Goal: Transaction & Acquisition: Purchase product/service

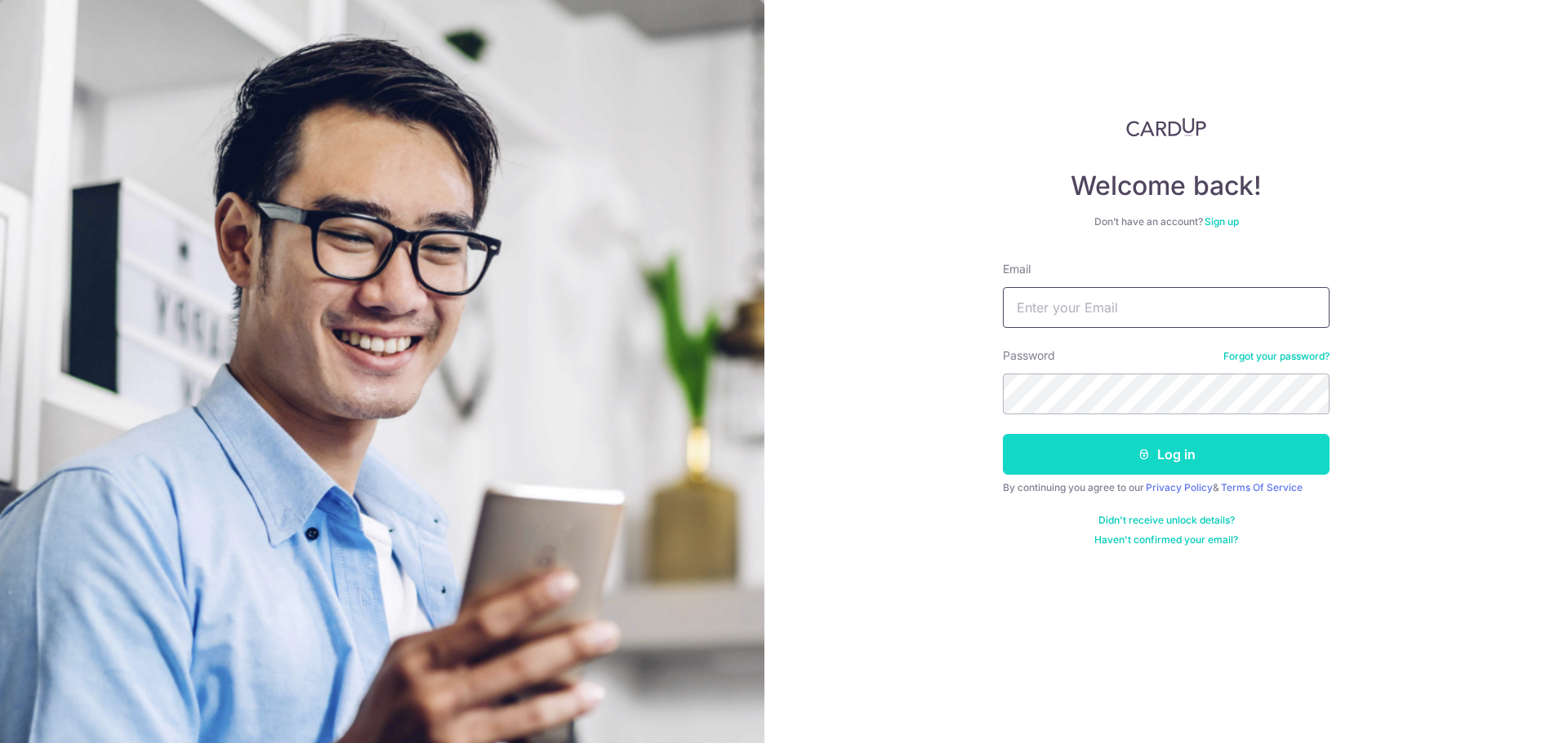
type input "[EMAIL_ADDRESS][DOMAIN_NAME]"
click at [1093, 453] on button "Log in" at bounding box center [1166, 455] width 327 height 41
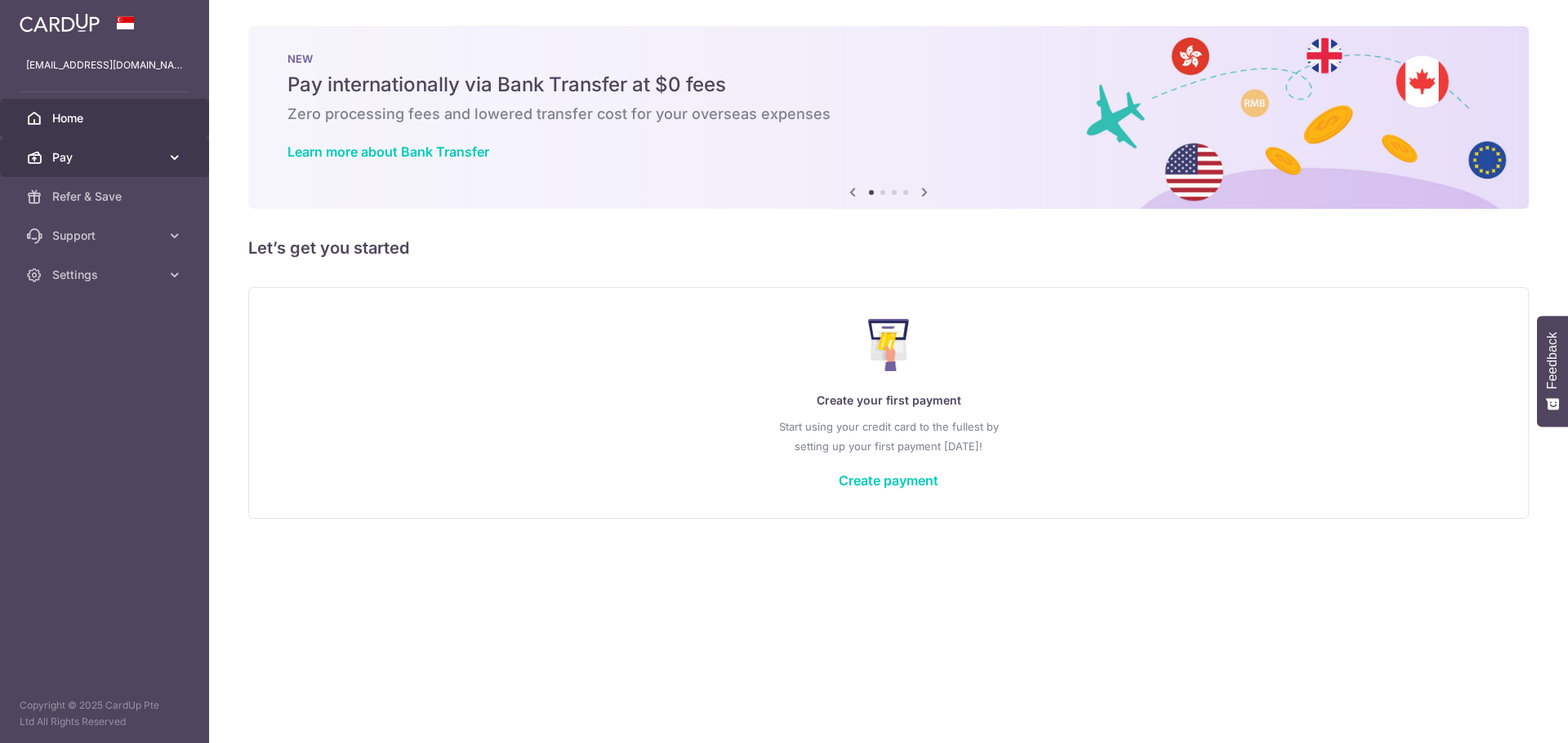
click at [117, 157] on span "Pay" at bounding box center [106, 157] width 108 height 16
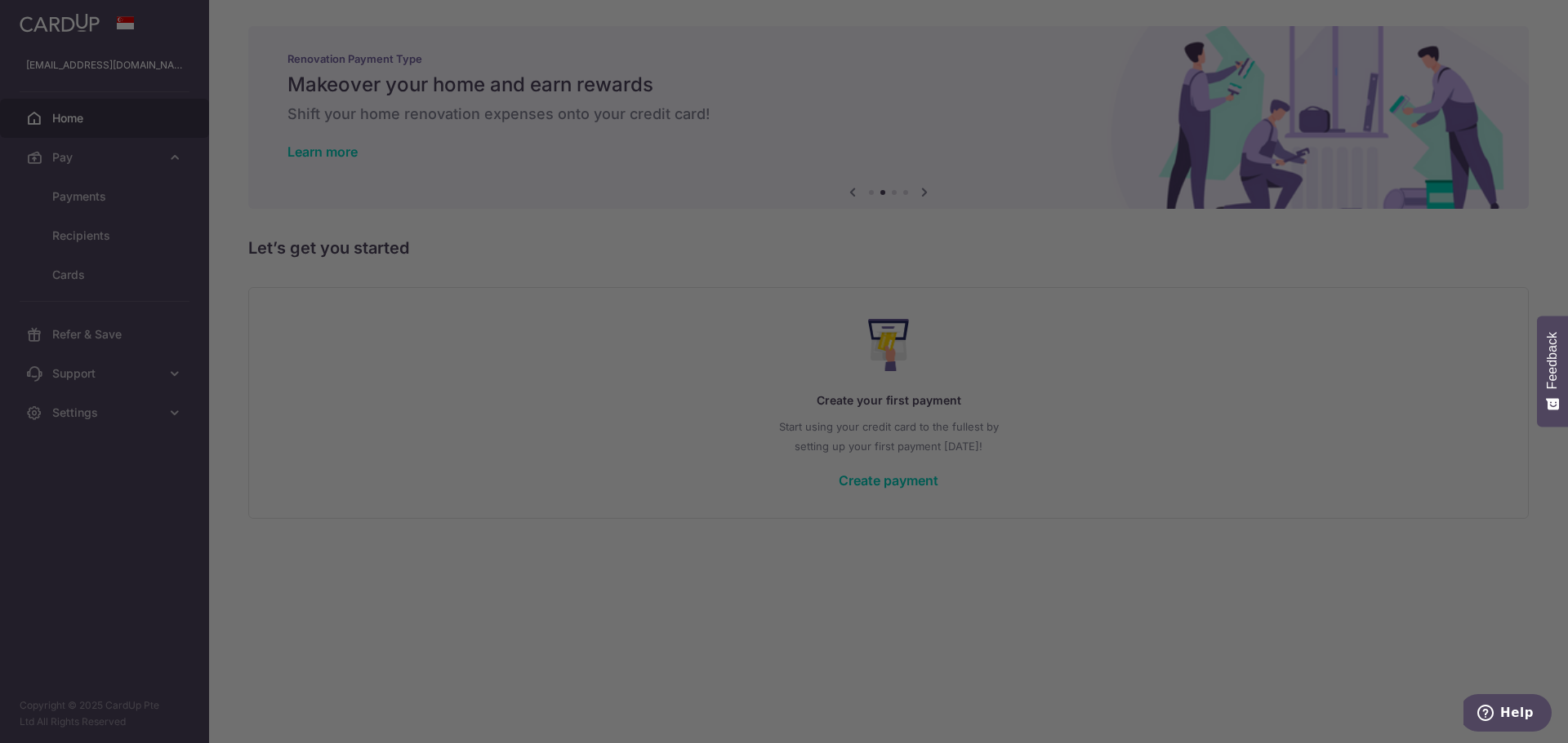
click at [471, 424] on div at bounding box center [792, 376] width 1583 height 751
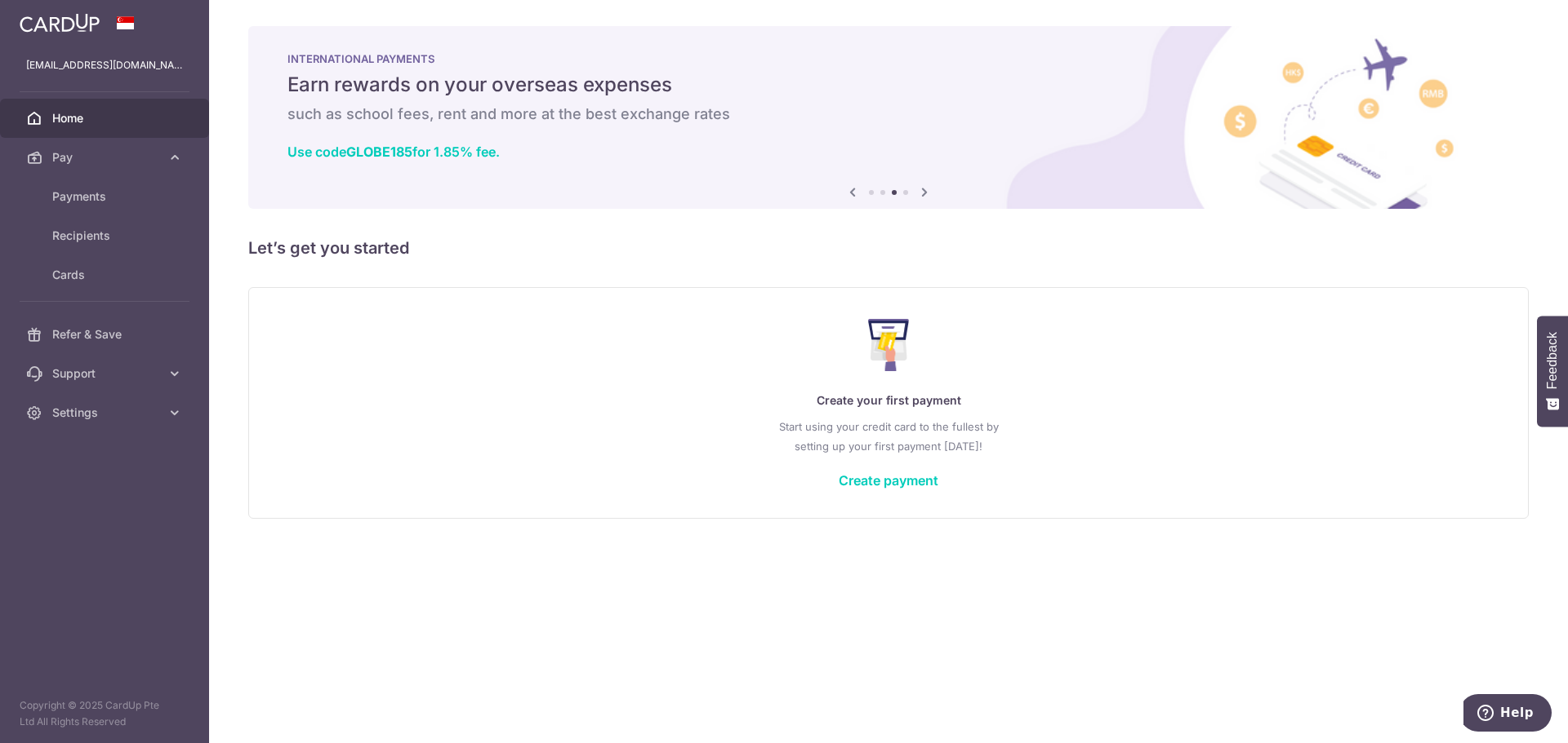
click at [930, 192] on icon at bounding box center [924, 192] width 20 height 20
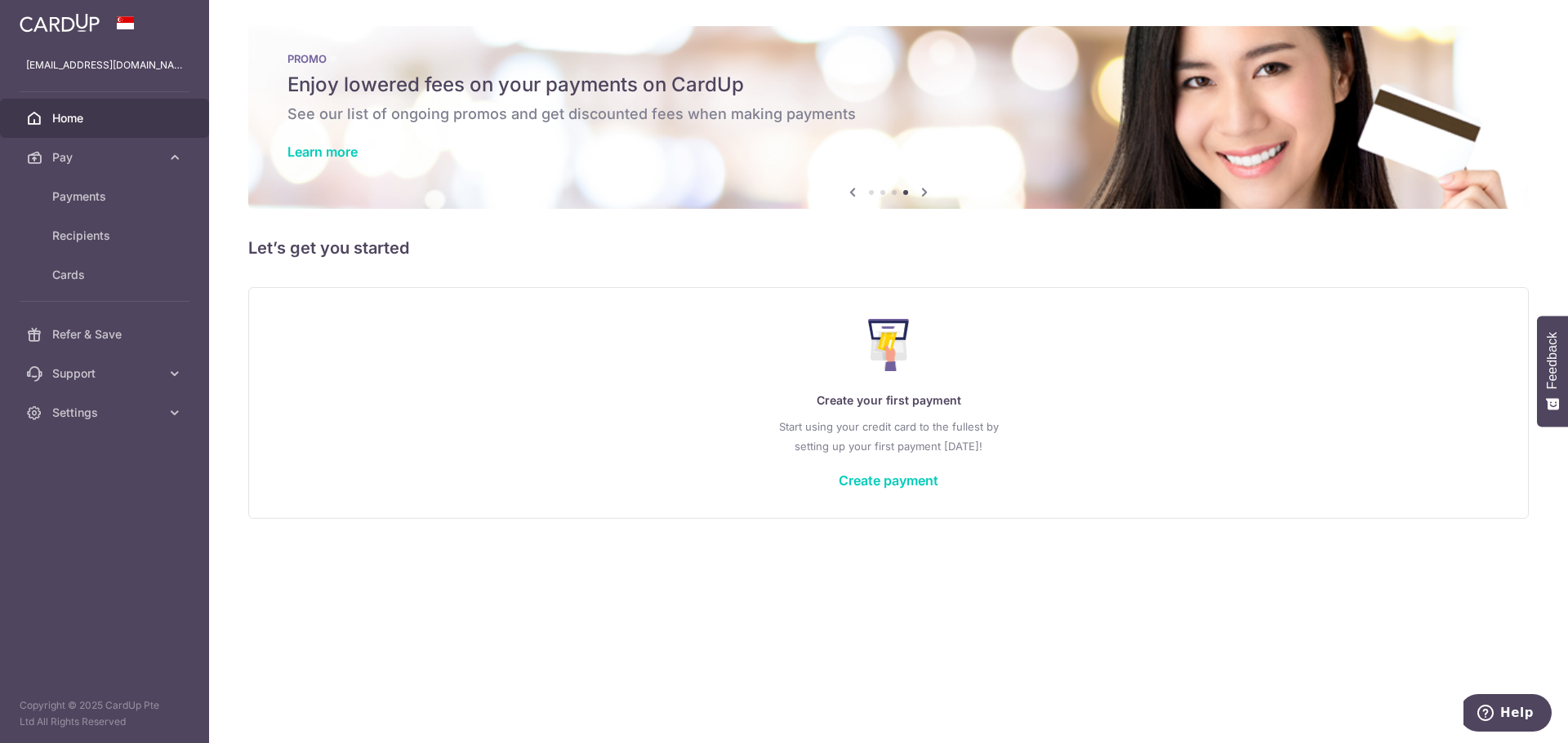
click at [930, 192] on icon at bounding box center [924, 192] width 20 height 20
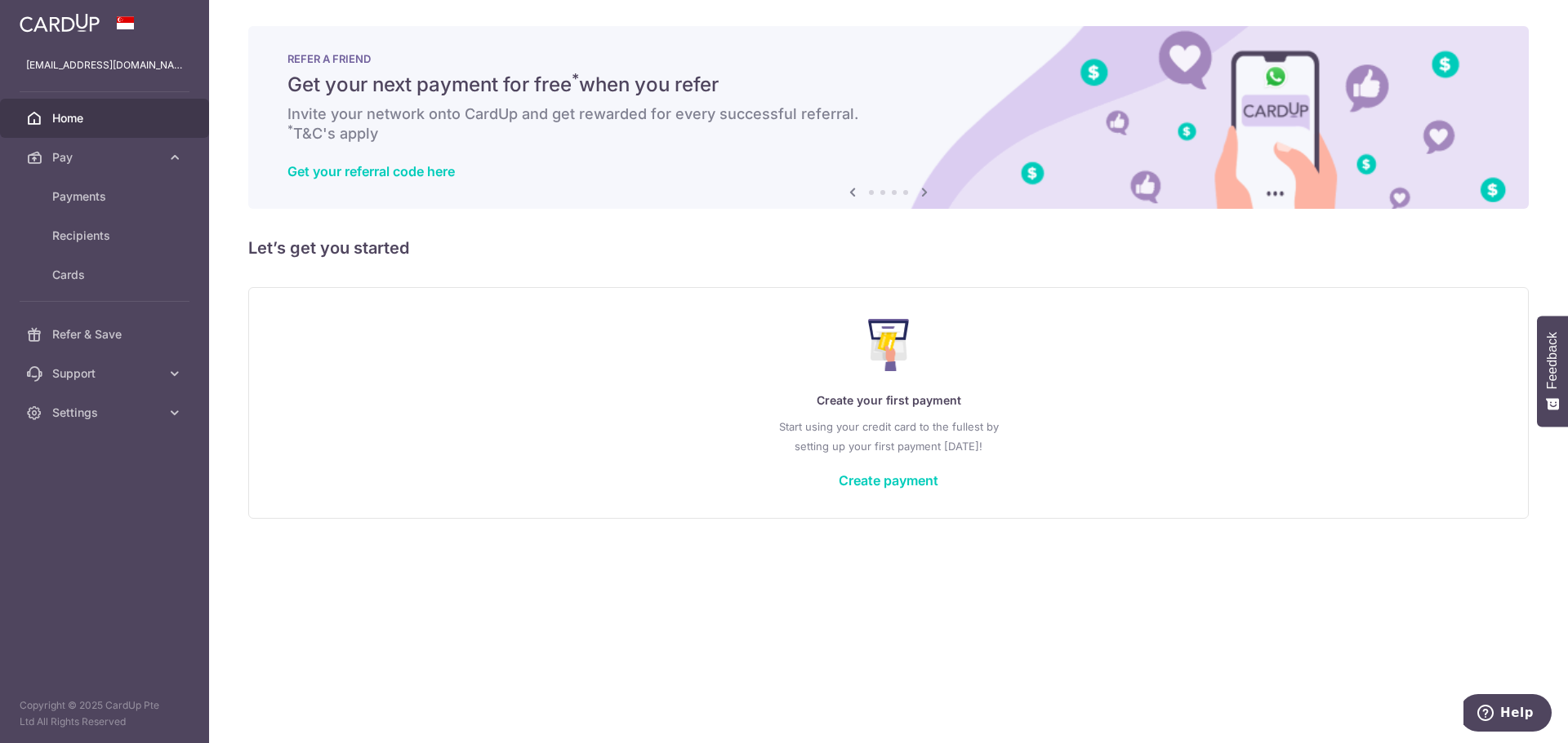
click at [865, 193] on div "Previous Next" at bounding box center [888, 192] width 92 height 20
click at [846, 190] on icon at bounding box center [852, 192] width 20 height 20
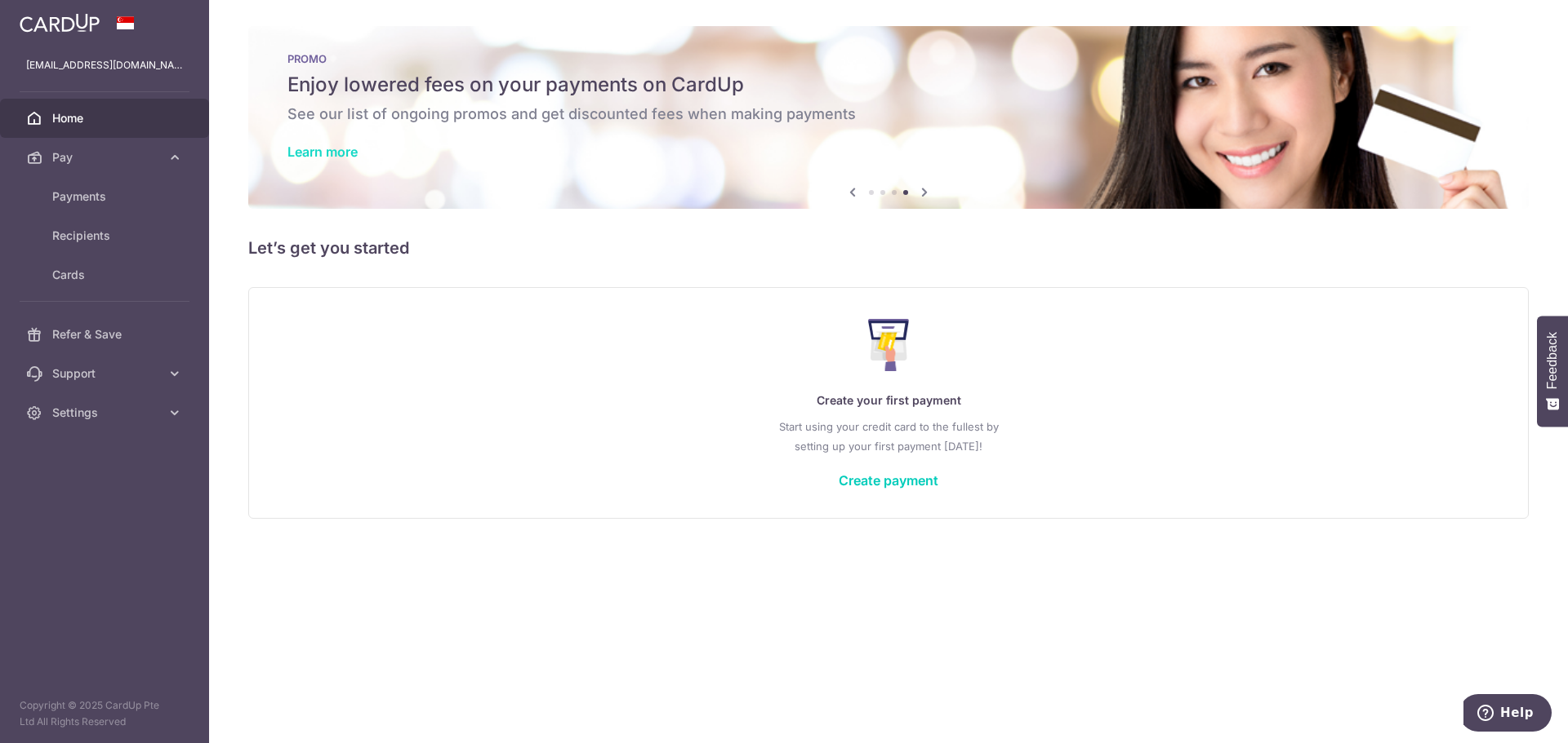
click at [324, 152] on link "Learn more" at bounding box center [322, 151] width 70 height 16
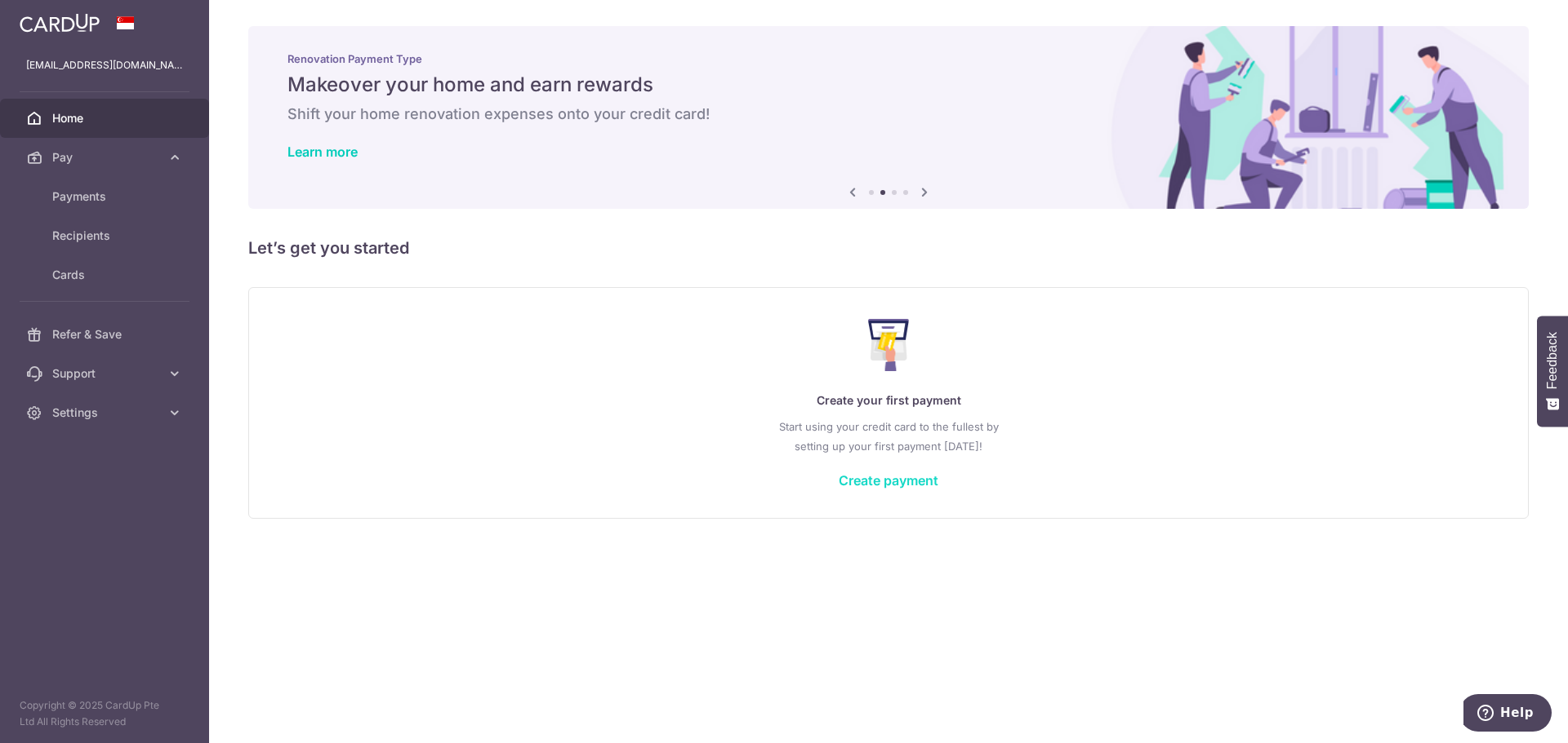
click at [901, 474] on link "Create payment" at bounding box center [889, 481] width 100 height 16
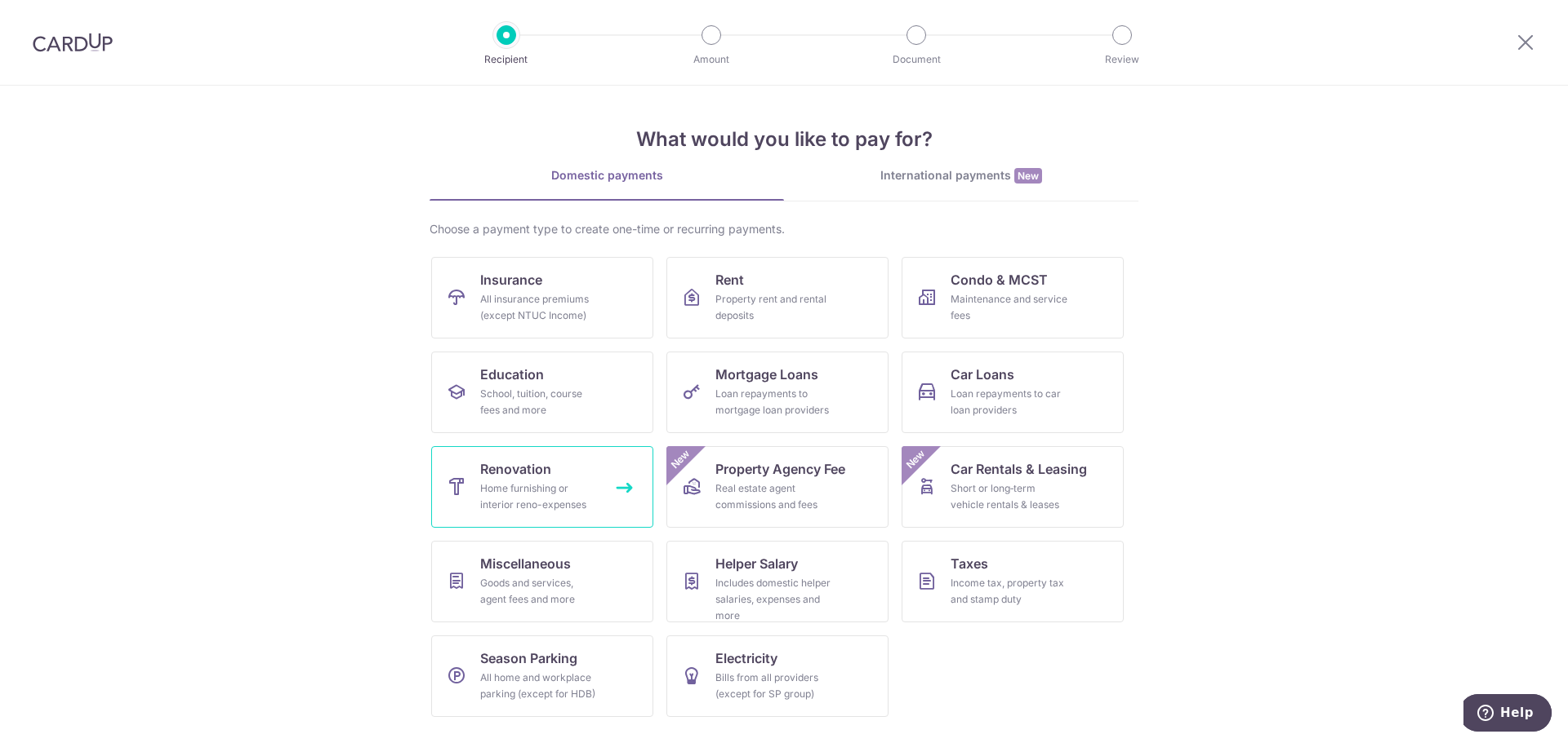
click at [553, 473] on link "Renovation Home furnishing or interior reno-expenses" at bounding box center [541, 488] width 222 height 82
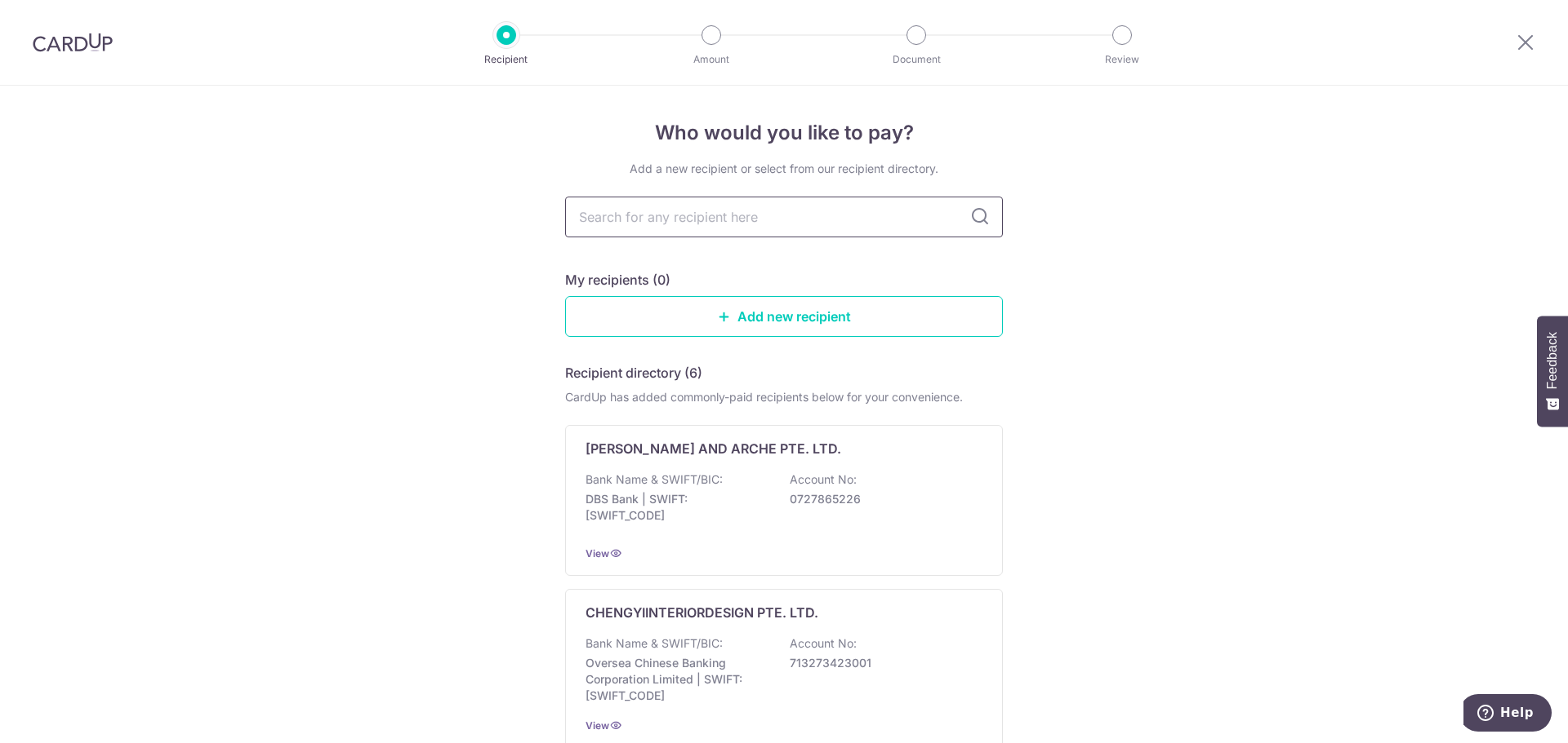
click at [707, 212] on input "text" at bounding box center [784, 217] width 438 height 41
type input "Supersketch designers"
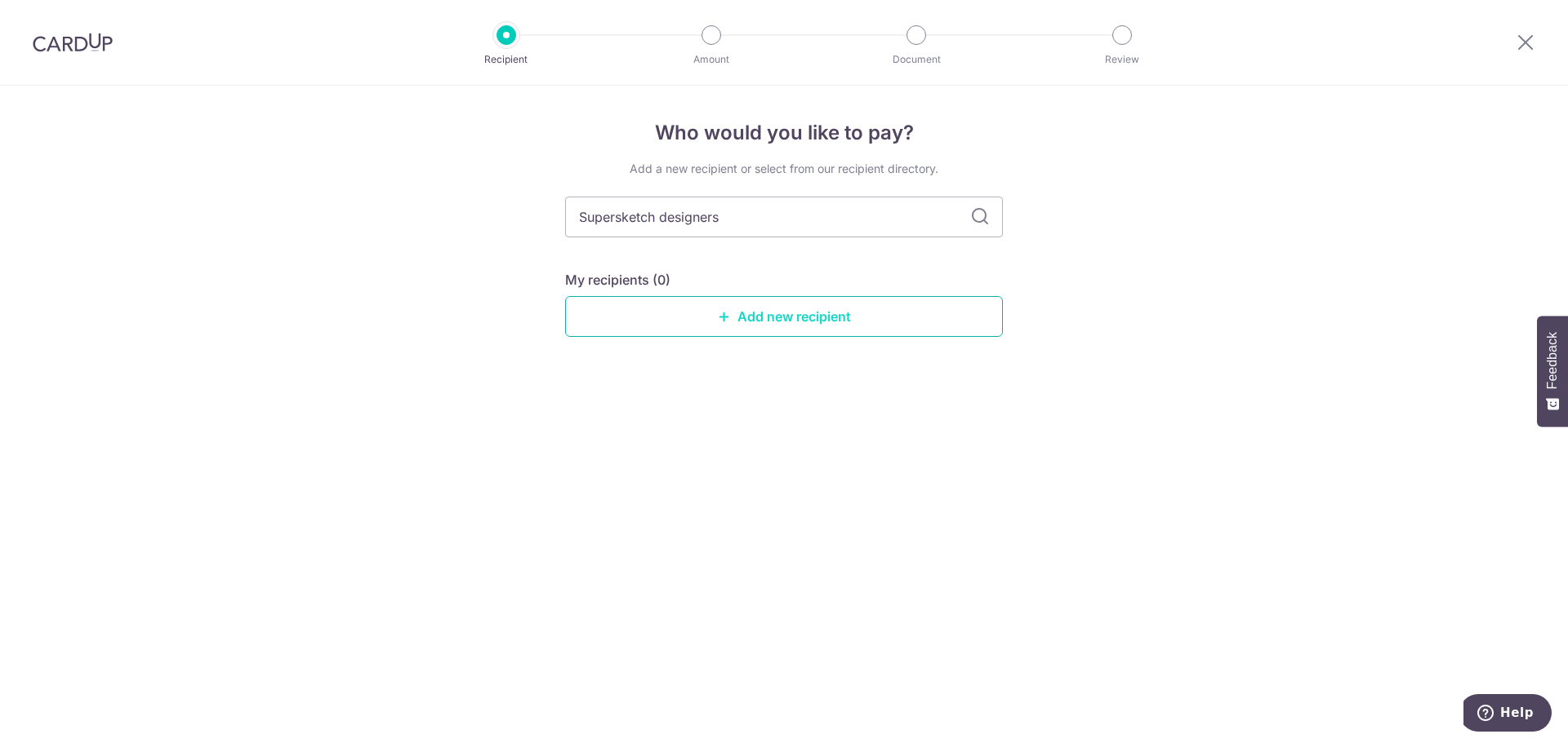
click at [767, 335] on link "Add new recipient" at bounding box center [784, 317] width 438 height 41
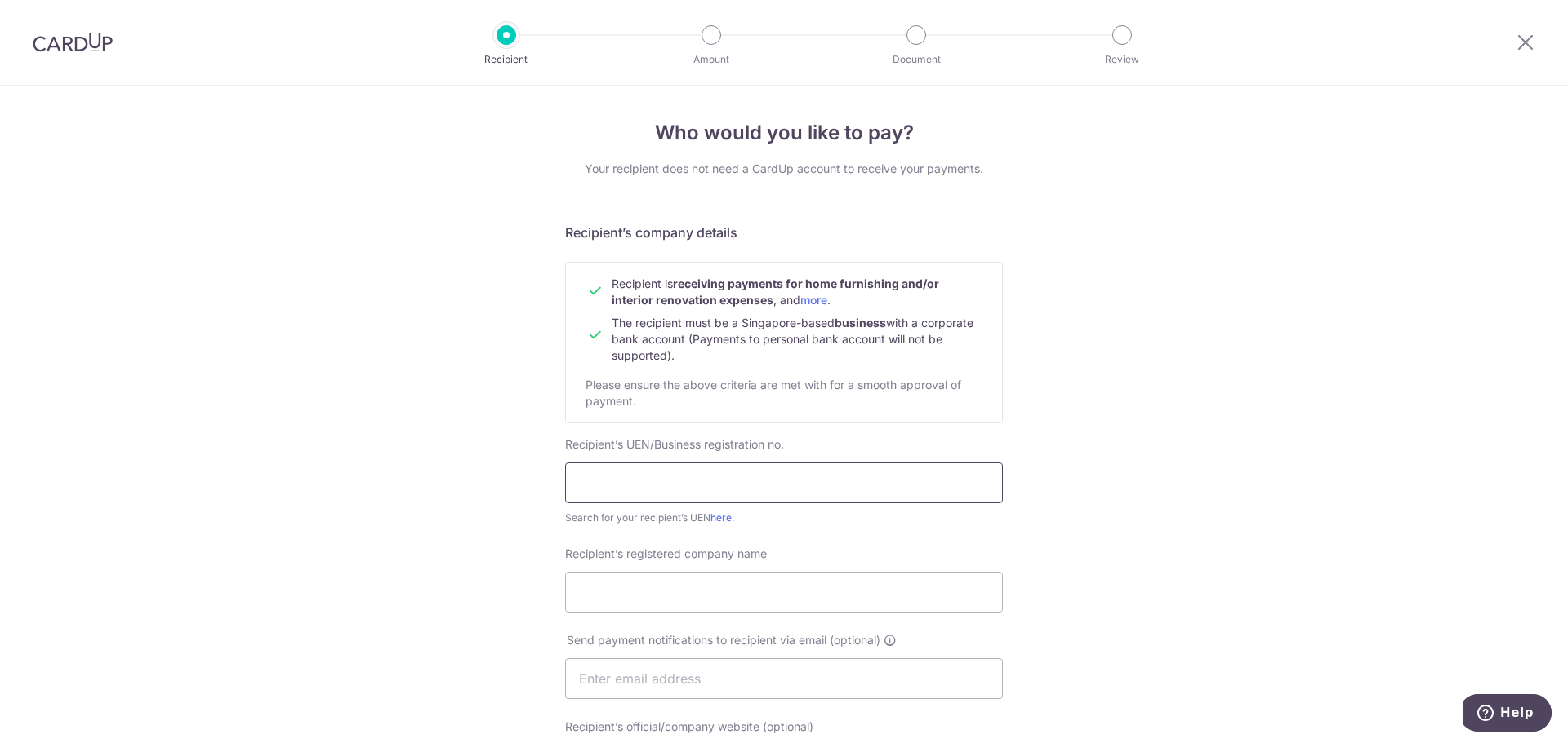
click at [734, 474] on input "text" at bounding box center [784, 483] width 438 height 41
click at [396, 411] on div "Who would you like to pay? Your recipient does not need a CardUp account to rec…" at bounding box center [784, 699] width 1568 height 1227
click at [723, 468] on input "text" at bounding box center [784, 483] width 438 height 41
paste input "202121916N"
type input "202121916N"
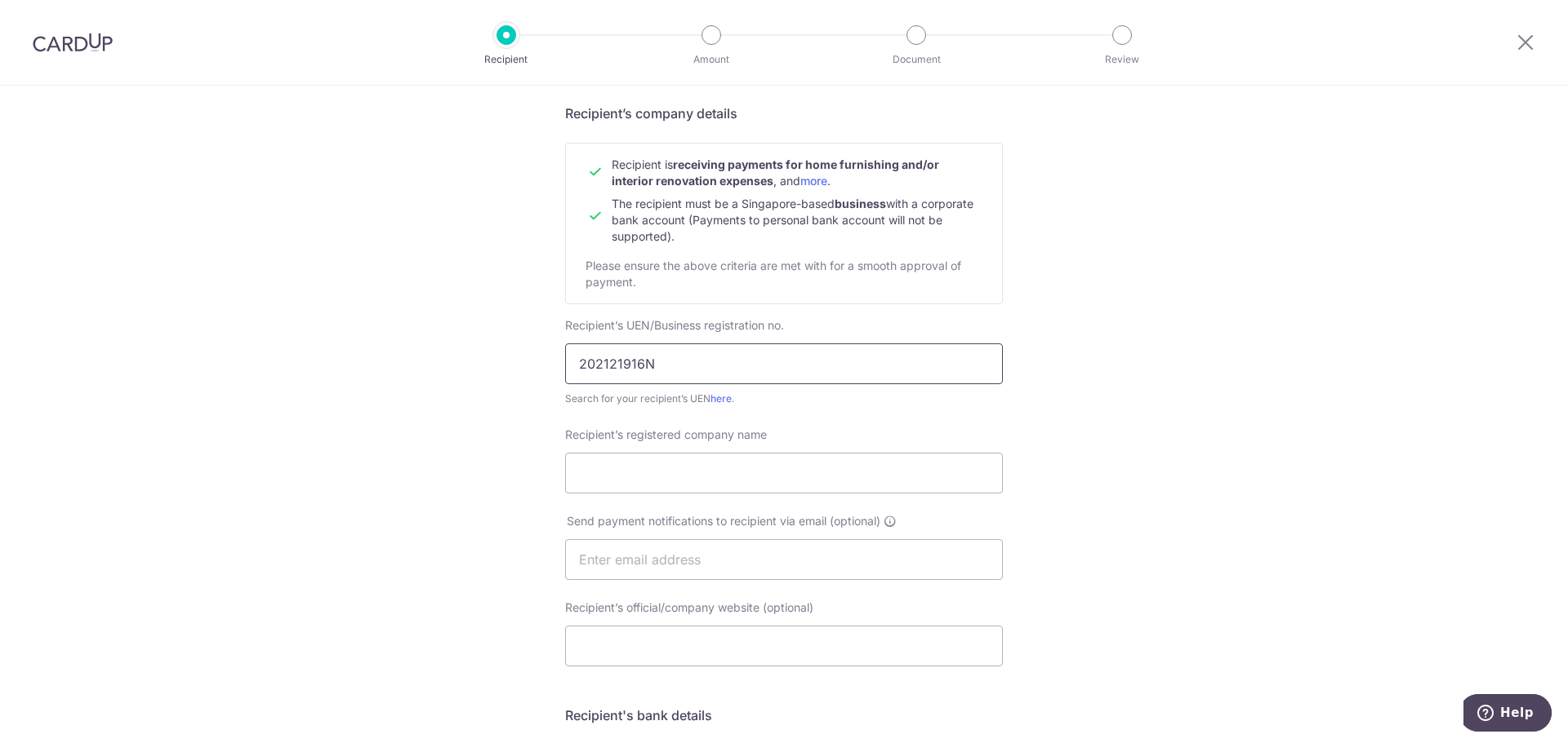
scroll to position [120, 0]
click at [724, 483] on input "Recipient’s registered company name" at bounding box center [784, 472] width 438 height 41
type input "Supersketch Designers Pte Ltd"
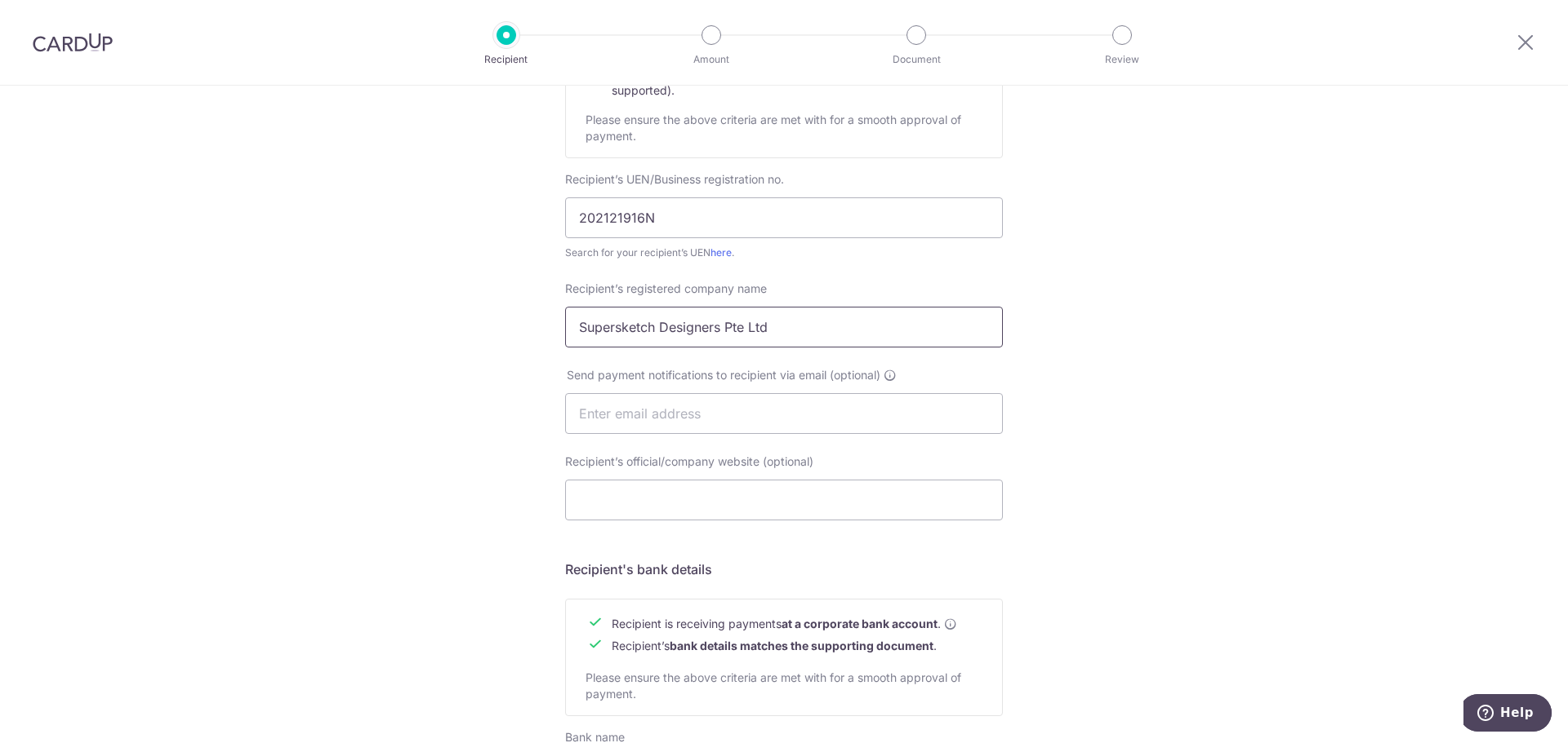
scroll to position [271, 0]
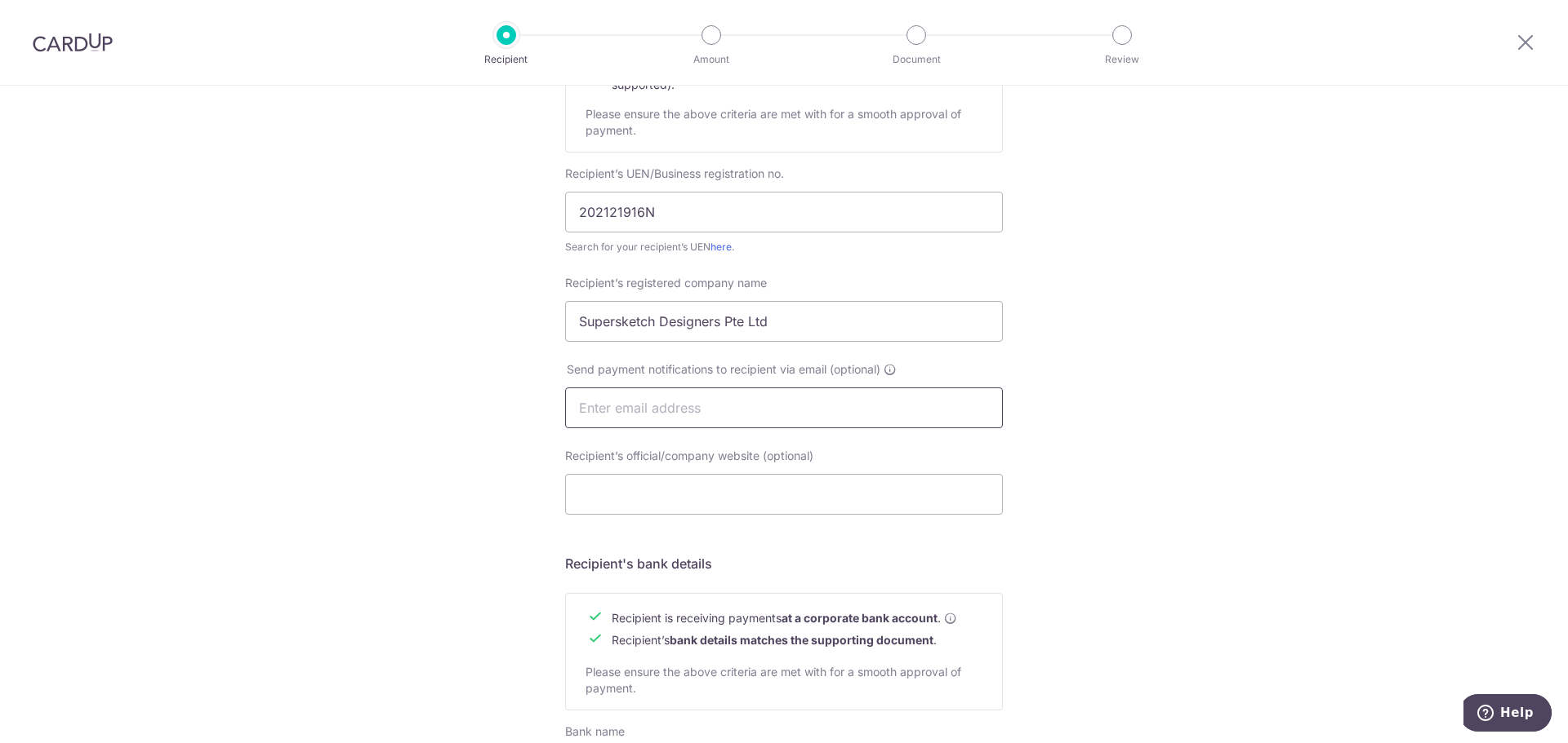
click at [766, 392] on input "text" at bounding box center [784, 408] width 438 height 41
click at [755, 484] on input "Recipient’s official/company website (optional)" at bounding box center [784, 495] width 438 height 41
paste input "https://supersketchdesigners.com.sg/"
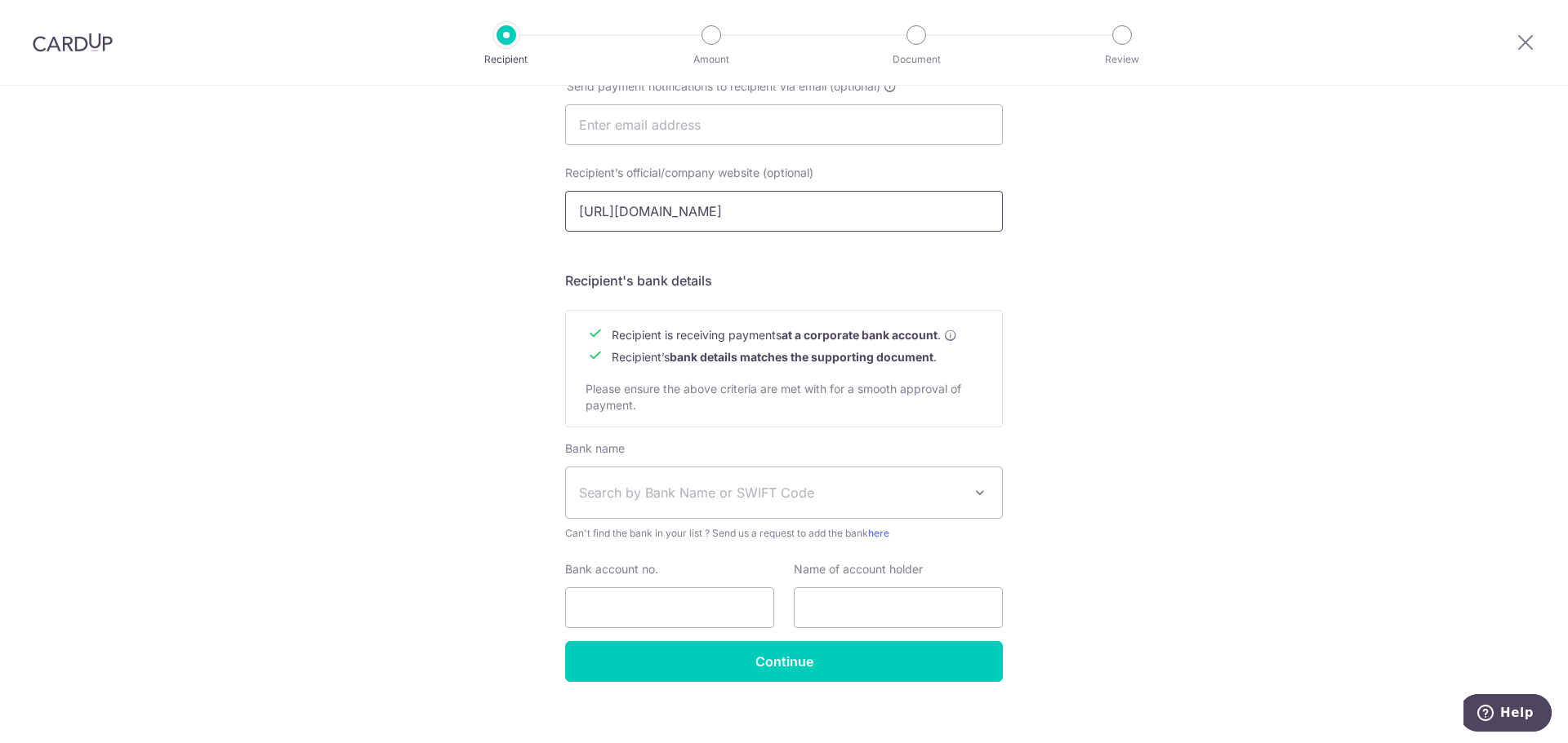
scroll to position [569, 0]
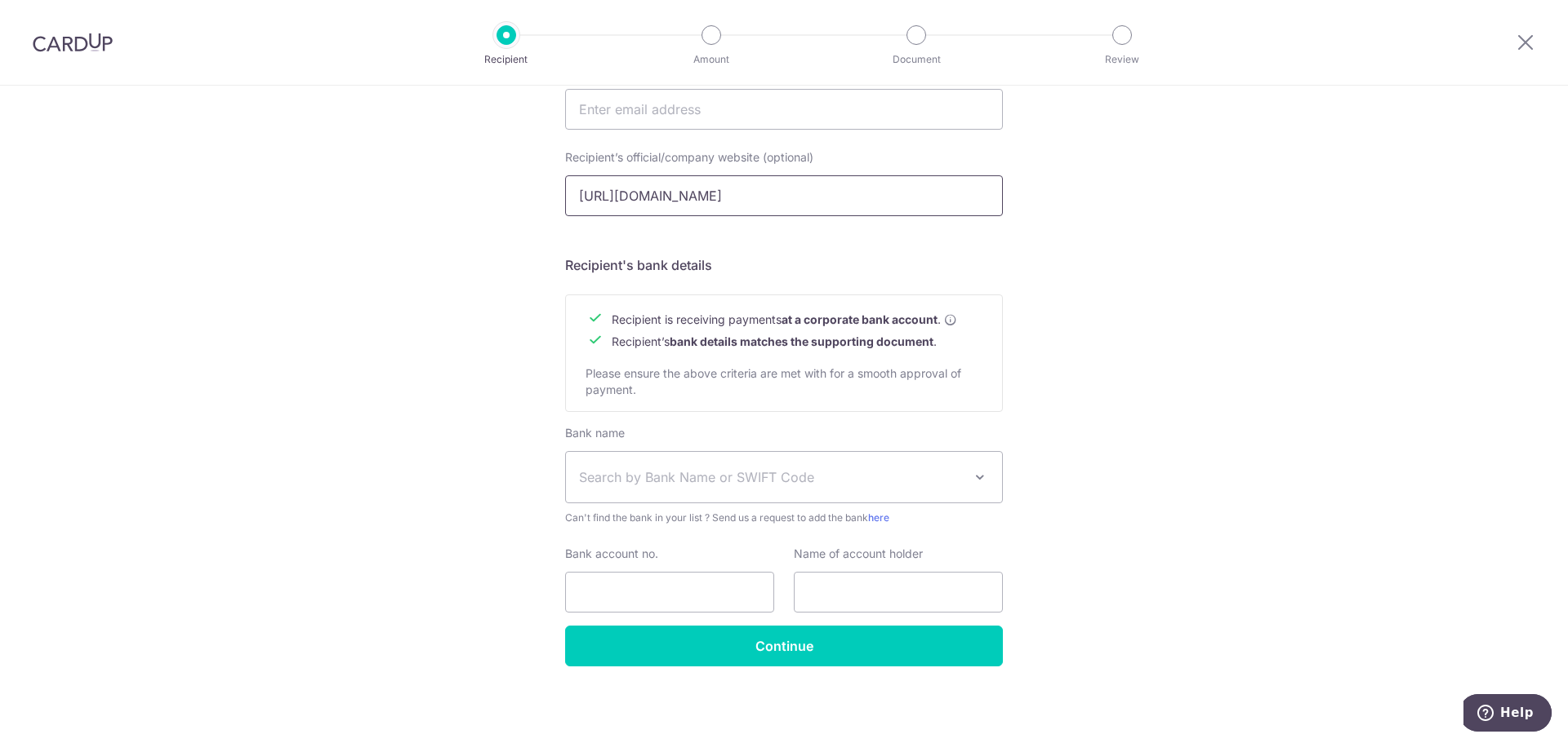
type input "https://supersketchdesigners.com.sg/"
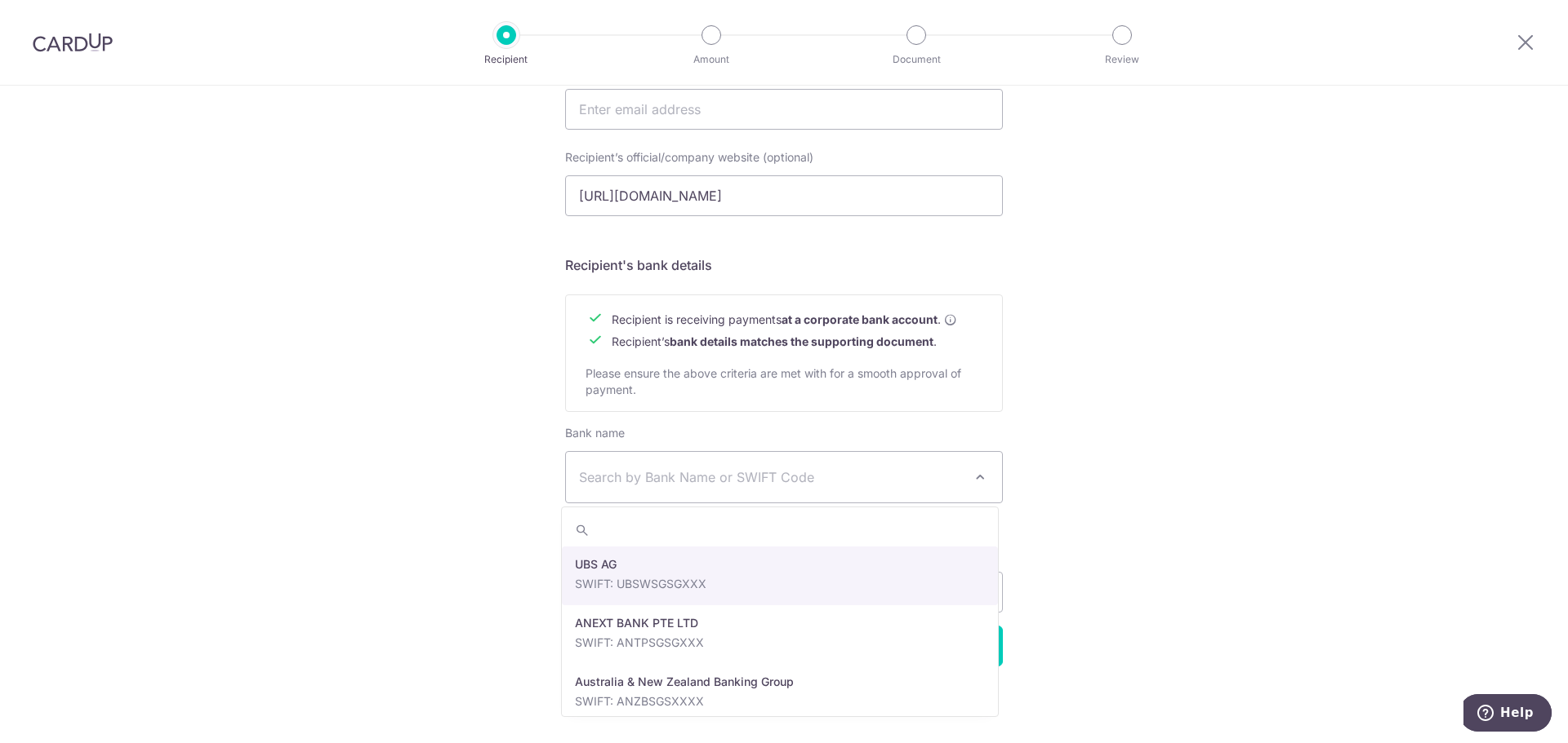
click at [776, 491] on span "Search by Bank Name or SWIFT Code" at bounding box center [784, 477] width 436 height 51
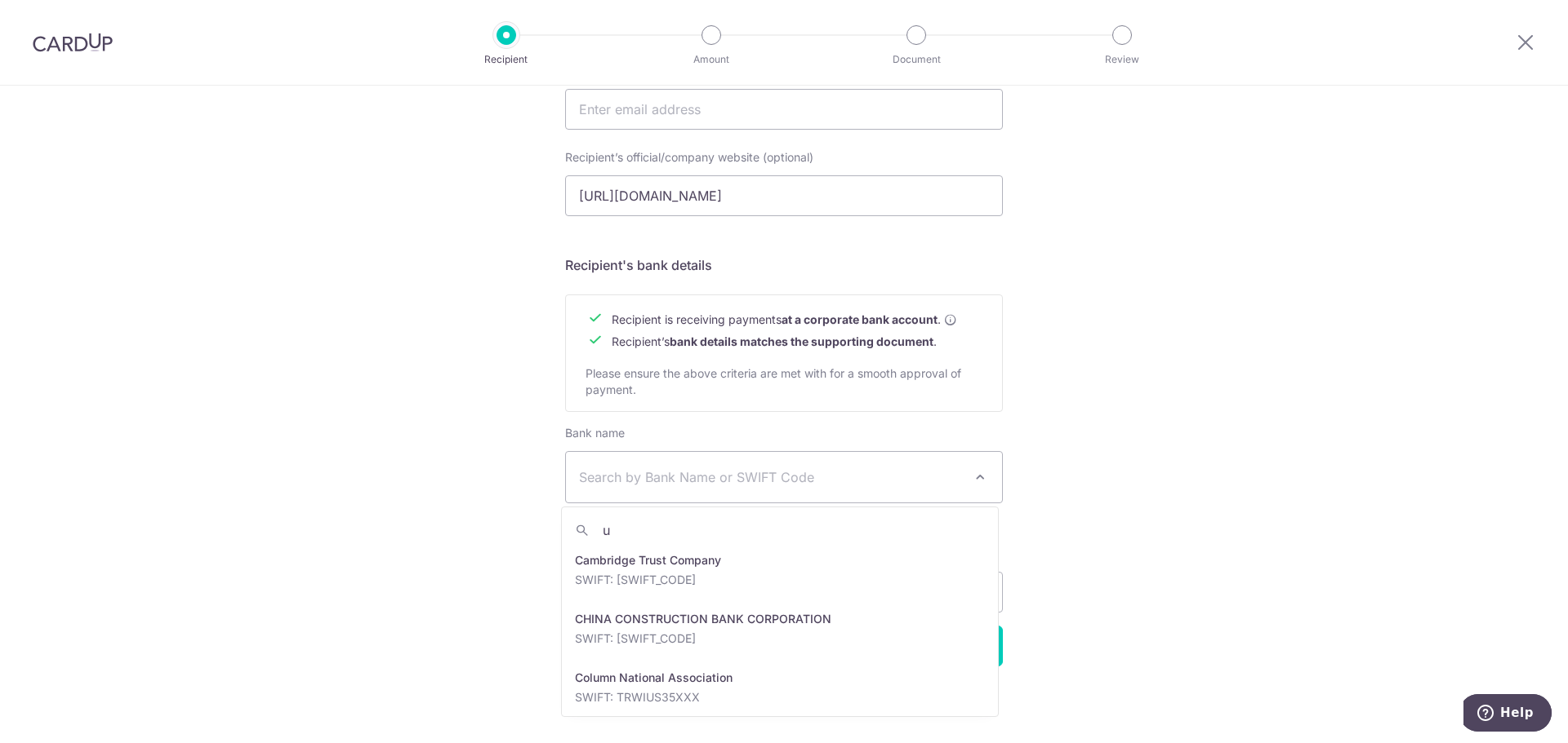
scroll to position [0, 0]
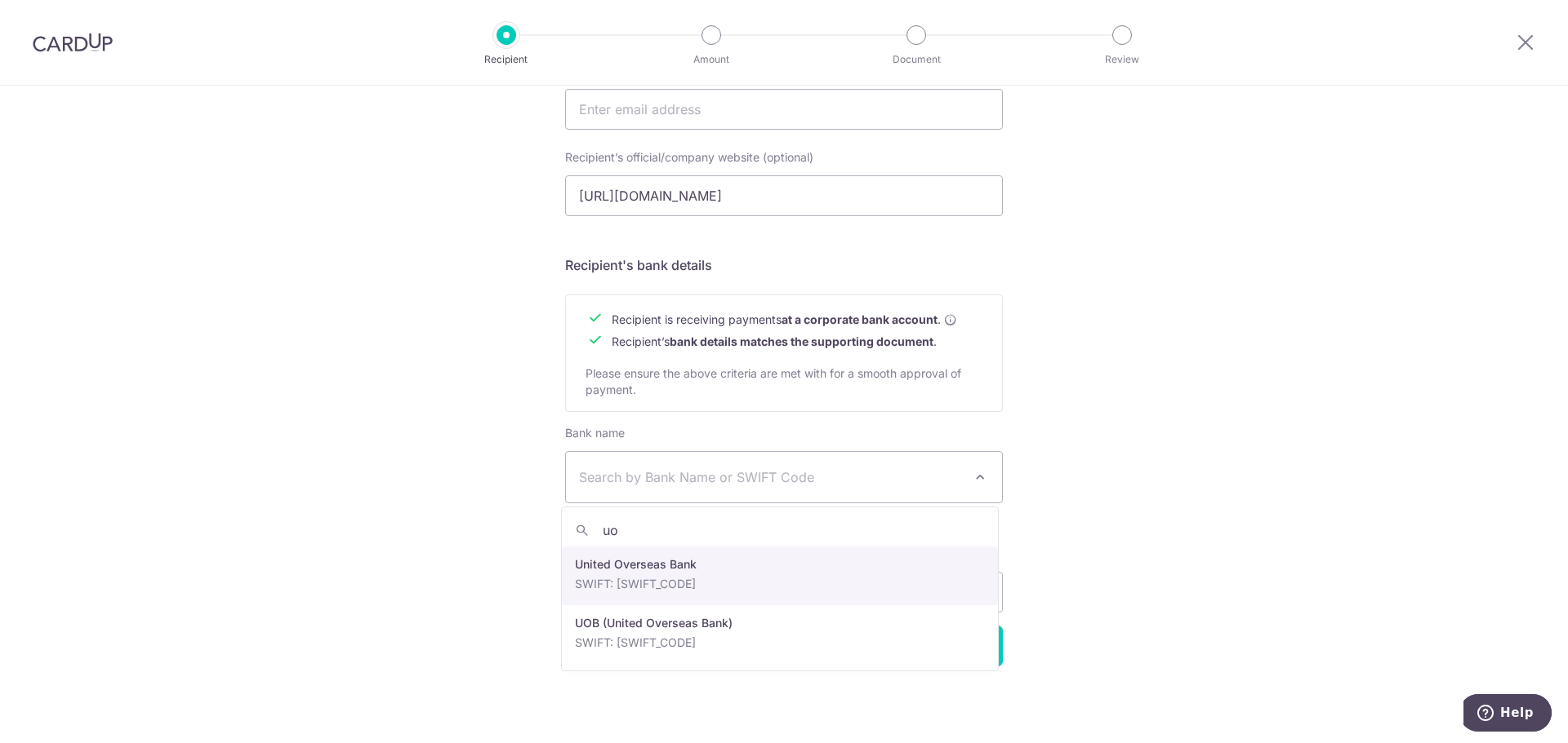
type input "uob"
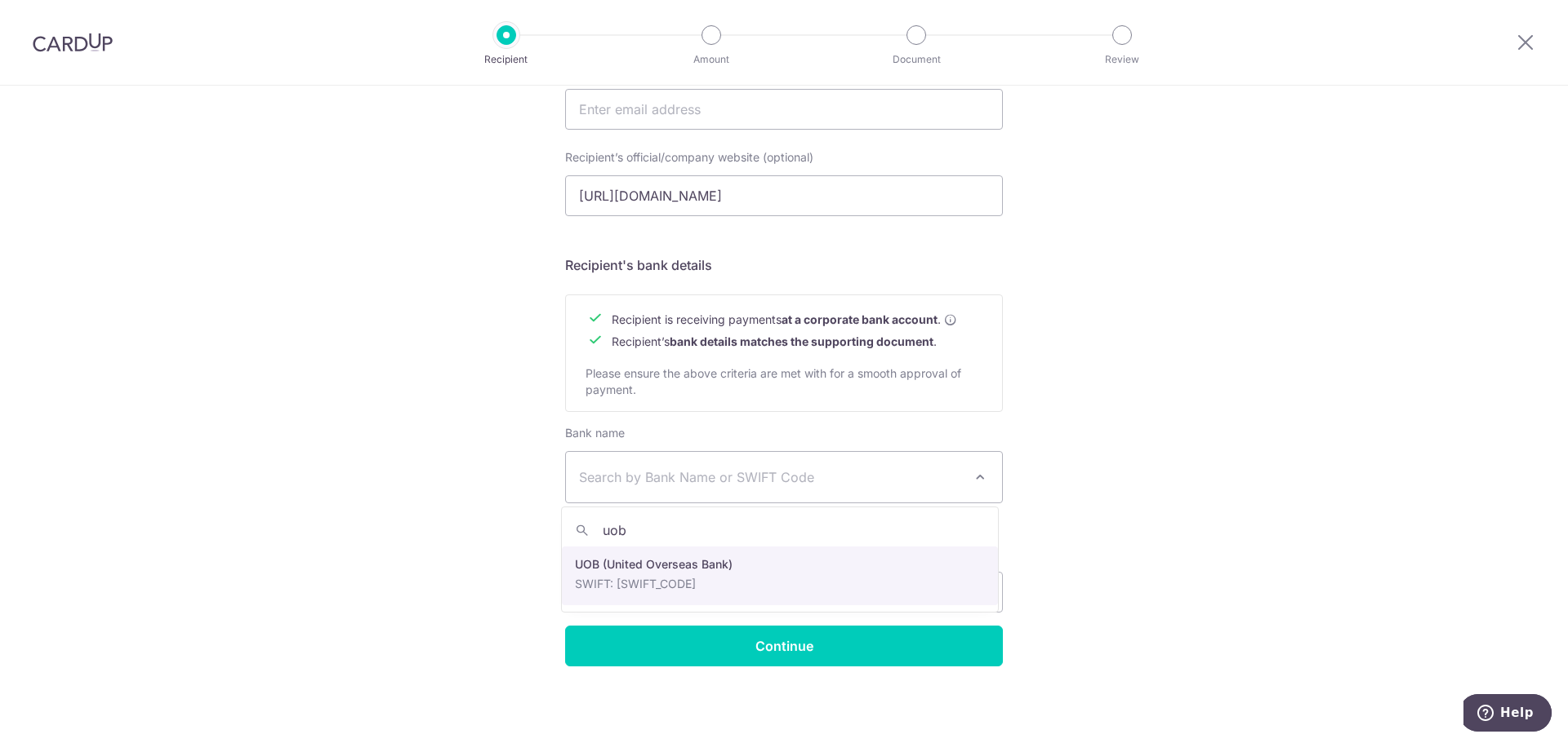
click at [743, 557] on div "Bank account no." at bounding box center [670, 579] width 209 height 67
select select "18"
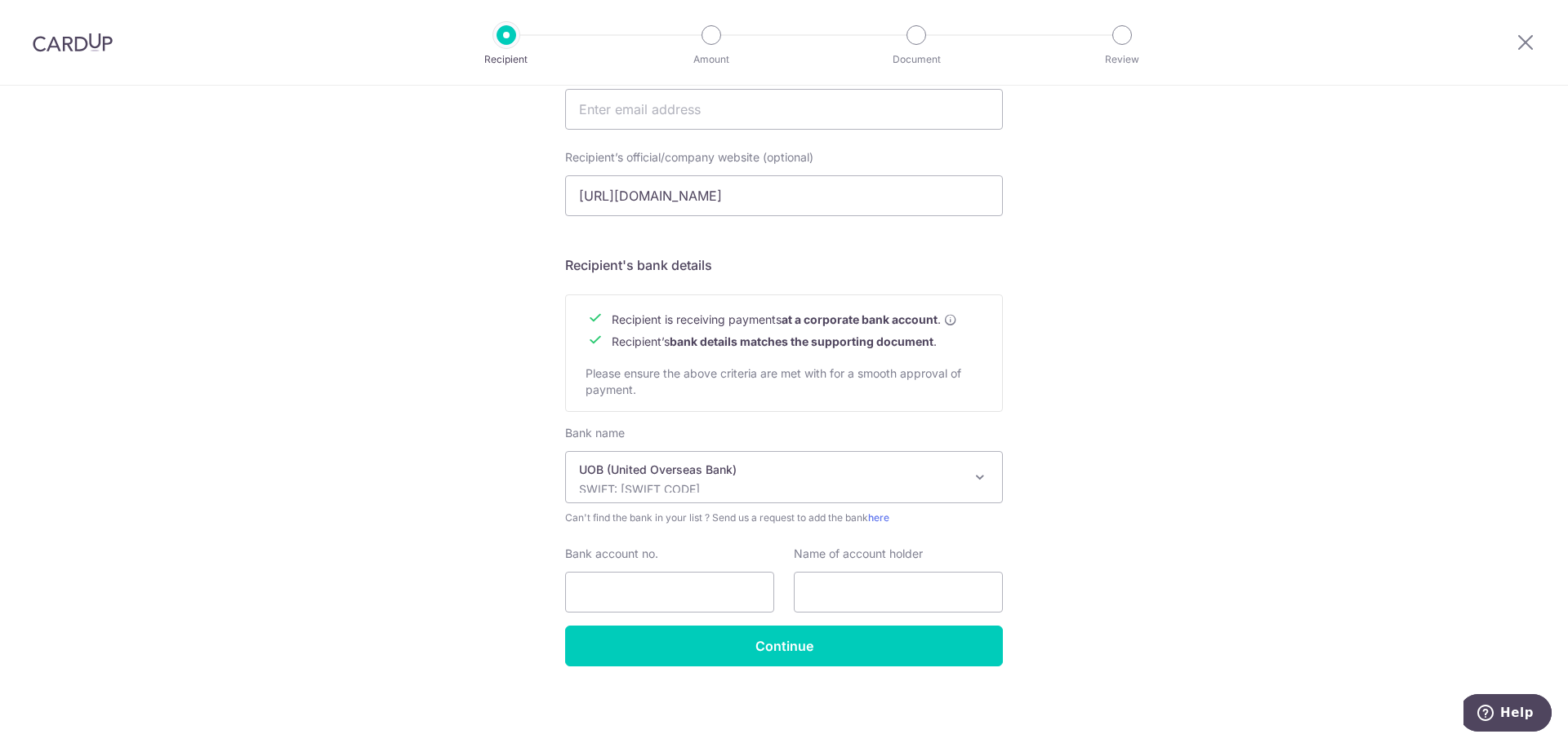
click at [483, 613] on div "Who would you like to pay? Your recipient does not need a CardUp account to rec…" at bounding box center [784, 129] width 1568 height 1227
click at [592, 595] on input "Bank account no." at bounding box center [670, 593] width 209 height 41
paste input "420-318-342-3"
type input "420-318-342-3"
click at [441, 525] on div "Who would you like to pay? Your recipient does not need a CardUp account to rec…" at bounding box center [784, 129] width 1568 height 1227
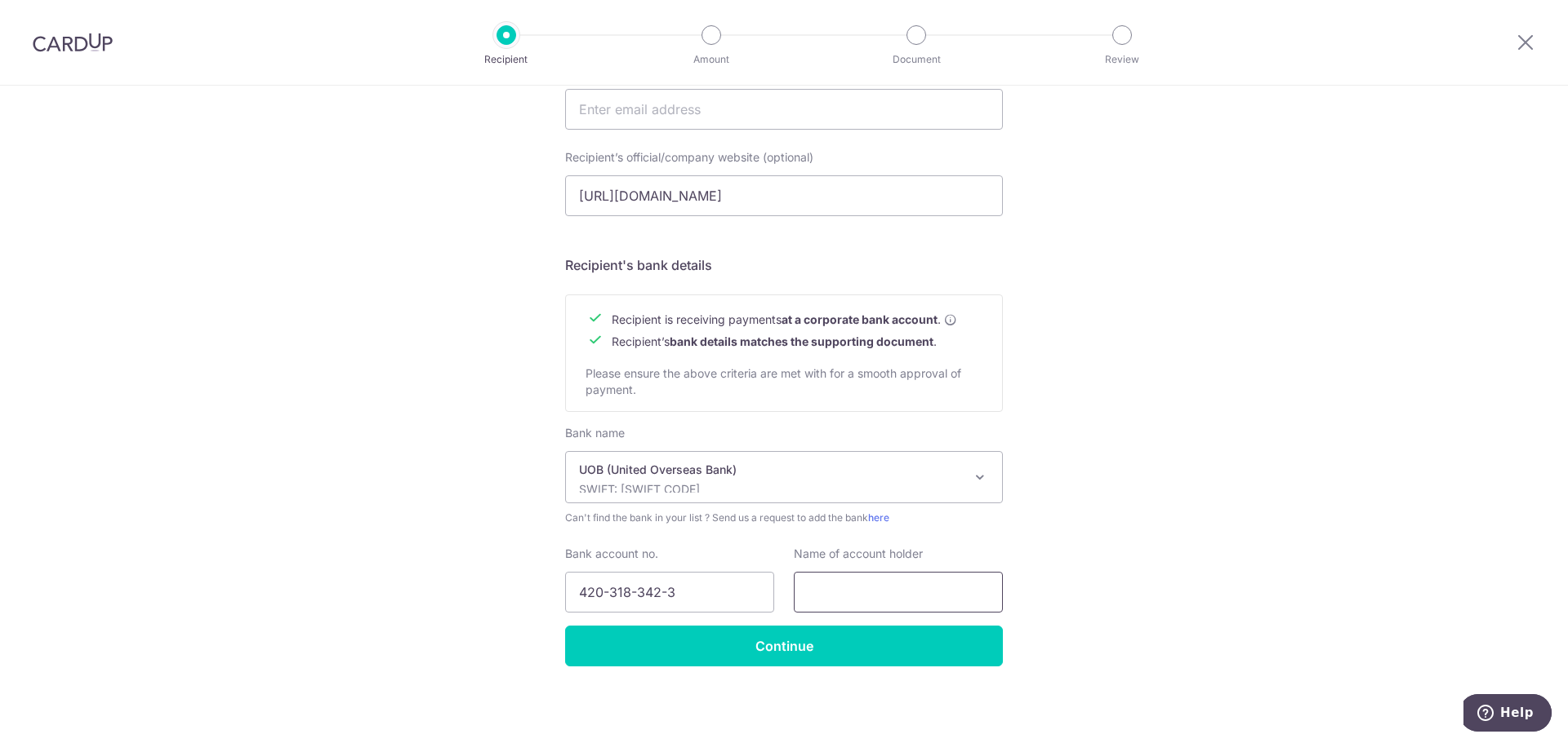
click at [822, 603] on input "text" at bounding box center [898, 593] width 209 height 41
paste input "SUPERSKETCH DESIGNERS PTE LTD - UOB Bank)"
type input "SUPERSKETCH DESIGNERS PTE LTD - UOB Bank)"
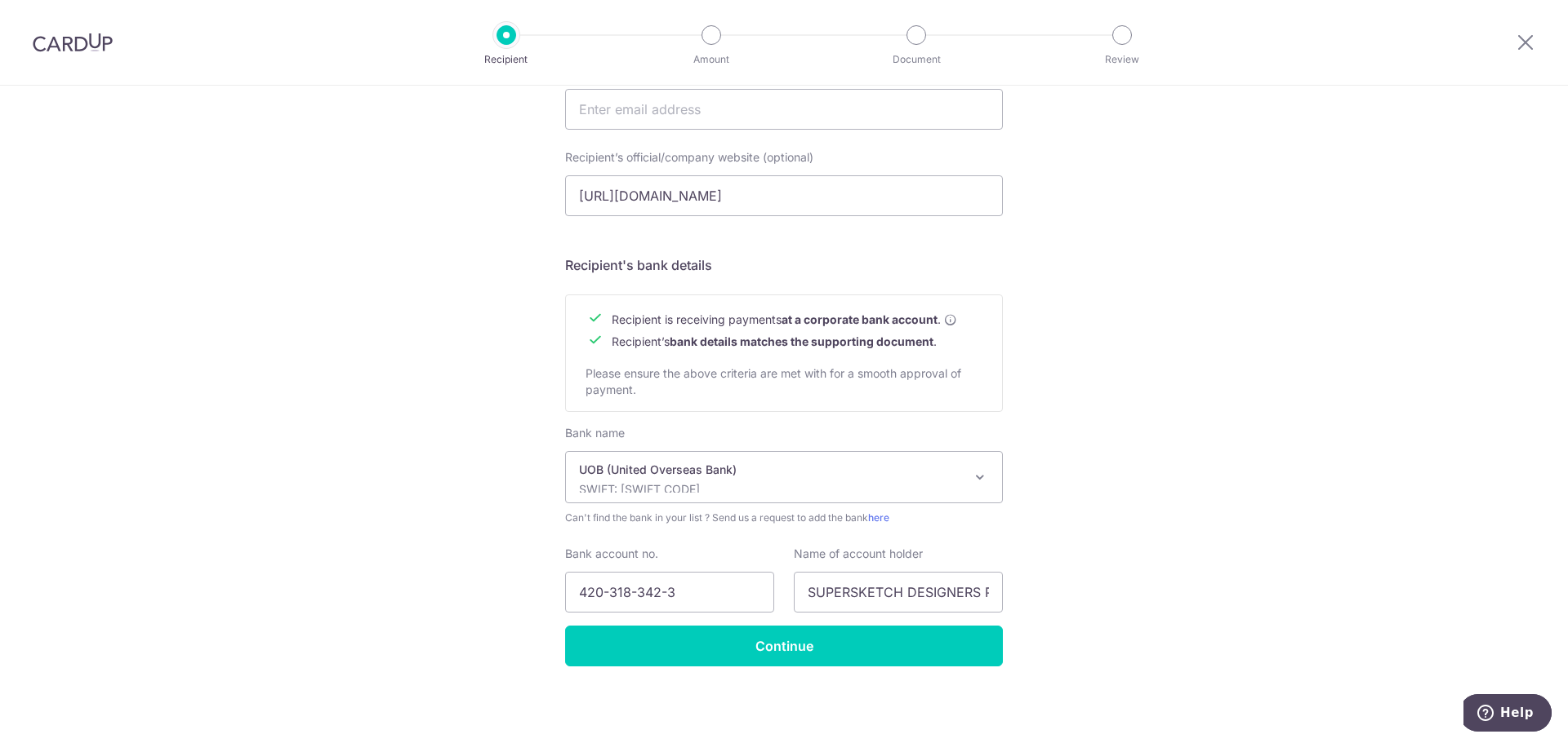
click at [785, 673] on div "Who would you like to pay? Your recipient does not need a CardUp account to rec…" at bounding box center [784, 129] width 1568 height 1227
click at [846, 644] on input "Continue" at bounding box center [784, 646] width 438 height 41
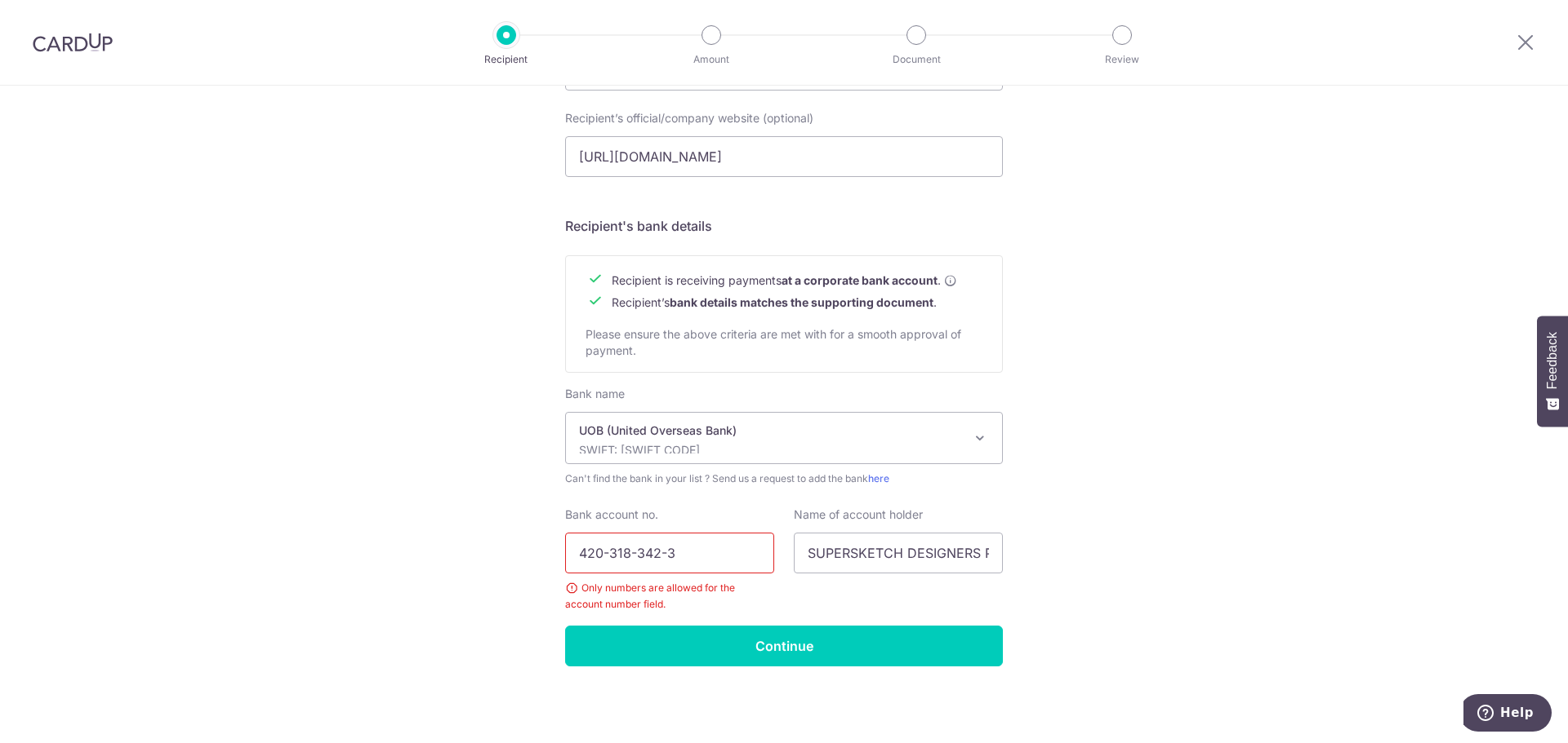
click at [603, 555] on input "420-318-342-3" at bounding box center [670, 553] width 209 height 41
click at [624, 548] on input "420318-342-3" at bounding box center [670, 553] width 209 height 41
click at [653, 553] on input "420318342-3" at bounding box center [670, 553] width 209 height 41
type input "4203183423"
click button "Submit Request" at bounding box center [0, 0] width 0 height 0
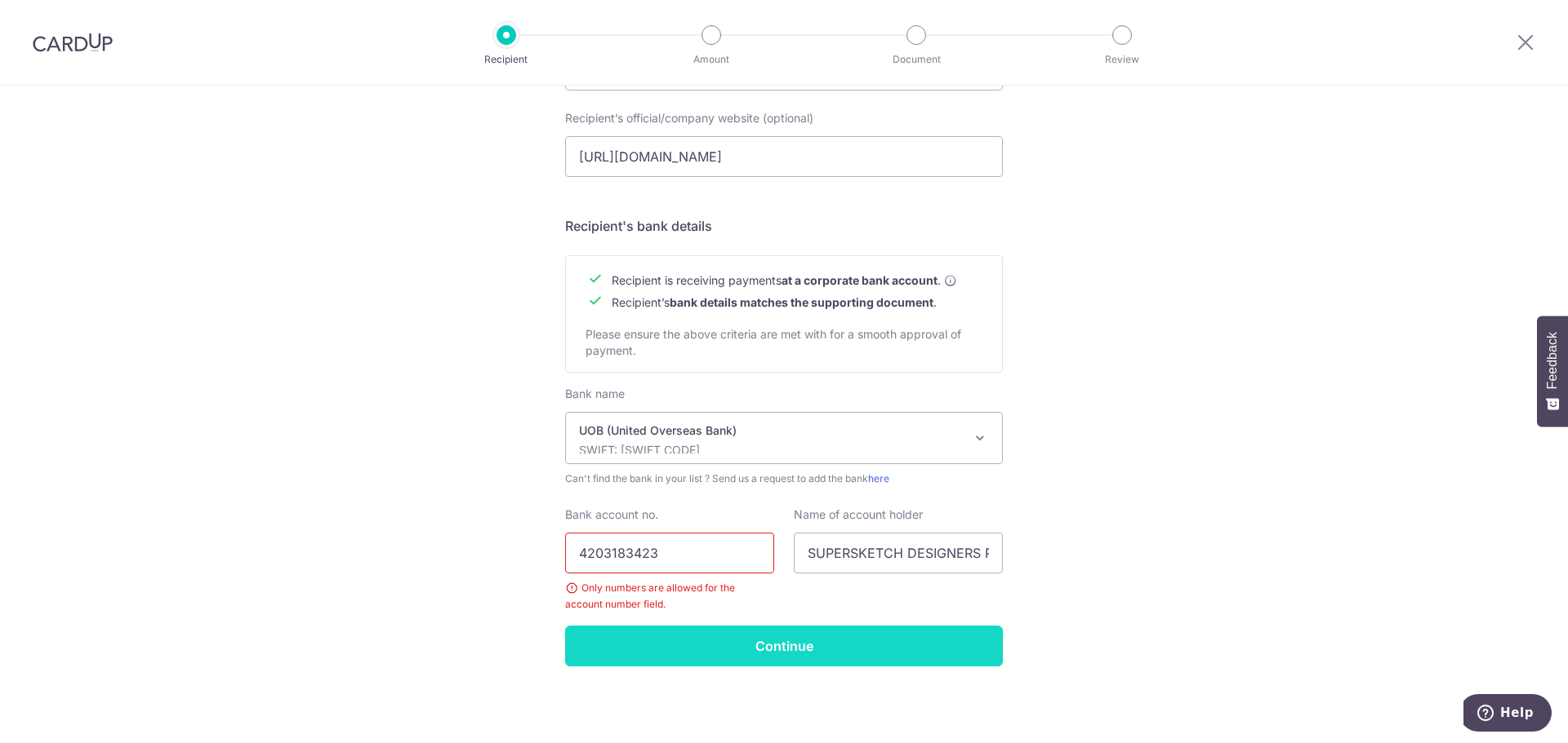
click at [677, 658] on input "Continue" at bounding box center [784, 646] width 438 height 41
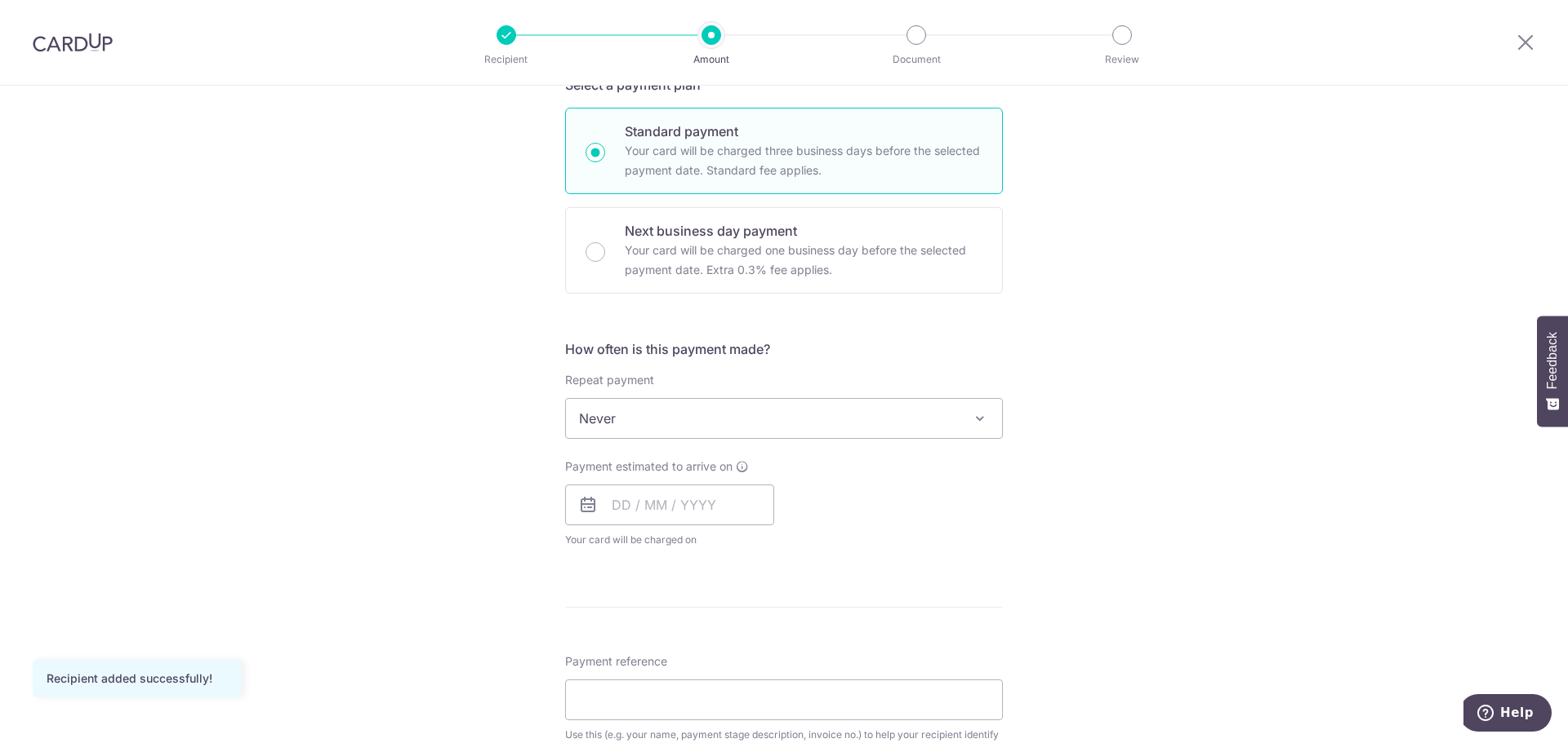
scroll to position [379, 0]
click at [863, 405] on span "Never" at bounding box center [784, 418] width 436 height 39
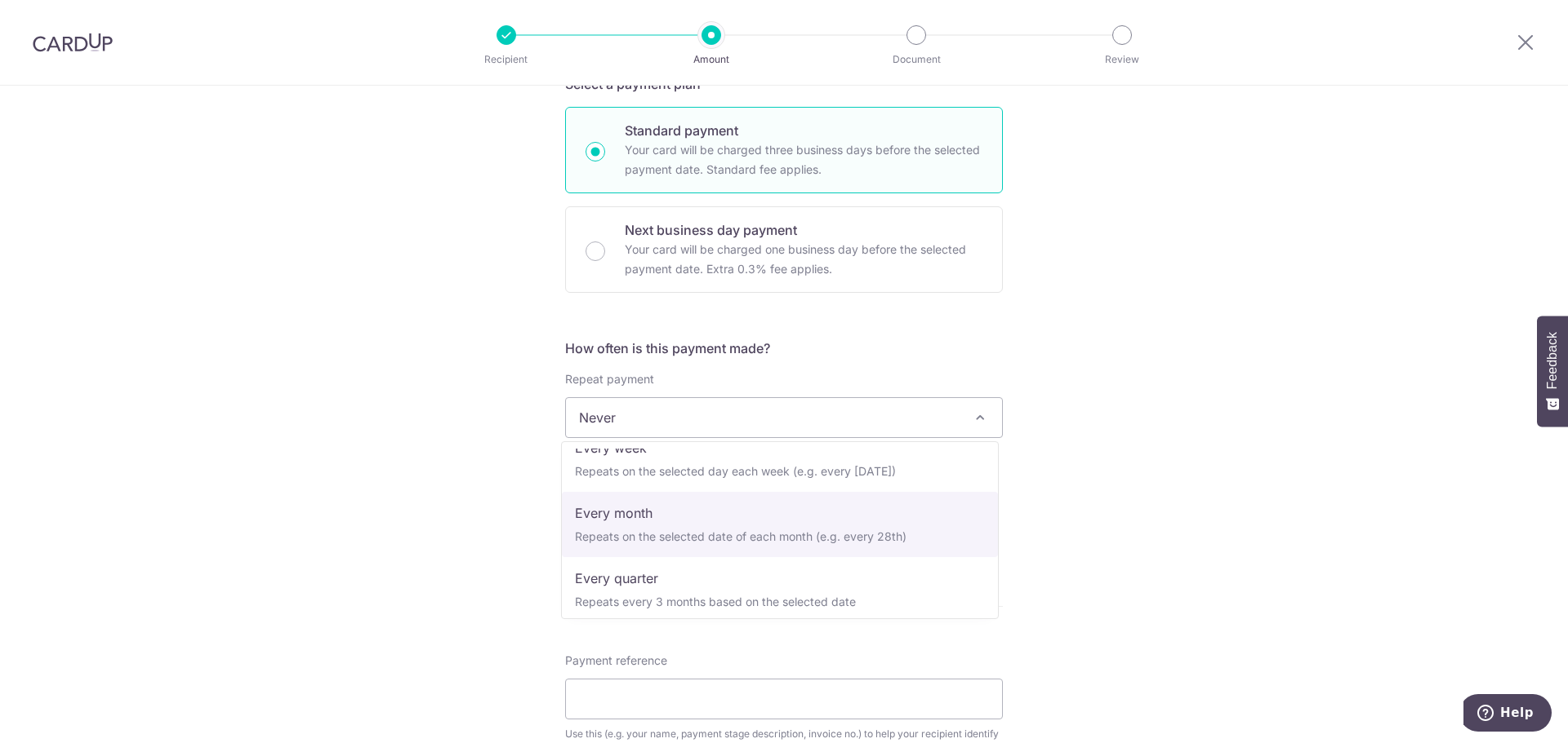
scroll to position [0, 0]
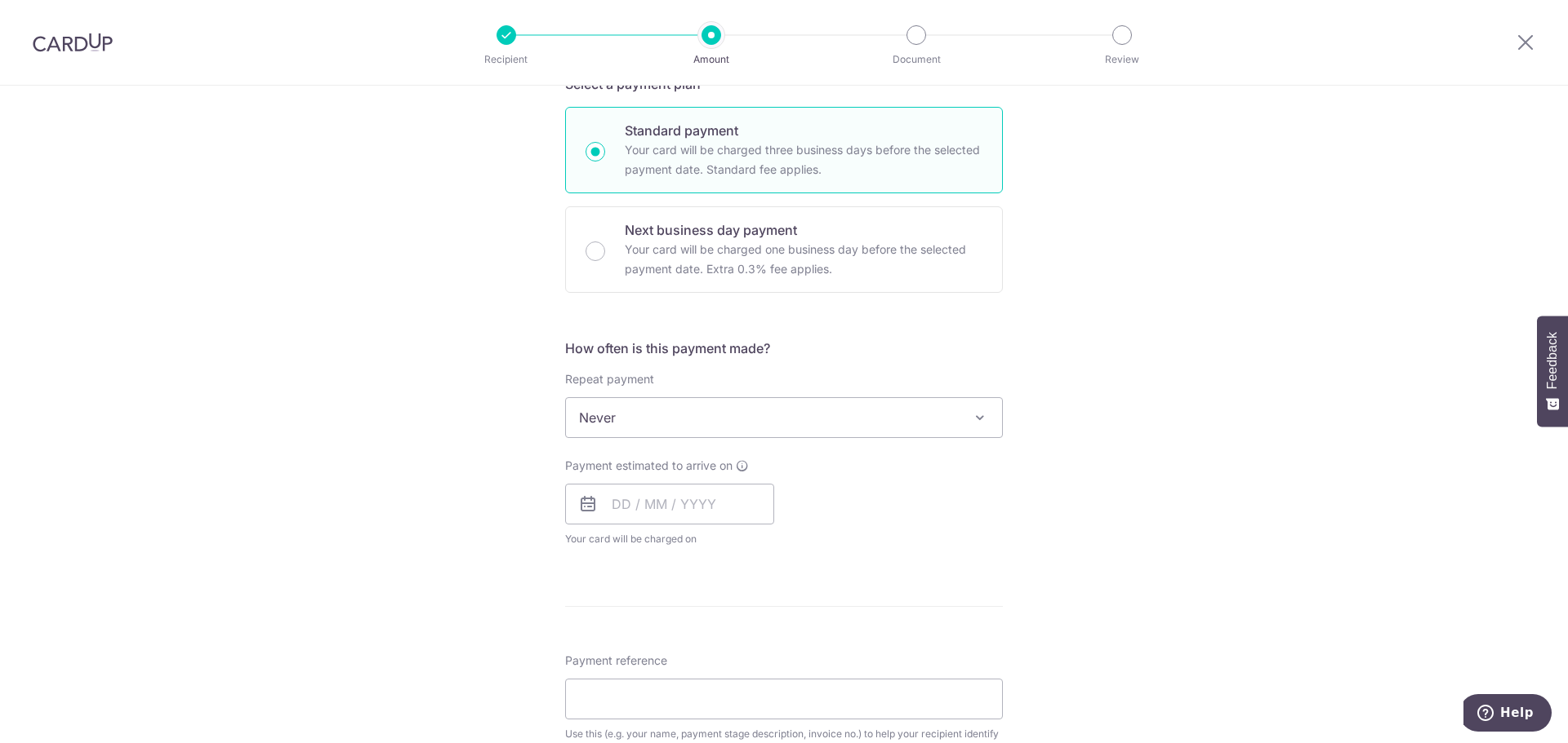
click at [1184, 290] on div "Tell us more about your payment Enter payment amount SGD Recipient added succes…" at bounding box center [784, 500] width 1568 height 1586
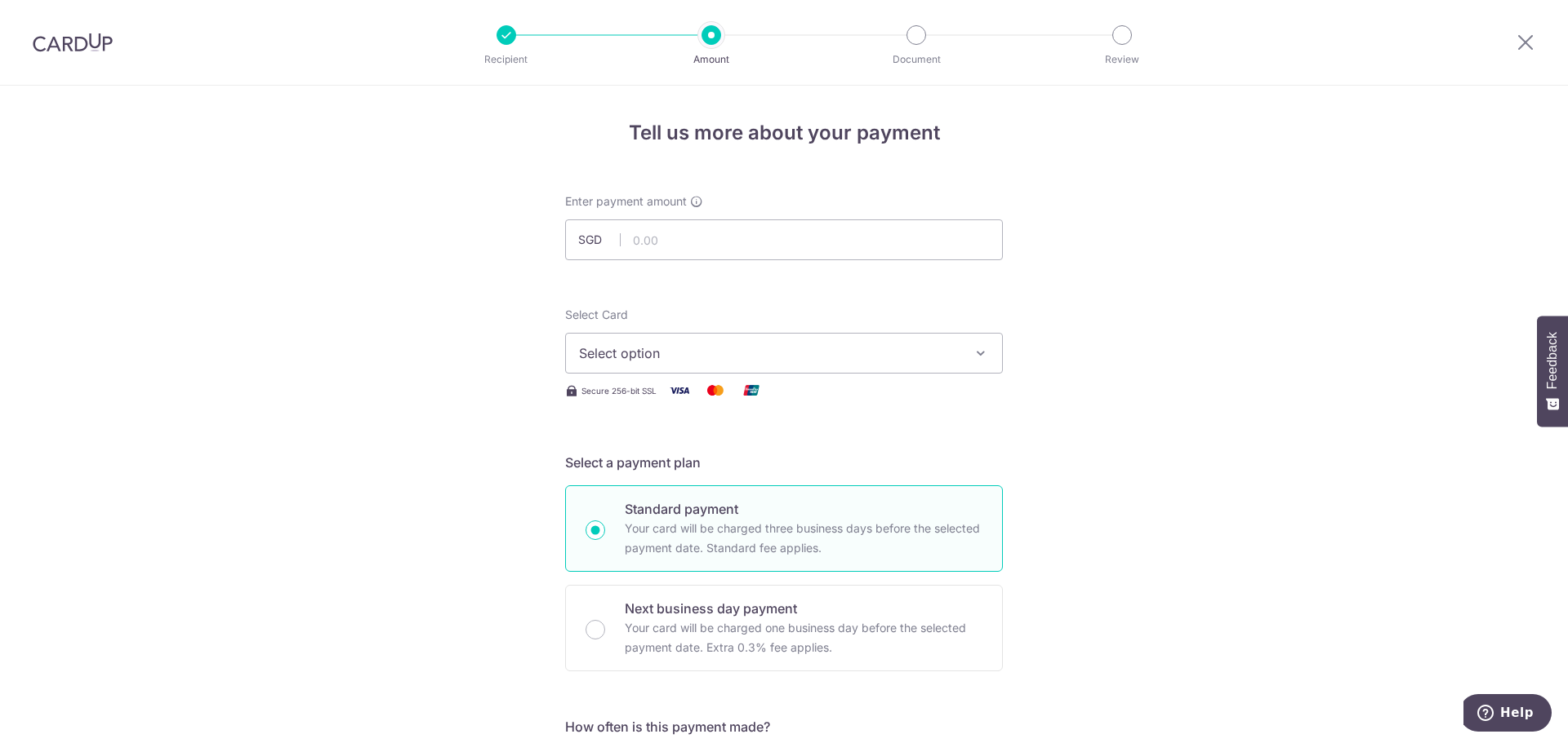
click at [854, 338] on button "Select option" at bounding box center [784, 353] width 438 height 41
click at [872, 241] on input "text" at bounding box center [784, 240] width 438 height 41
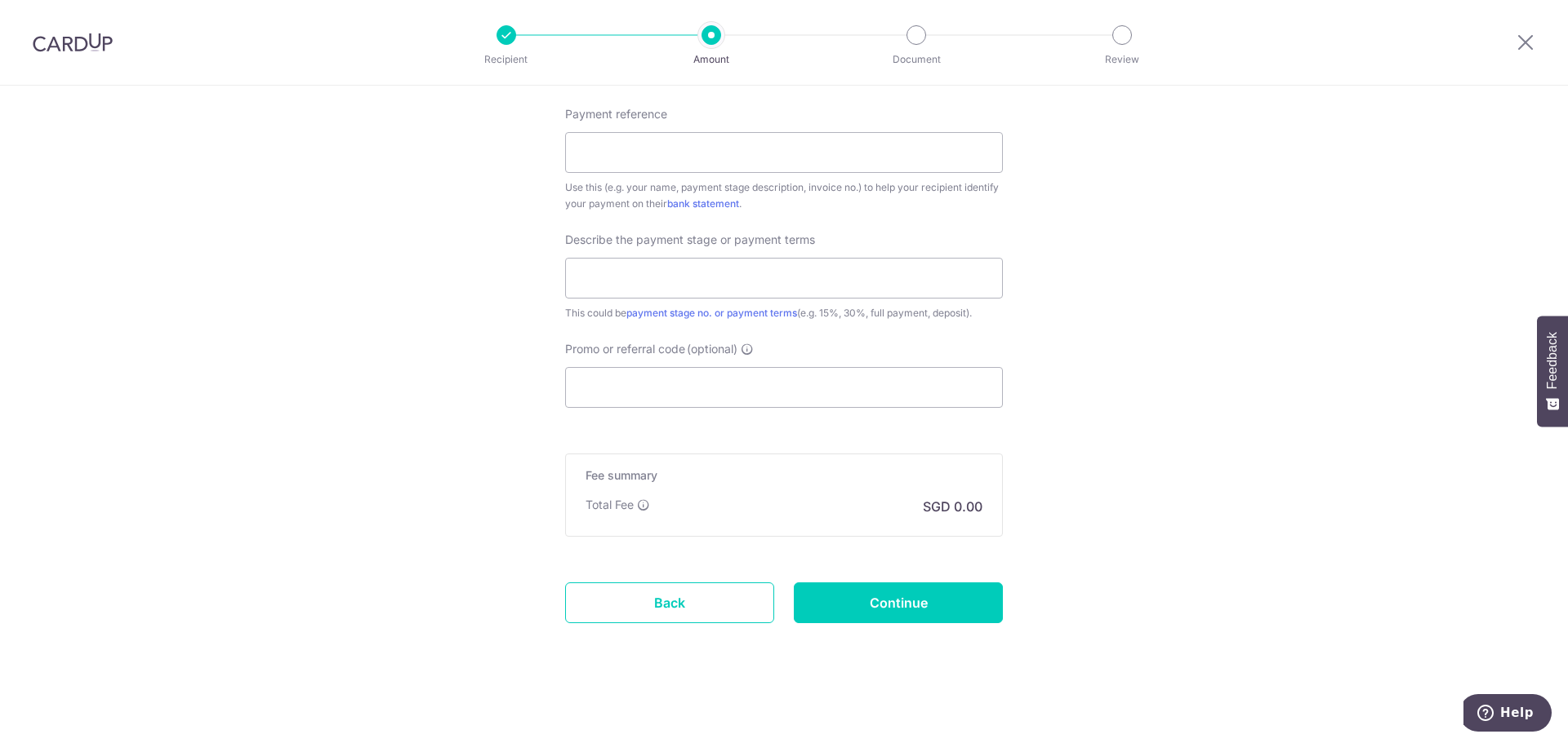
scroll to position [926, 0]
click at [842, 284] on input "text" at bounding box center [784, 278] width 438 height 41
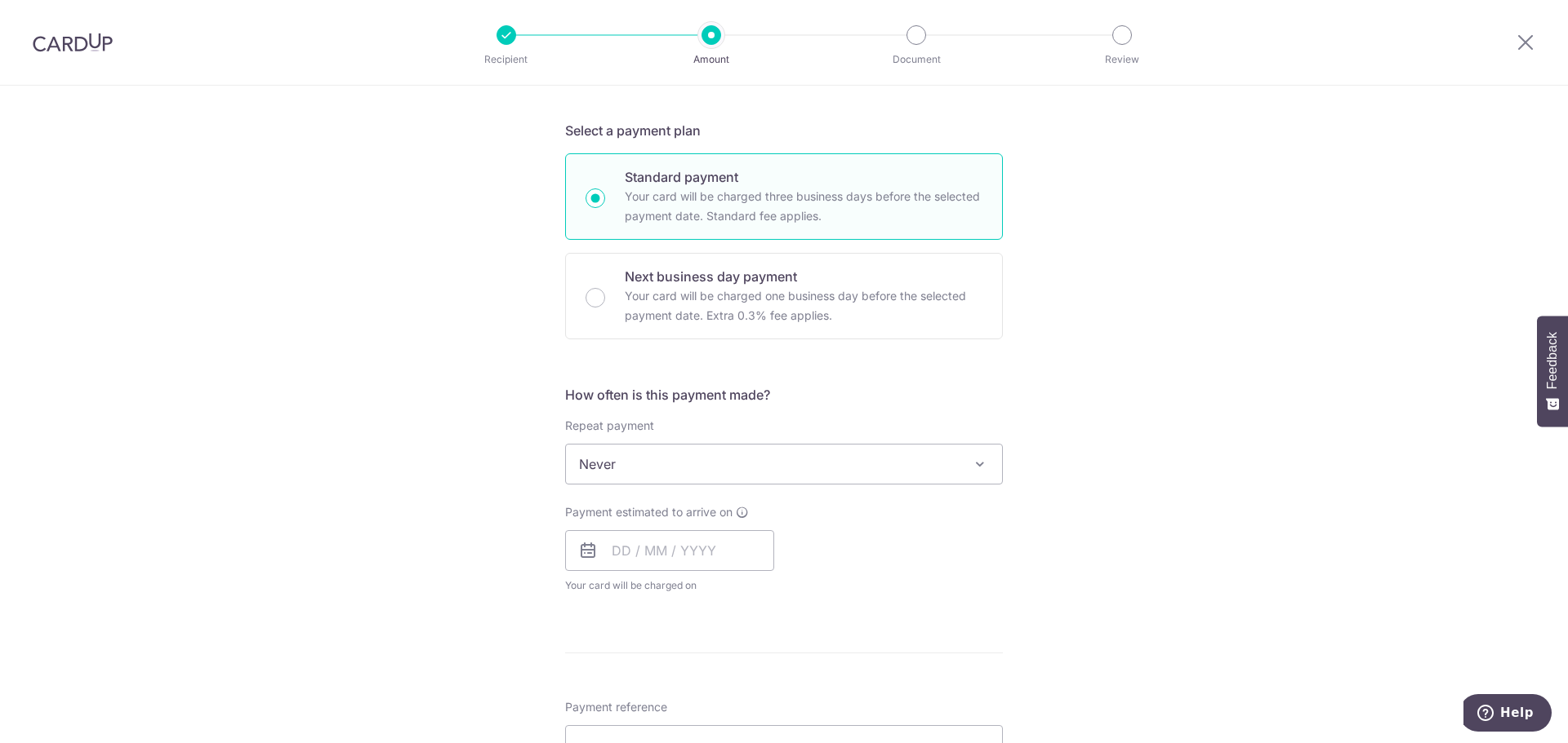
scroll to position [331, 0]
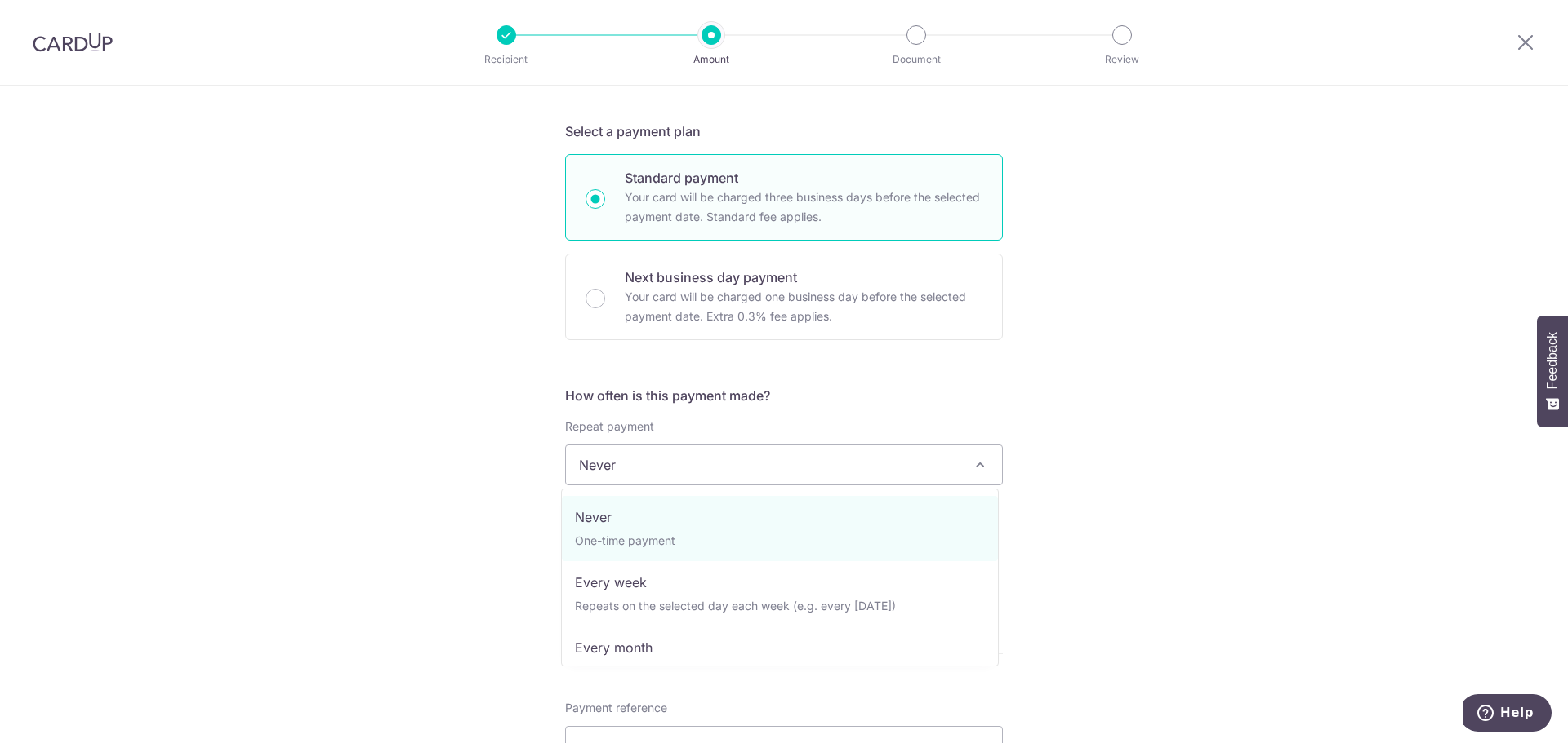
click at [953, 449] on span "Never" at bounding box center [784, 465] width 436 height 39
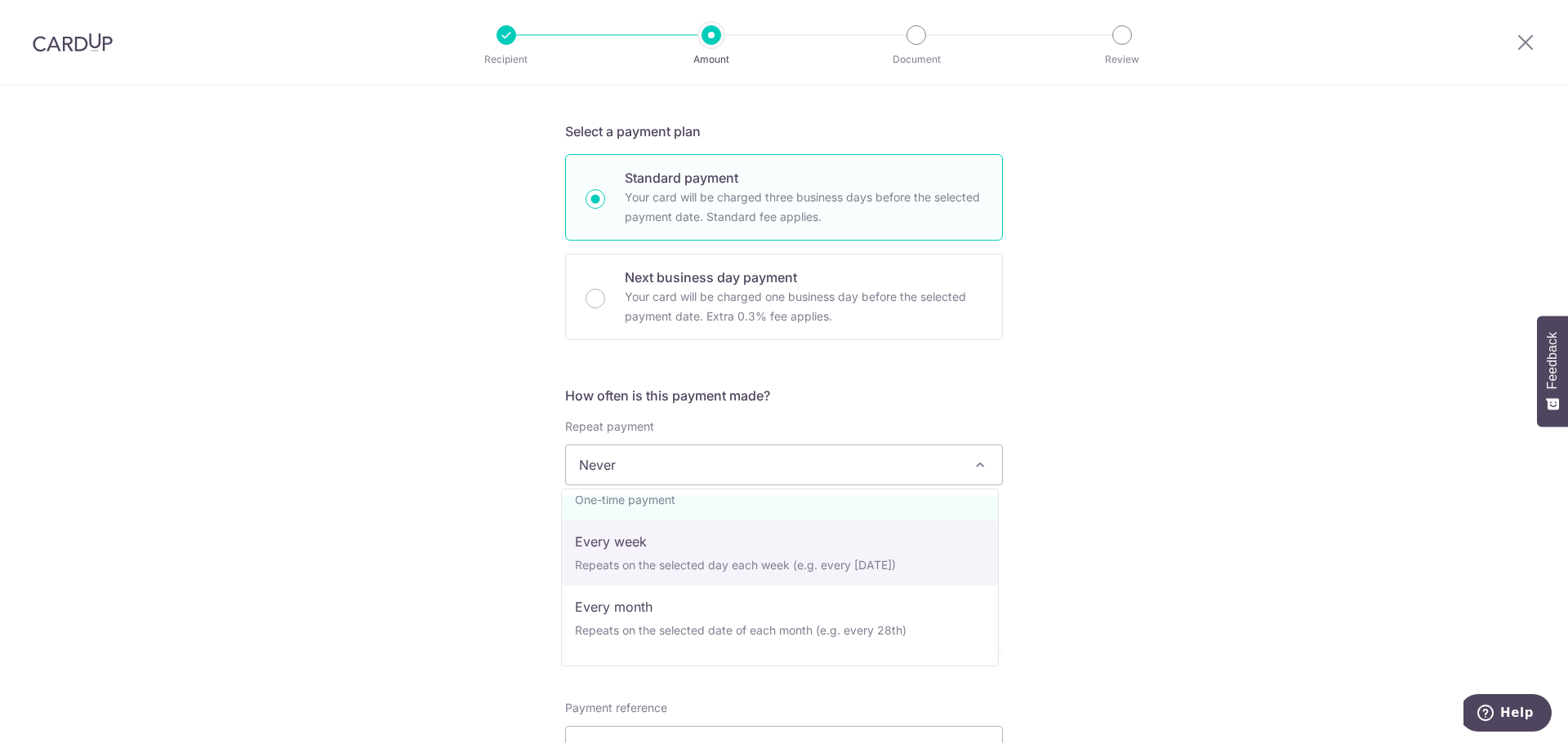
scroll to position [163, 0]
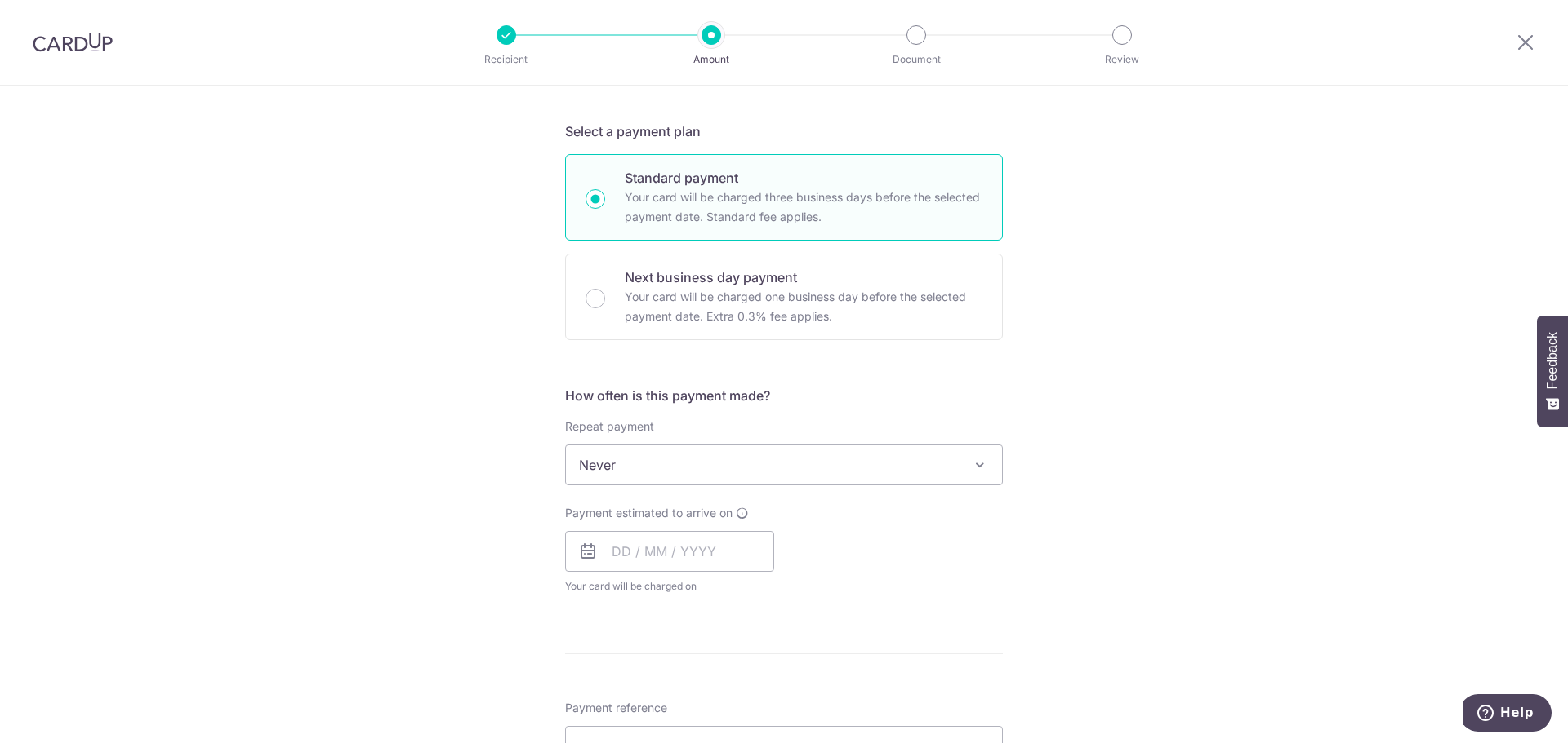
click at [1112, 310] on div "Tell us more about your payment Enter payment amount SGD Recipient added succes…" at bounding box center [784, 547] width 1568 height 1586
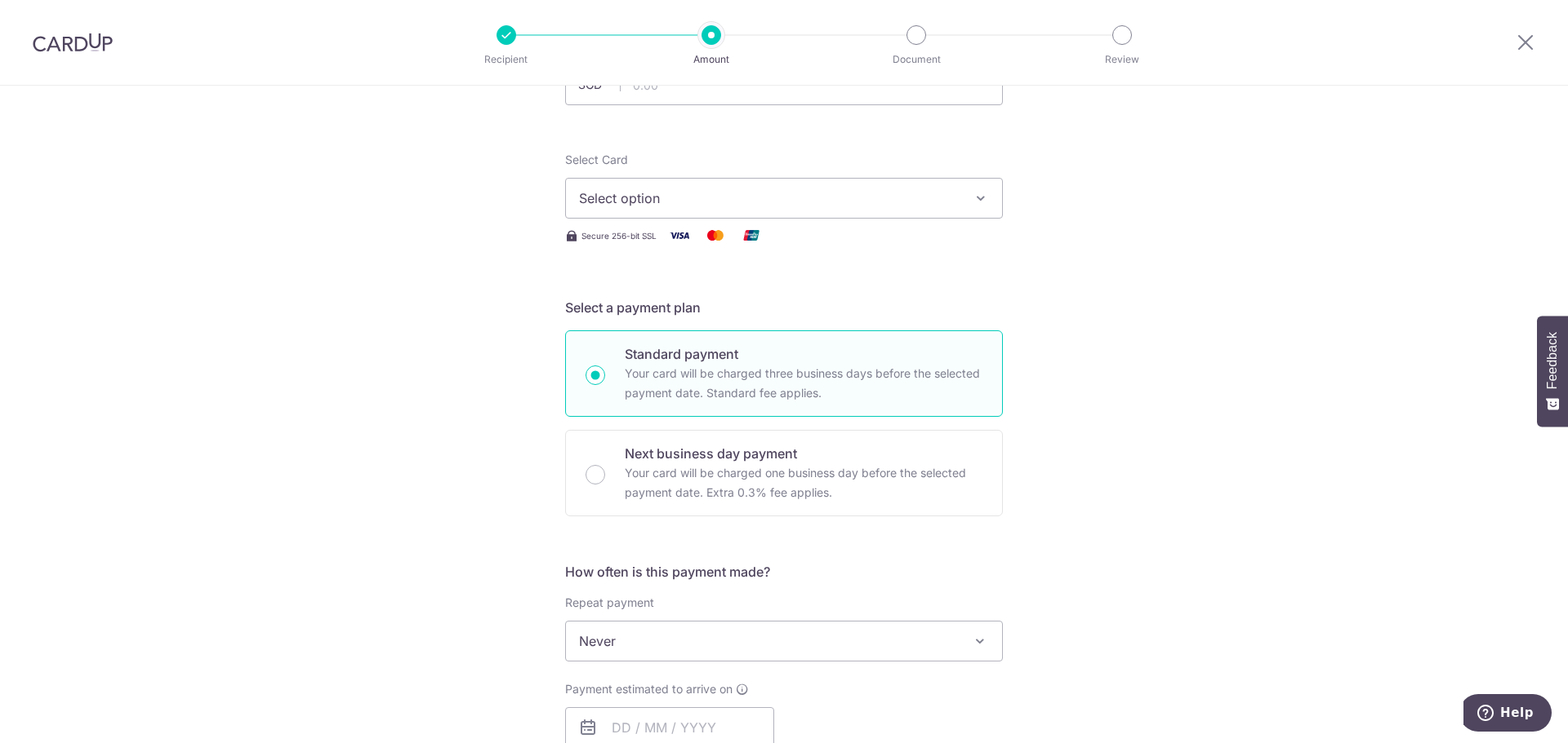
scroll to position [0, 0]
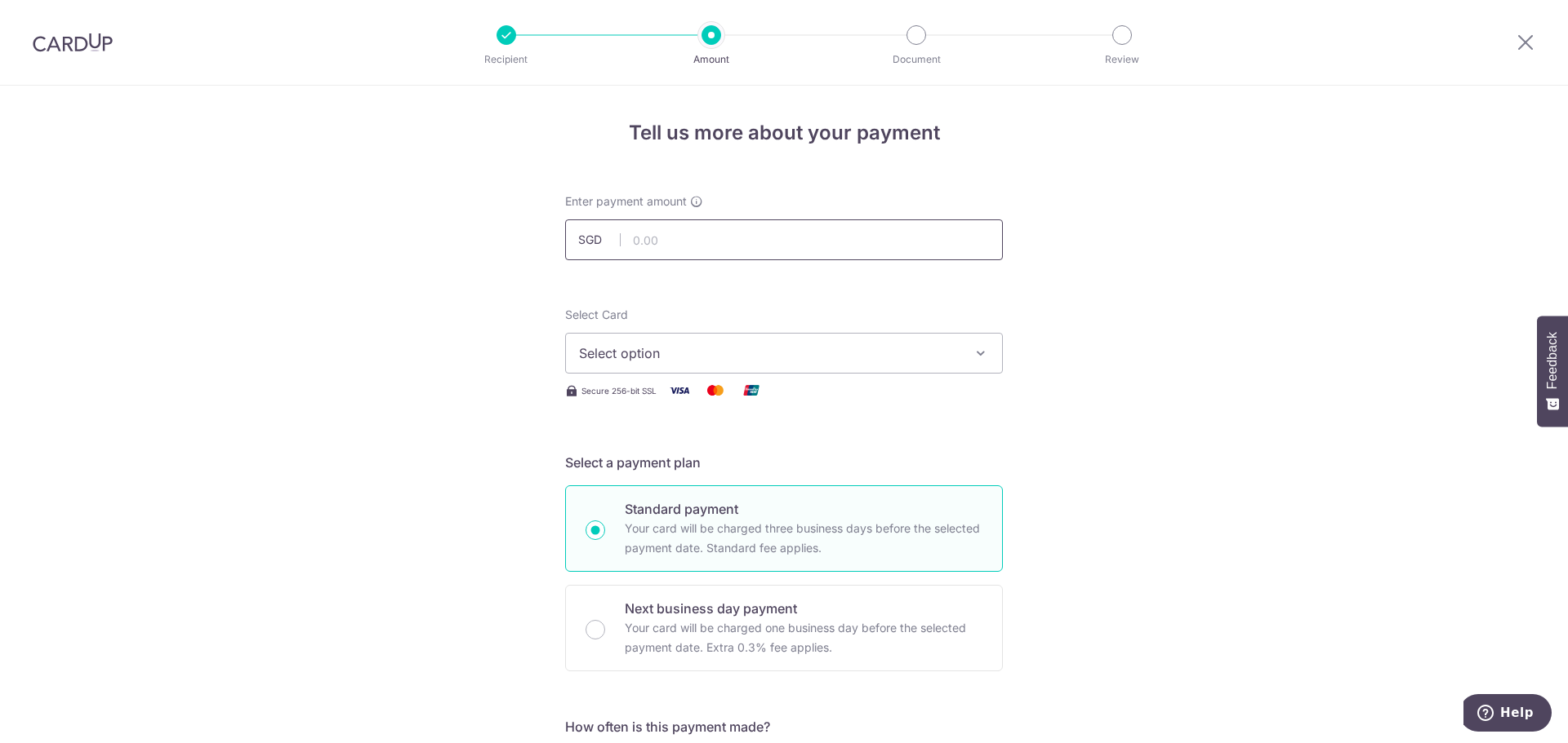
click at [805, 254] on input "text" at bounding box center [784, 240] width 438 height 41
type input "5,320.00"
click at [940, 350] on span "Select option" at bounding box center [768, 353] width 380 height 20
click at [764, 396] on span "Add credit card" at bounding box center [798, 399] width 380 height 16
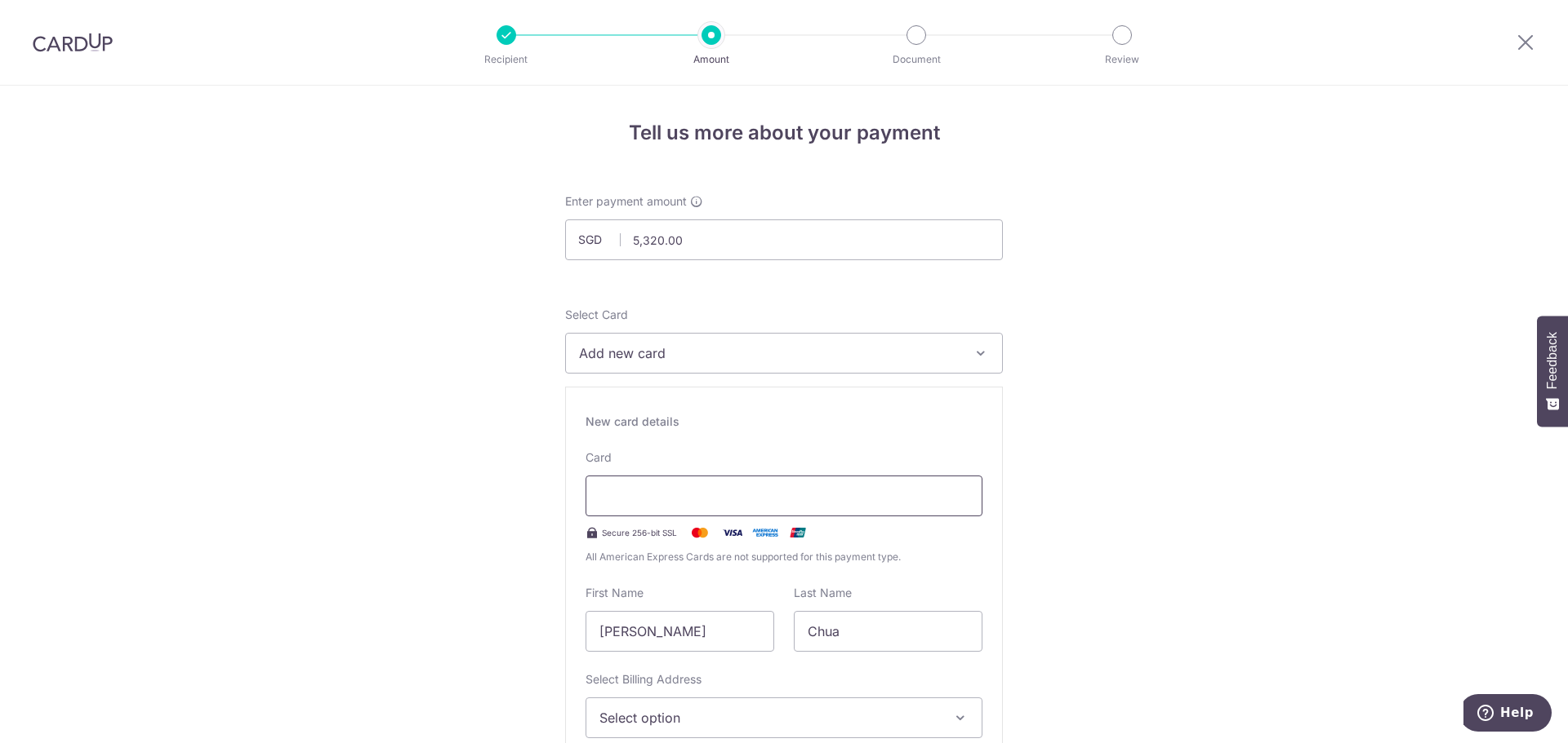
click at [755, 485] on div at bounding box center [784, 497] width 397 height 41
click at [673, 513] on div at bounding box center [784, 497] width 397 height 41
click at [927, 506] on div at bounding box center [784, 497] width 397 height 41
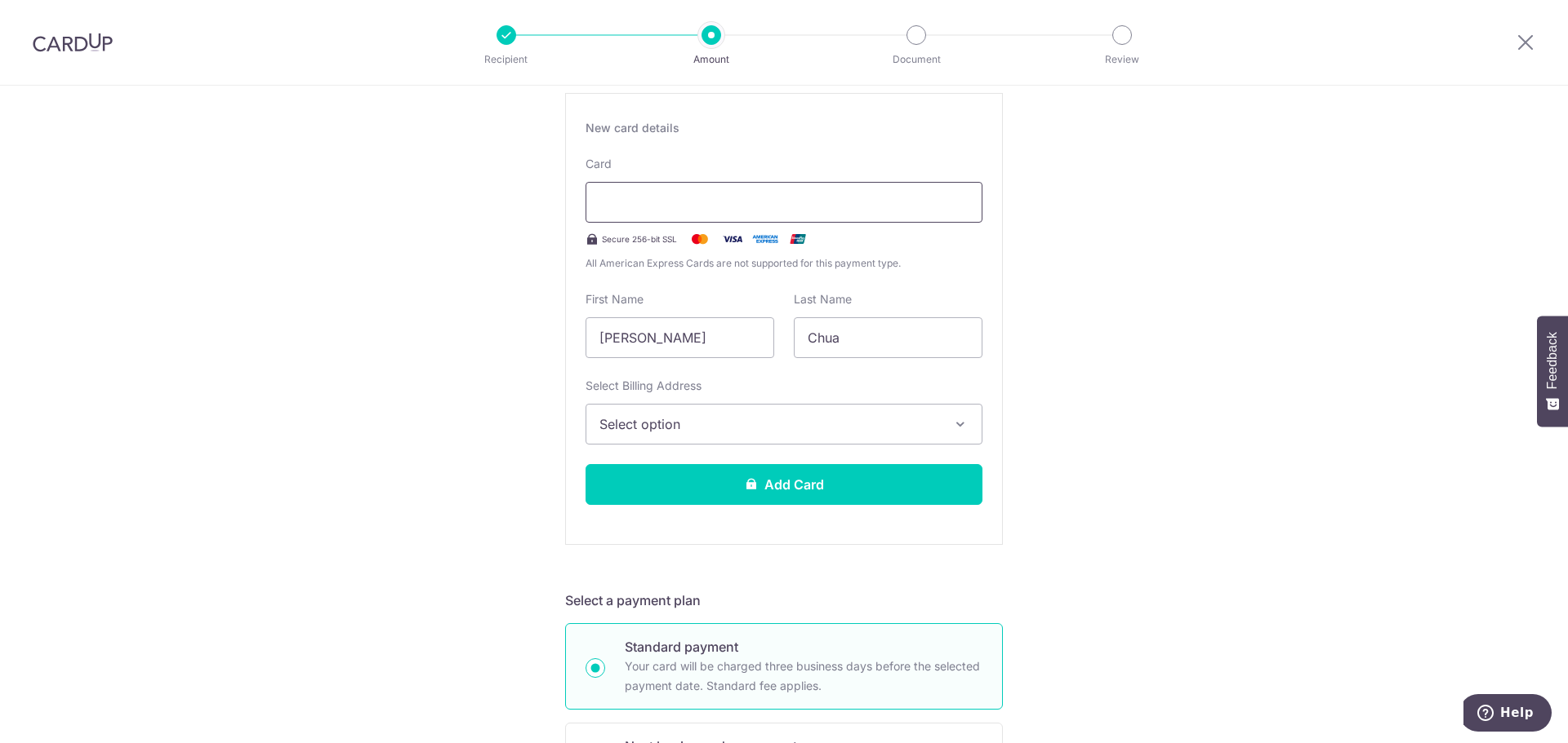
scroll to position [304, 0]
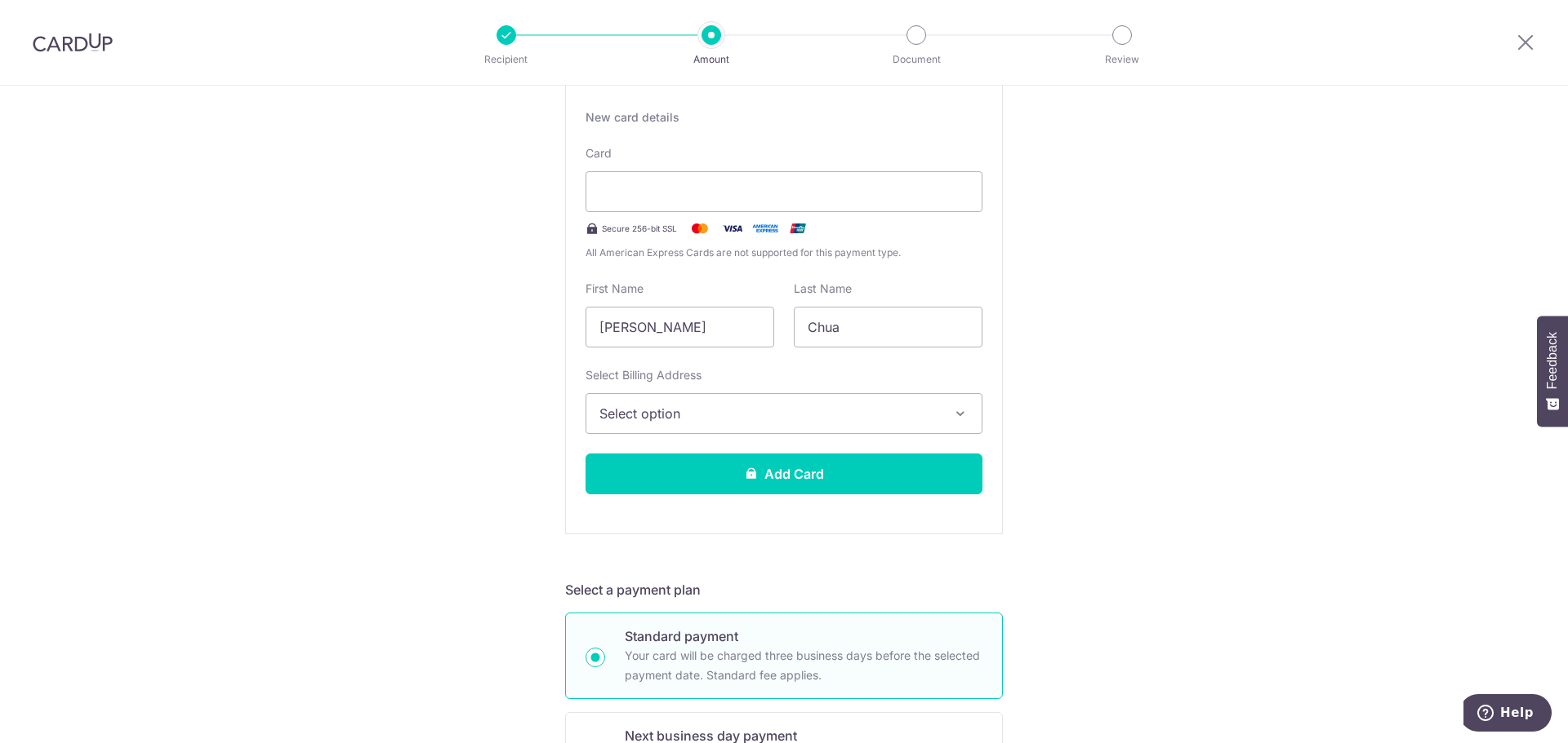
click at [766, 402] on button "Select option" at bounding box center [784, 414] width 397 height 41
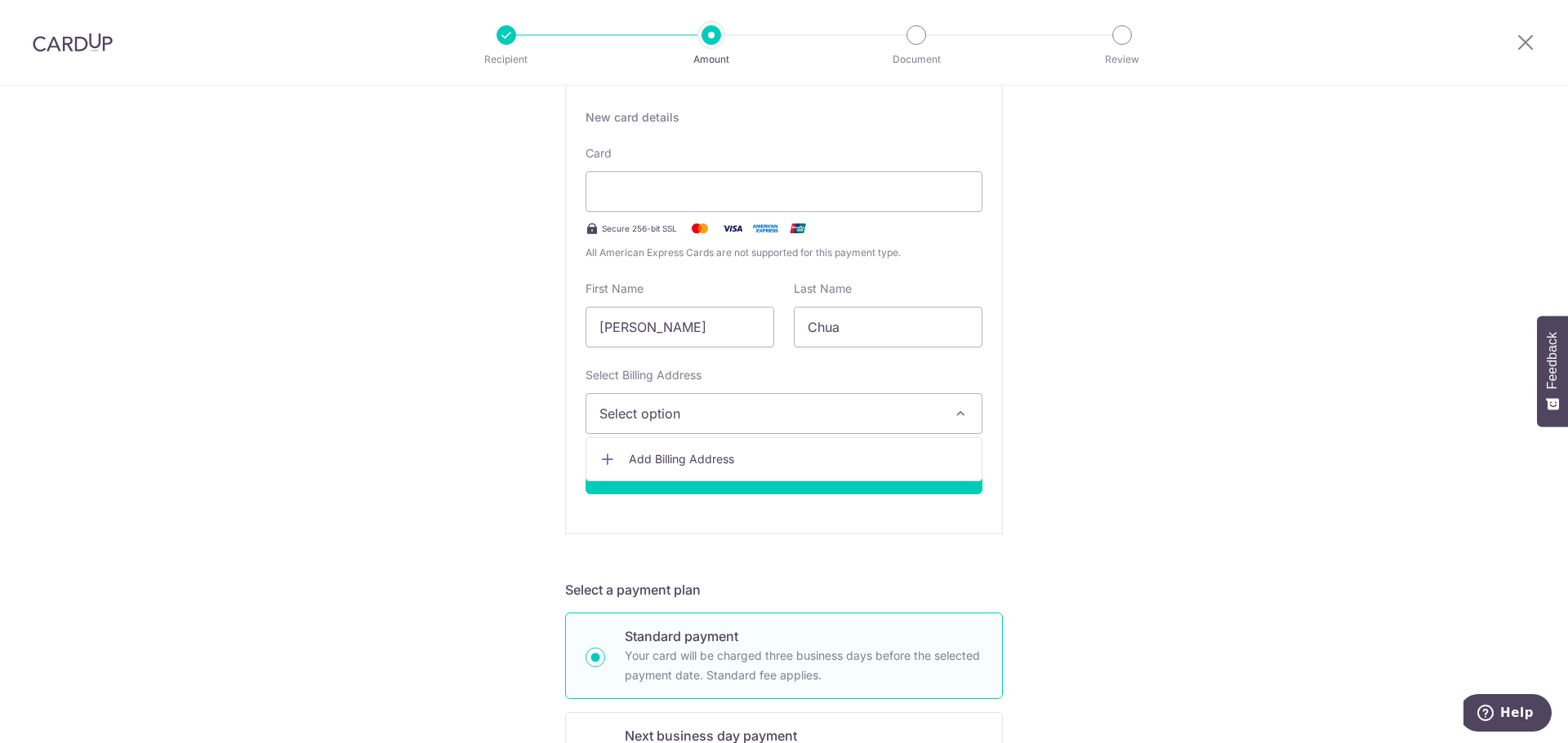
click at [753, 464] on span "Add Billing Address" at bounding box center [799, 459] width 340 height 16
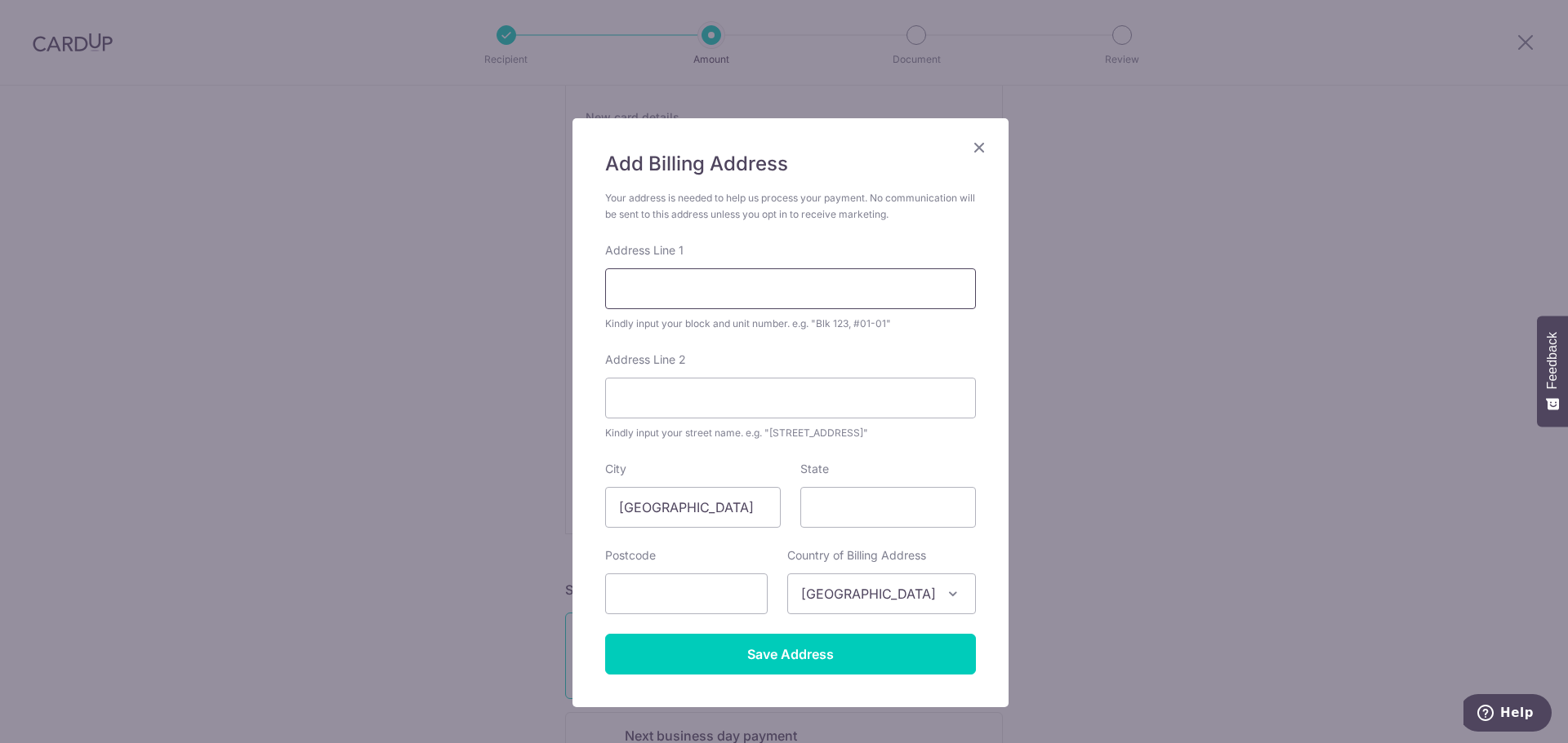
click at [735, 280] on input "Address Line 1" at bounding box center [791, 289] width 370 height 41
type input "911 Tampines St 91"
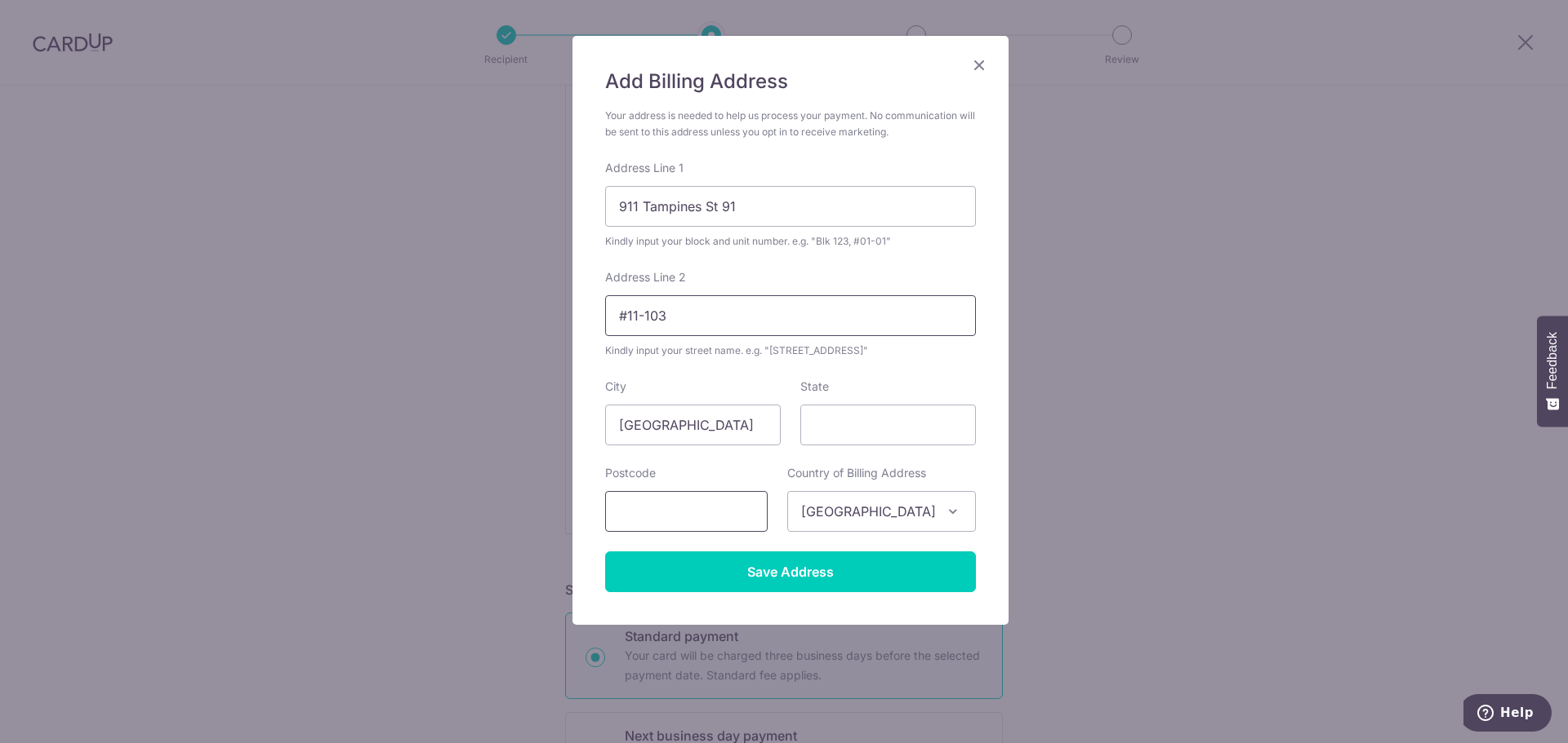
type input "#11-103"
click at [651, 524] on input "text" at bounding box center [687, 512] width 162 height 41
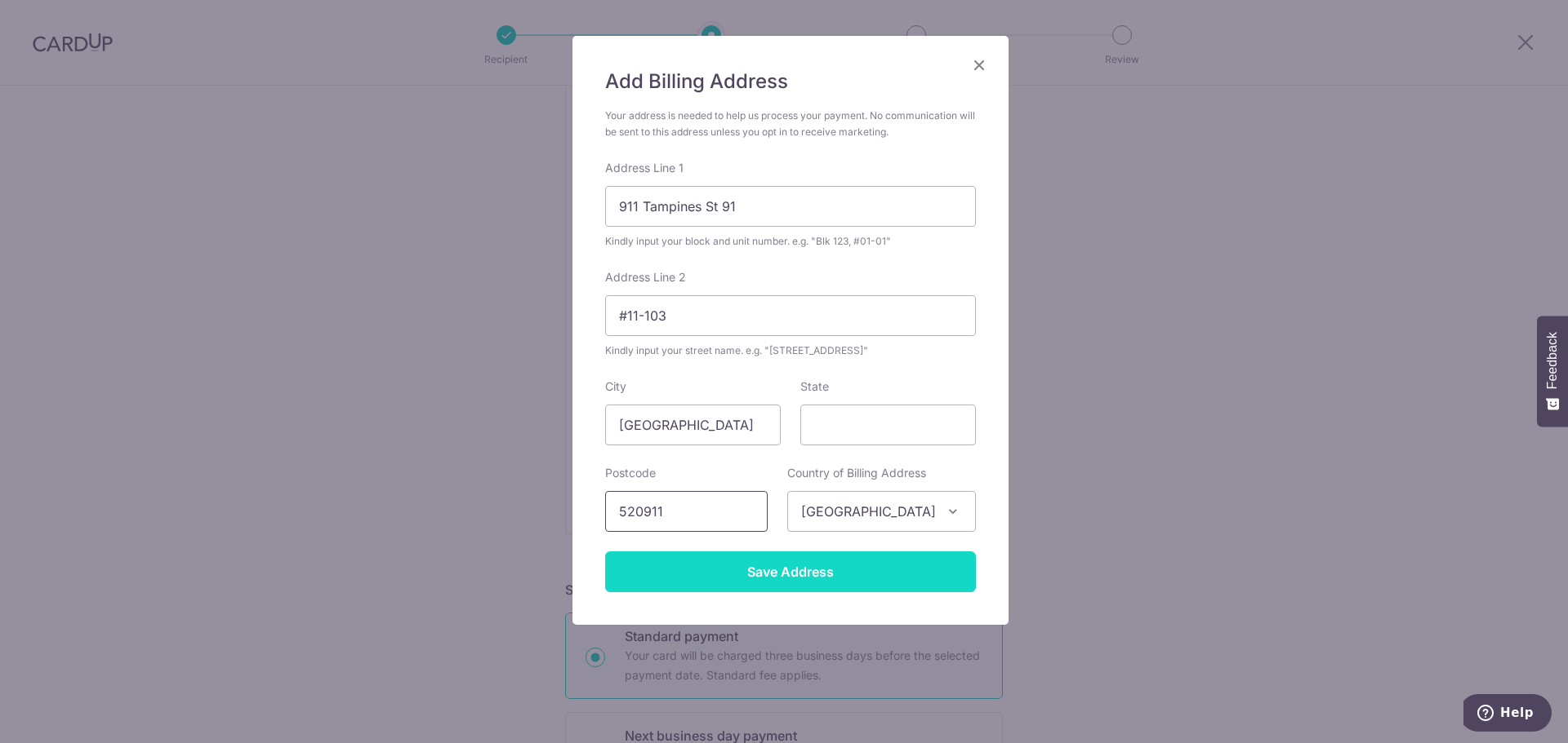
type input "520911"
click at [664, 570] on input "Save Address" at bounding box center [791, 572] width 370 height 41
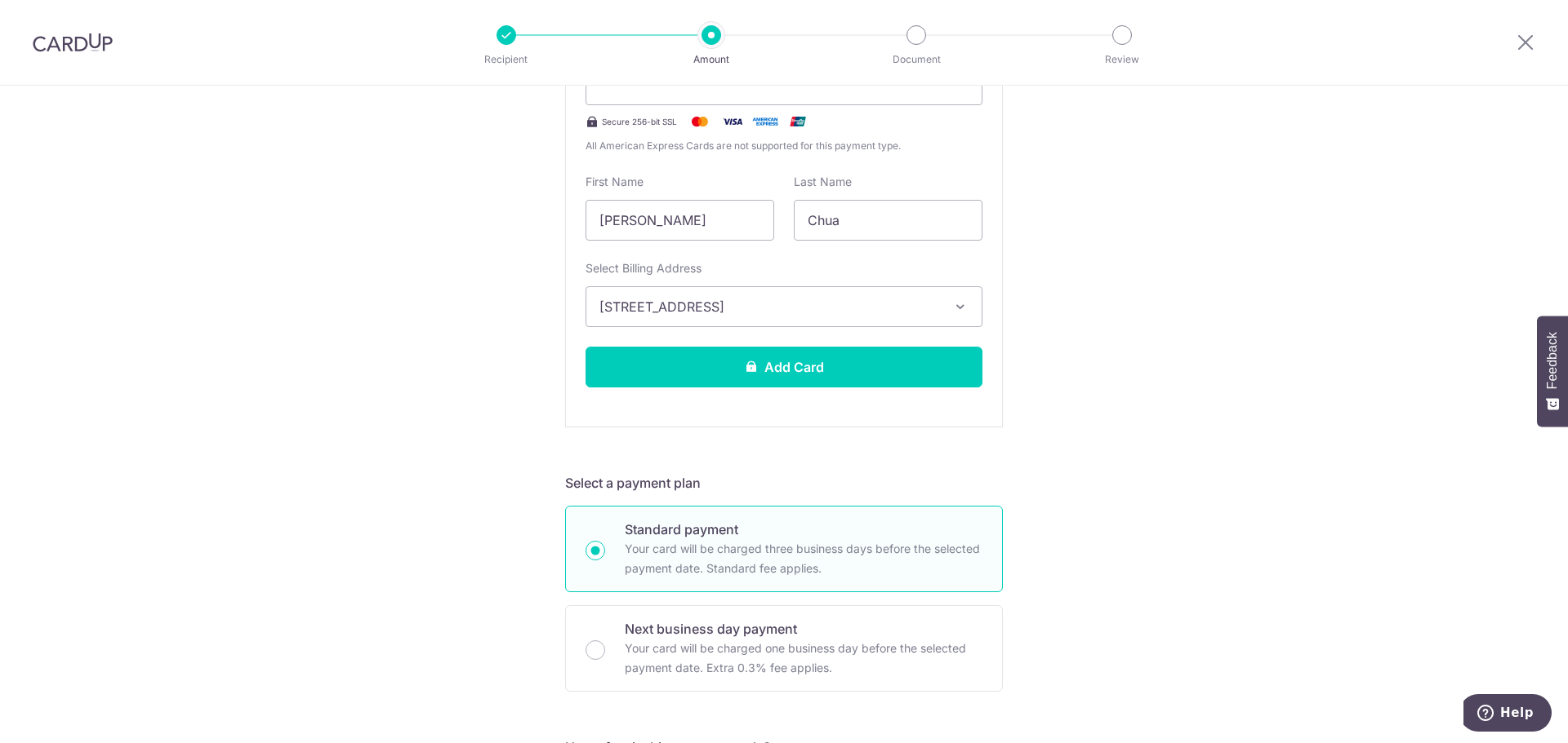
scroll to position [412, 0]
click at [821, 383] on button "Add Card" at bounding box center [784, 367] width 397 height 41
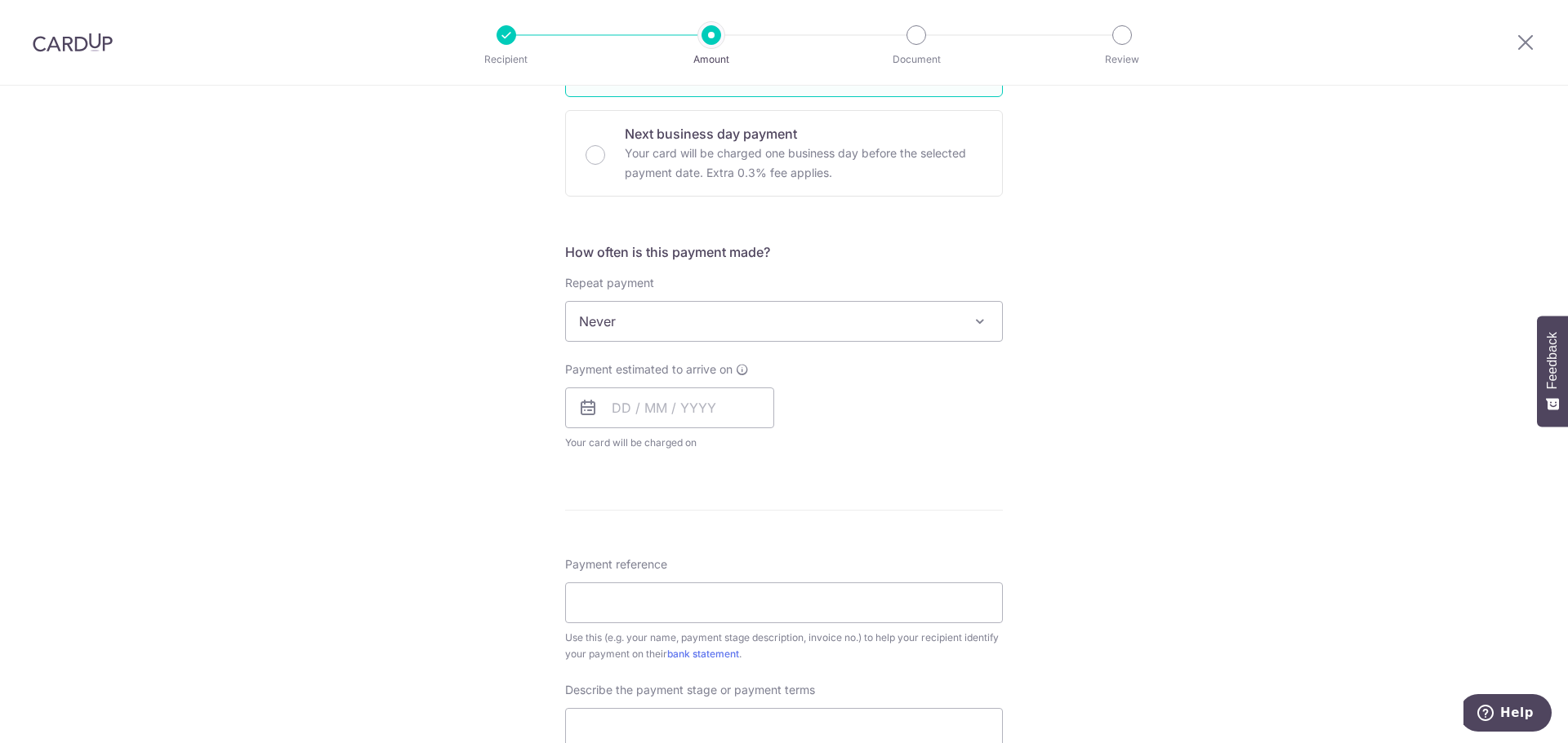
scroll to position [476, 0]
drag, startPoint x: 711, startPoint y: 415, endPoint x: 734, endPoint y: 534, distance: 121.2
click at [734, 534] on link "4" at bounding box center [728, 522] width 26 height 26
type input "[DATE]"
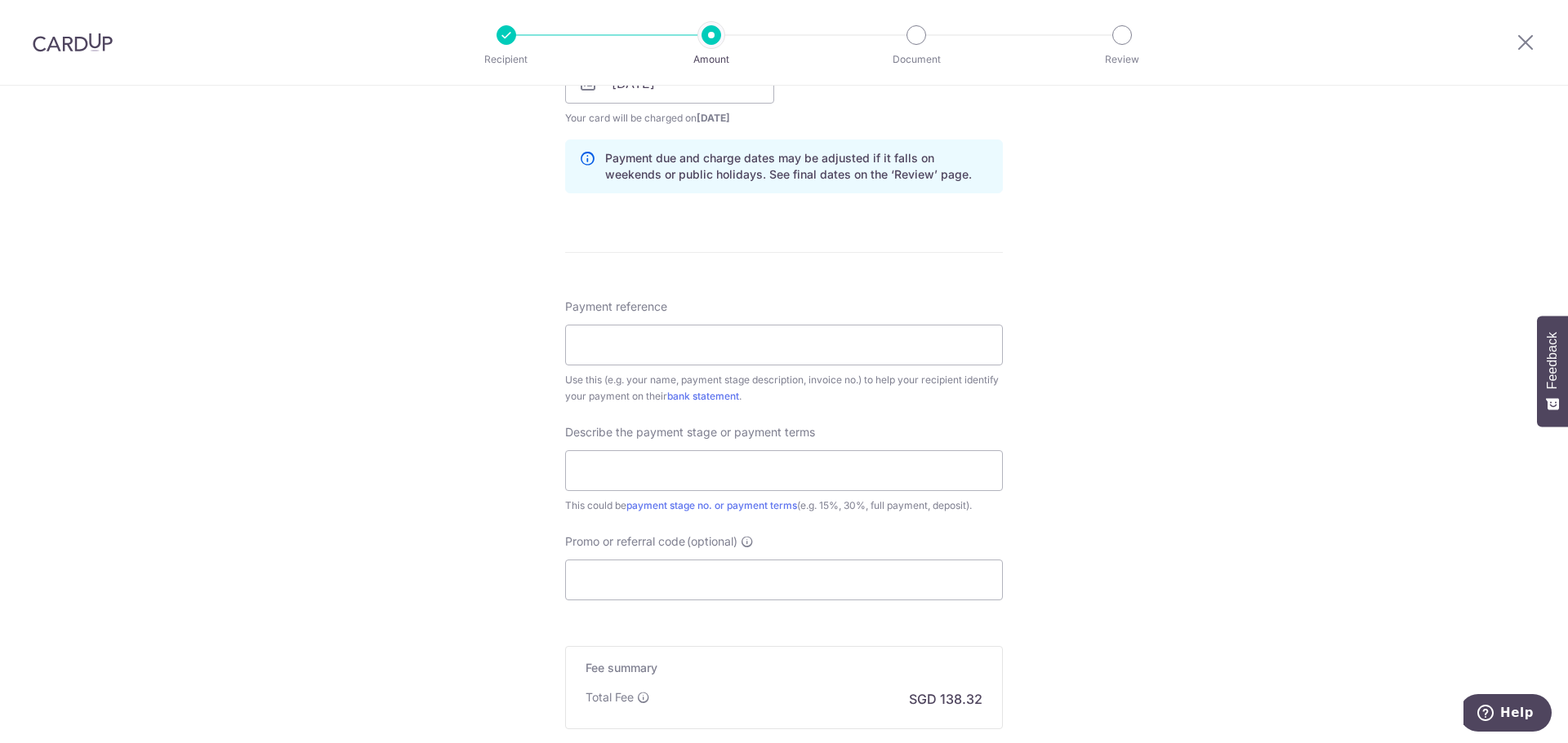
scroll to position [801, 0]
click at [790, 342] on input "Payment reference" at bounding box center [784, 344] width 438 height 41
click at [381, 371] on div "Tell us more about your payment Enter payment amount SGD 5,320.00 5320.00 Card …" at bounding box center [784, 111] width 1568 height 1652
click at [722, 333] on input "Payment reference" at bounding box center [784, 344] width 438 height 41
paste input "SSD-25-Q0714-01/SG"
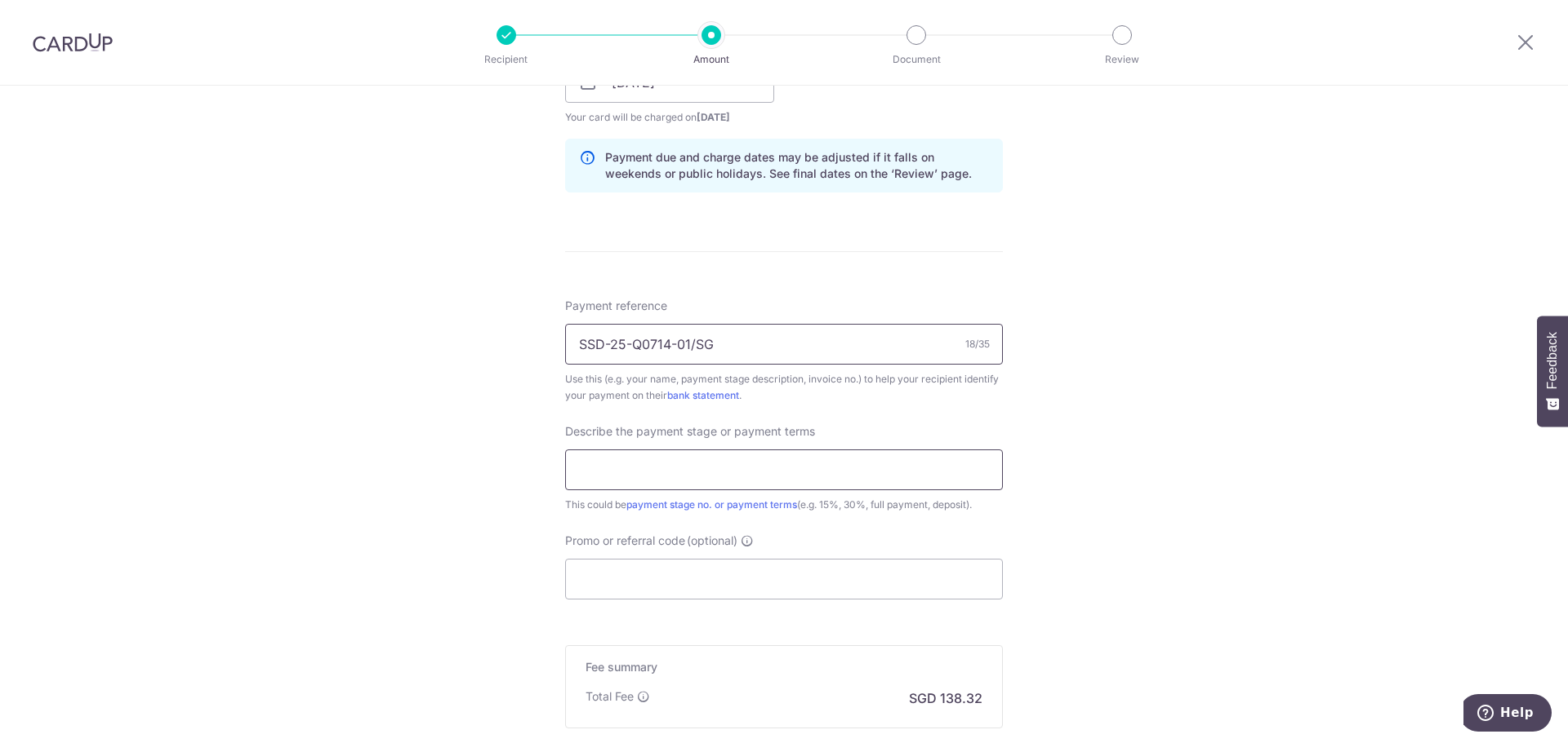
type input "SSD-25-Q0714-01/SG"
click at [673, 463] on input "text" at bounding box center [784, 470] width 438 height 41
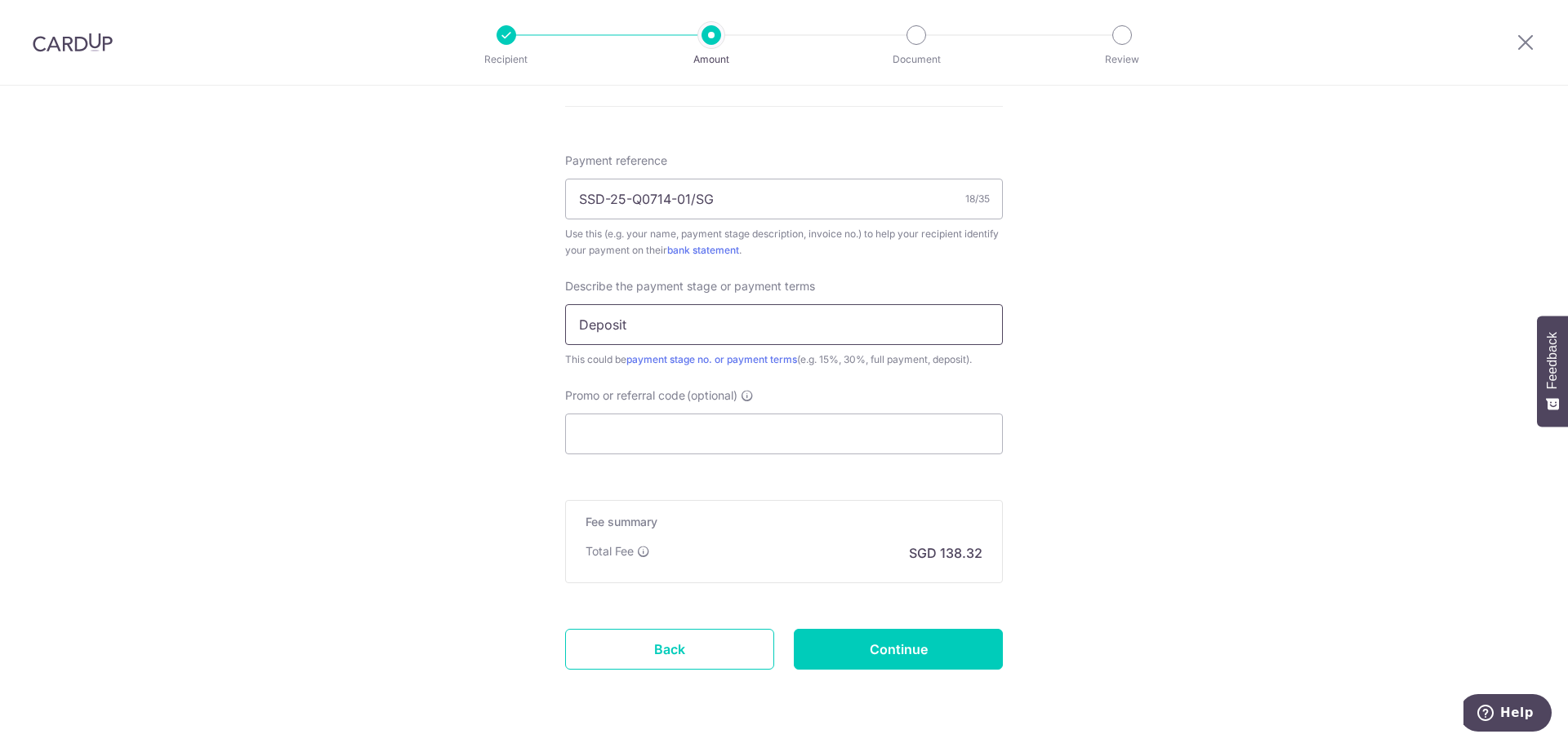
scroll to position [975, 0]
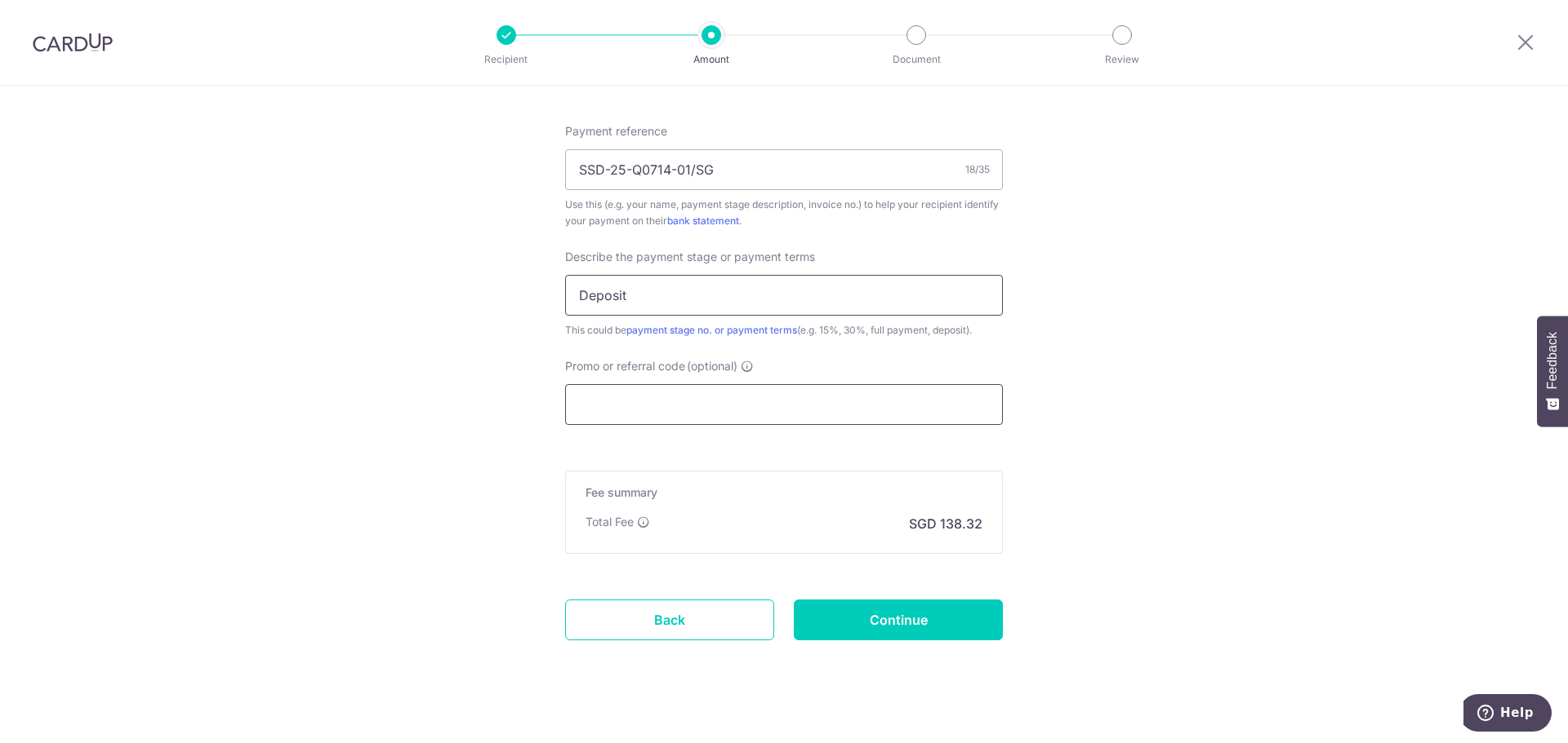
type input "Deposit"
click at [792, 410] on input "Promo or referral code (optional)" at bounding box center [784, 405] width 438 height 41
paste input "SSD-25-Q0714-01/SG"
type input "SSD-25-Q0714-01/SG"
paste input "3HOME25R"
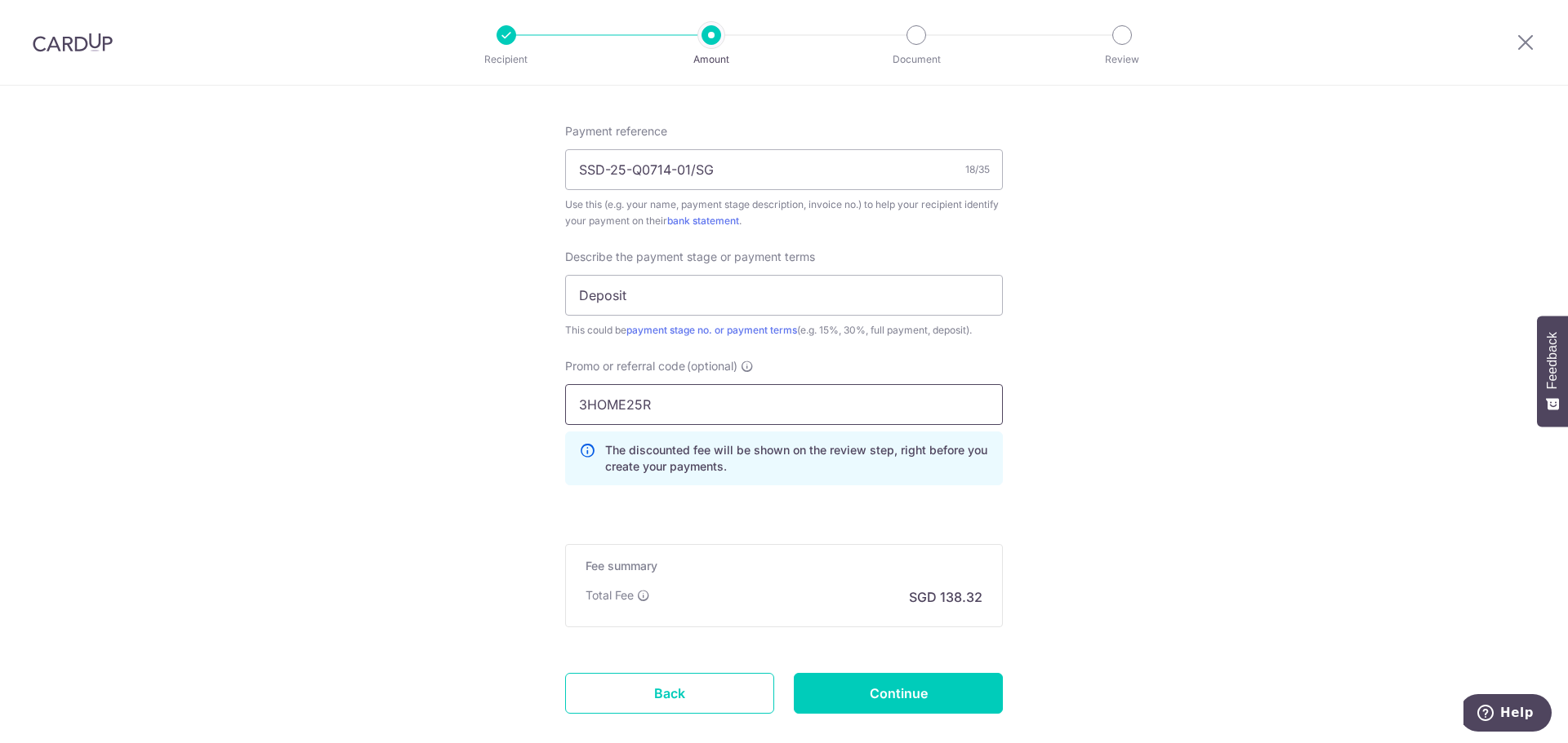
type input "3HOME25R"
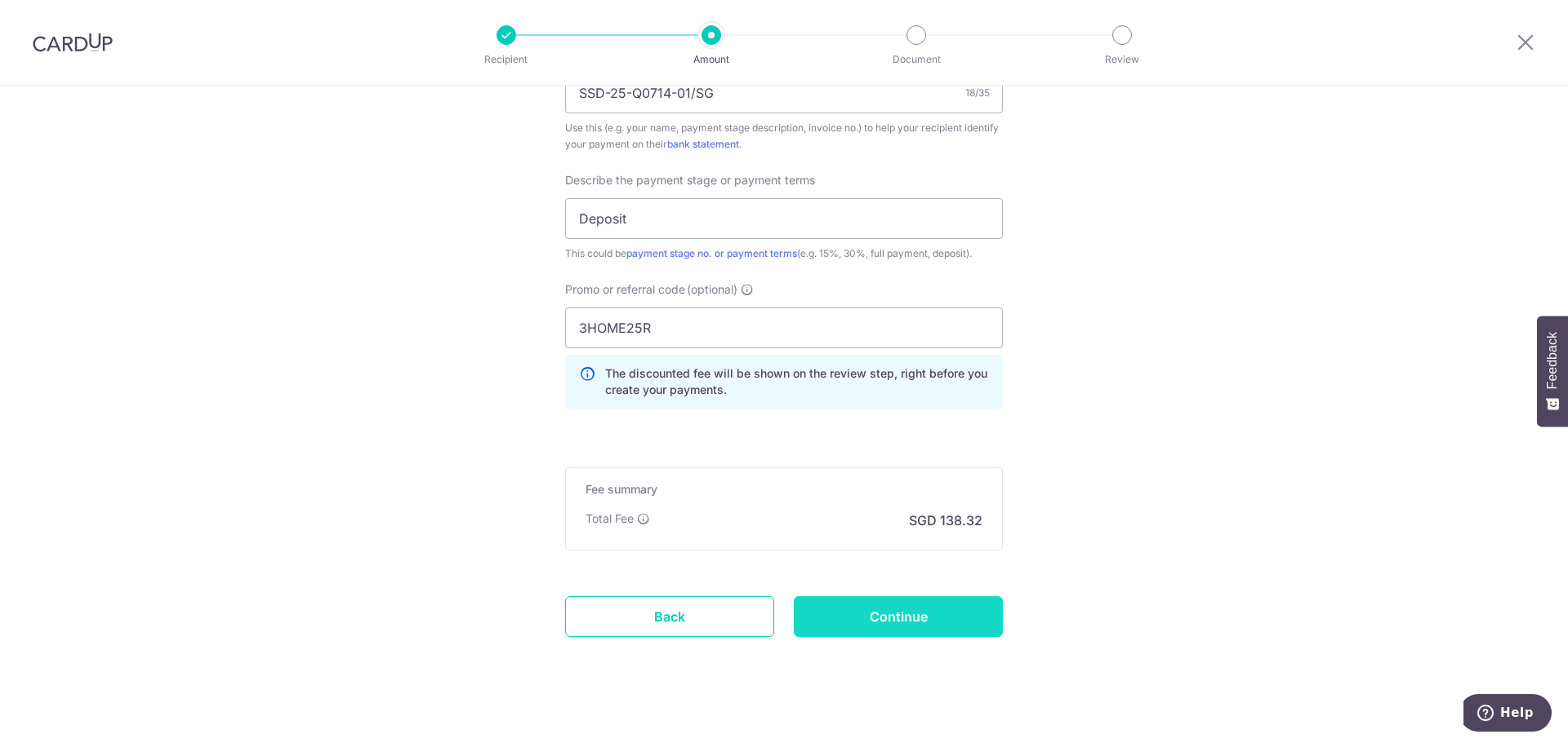
click at [895, 614] on input "Continue" at bounding box center [898, 617] width 209 height 41
type input "Create Schedule"
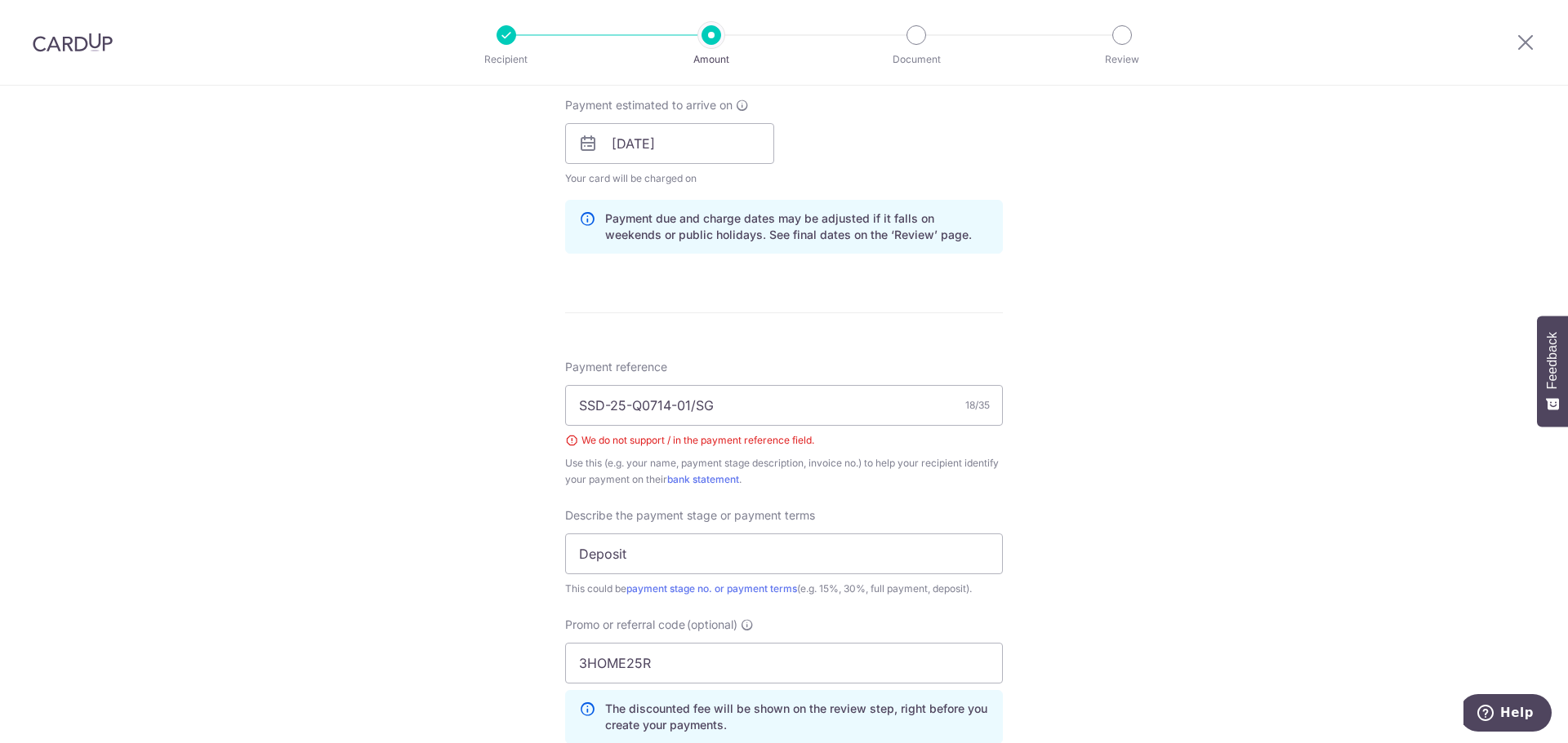
scroll to position [721, 0]
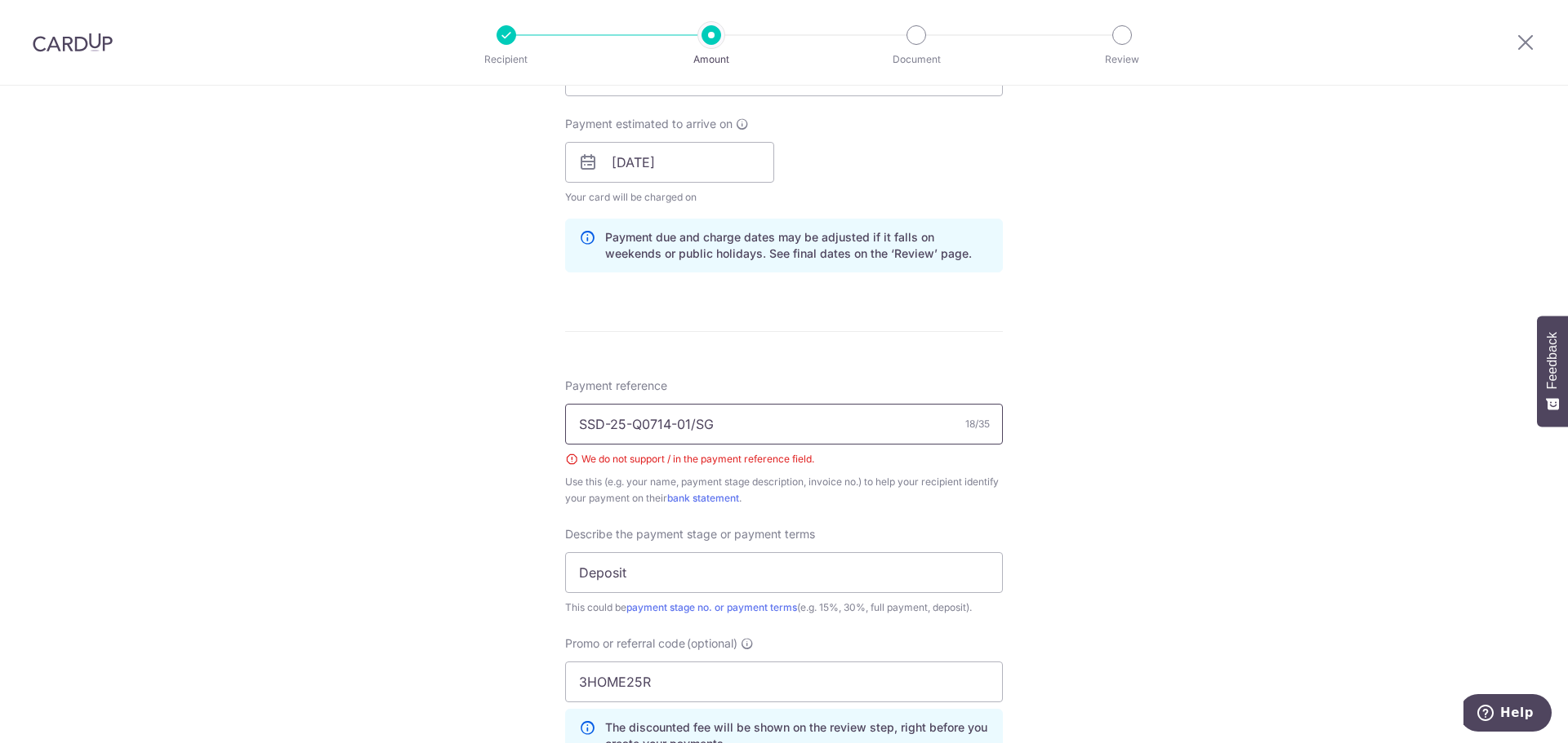
click at [693, 423] on input "SSD-25-Q0714-01/SG" at bounding box center [784, 424] width 438 height 41
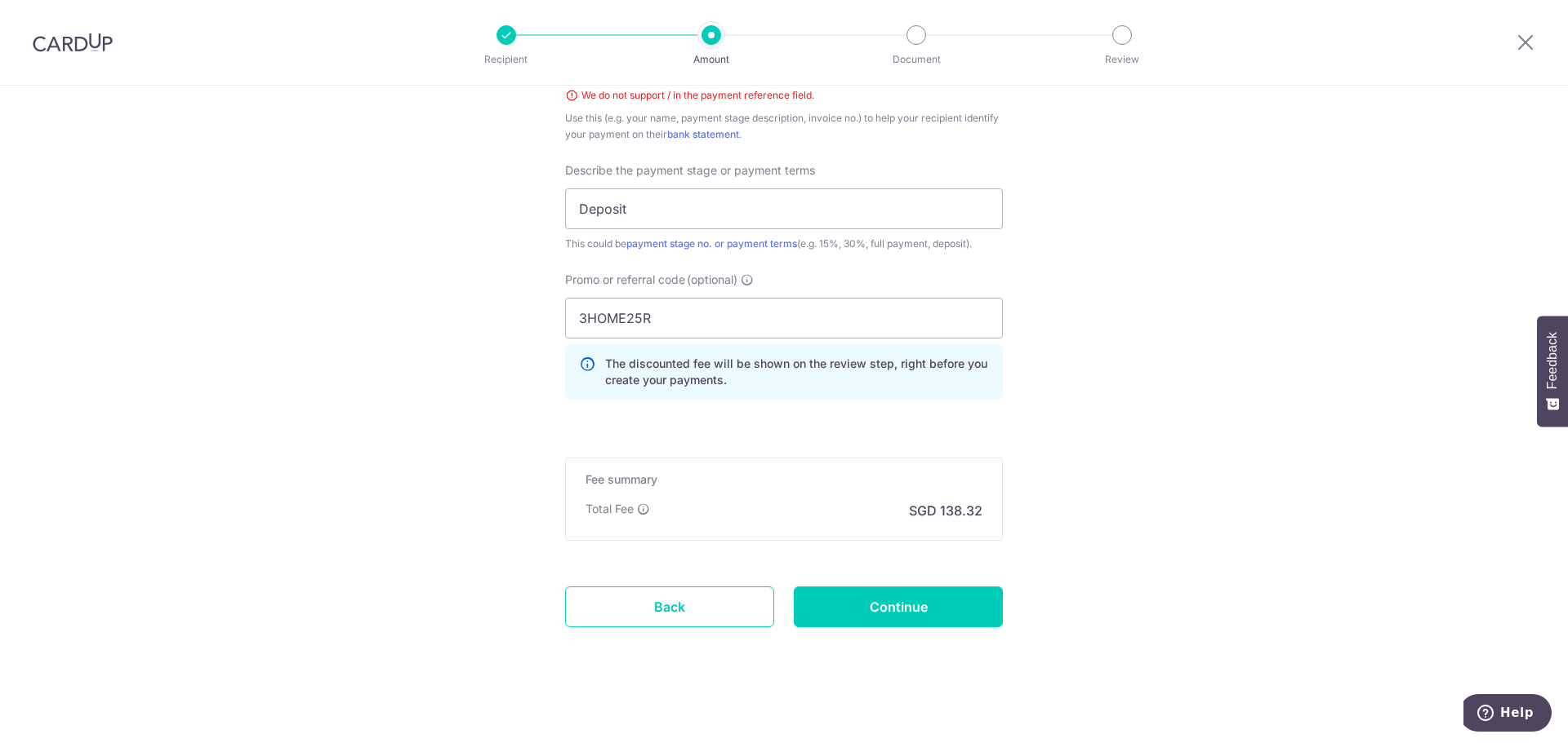
scroll to position [1091, 0]
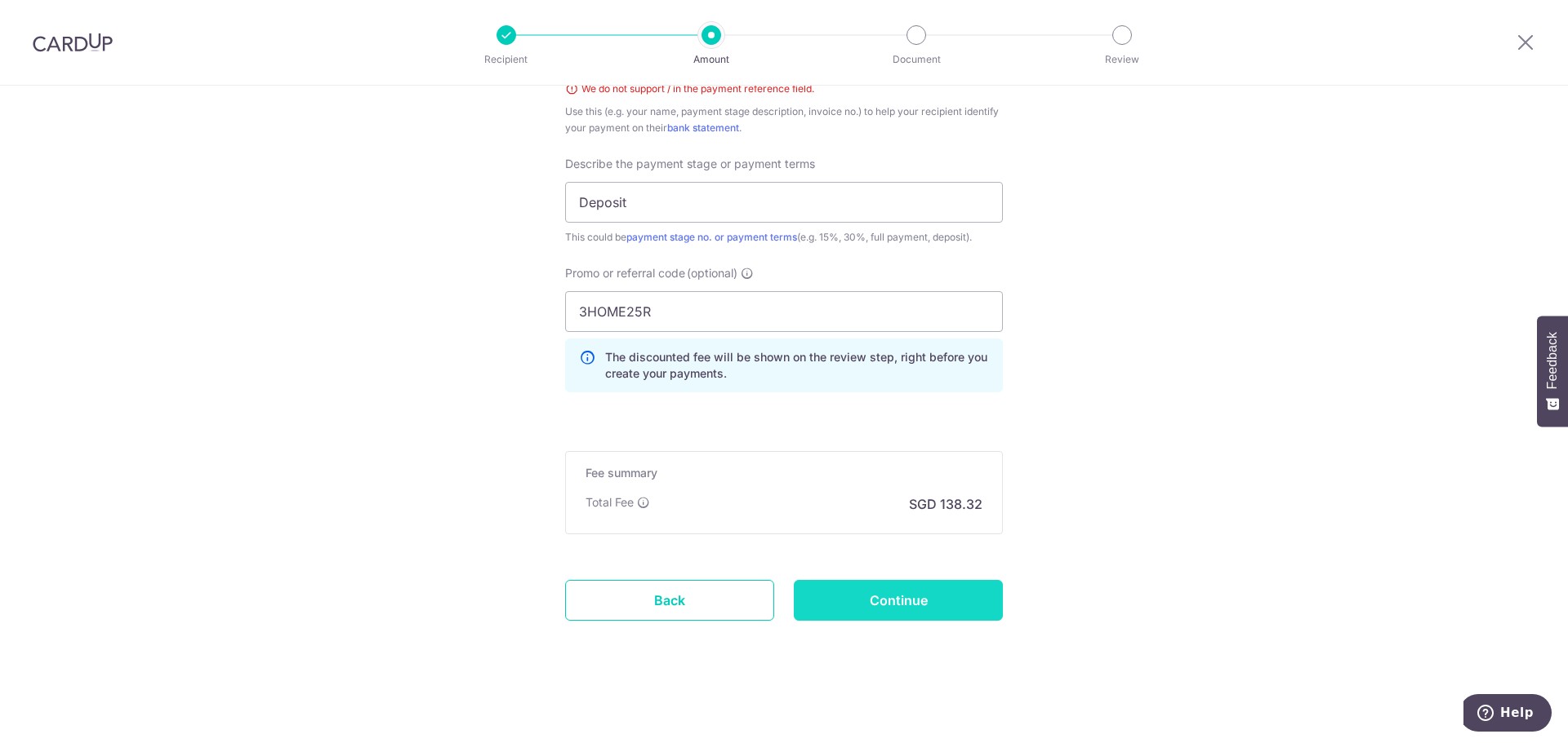
type input "SSD-25-Q0714-01 SG"
click at [859, 600] on input "Continue" at bounding box center [898, 601] width 209 height 41
type input "Create Schedule"
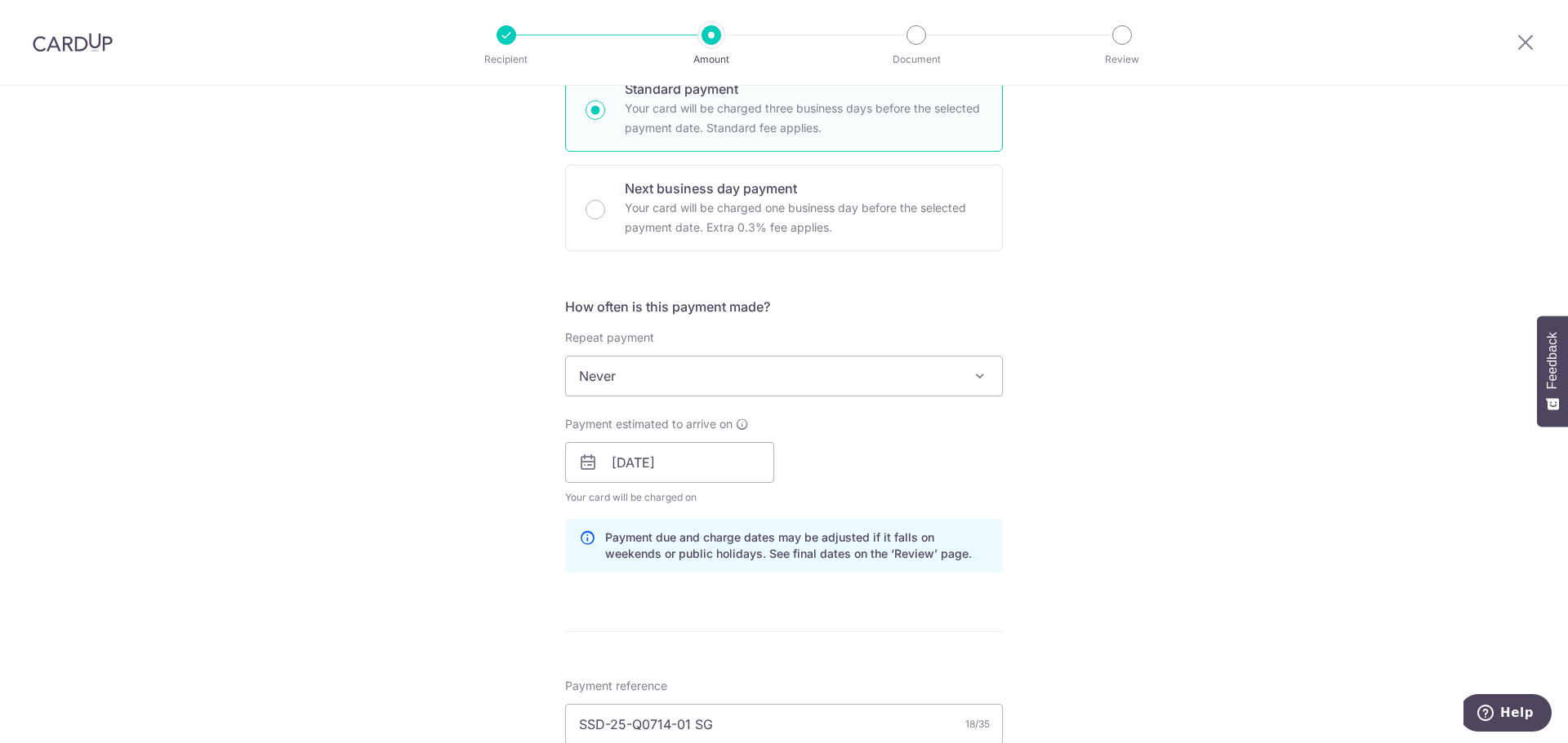
scroll to position [417, 0]
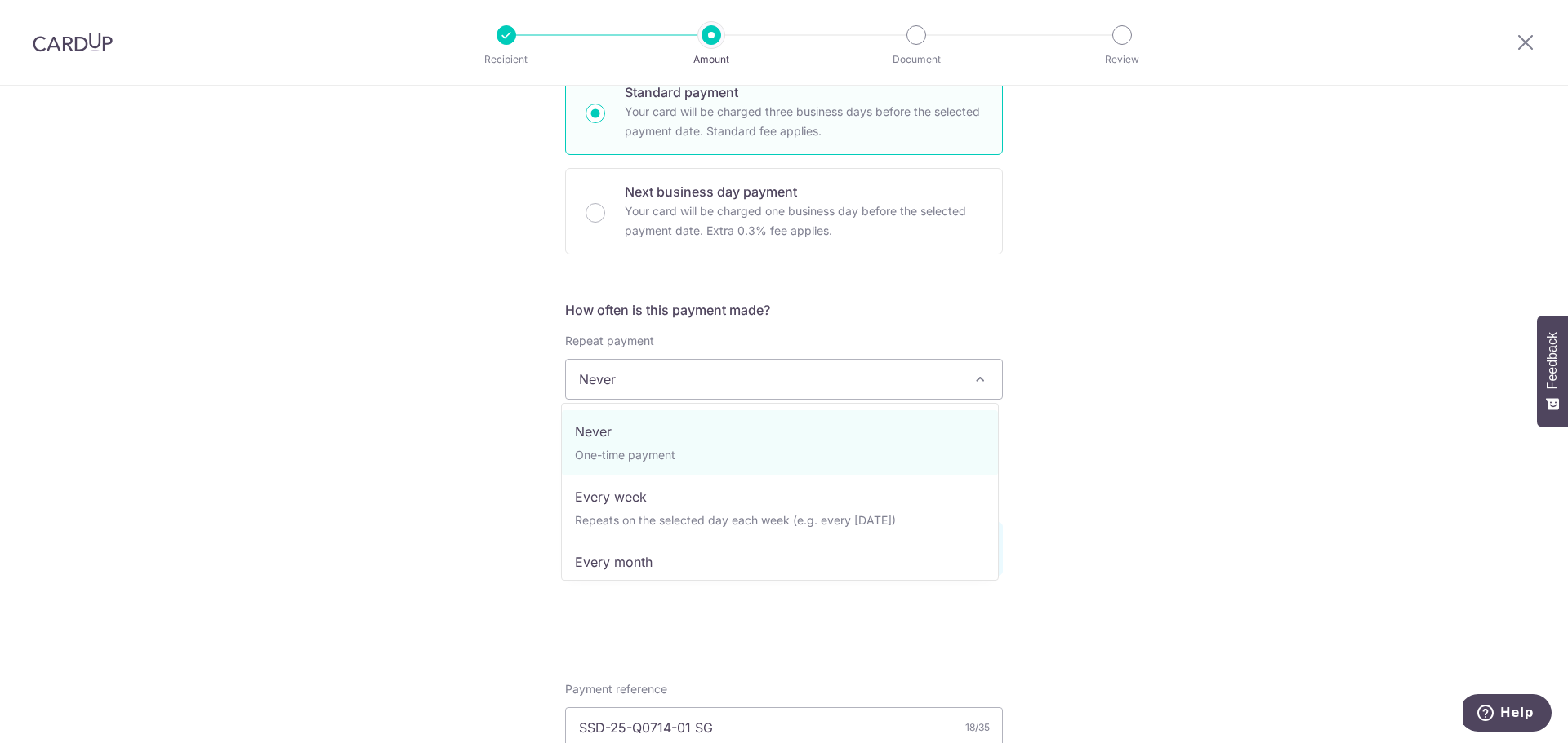
click at [703, 389] on span "Never" at bounding box center [784, 379] width 436 height 39
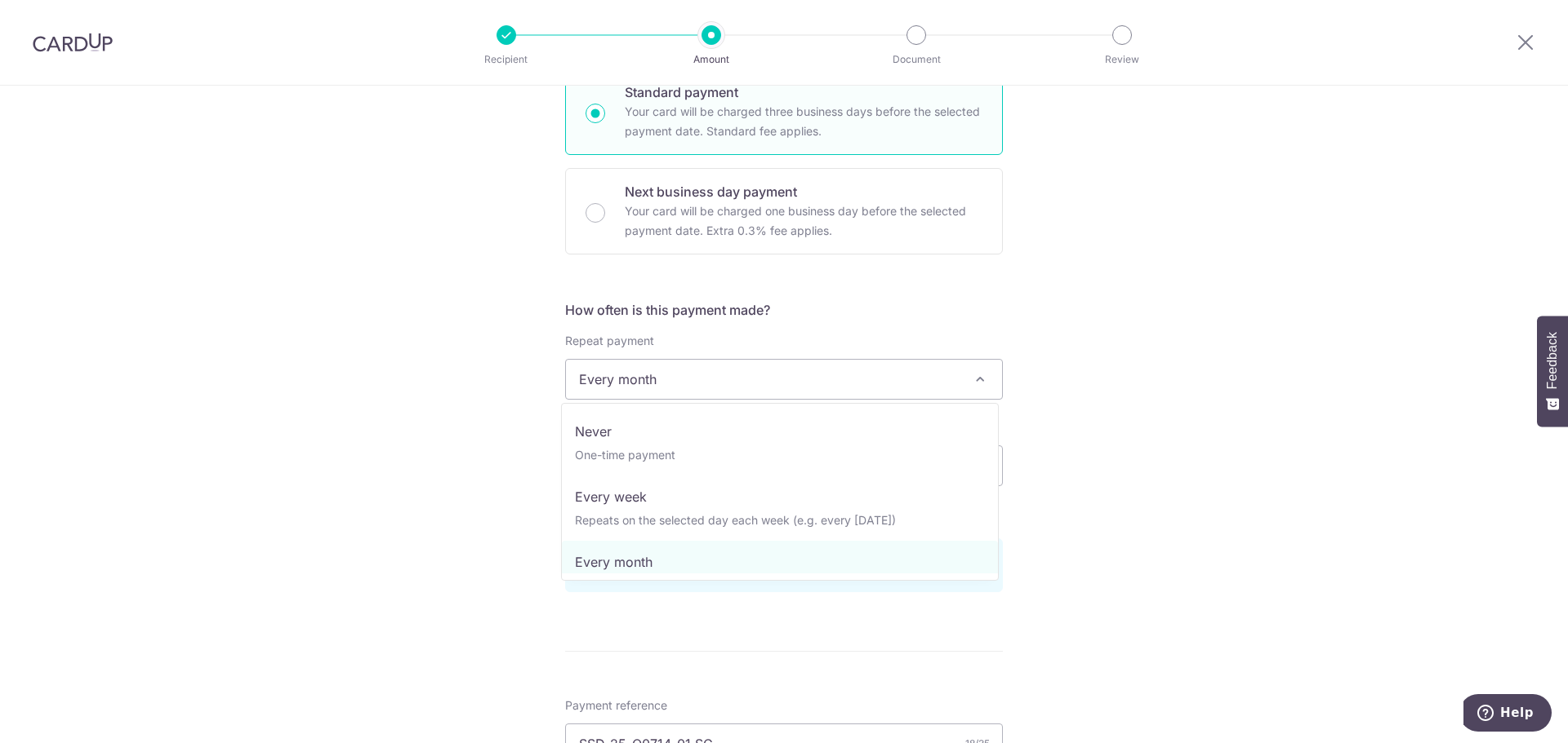
click at [832, 366] on span "Every month" at bounding box center [784, 379] width 436 height 39
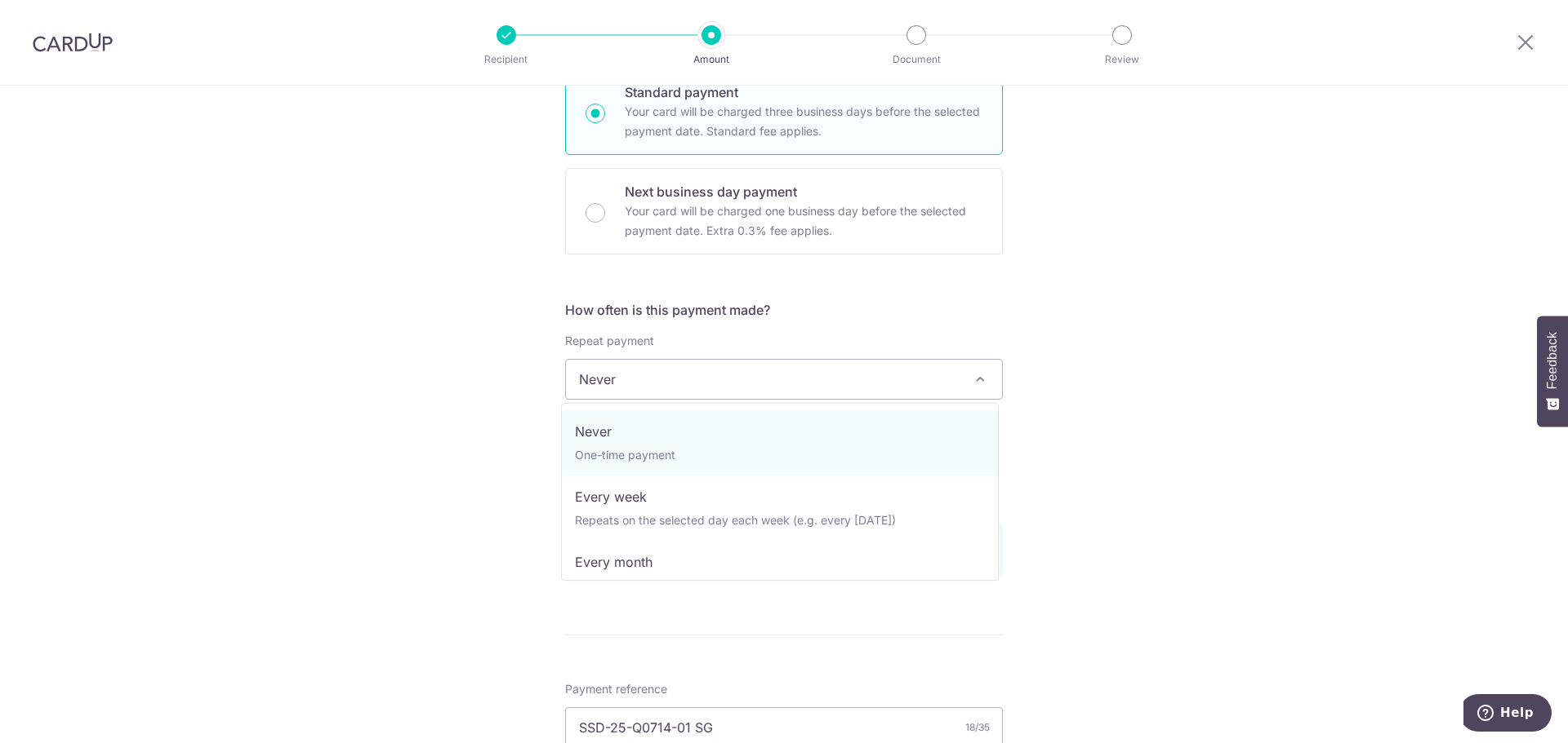
click at [830, 392] on span "Never" at bounding box center [784, 379] width 436 height 39
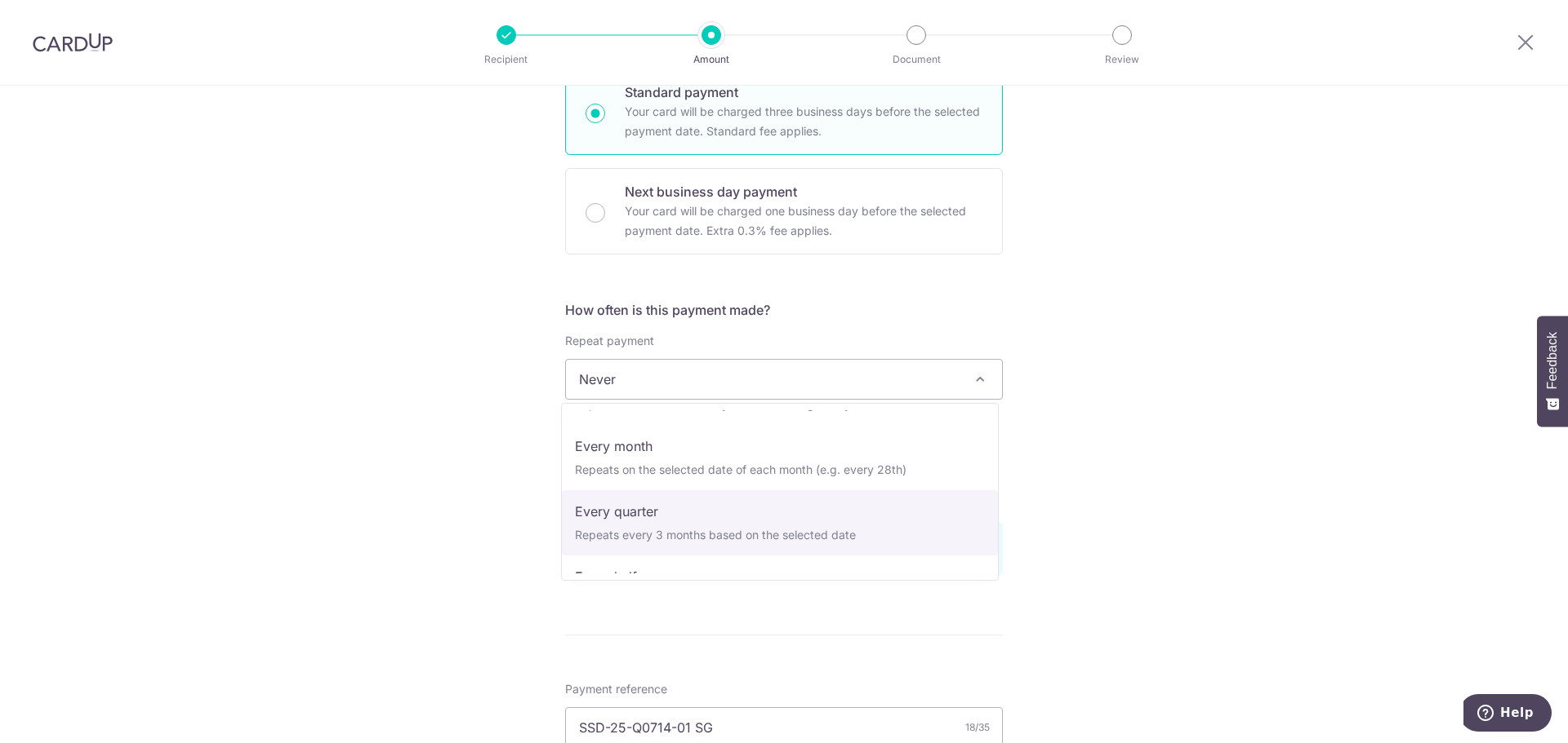
scroll to position [115, 0]
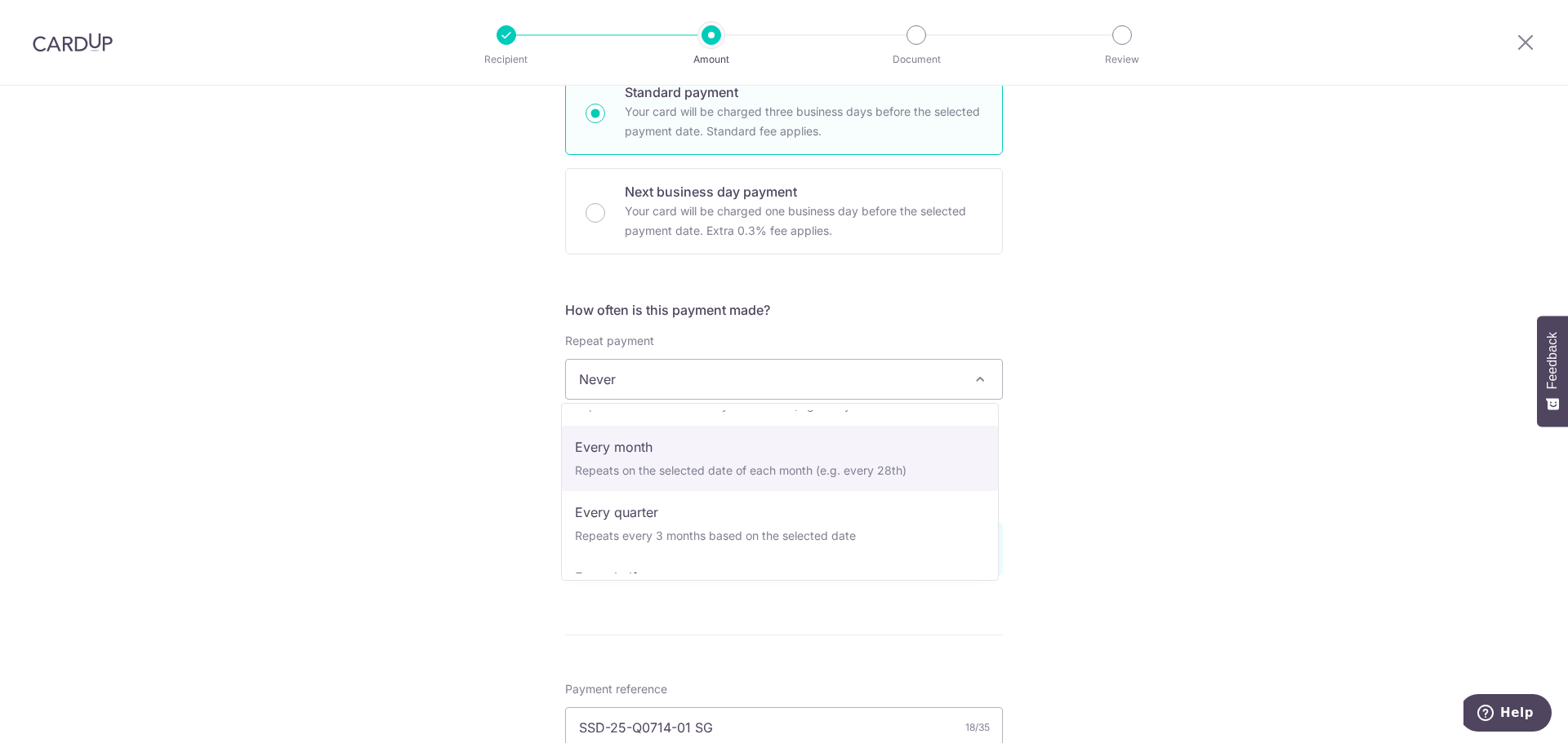
select select "3"
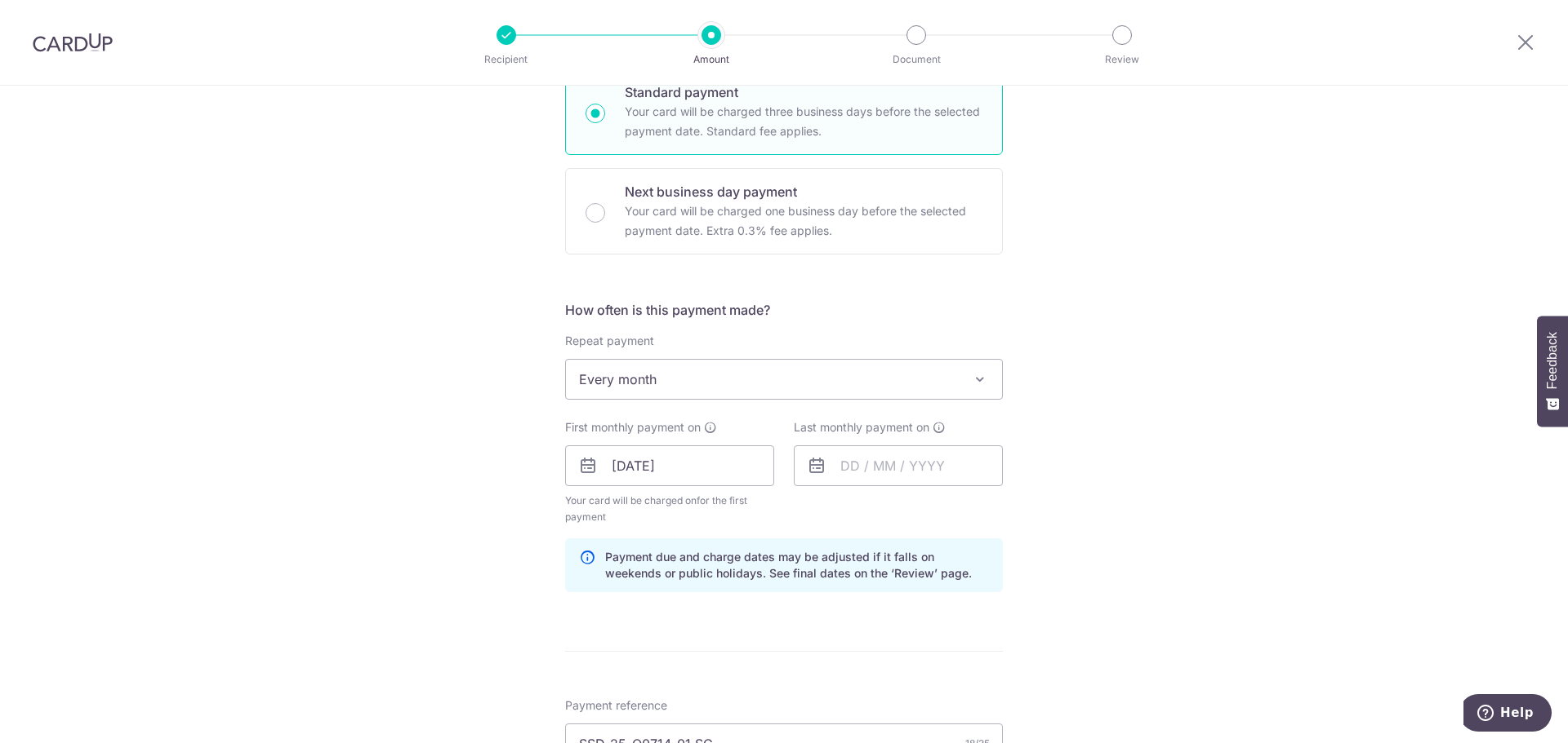
scroll to position [0, 0]
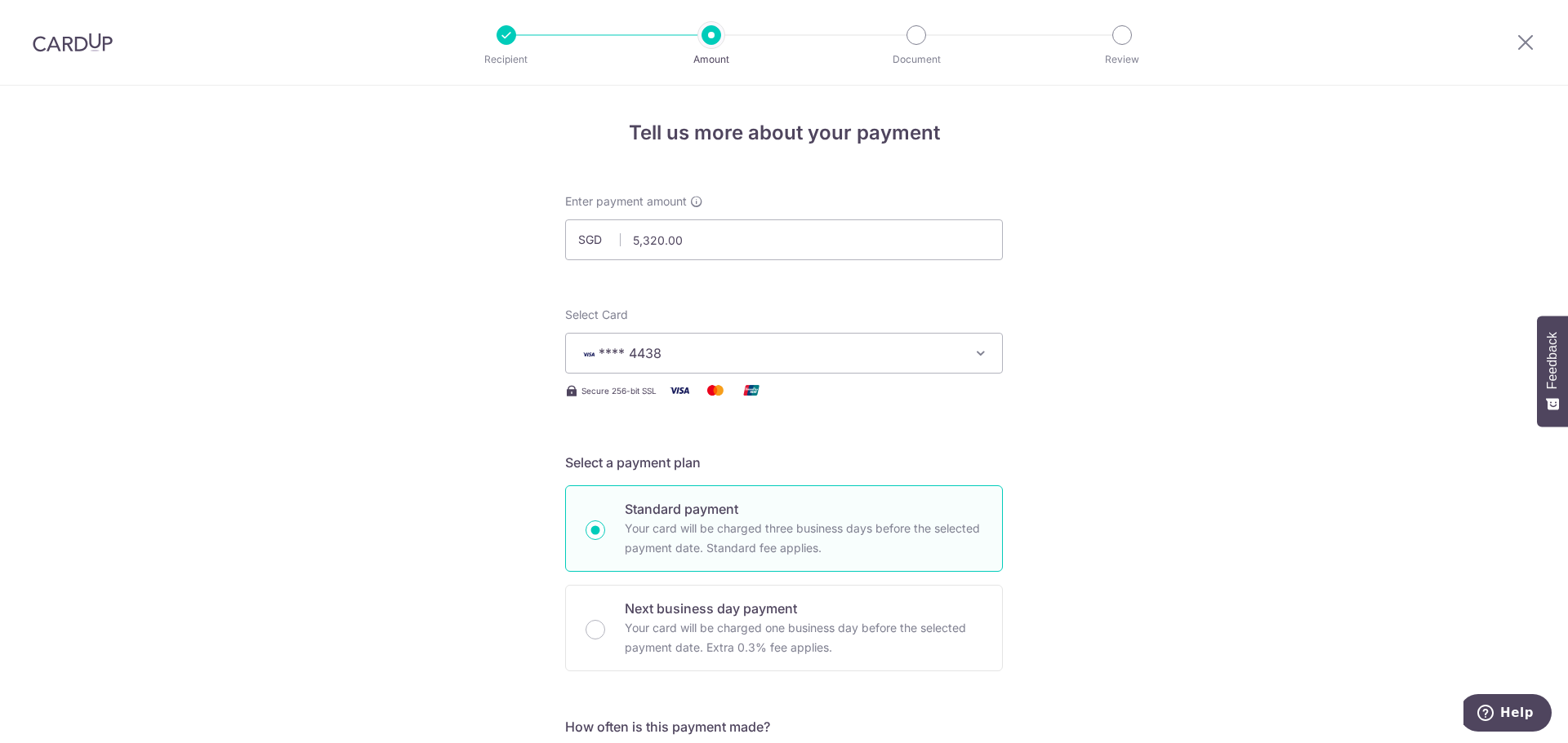
drag, startPoint x: 57, startPoint y: 44, endPoint x: 864, endPoint y: 73, distance: 807.5
click at [57, 44] on img at bounding box center [73, 43] width 80 height 20
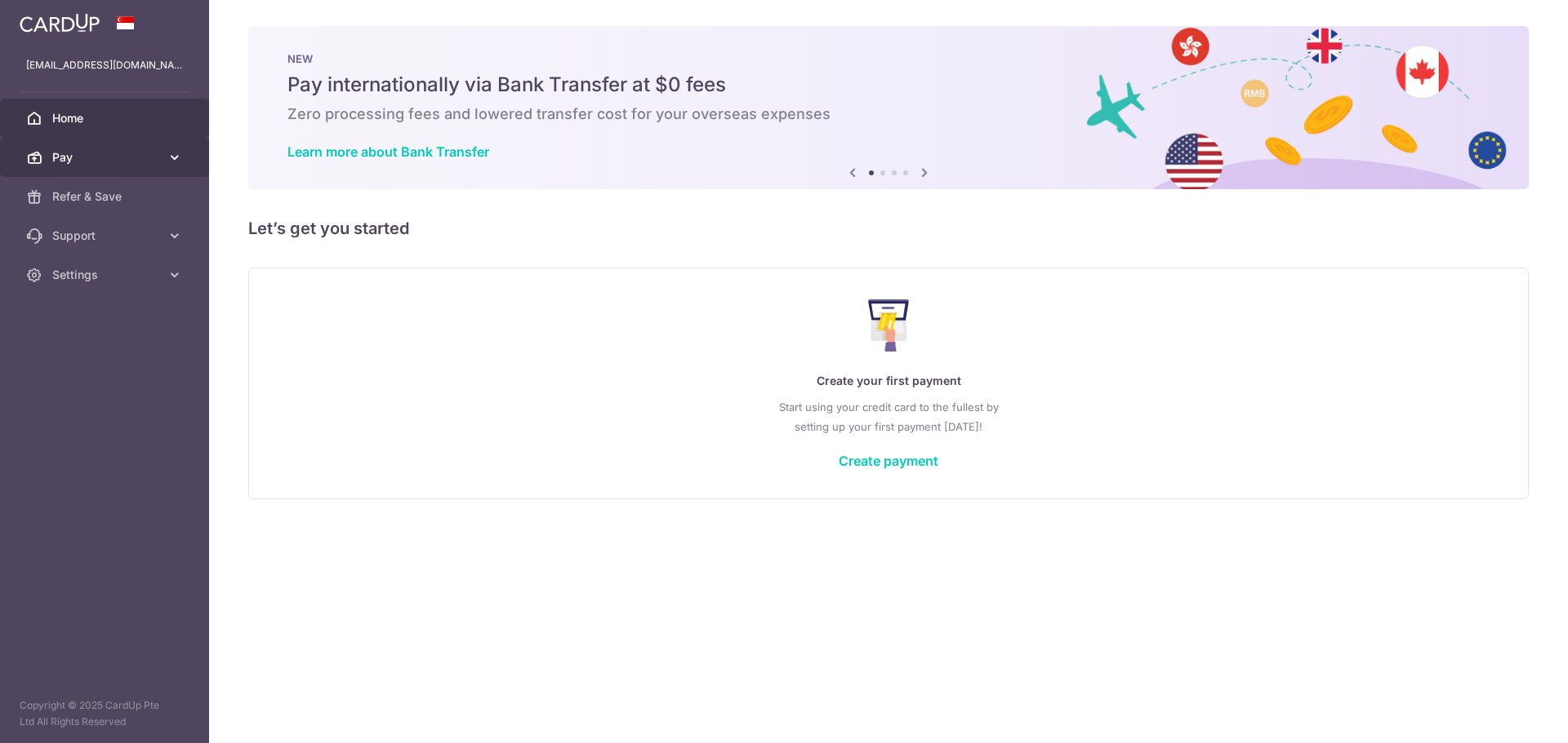
click at [177, 161] on icon at bounding box center [175, 157] width 16 height 16
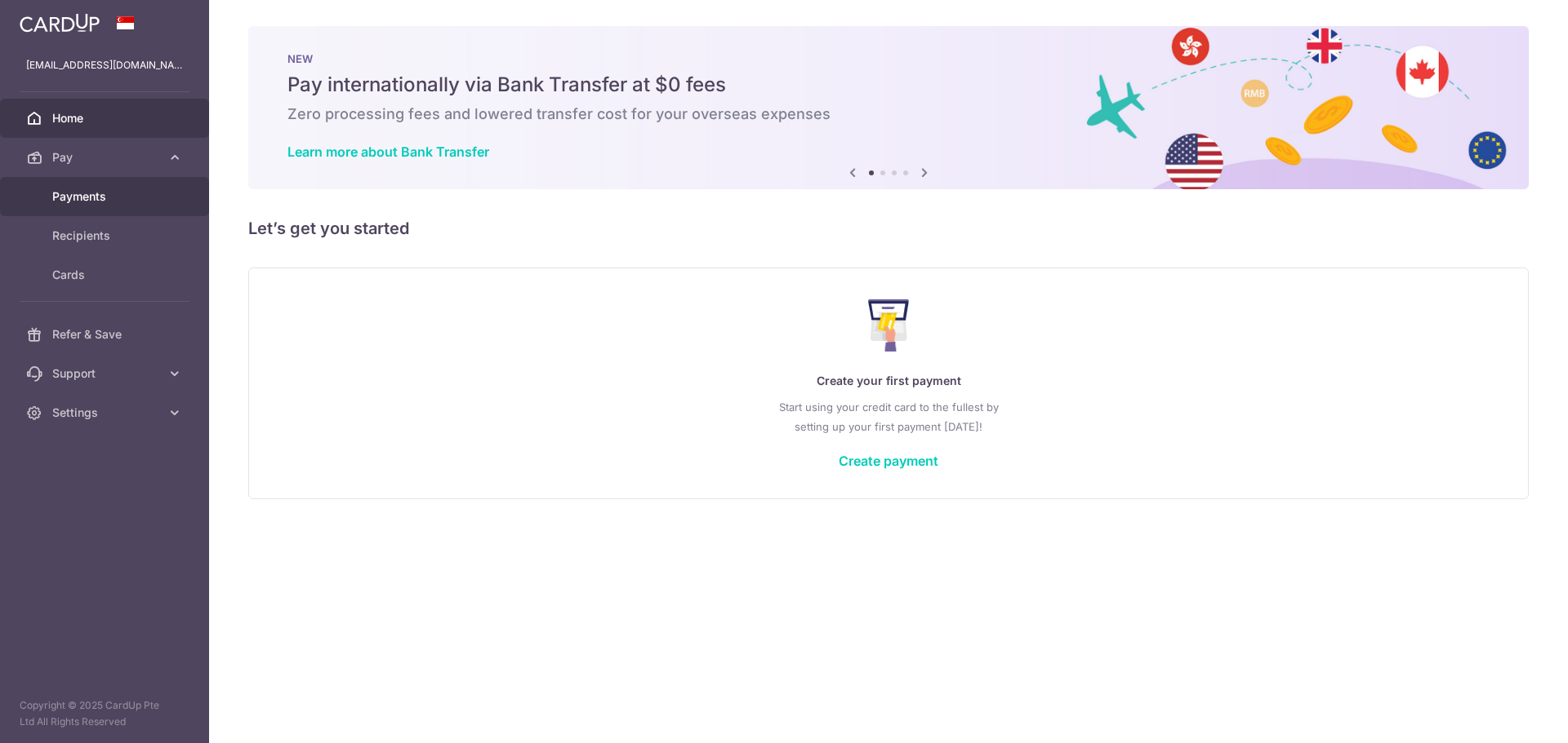
click at [92, 212] on link "Payments" at bounding box center [104, 197] width 209 height 39
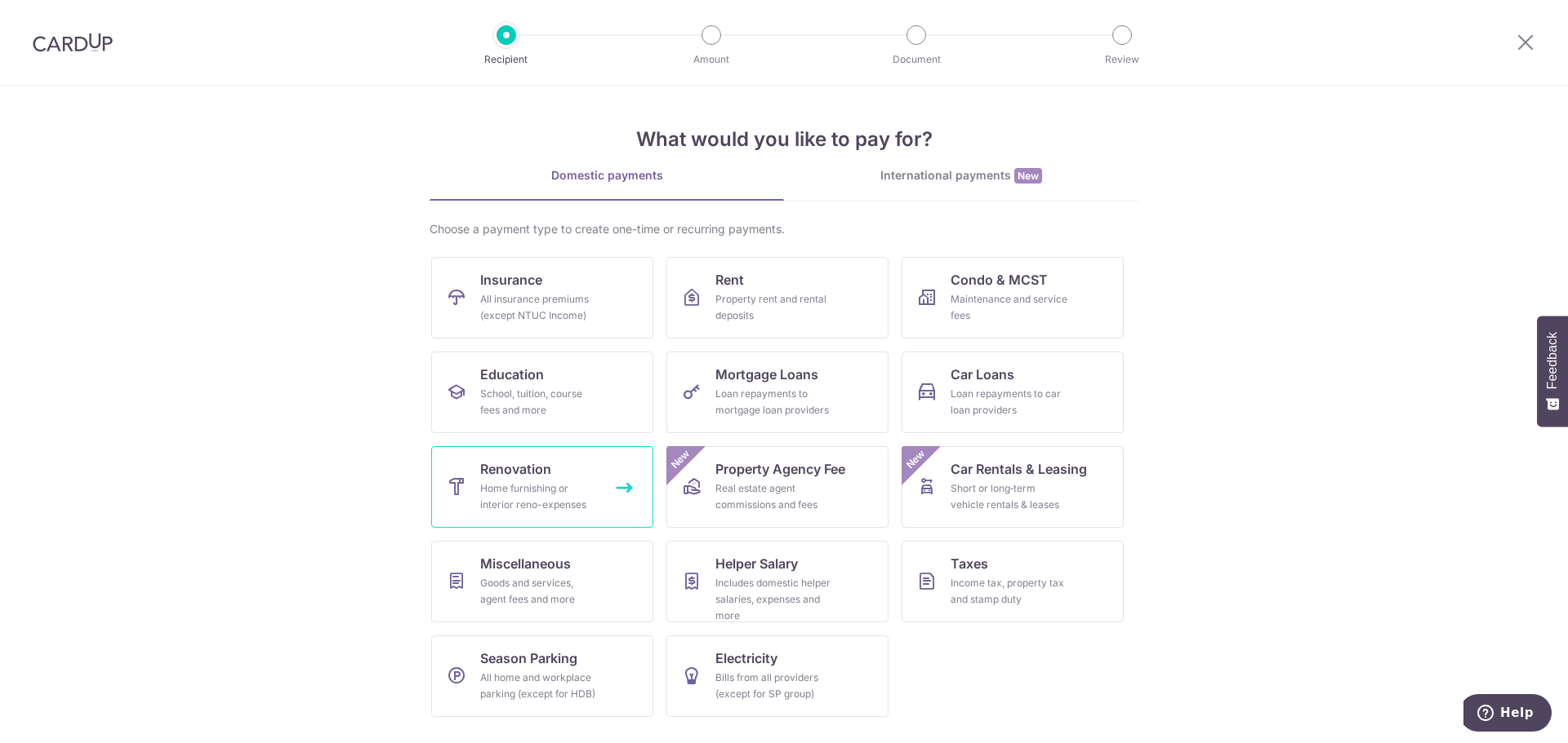
click at [518, 459] on span "Renovation" at bounding box center [516, 469] width 71 height 20
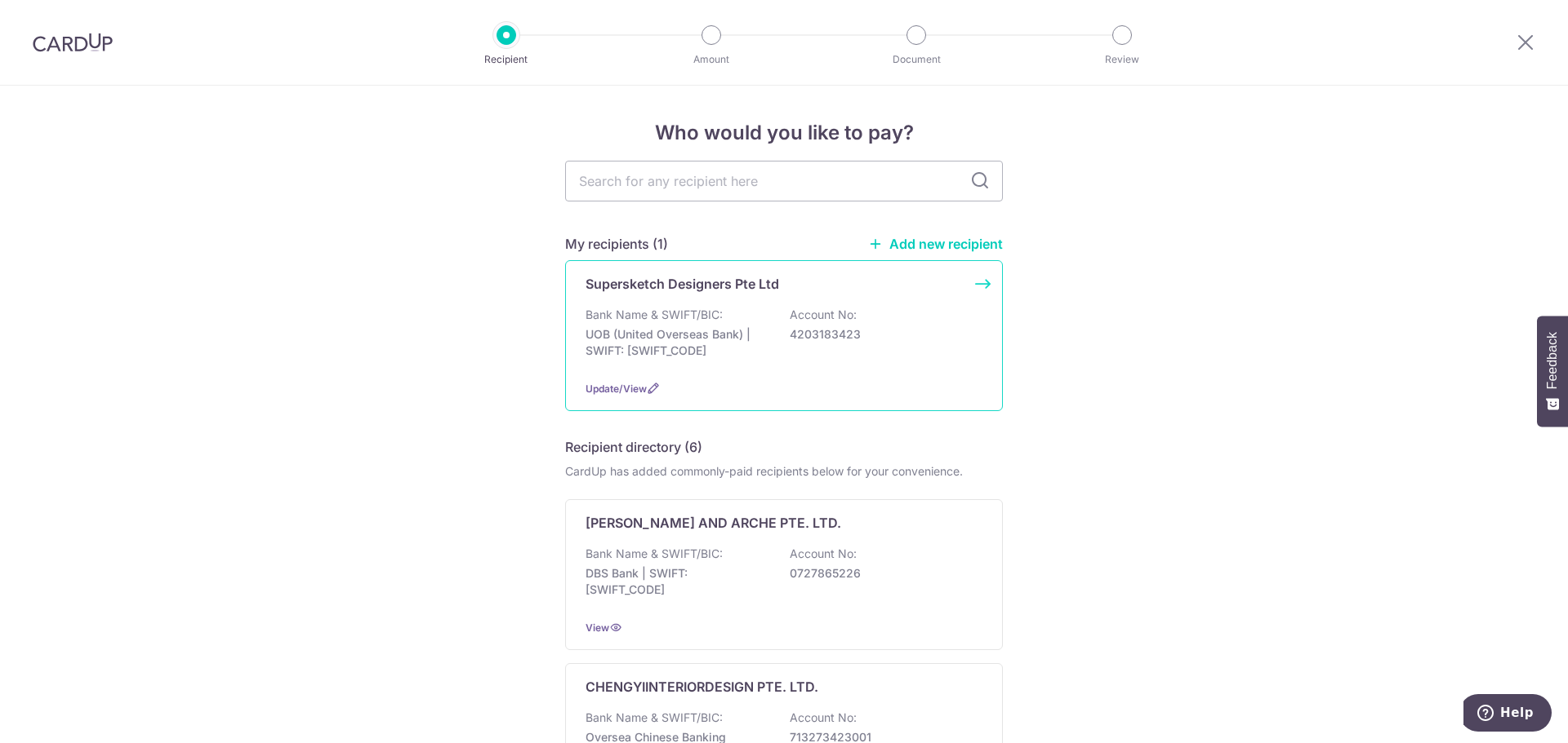
click at [979, 288] on div "Supersketch Designers Pte Ltd Bank Name & SWIFT/BIC: UOB (United Overseas Bank)…" at bounding box center [784, 336] width 438 height 151
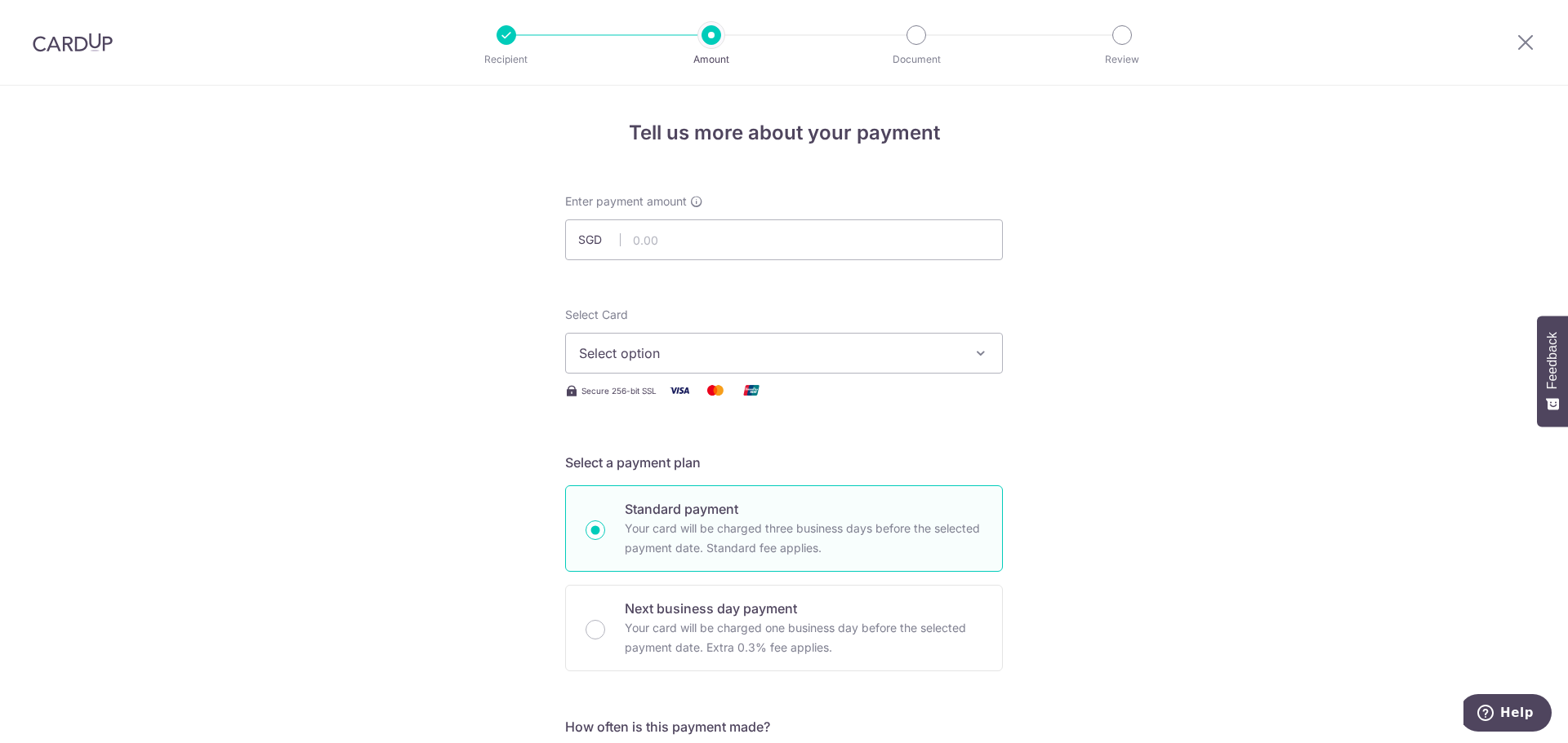
click at [785, 347] on span "Select option" at bounding box center [768, 353] width 380 height 20
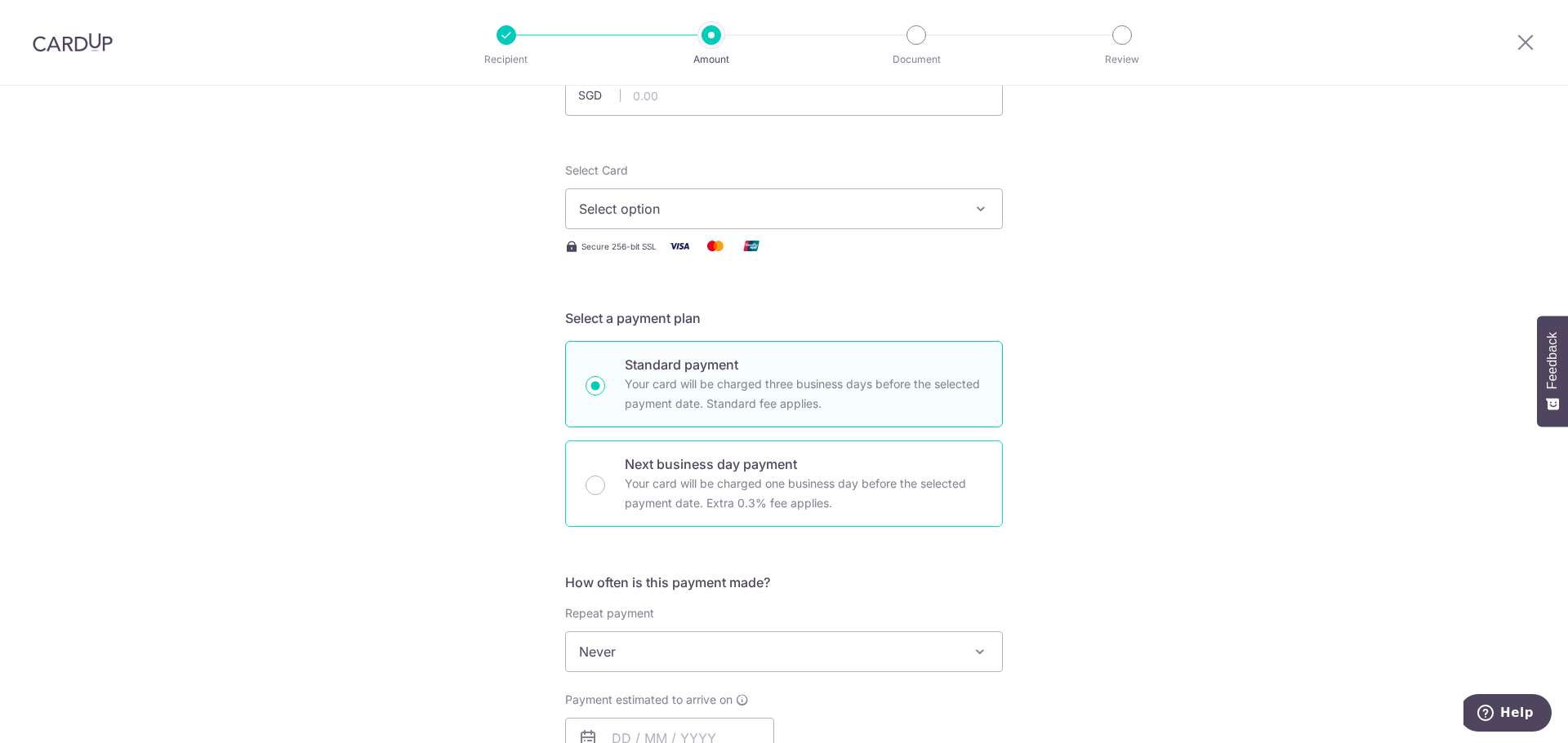
click at [821, 481] on p "Your card will be charged one business day before the selected payment date. Ex…" at bounding box center [804, 494] width 358 height 39
click at [605, 481] on input "Next business day payment Your card will be charged one business day before the…" at bounding box center [596, 486] width 20 height 20
radio input "false"
radio input "true"
drag, startPoint x: 865, startPoint y: 412, endPoint x: 687, endPoint y: 376, distance: 181.6
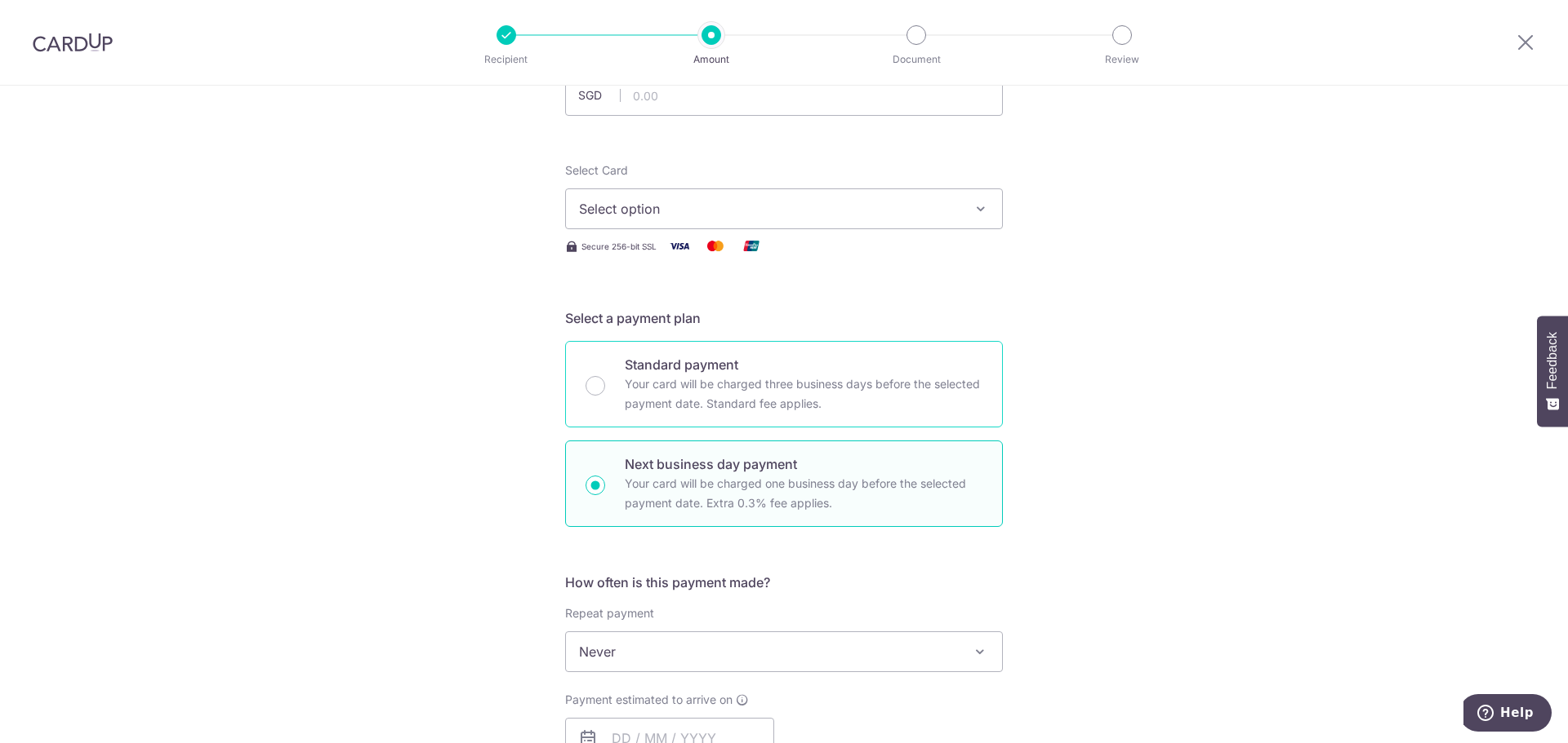
click at [687, 376] on p "Your card will be charged three business days before the selected payment date.…" at bounding box center [804, 394] width 358 height 39
click at [605, 376] on input "Standard payment Your card will be charged three business days before the selec…" at bounding box center [596, 386] width 20 height 20
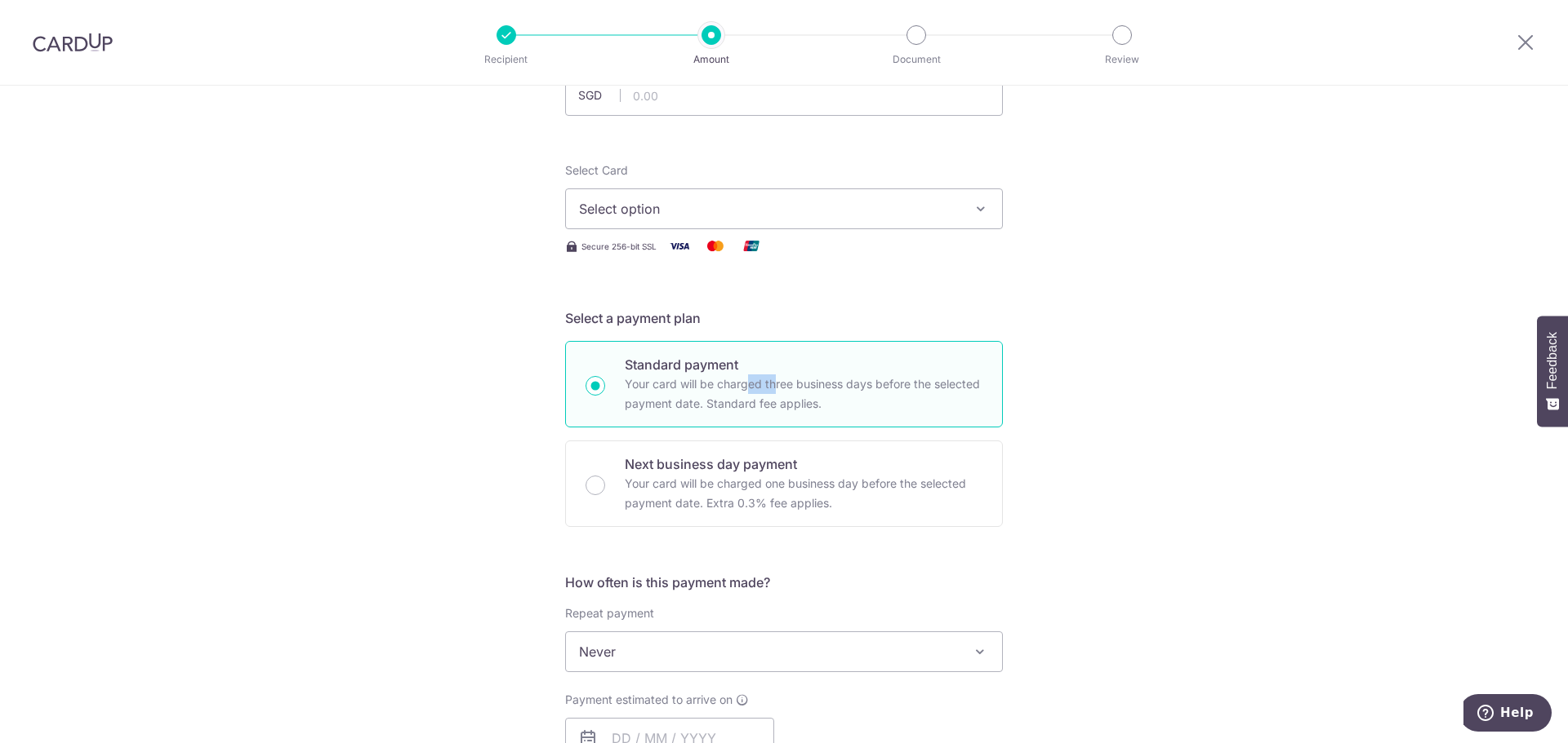
click at [687, 376] on p "Your card will be charged three business days before the selected payment date.…" at bounding box center [804, 394] width 358 height 39
click at [605, 376] on input "Standard payment Your card will be charged three business days before the selec…" at bounding box center [596, 386] width 20 height 20
click at [839, 389] on p "Your card will be charged three business days before the selected payment date.…" at bounding box center [804, 394] width 358 height 39
click at [605, 389] on input "Standard payment Your card will be charged three business days before the selec…" at bounding box center [596, 386] width 20 height 20
radio input "true"
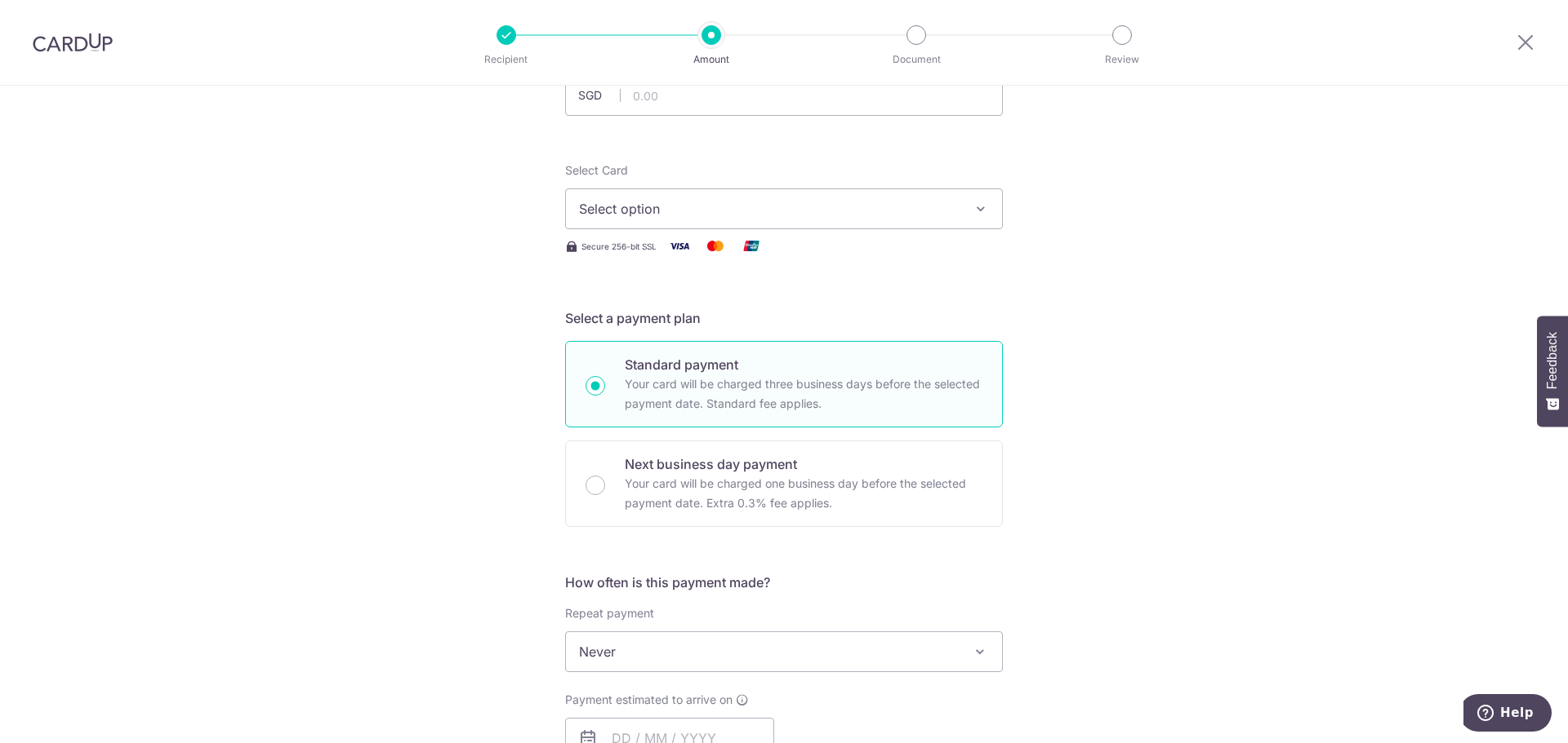
click at [1128, 412] on div "Tell us more about your payment Enter payment amount SGD Select Card Select opt…" at bounding box center [784, 721] width 1568 height 1560
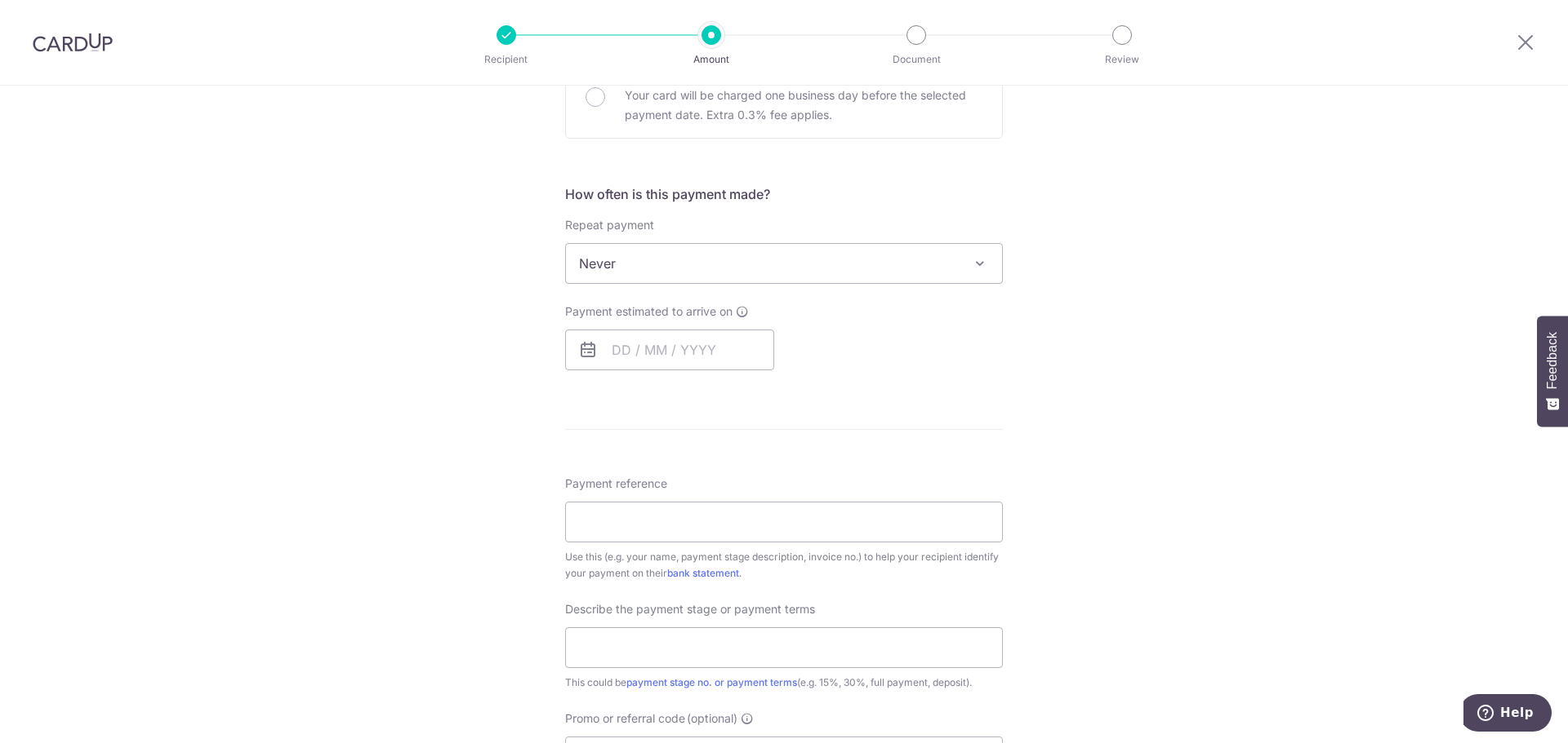
scroll to position [535, 0]
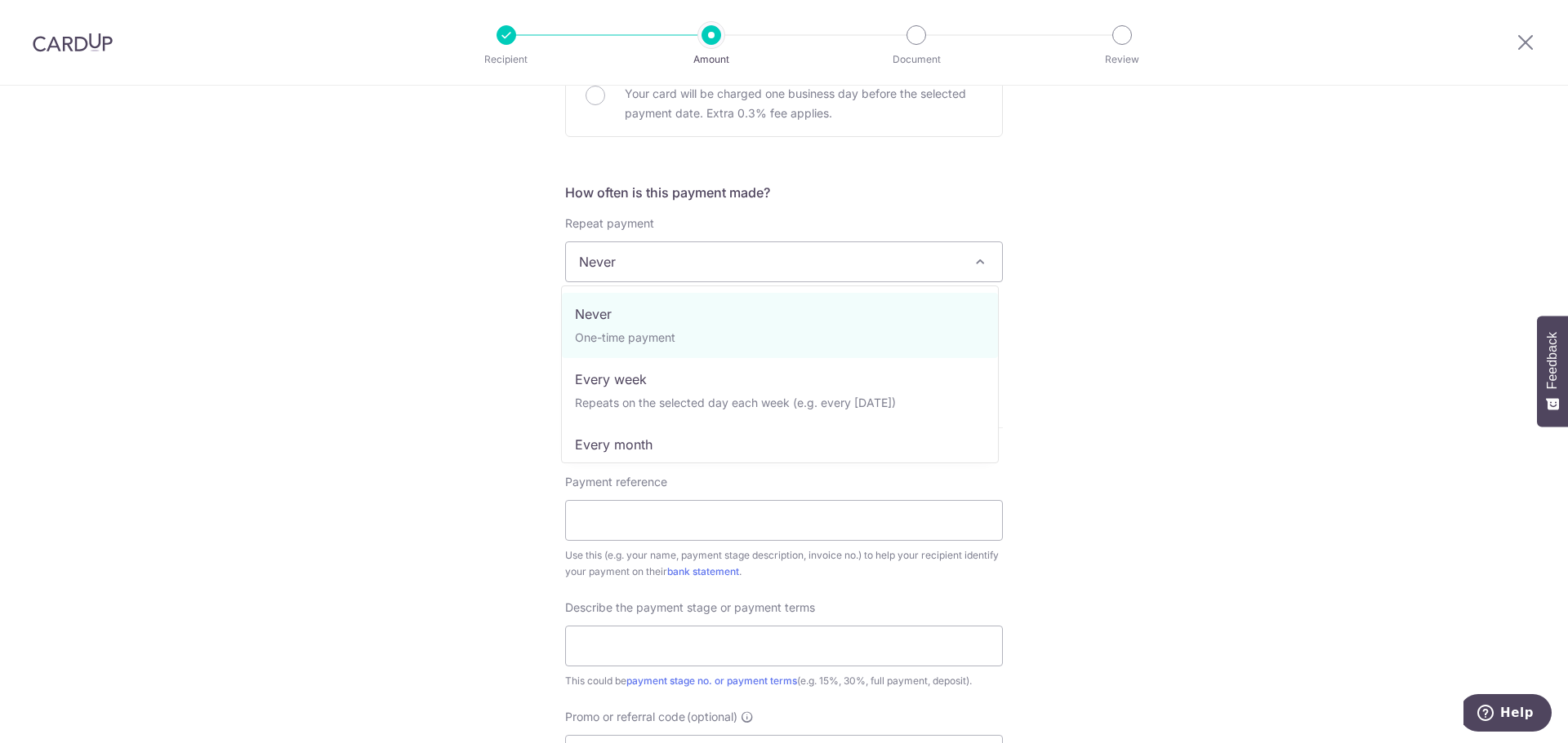
click at [956, 253] on span "Never" at bounding box center [784, 262] width 436 height 39
select select "3"
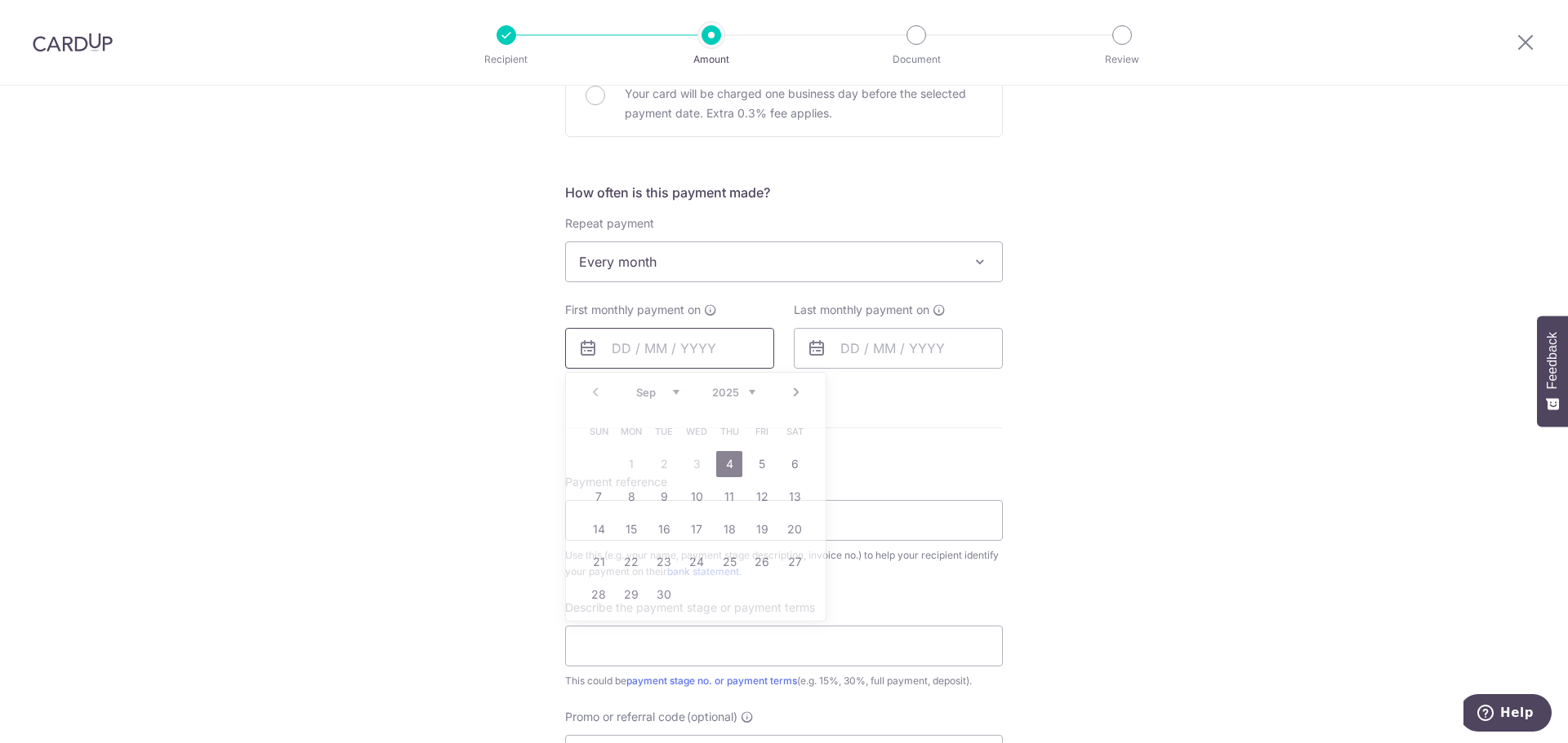
click at [686, 358] on input "text" at bounding box center [670, 349] width 209 height 41
click at [754, 463] on link "5" at bounding box center [761, 464] width 26 height 26
type input "05/09/2025"
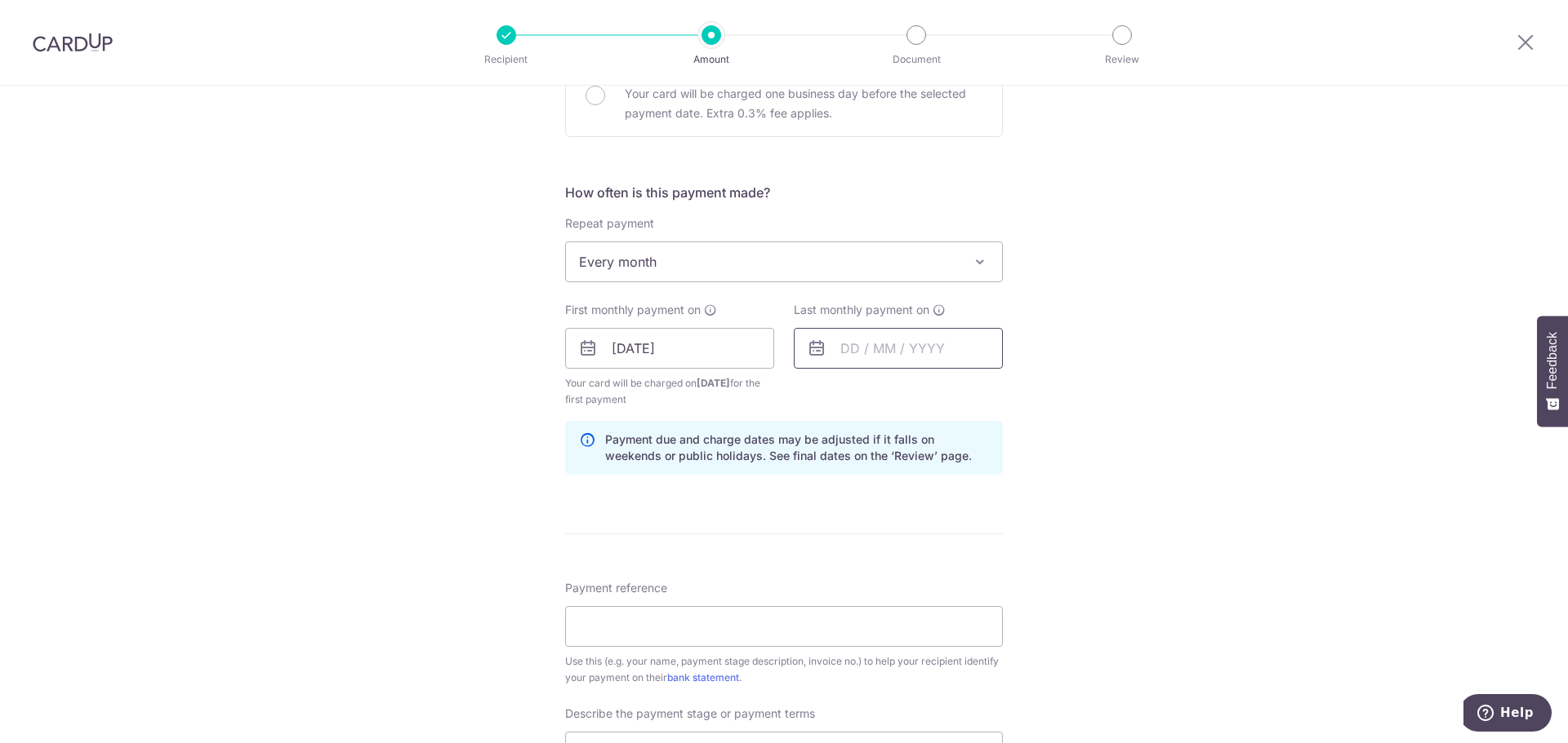
click at [908, 360] on input "text" at bounding box center [898, 349] width 209 height 41
click at [1223, 434] on div "Tell us more about your payment Enter payment amount SGD Select Card Select opt…" at bounding box center [784, 385] width 1568 height 1668
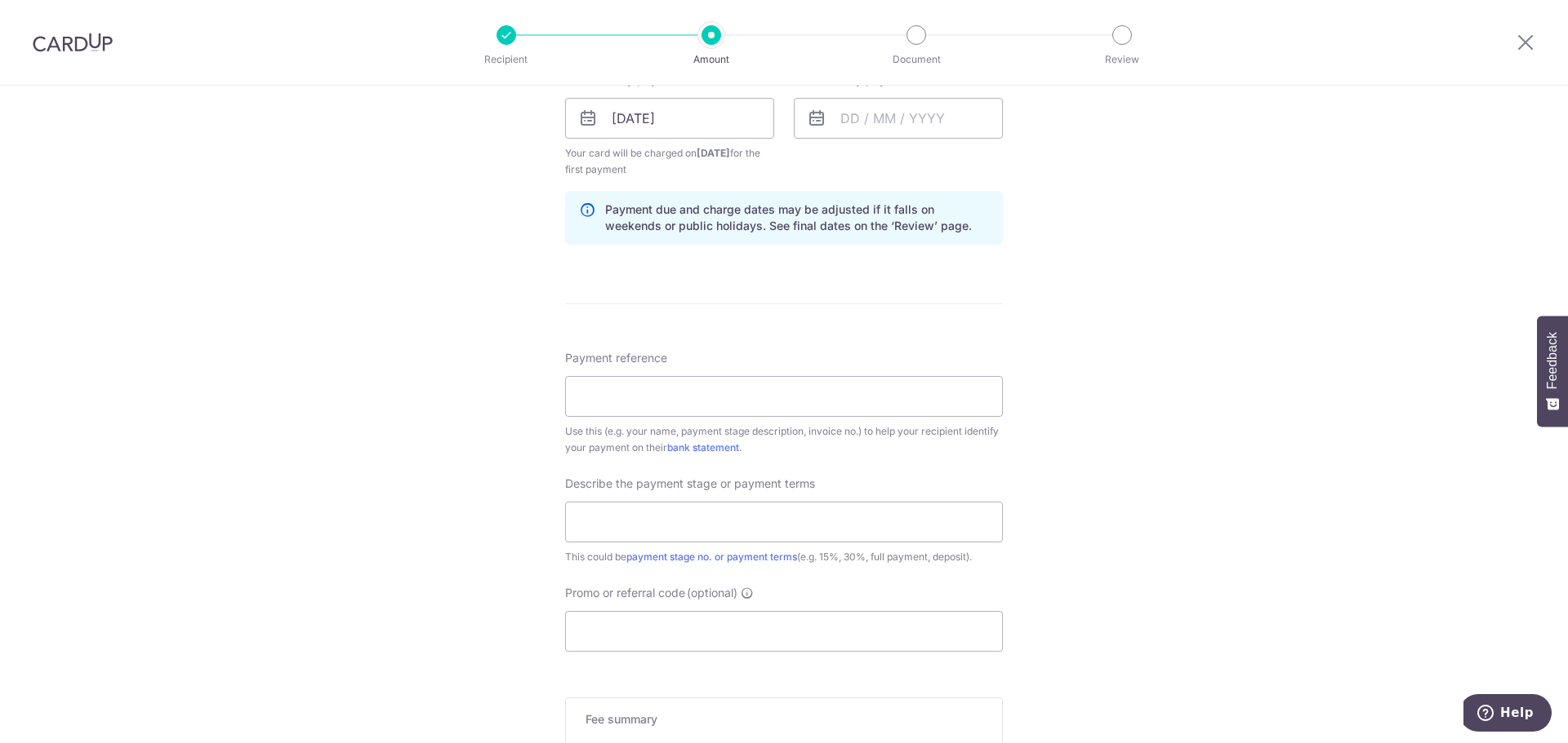
scroll to position [1011, 0]
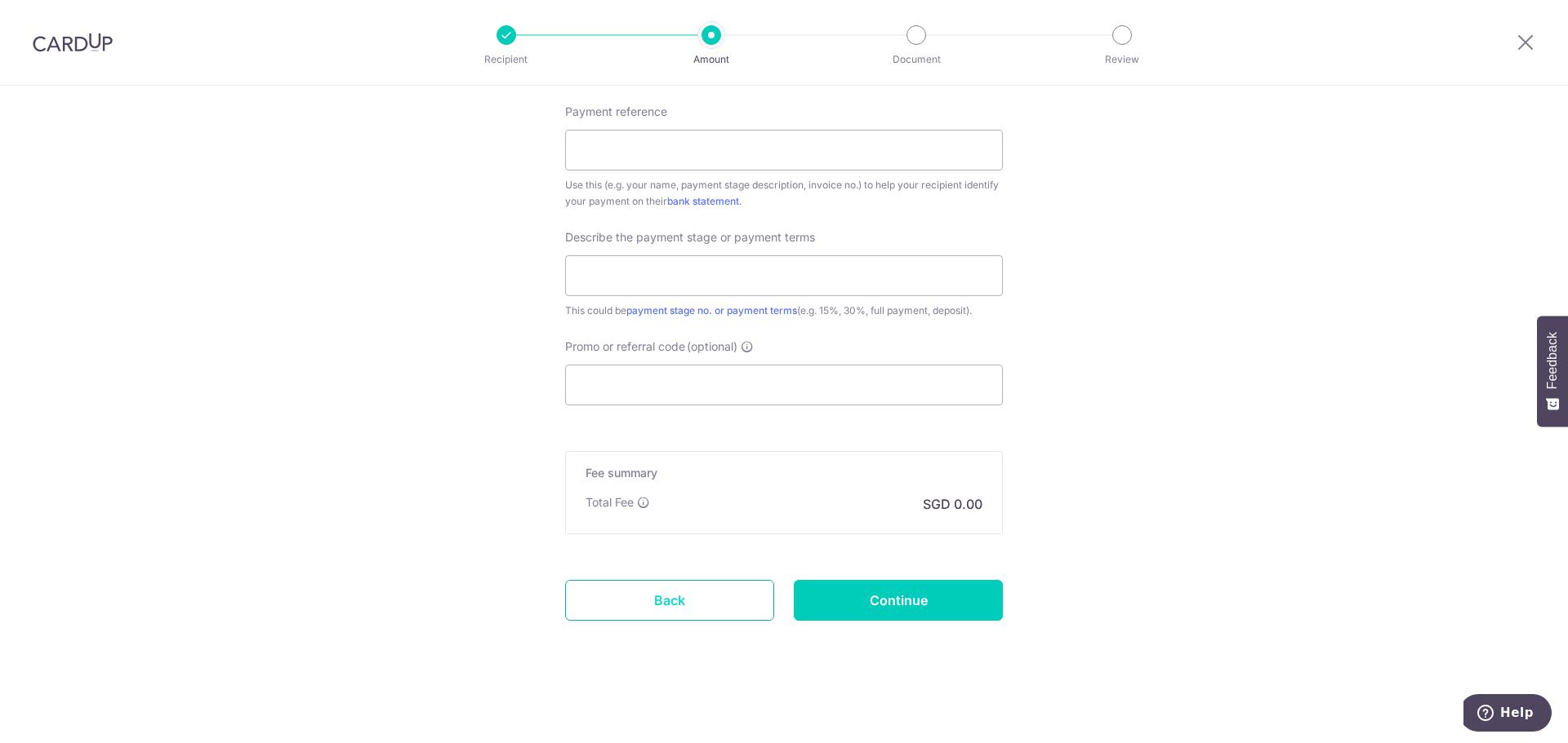
click at [684, 618] on link "Back" at bounding box center [670, 601] width 209 height 41
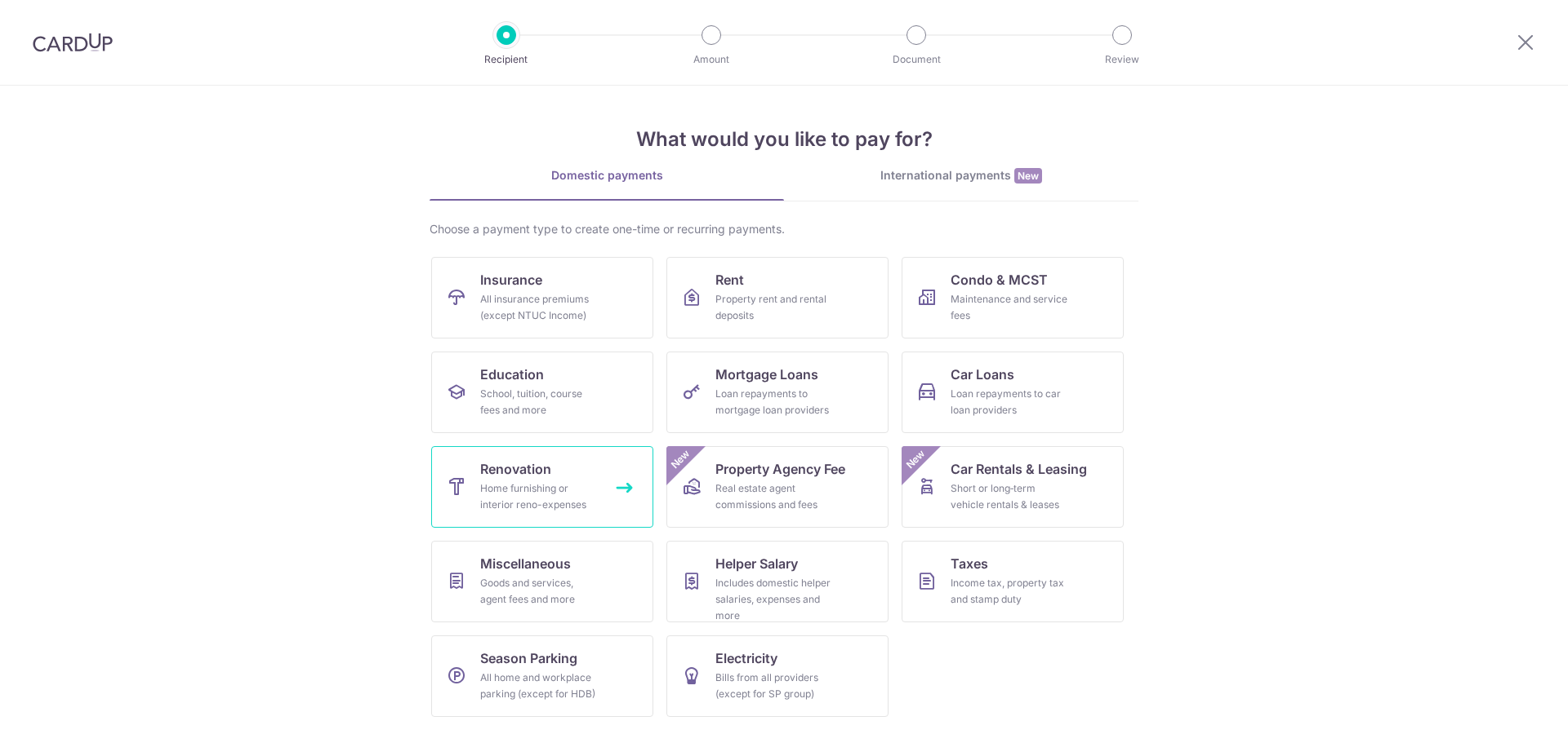
click at [631, 487] on link "Renovation Home furnishing or interior reno-expenses" at bounding box center [541, 488] width 222 height 82
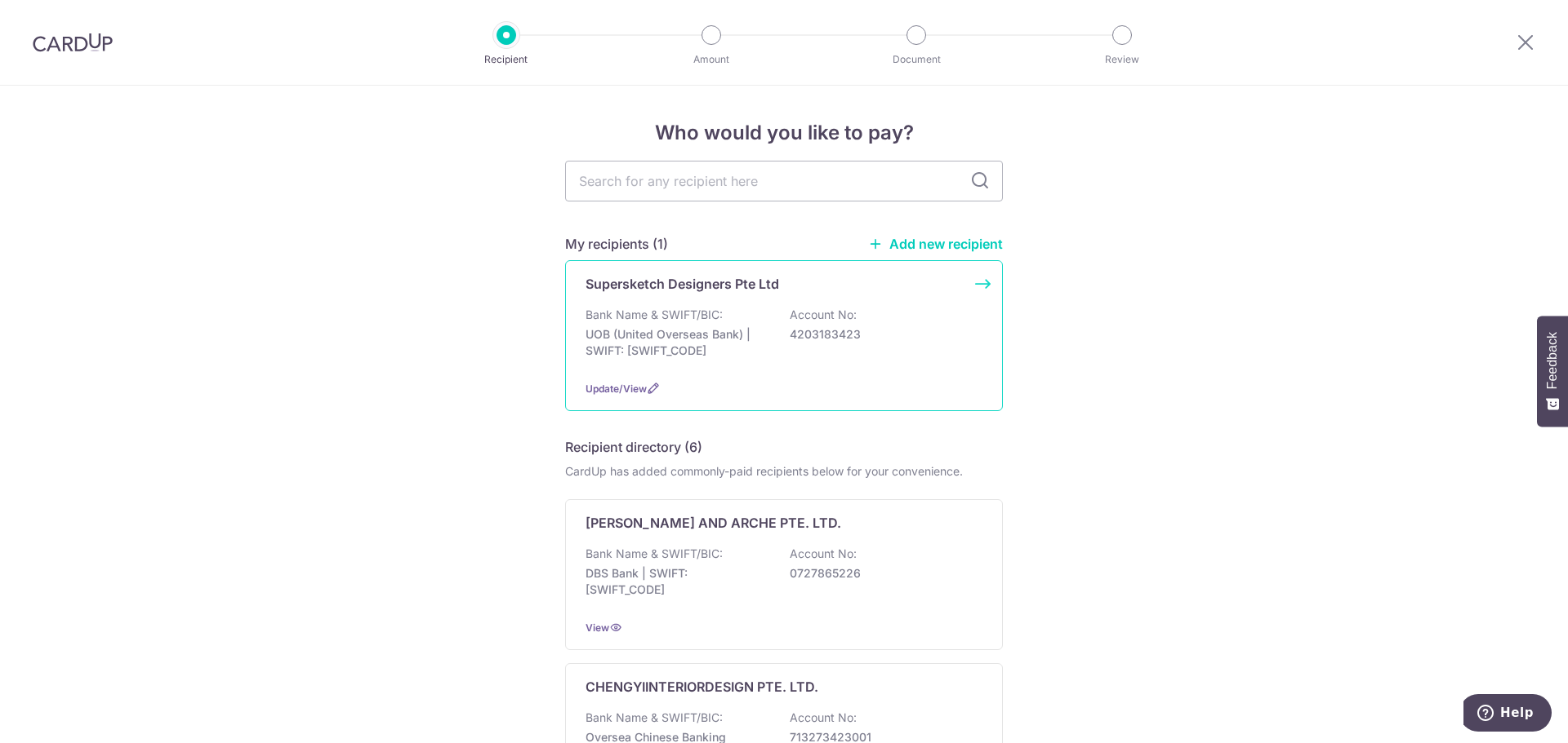
click at [979, 276] on div "Supersketch Designers Pte Ltd Bank Name & SWIFT/BIC: UOB (United Overseas Bank)…" at bounding box center [784, 336] width 438 height 151
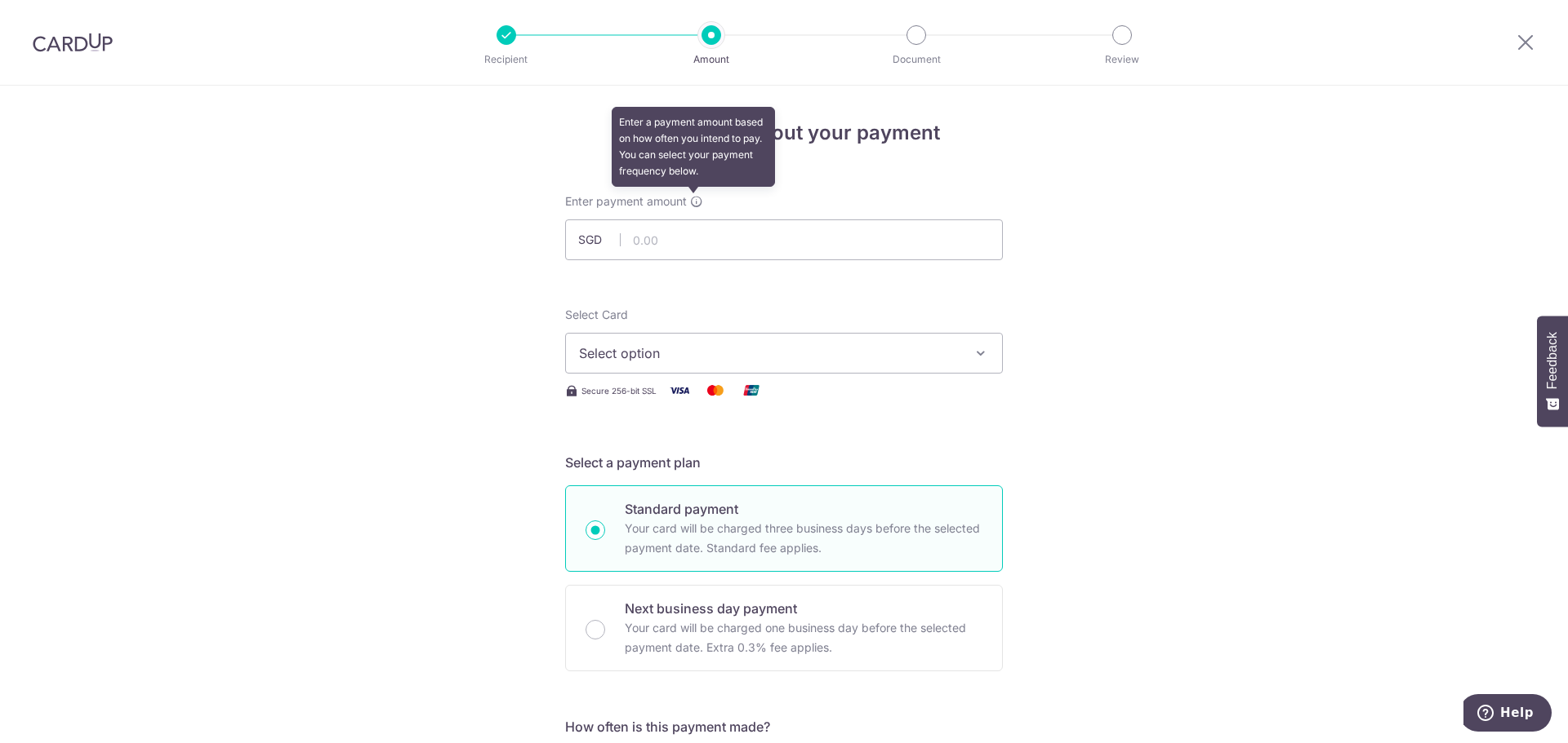
click at [690, 201] on icon at bounding box center [696, 201] width 13 height 13
click at [963, 365] on button "Select option" at bounding box center [784, 353] width 438 height 41
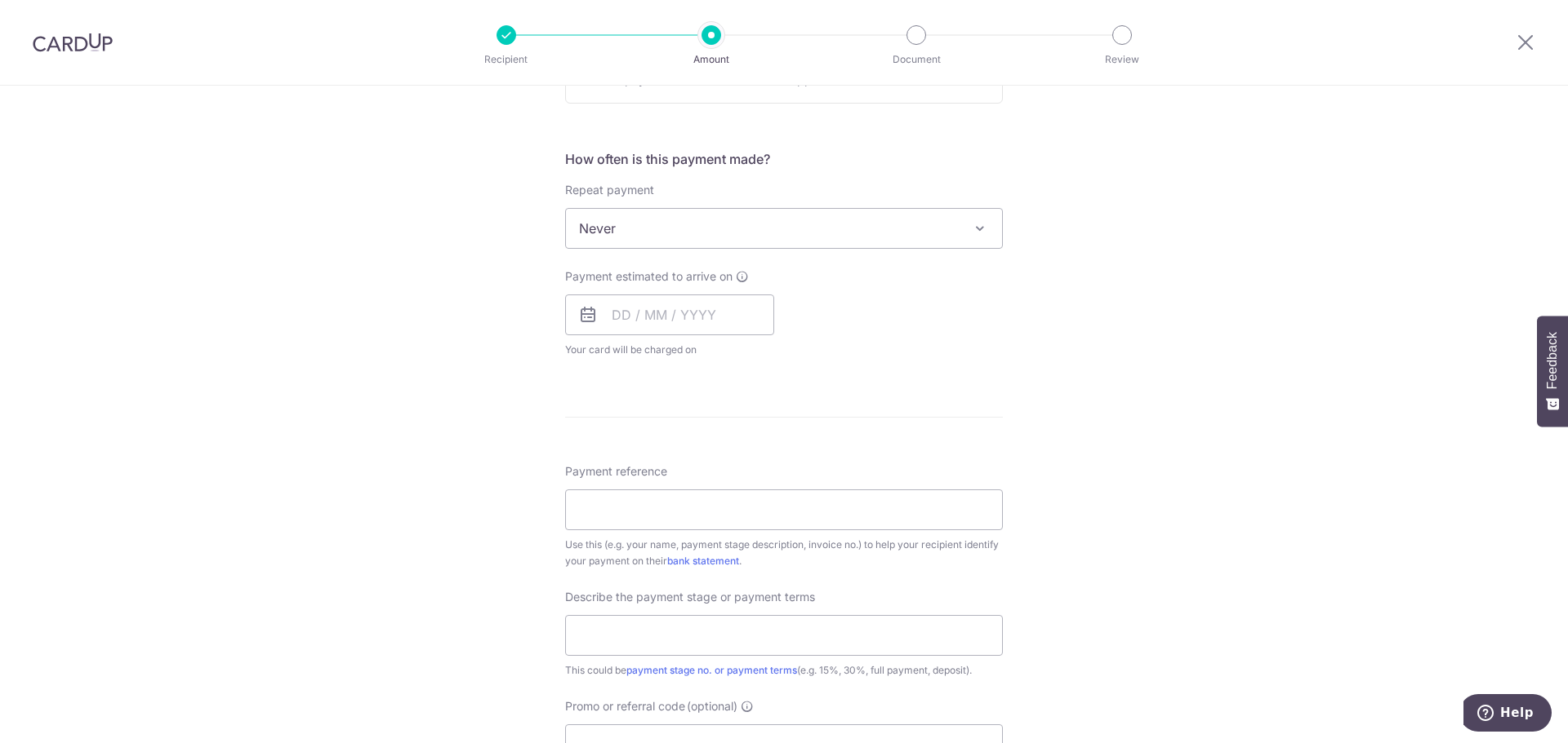
scroll to position [577, 0]
click at [946, 231] on span "Never" at bounding box center [784, 219] width 436 height 39
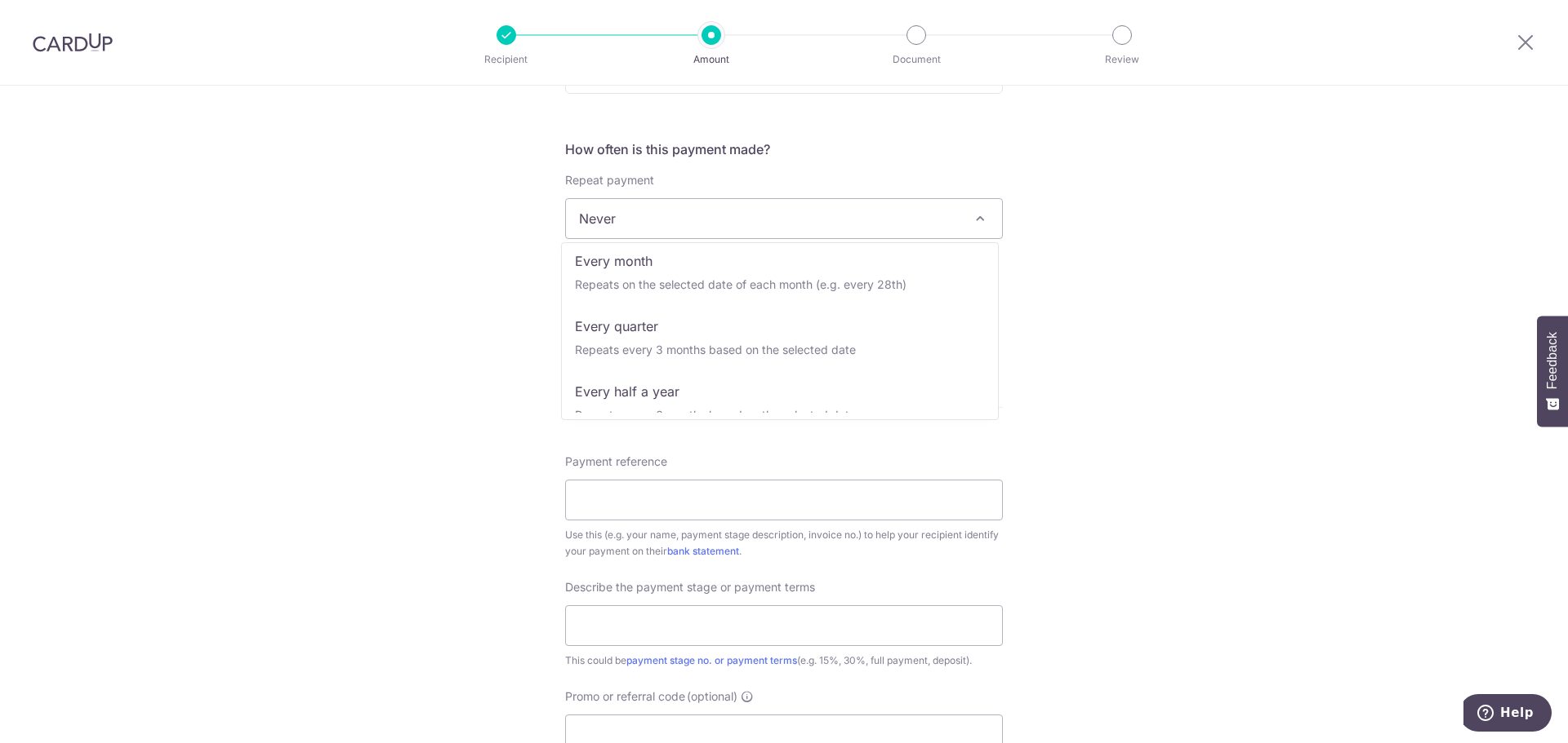
scroll to position [163, 0]
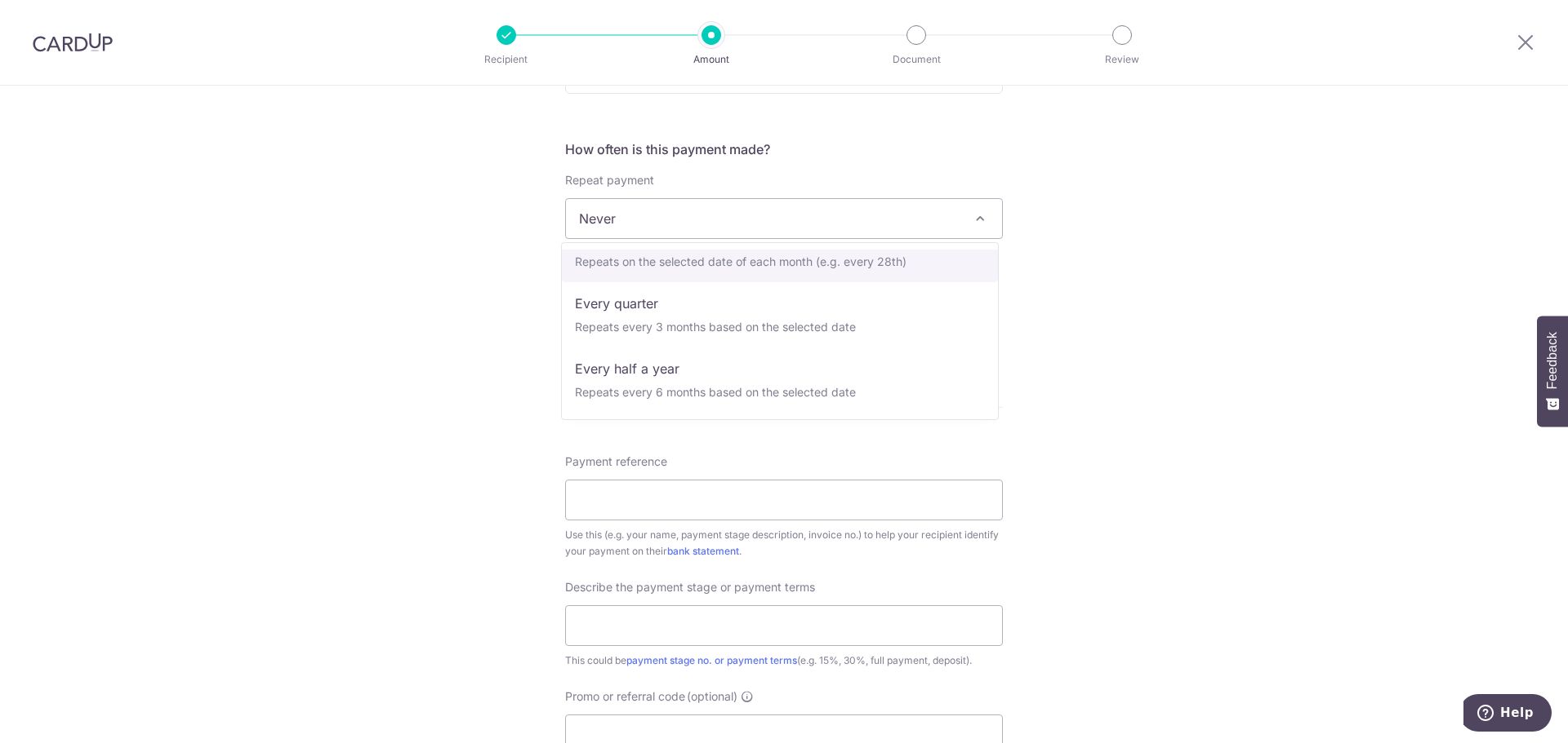
select select "3"
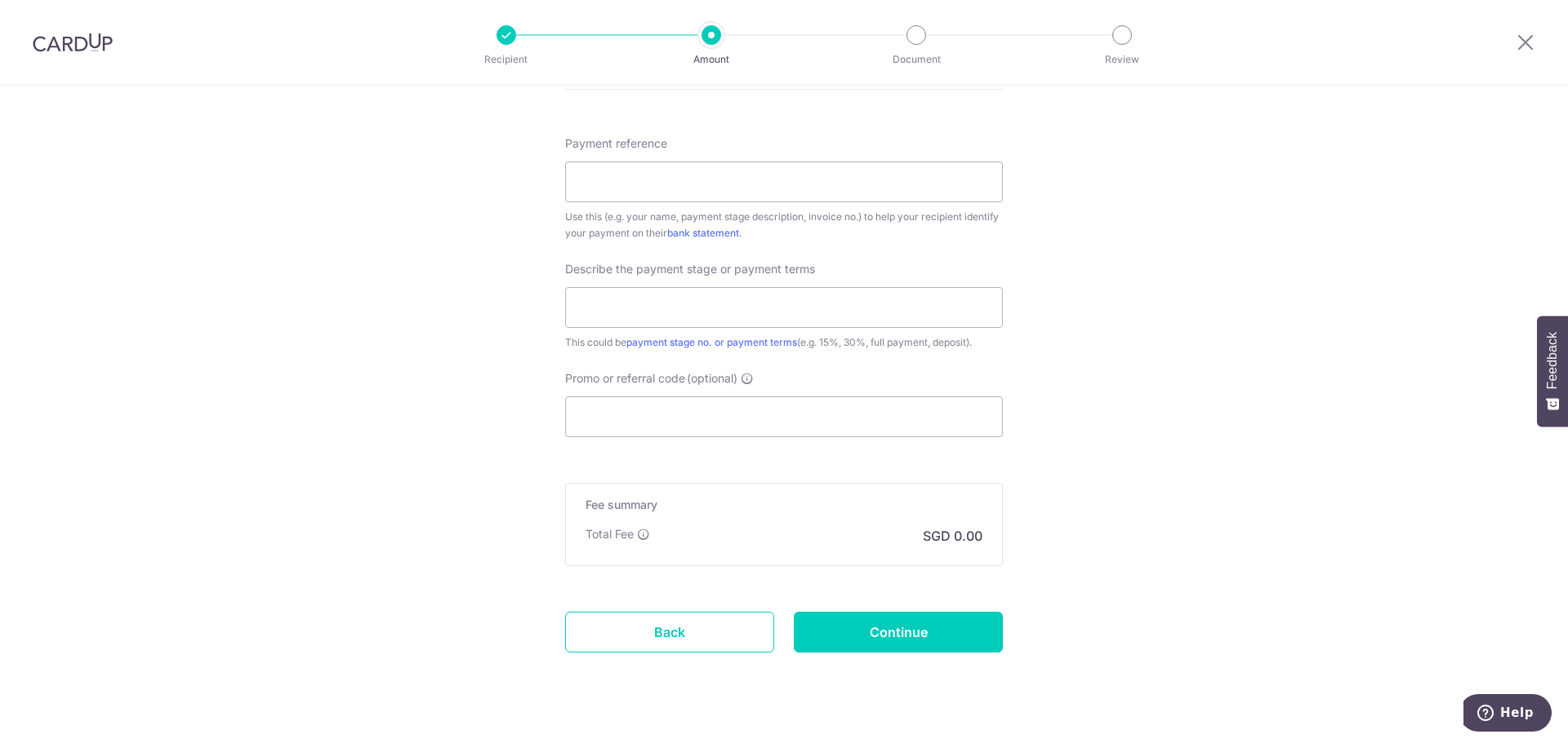
scroll to position [916, 0]
click at [726, 339] on link "payment stage no. or payment terms" at bounding box center [711, 339] width 171 height 12
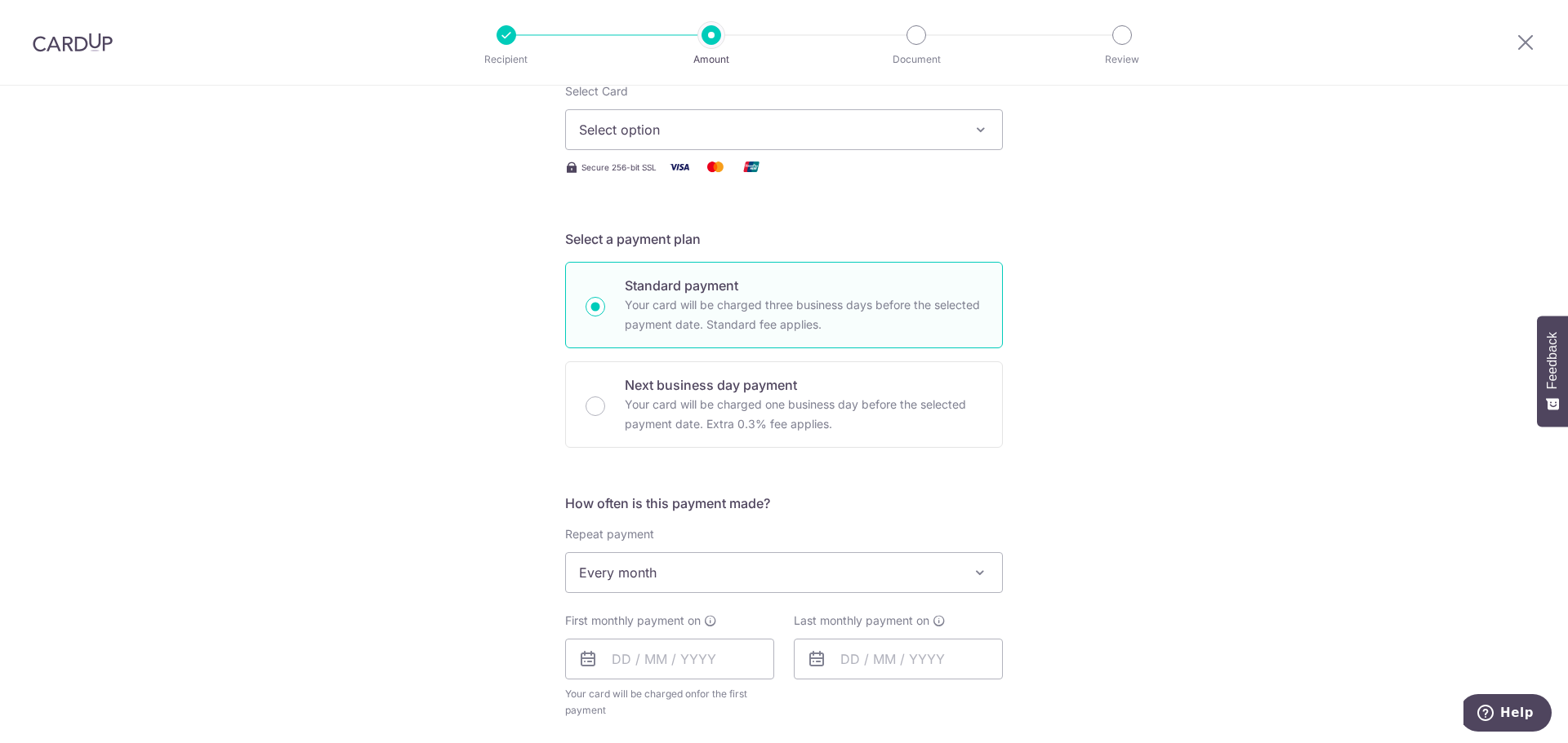
scroll to position [0, 0]
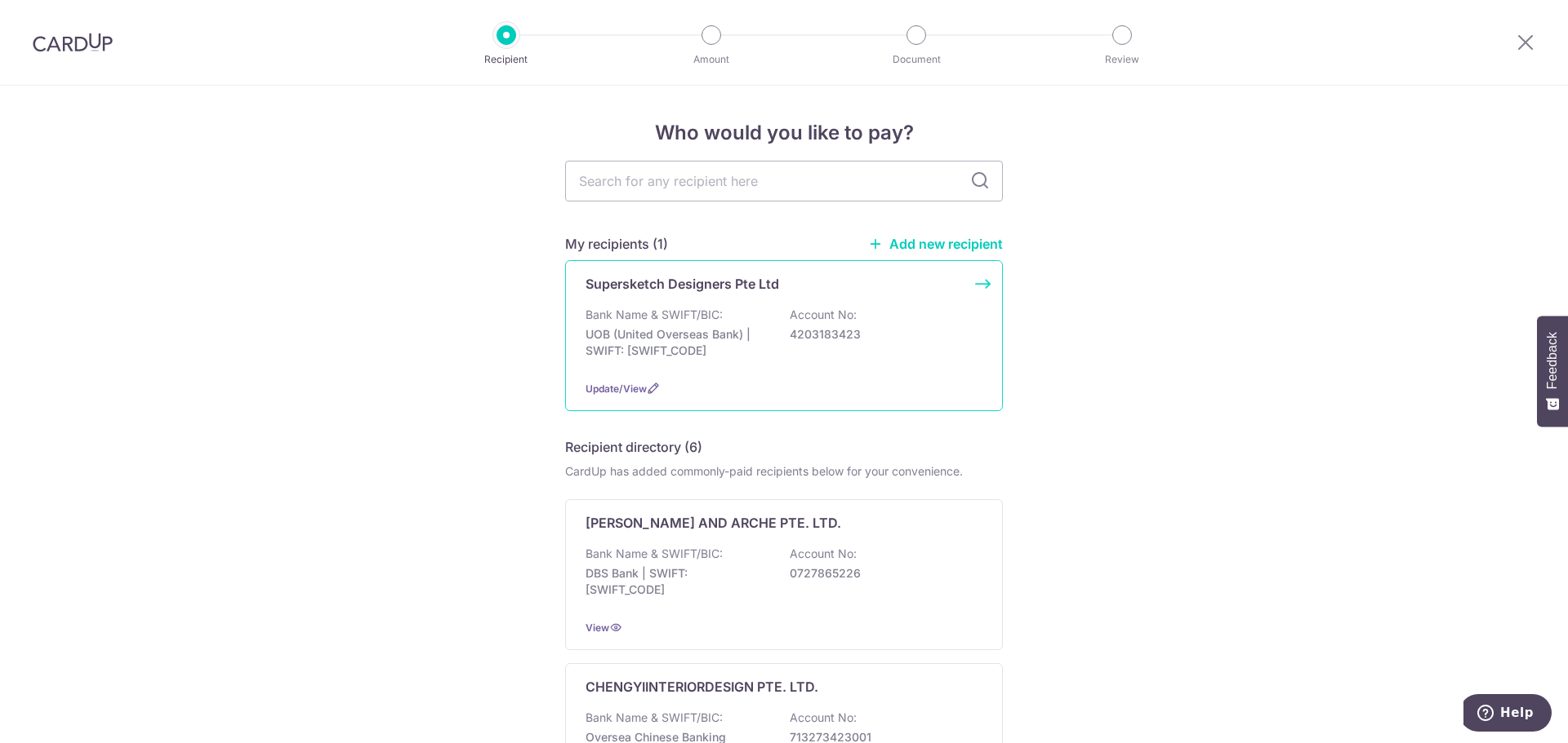
drag, startPoint x: 981, startPoint y: 280, endPoint x: 958, endPoint y: 300, distance: 30.5
click at [958, 300] on div "Supersketch Designers Pte Ltd Bank Name & SWIFT/BIC: UOB (United Overseas Bank)…" at bounding box center [784, 336] width 438 height 151
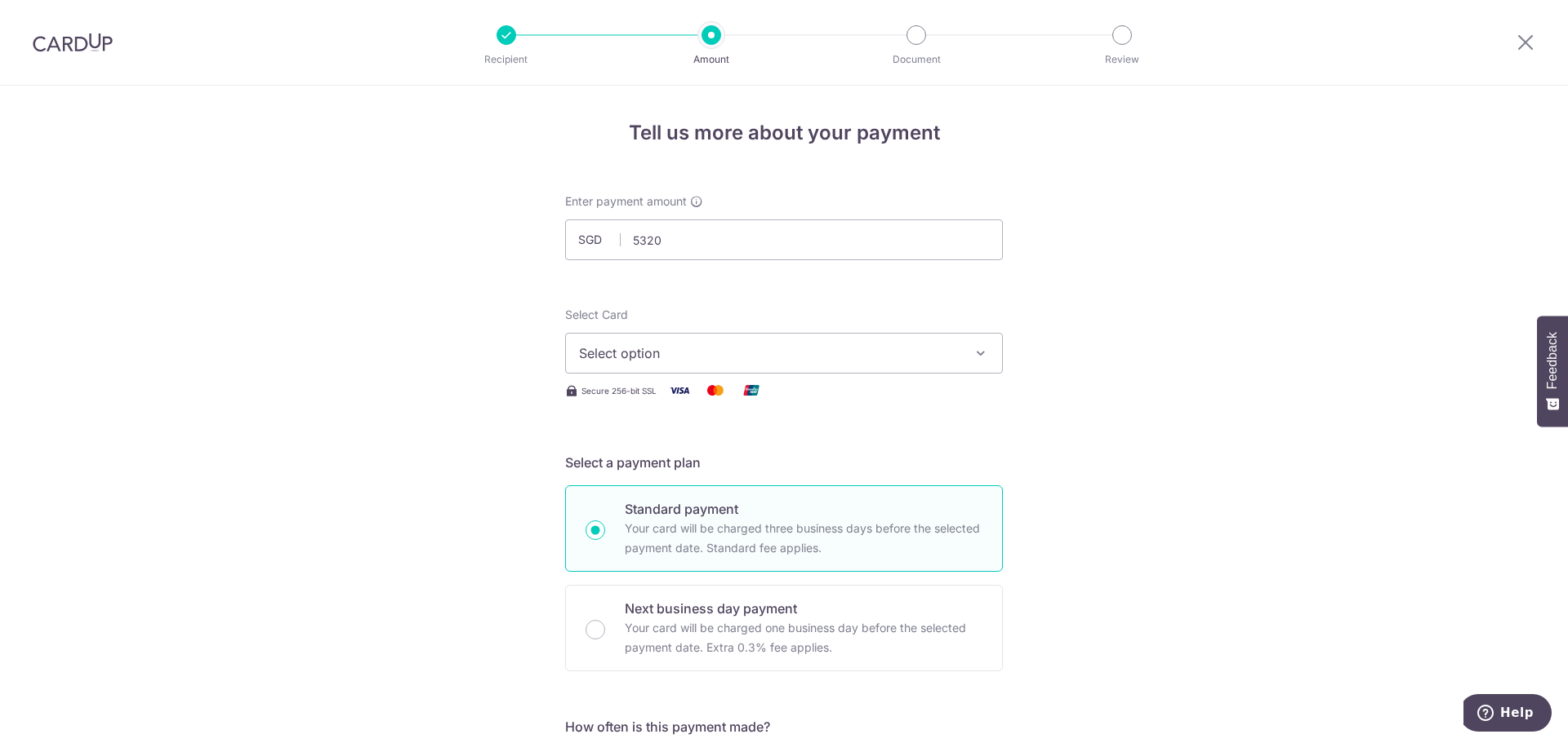
type input "5,320.00"
click at [772, 340] on button "Select option" at bounding box center [784, 353] width 438 height 41
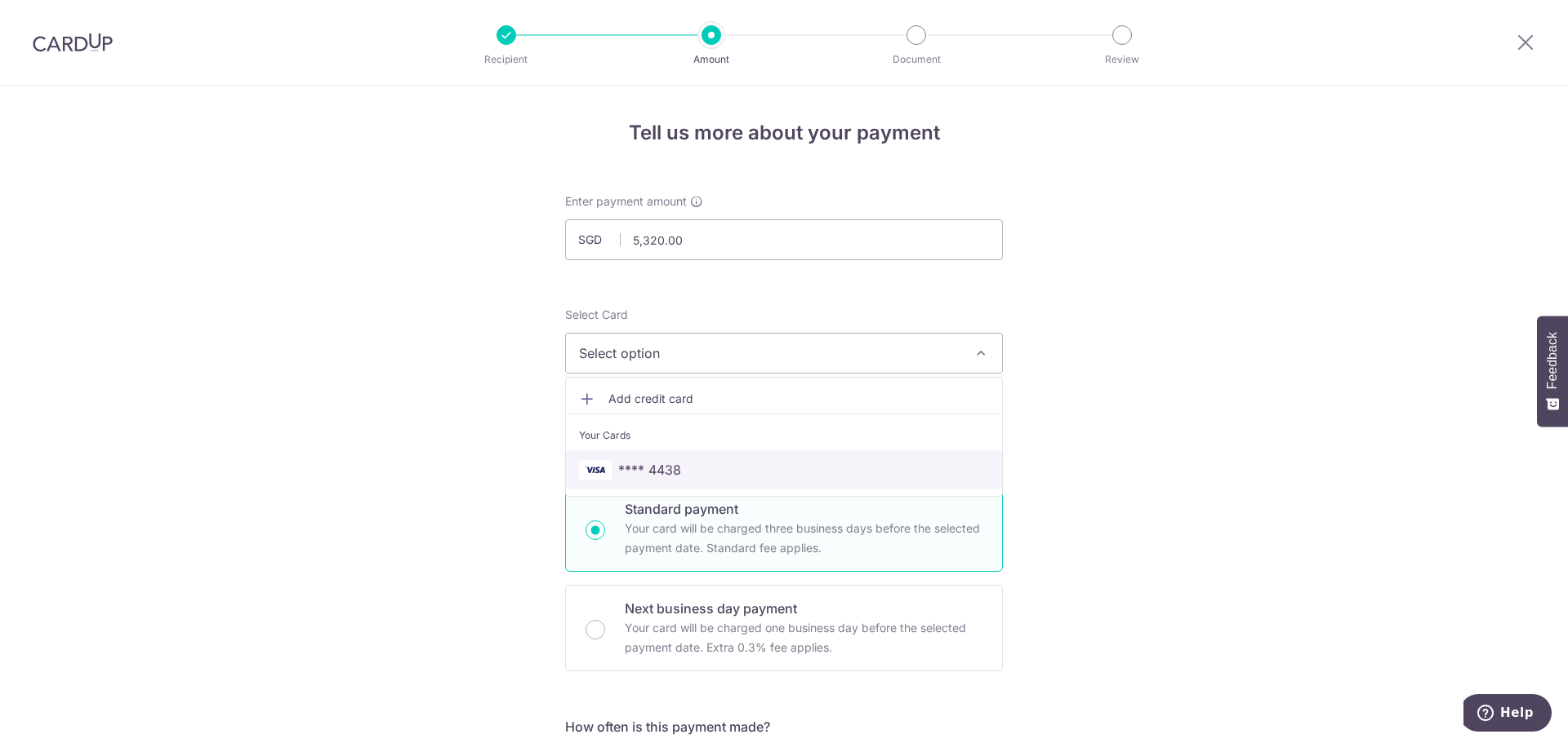
click at [720, 465] on span "**** 4438" at bounding box center [784, 470] width 410 height 20
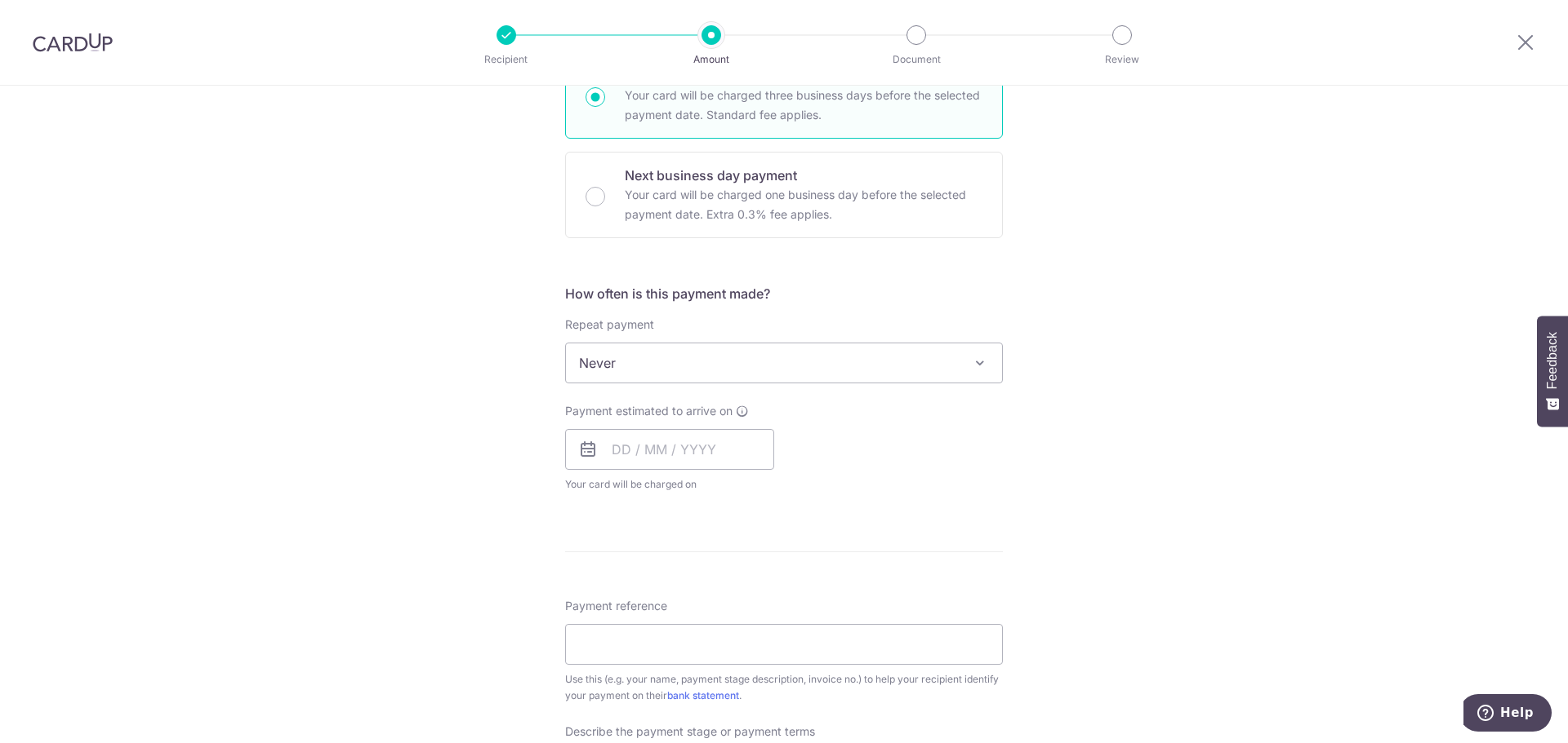
scroll to position [435, 0]
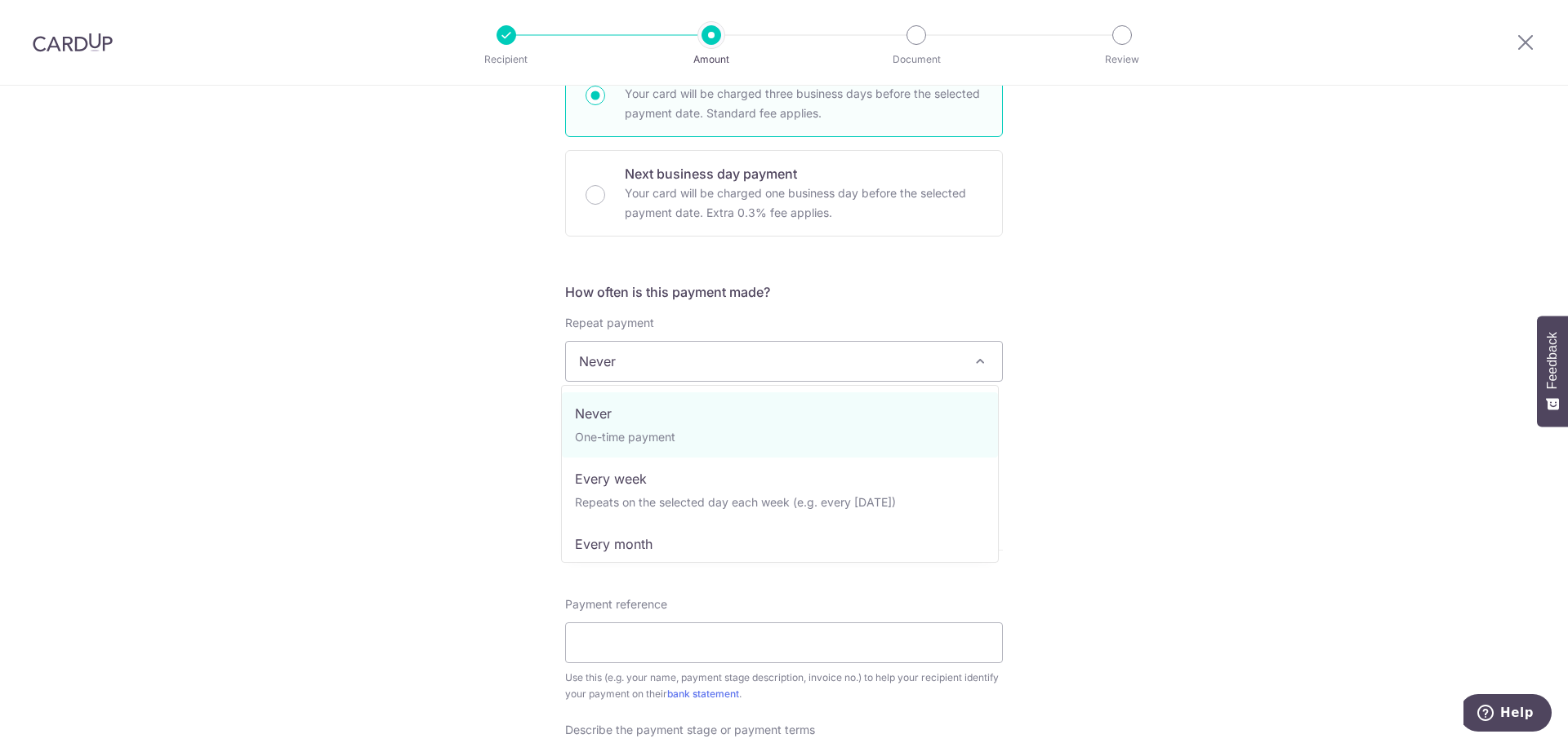
click at [772, 356] on span "Never" at bounding box center [784, 361] width 436 height 39
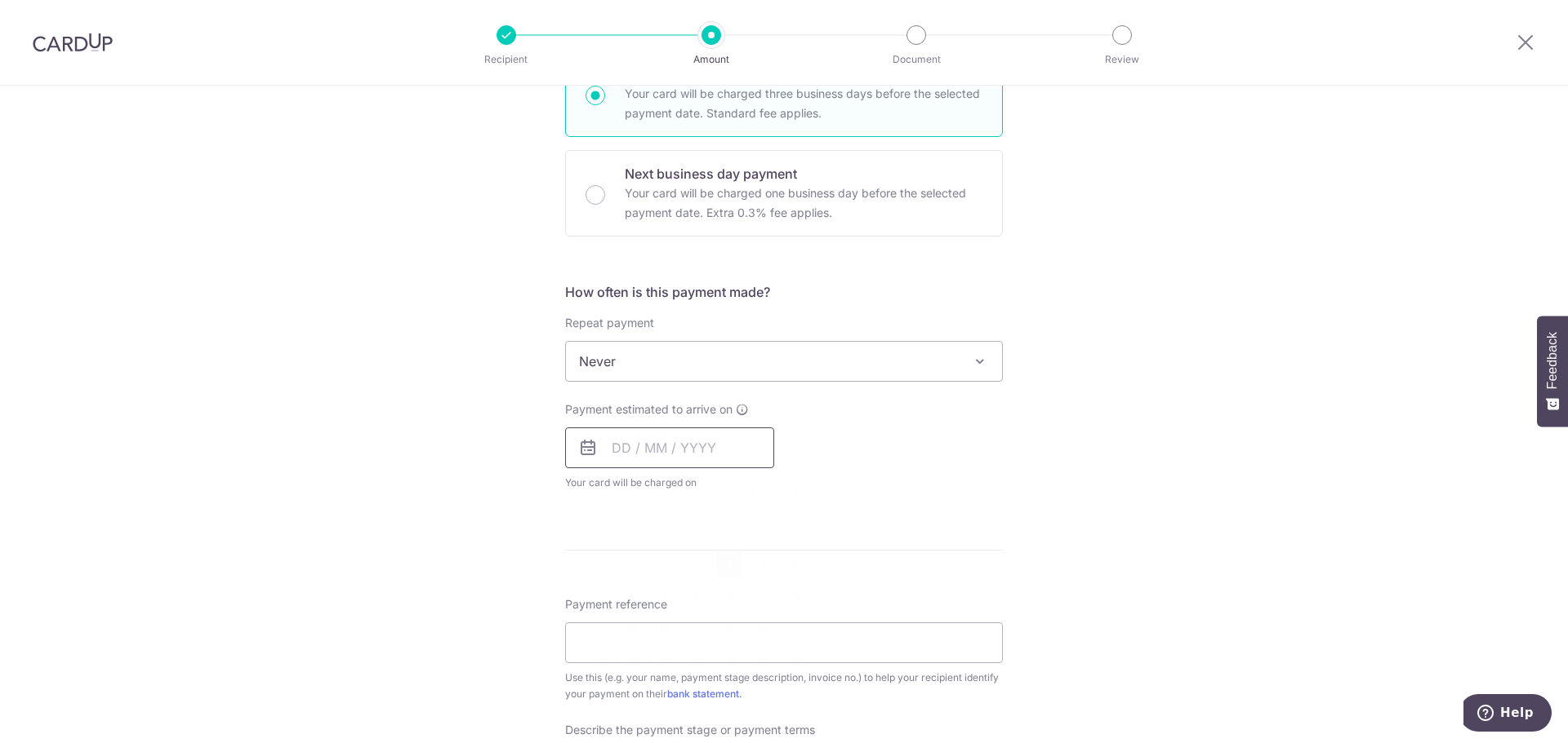
click at [686, 449] on input "text" at bounding box center [670, 448] width 209 height 41
click at [765, 566] on link "5" at bounding box center [761, 563] width 26 height 26
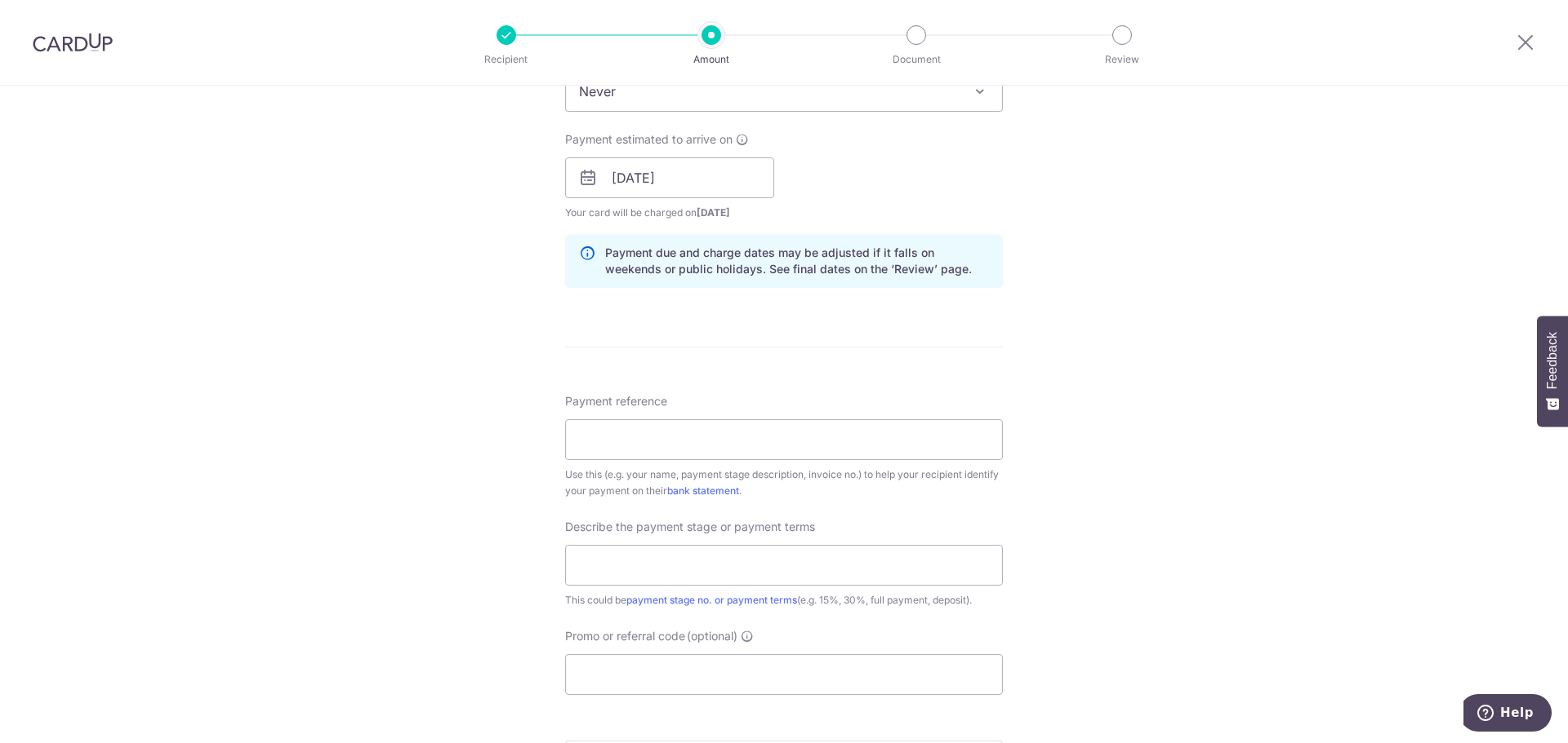
scroll to position [713, 0]
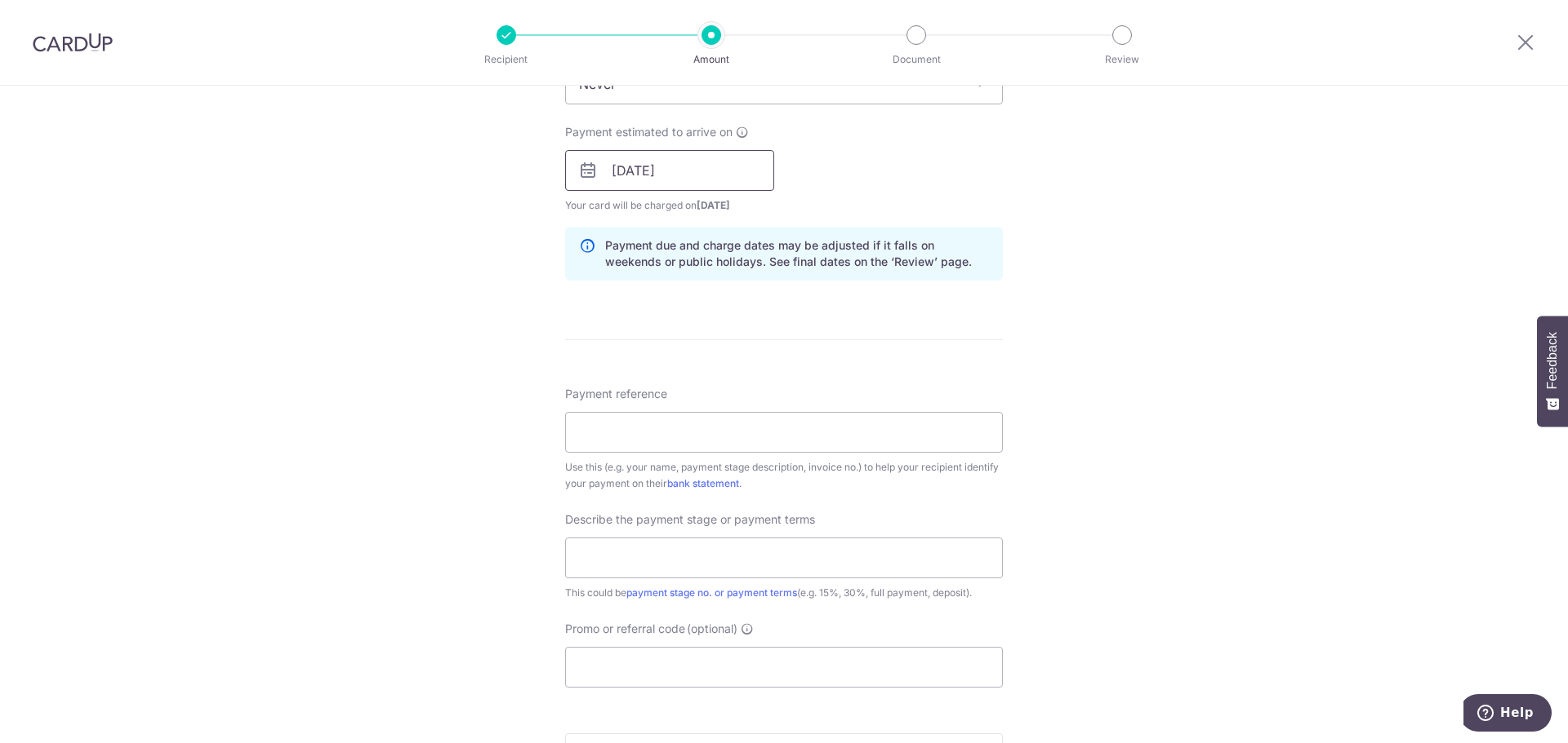
click at [659, 172] on input "05/09/2025" at bounding box center [670, 171] width 209 height 41
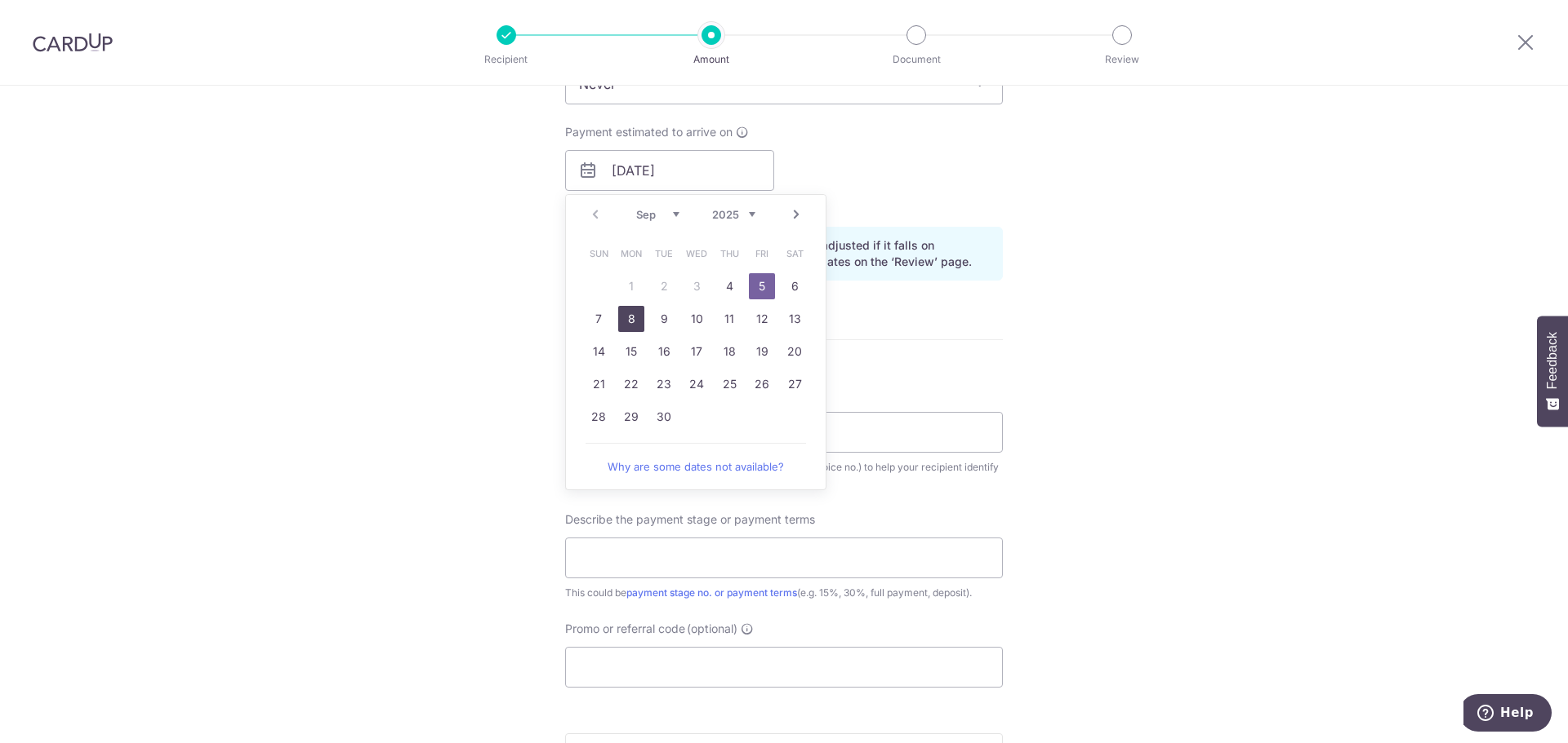
click at [624, 312] on link "8" at bounding box center [630, 319] width 26 height 26
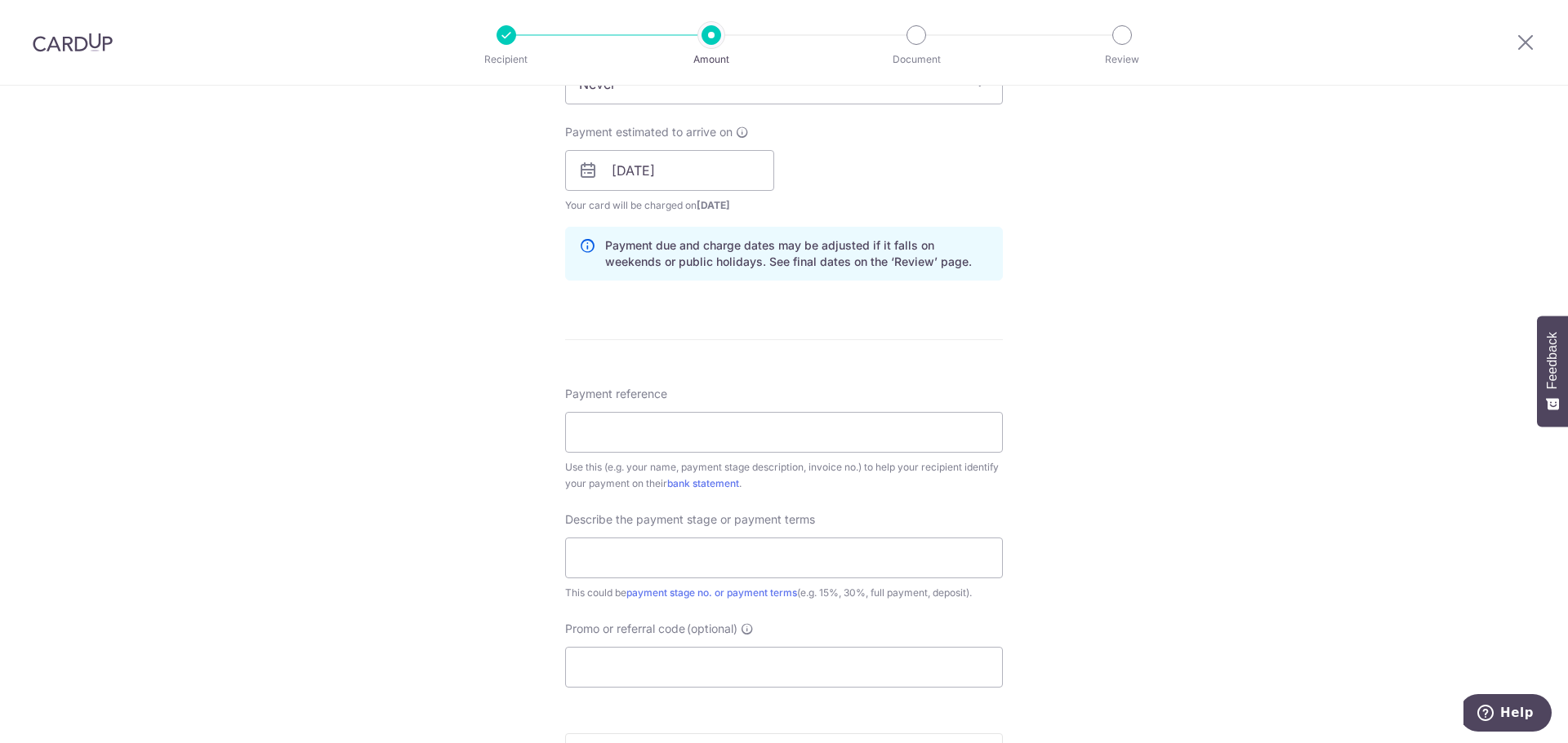
click at [691, 191] on div "Payment estimated to arrive on 08/09/2025 Prev Next Sep Oct Nov Dec 2025 2026 2…" at bounding box center [670, 168] width 209 height 90
click at [714, 185] on input "08/09/2025" at bounding box center [670, 171] width 209 height 41
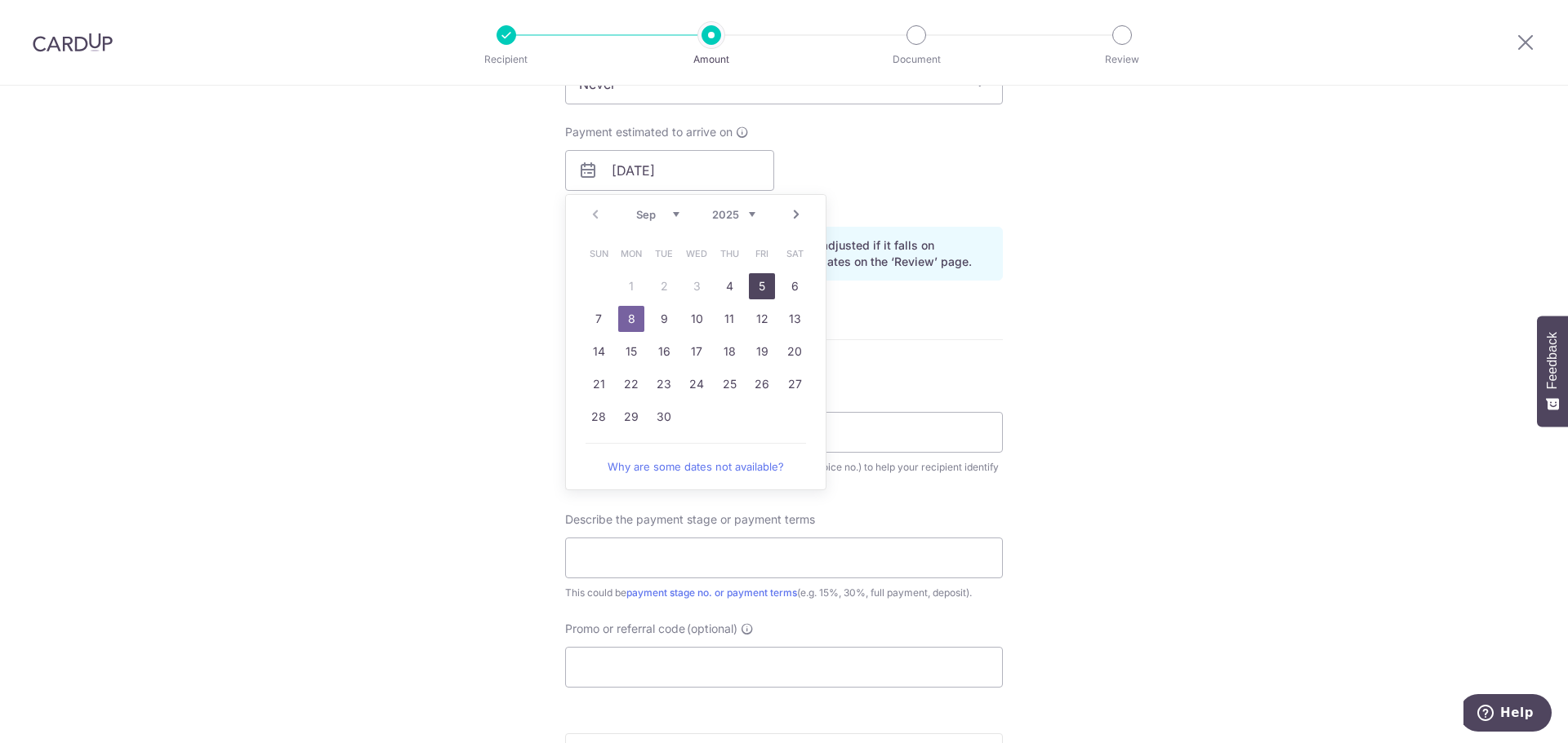
click at [752, 287] on link "5" at bounding box center [761, 286] width 26 height 26
type input "[DATE]"
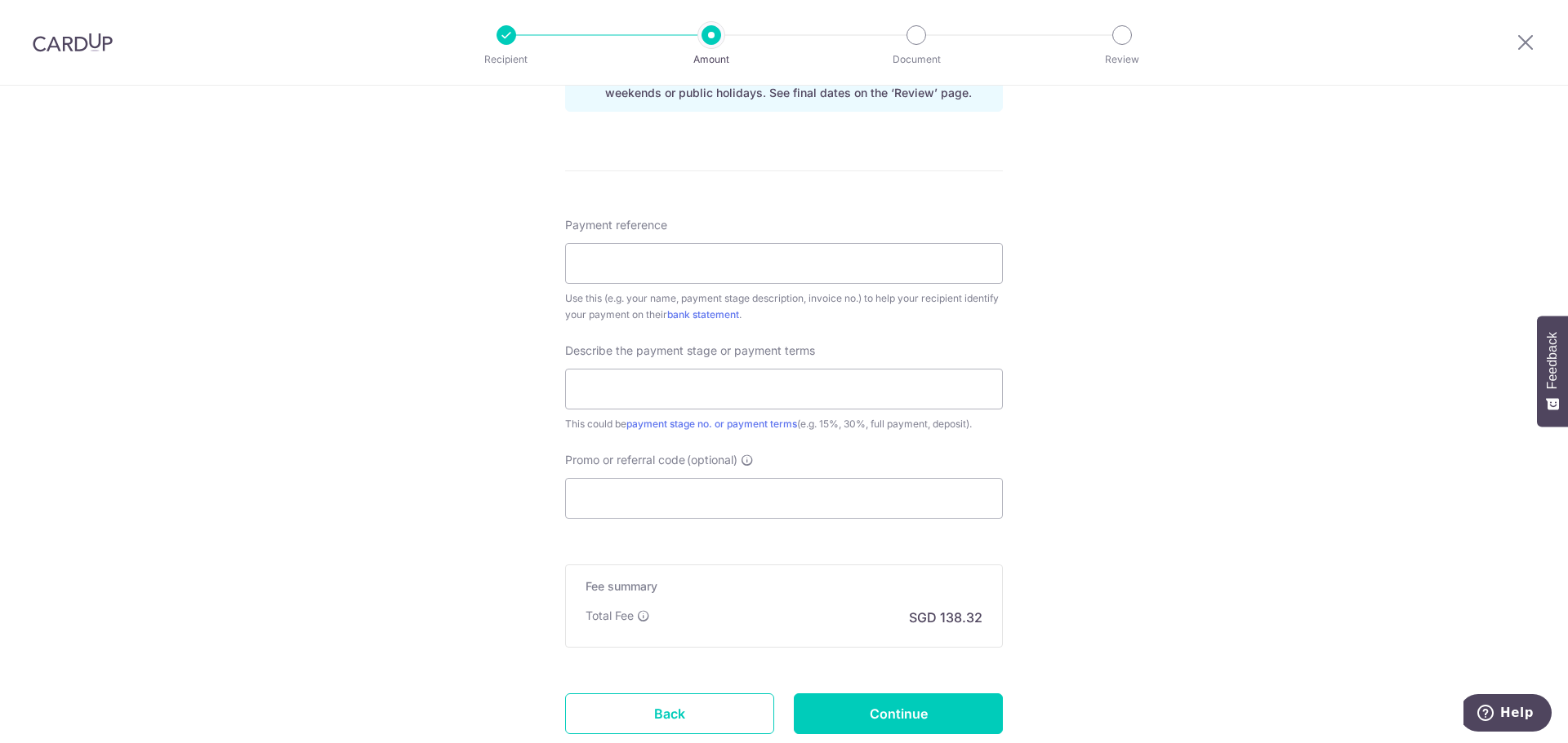
scroll to position [881, 0]
click at [760, 251] on input "Payment reference" at bounding box center [784, 263] width 438 height 41
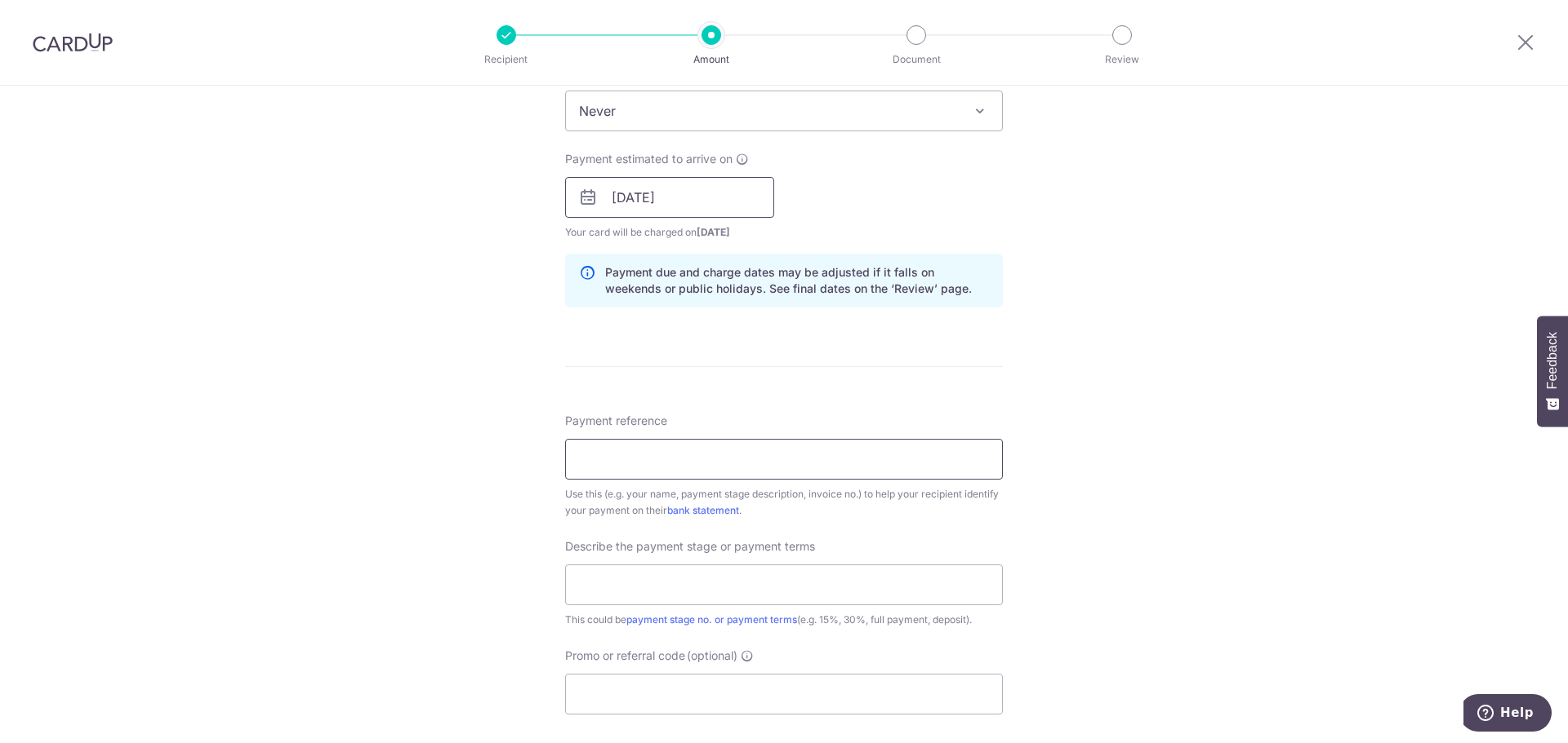
scroll to position [728, 0]
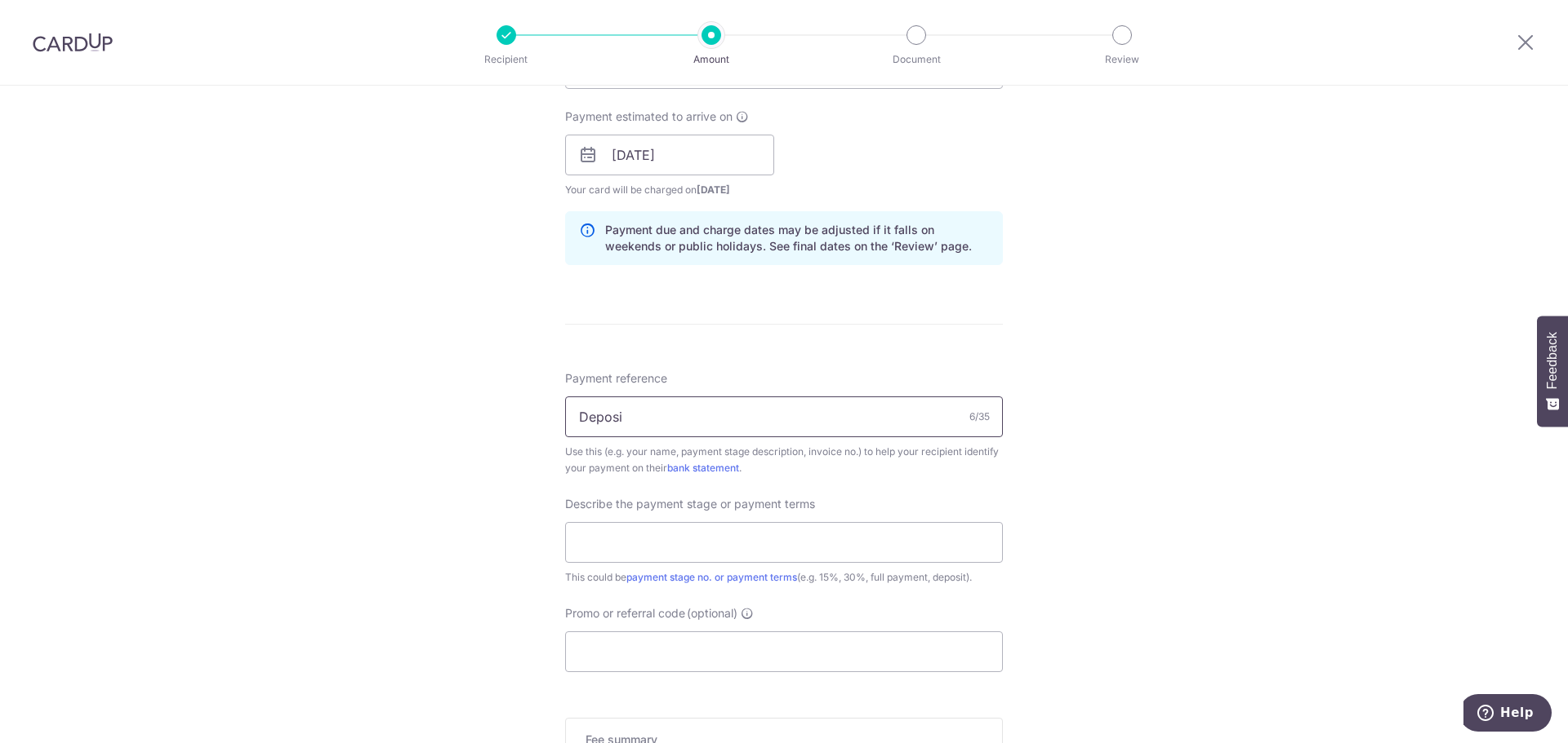
type input "Deposit"
click at [753, 404] on input "Deposit" at bounding box center [784, 417] width 438 height 41
click at [707, 552] on input "text" at bounding box center [784, 543] width 438 height 41
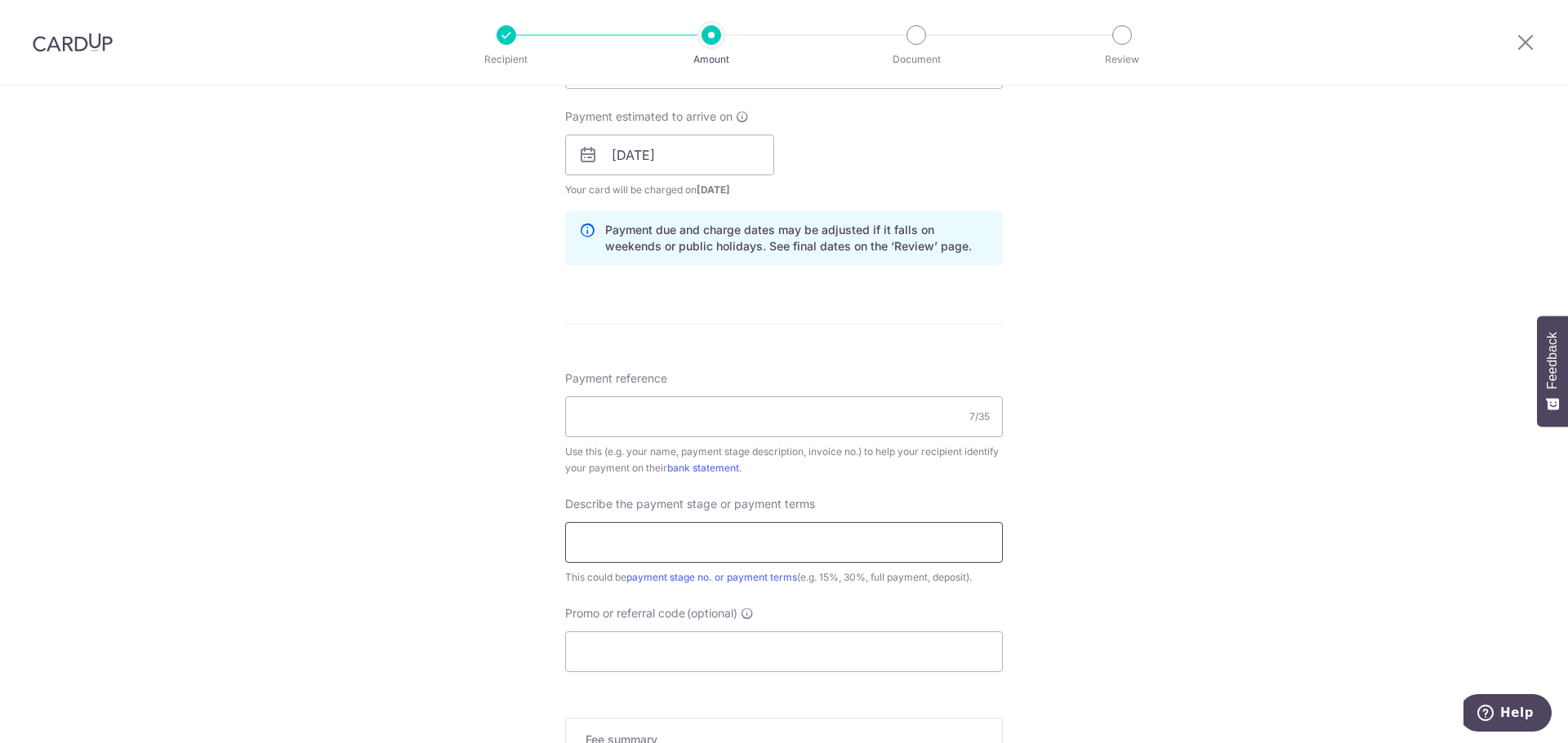
paste input "Deposit"
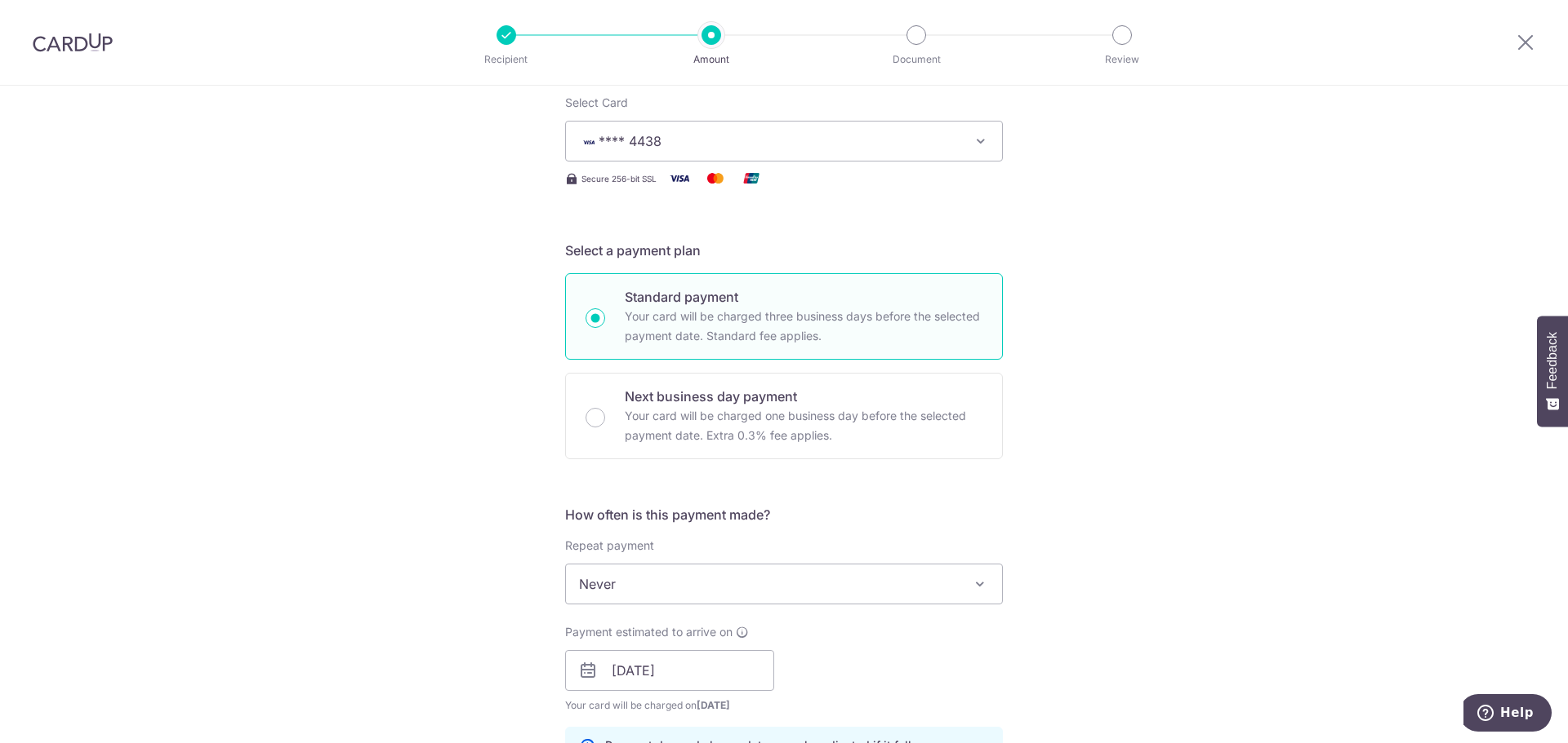
scroll to position [0, 0]
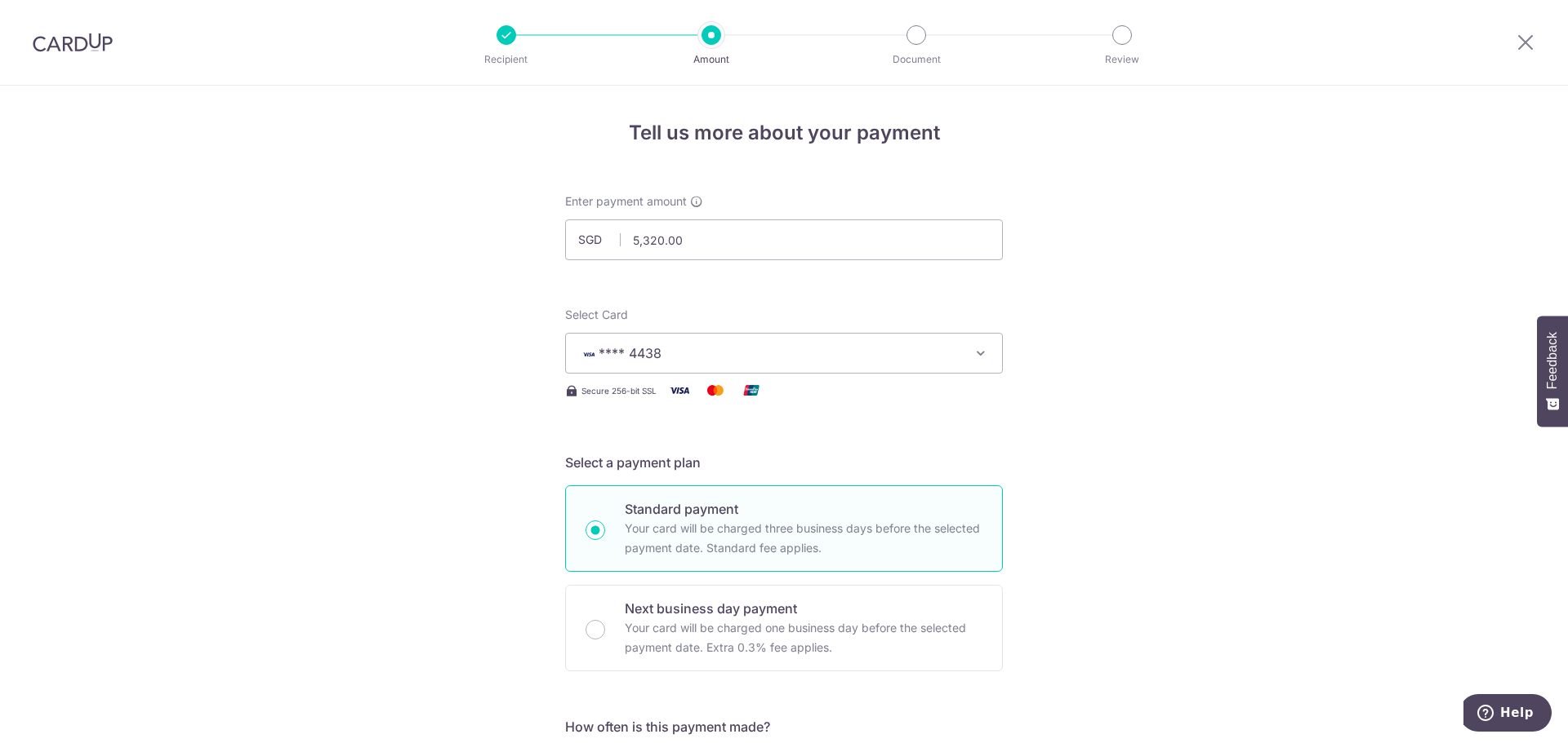
type input "Deposit"
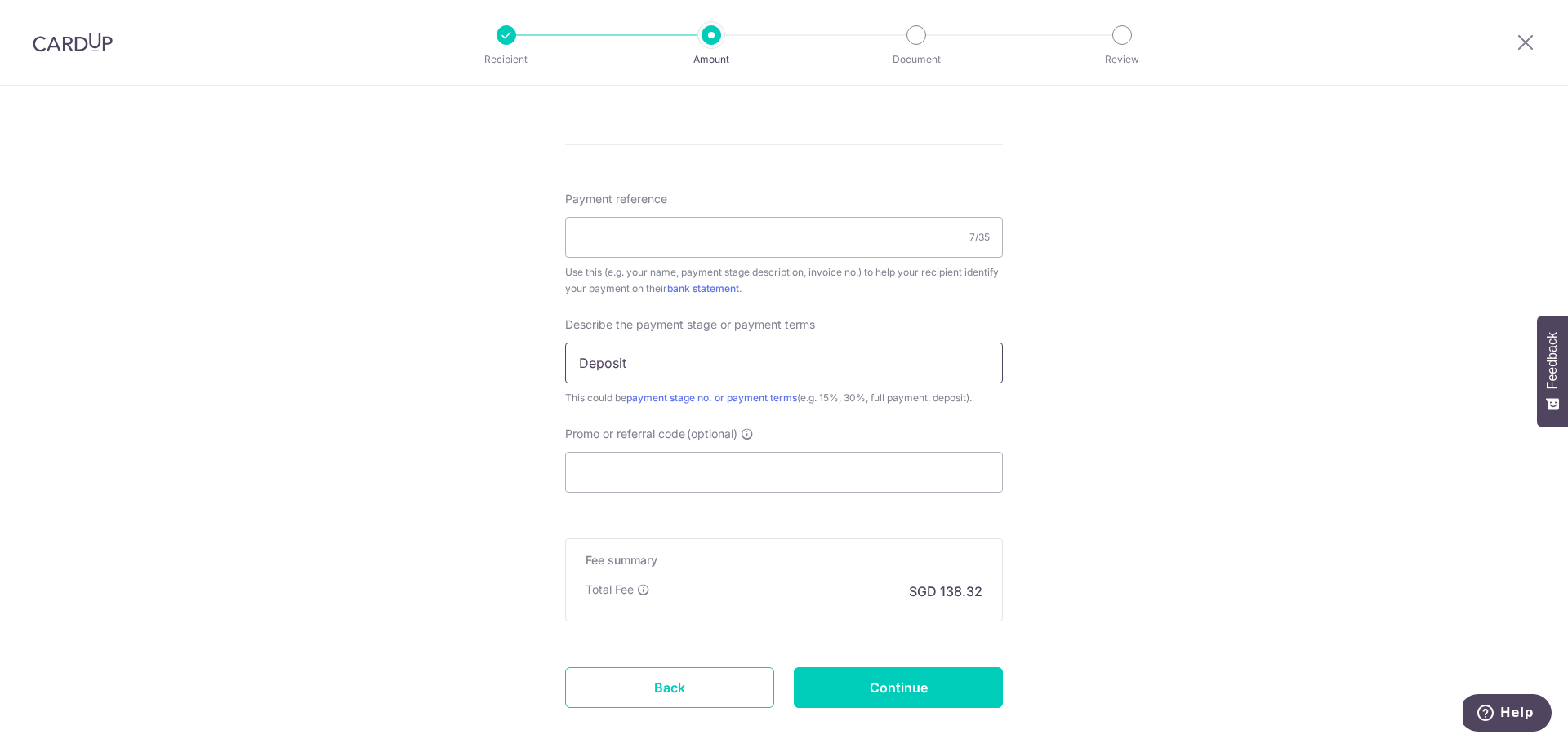
scroll to position [909, 0]
click at [705, 225] on input "Payment reference" at bounding box center [784, 237] width 438 height 41
paste input "SSD-25-Q0714-01/SG"
click at [693, 231] on input "SSD-25-Q0714-01/SG" at bounding box center [784, 237] width 438 height 41
type input "SSD-25-Q0714-01 SG"
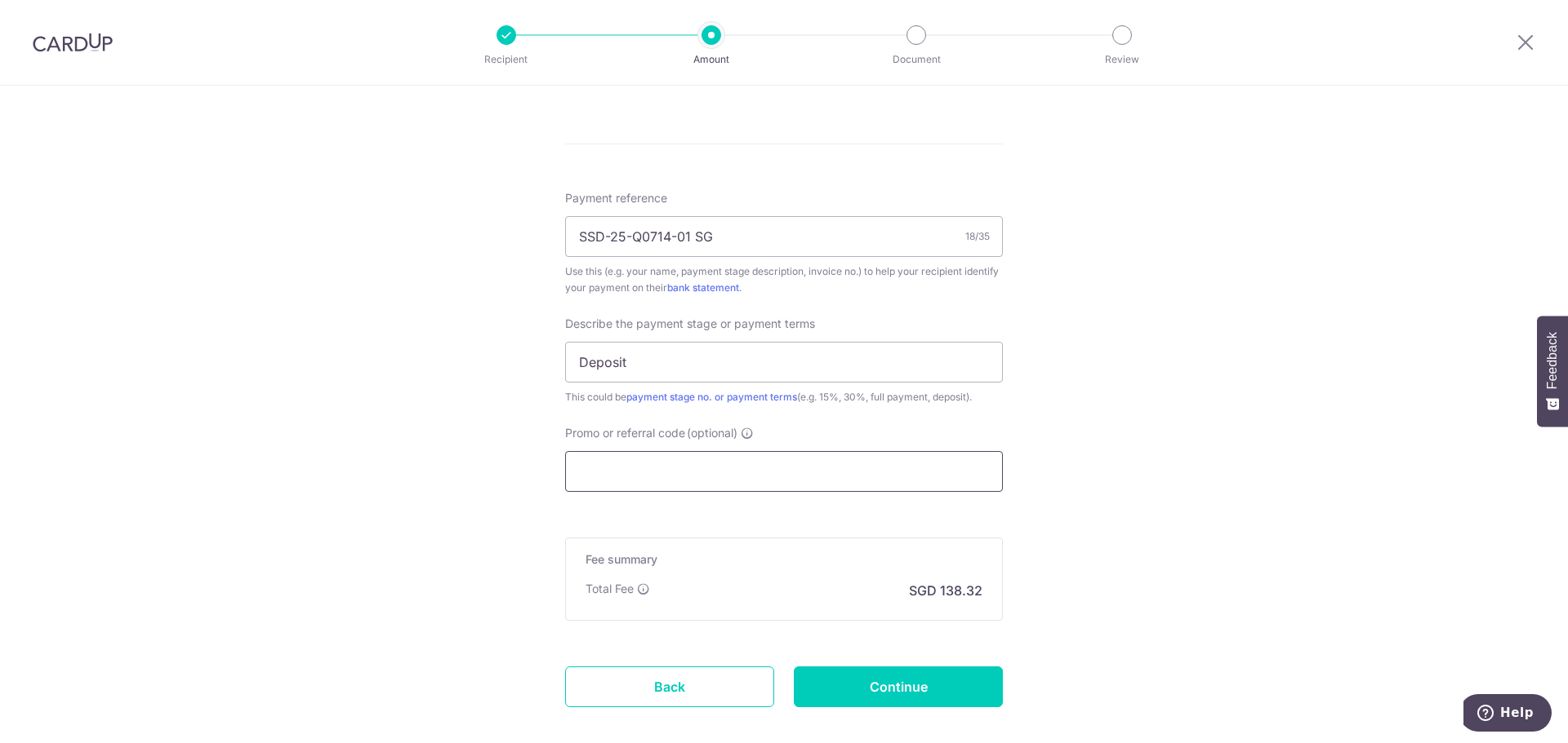
click at [710, 484] on input "Promo or referral code (optional)" at bounding box center [784, 472] width 438 height 41
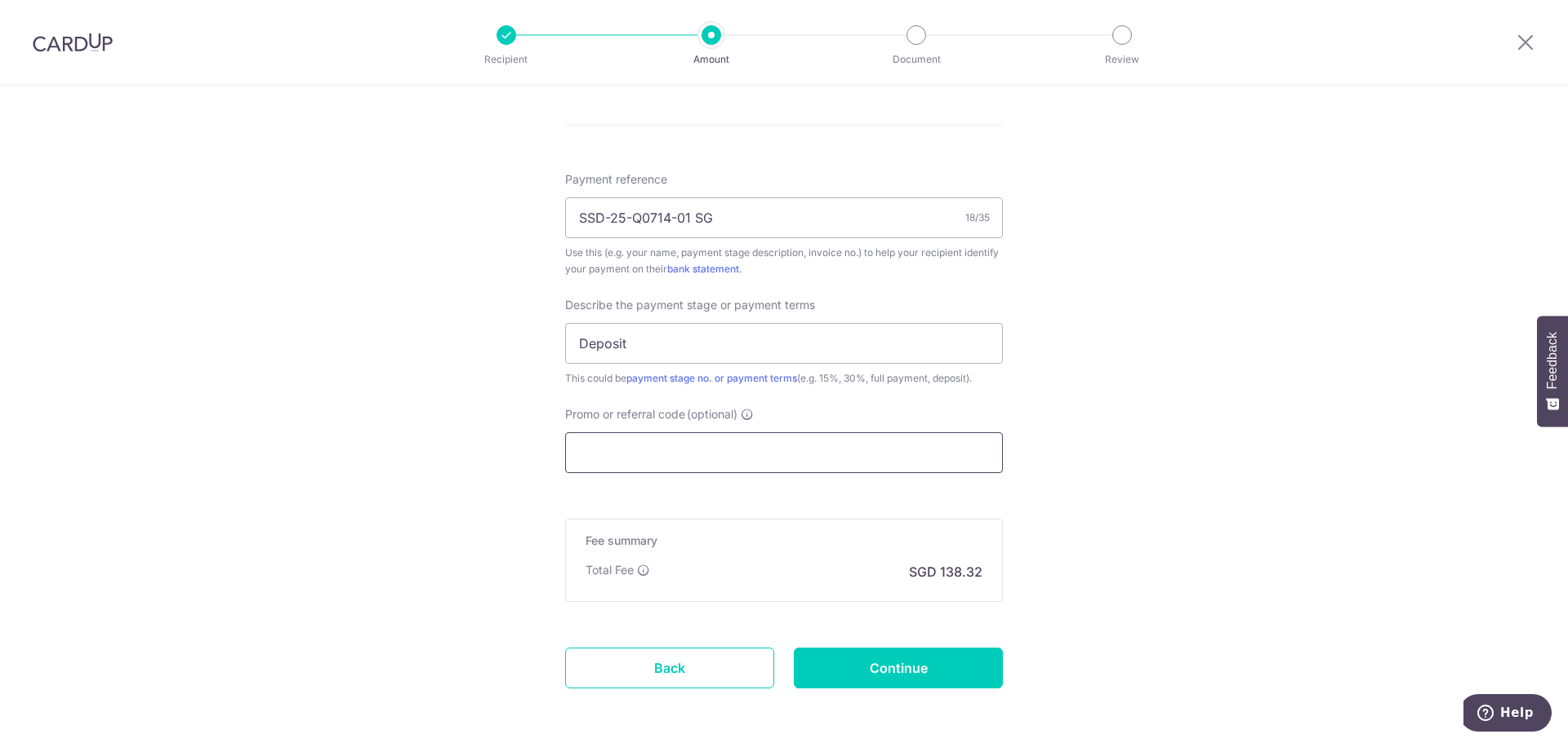
scroll to position [995, 0]
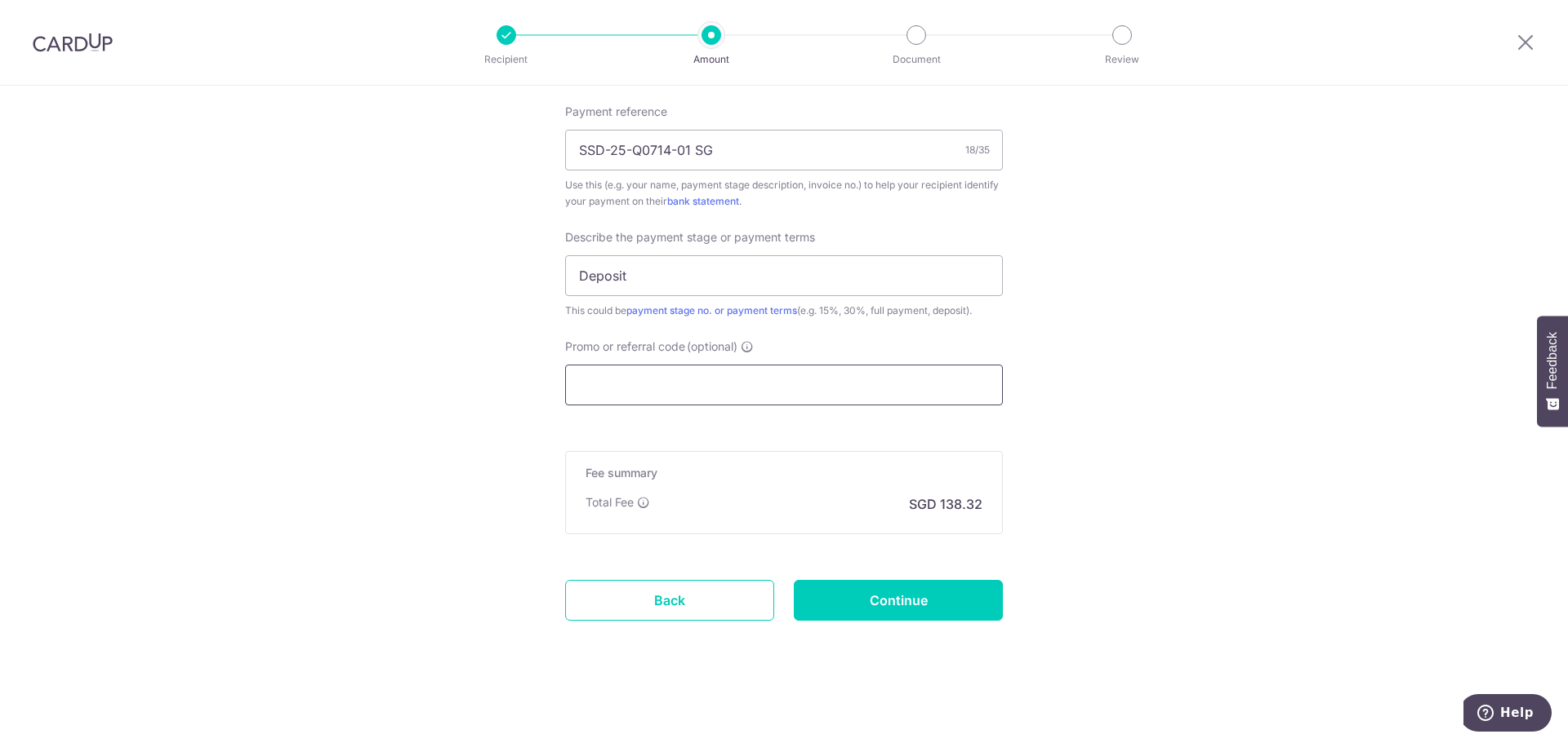
paste input "OFF225"
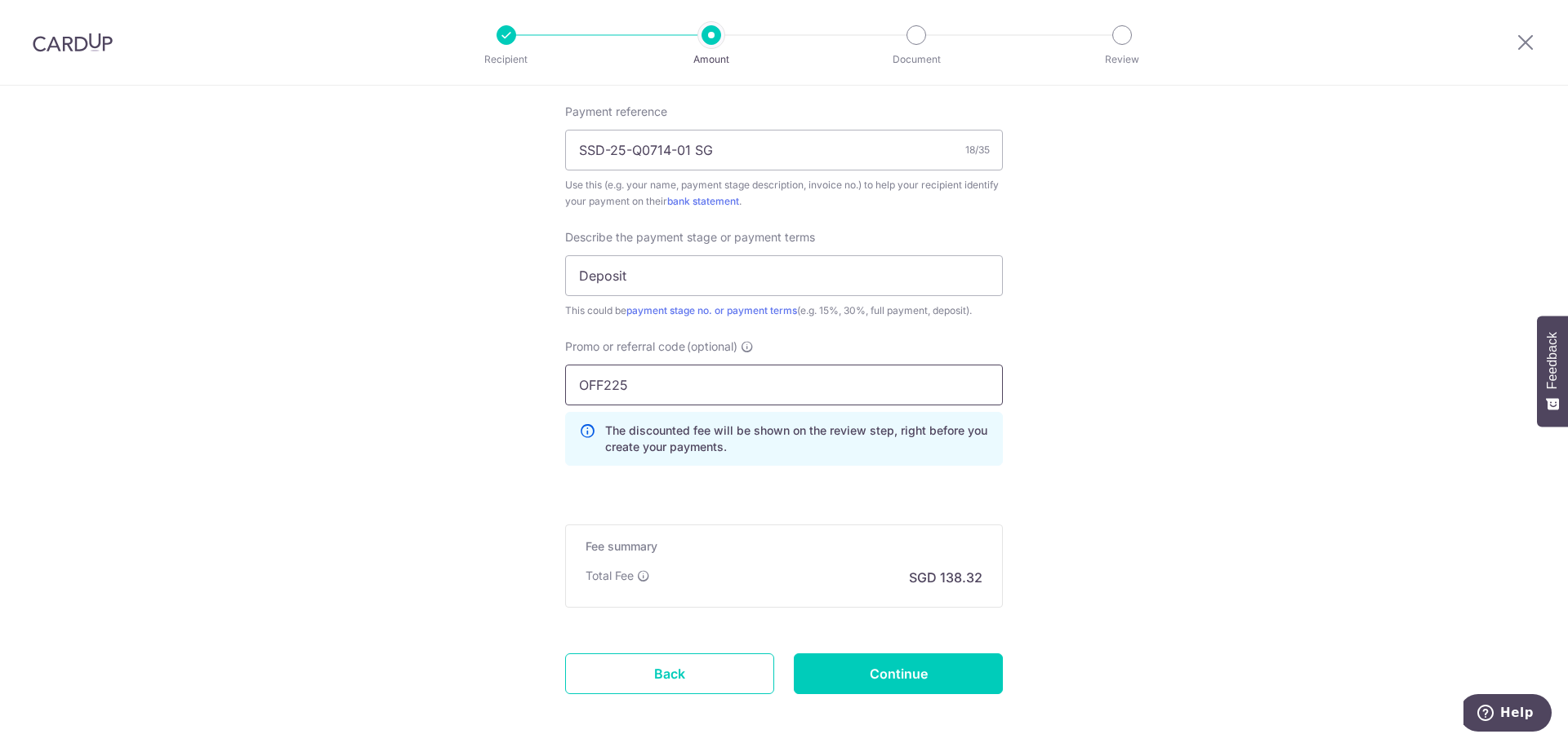
type input "OFF225"
click at [902, 668] on input "Continue" at bounding box center [898, 674] width 209 height 41
type input "Create Schedule"
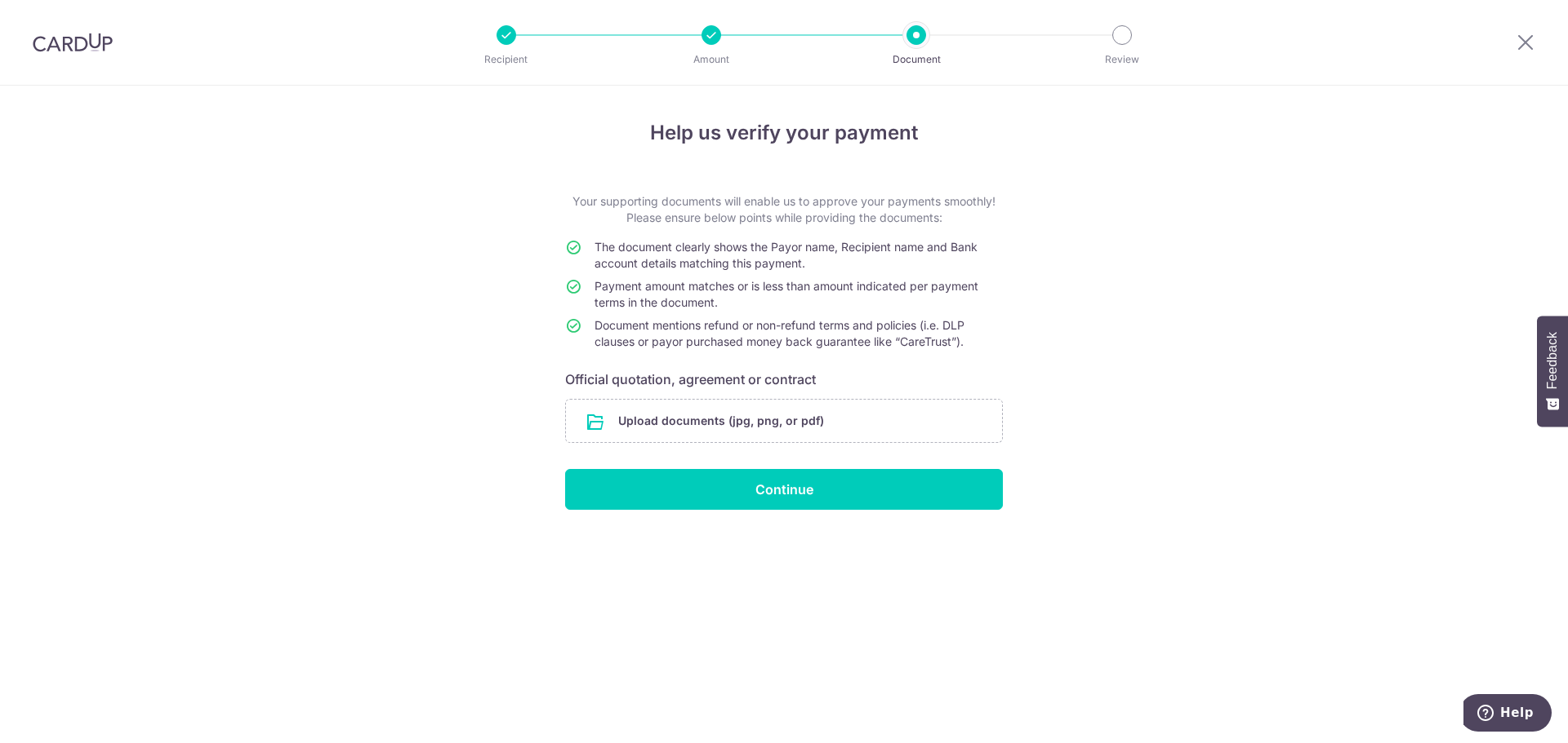
click at [373, 393] on div "Help us verify your payment Your supporting documents will enable us to approve…" at bounding box center [784, 414] width 1568 height 658
click at [716, 39] on div at bounding box center [711, 35] width 20 height 20
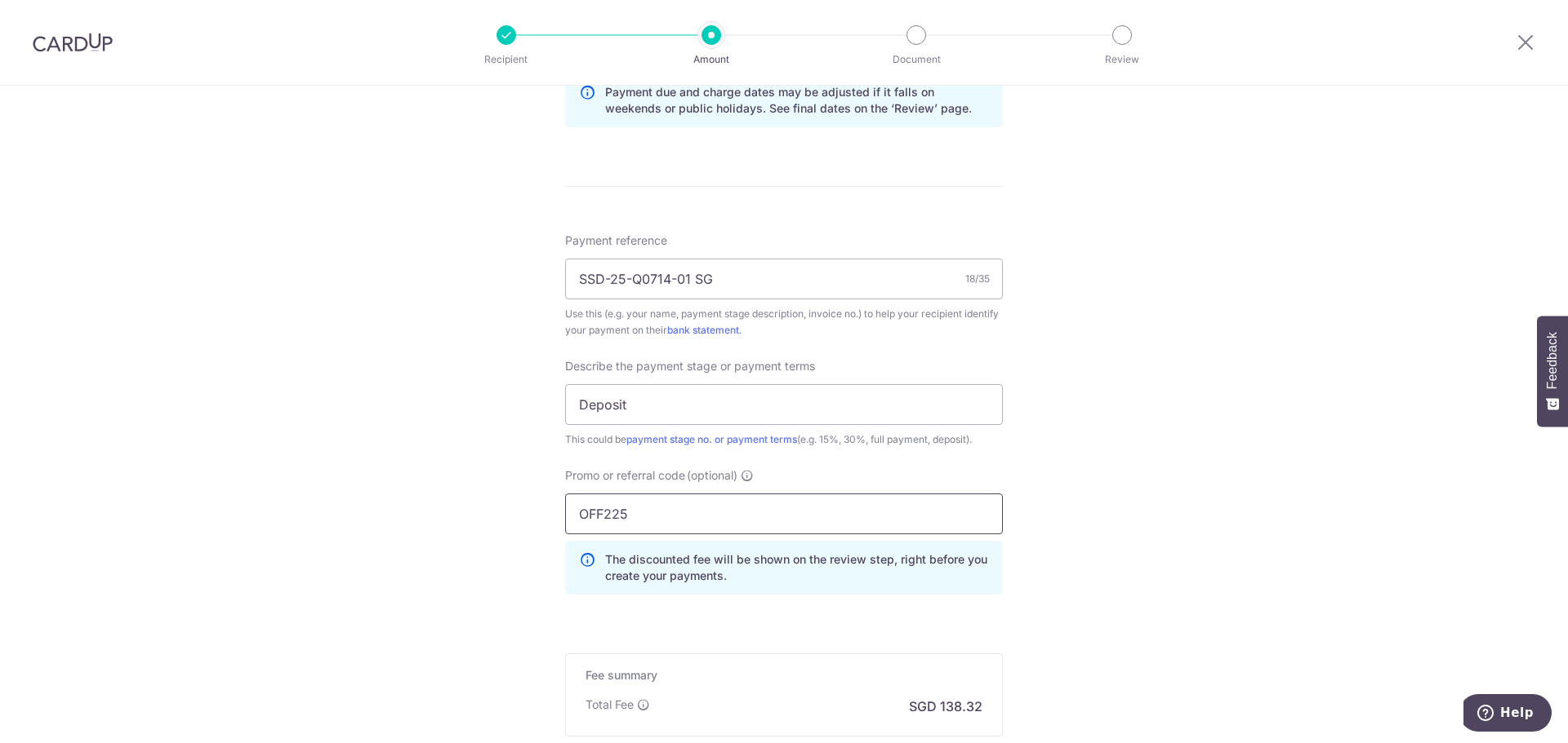
scroll to position [867, 0]
click at [719, 519] on input "OFF225" at bounding box center [784, 513] width 438 height 41
paste input "RENO25ONE"
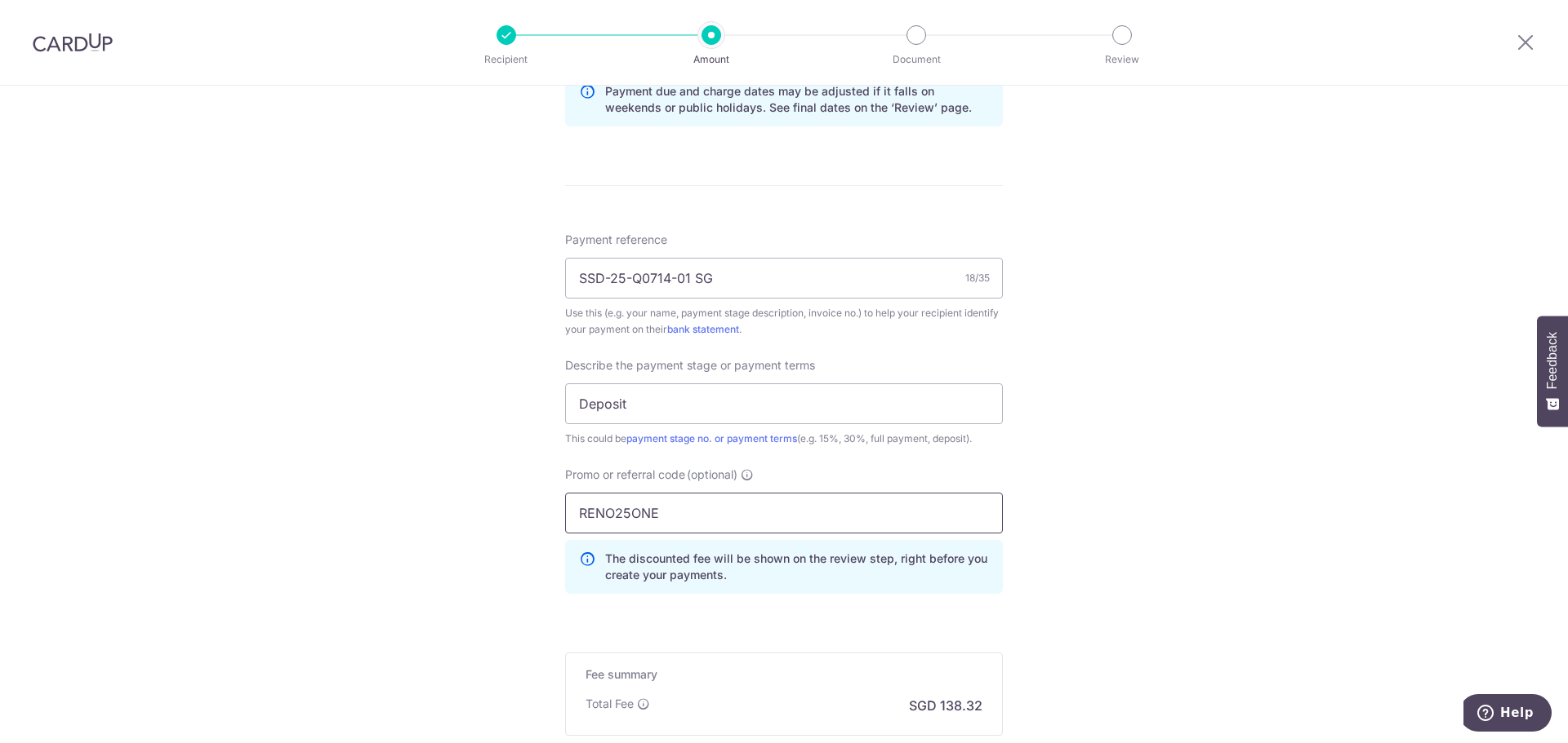
type input "RENO25ONE"
click at [1053, 553] on div "Tell us more about your payment Enter payment amount SGD 5,320.00 5320.00 Selec…" at bounding box center [784, 82] width 1568 height 1726
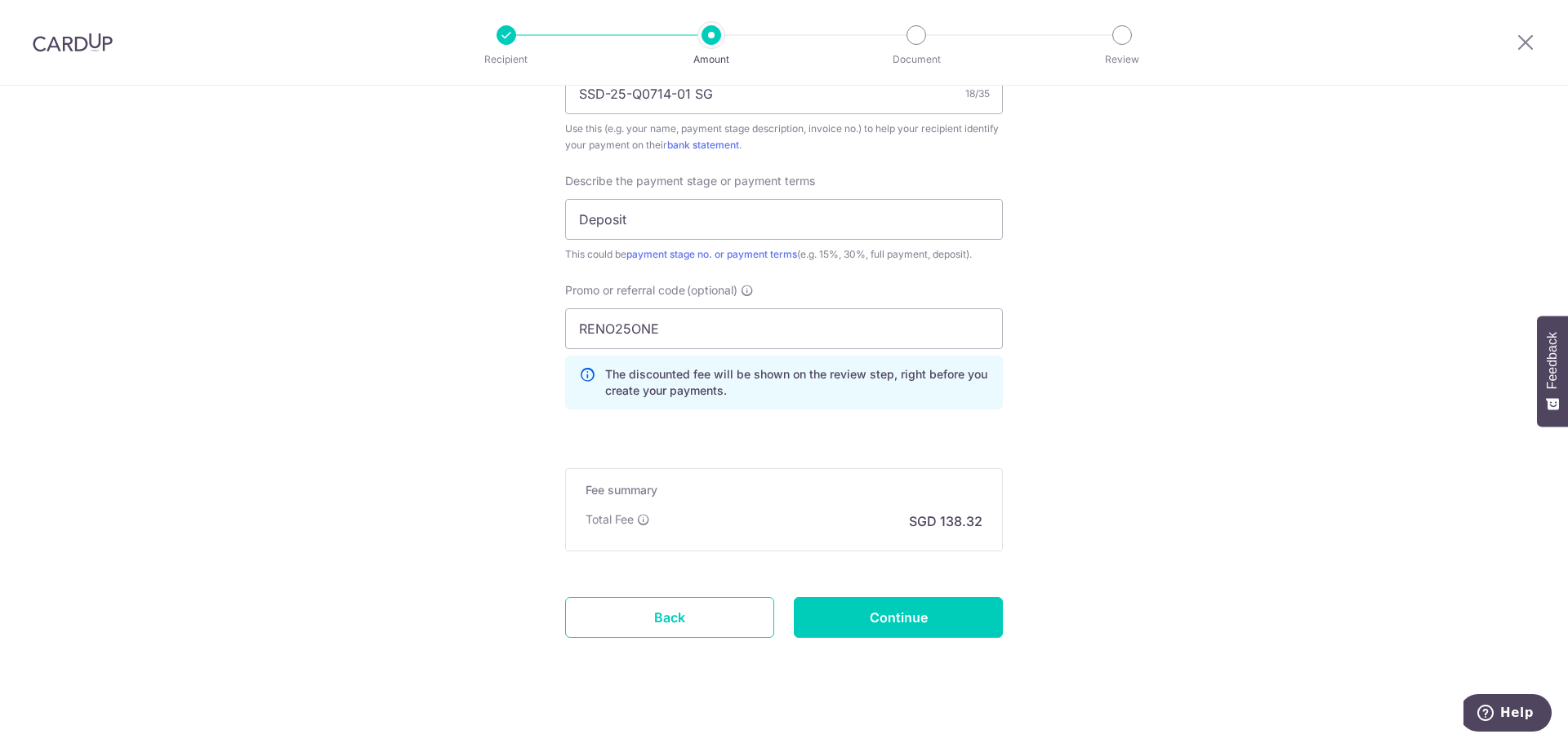
scroll to position [1052, 0]
click at [825, 330] on input "RENO25ONE" at bounding box center [784, 328] width 438 height 41
click button "Add Card" at bounding box center [0, 0] width 0 height 0
click at [902, 631] on input "Continue" at bounding box center [898, 617] width 209 height 41
type input "Update Schedule"
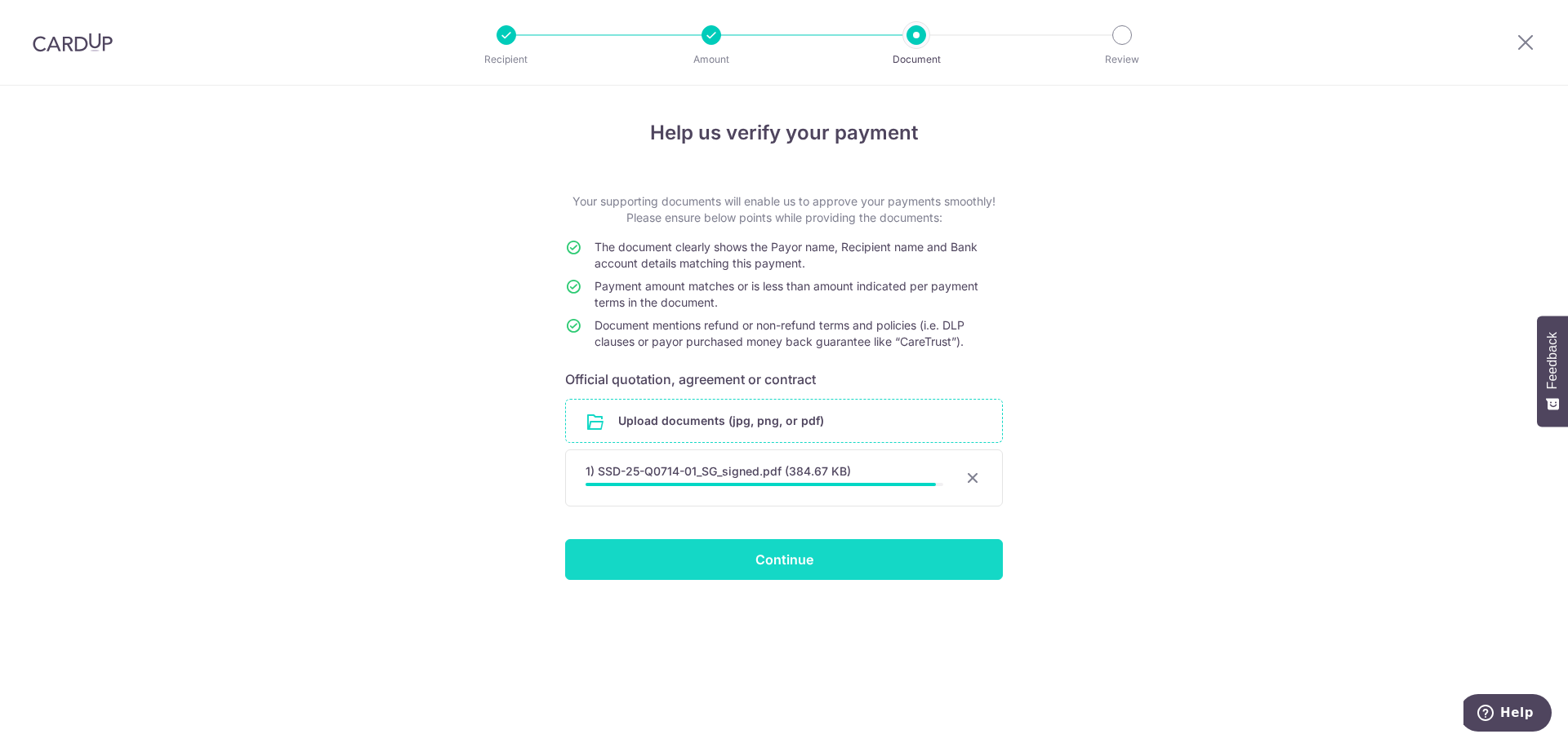
click at [869, 560] on input "Continue" at bounding box center [784, 560] width 438 height 41
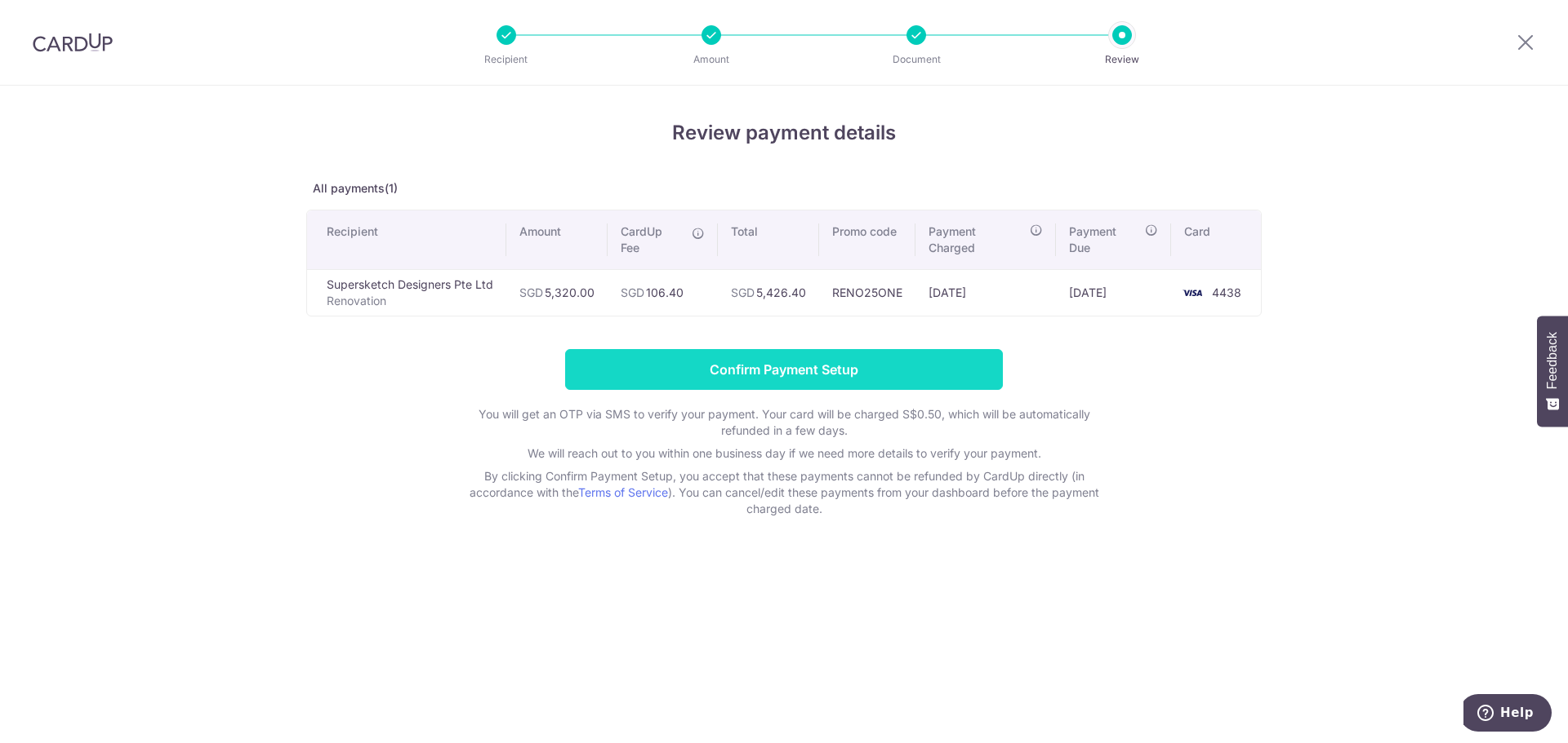
click at [784, 360] on input "Confirm Payment Setup" at bounding box center [784, 370] width 438 height 41
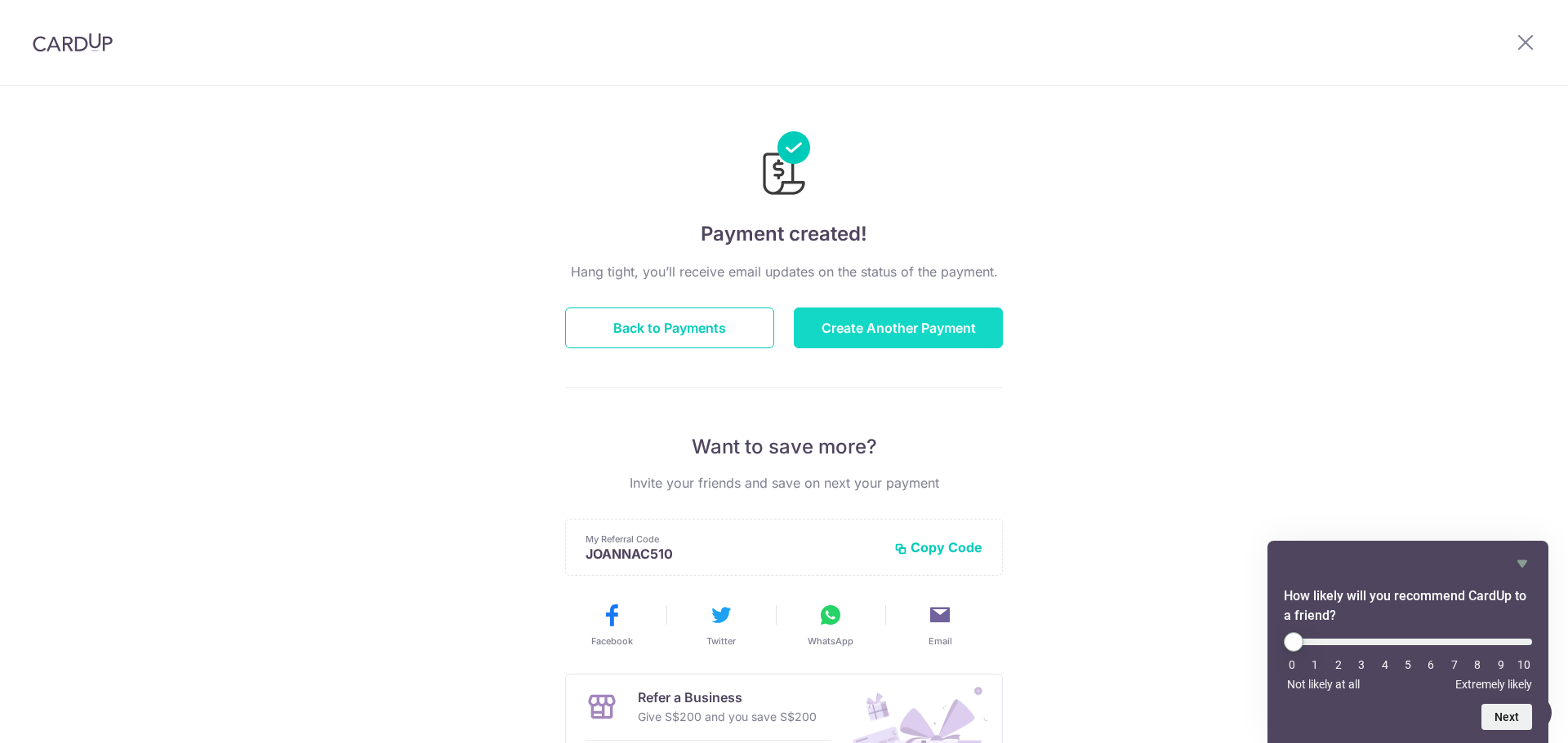
click at [885, 329] on button "Create Another Payment" at bounding box center [898, 328] width 209 height 41
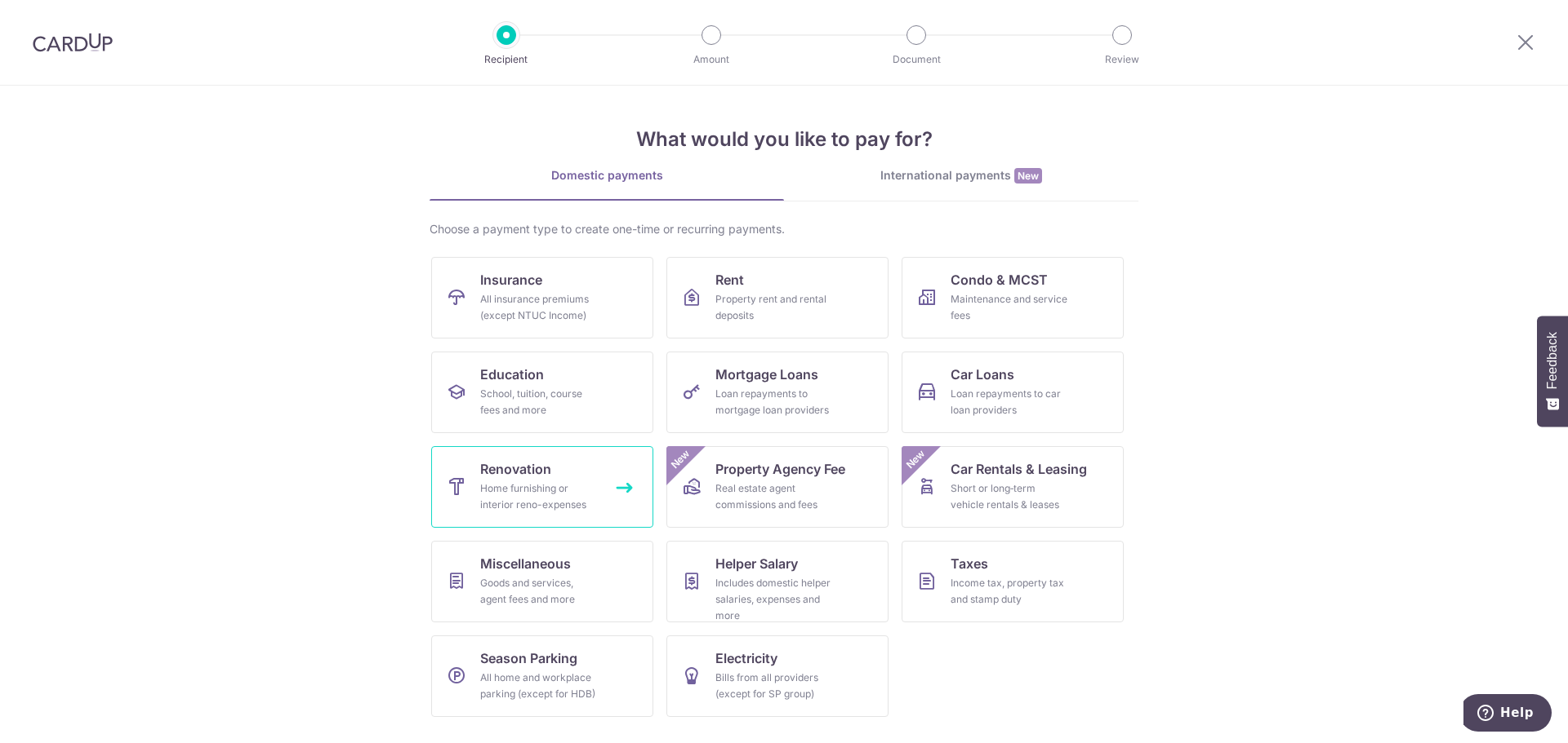
click at [555, 502] on div "Home furnishing or interior reno-expenses" at bounding box center [539, 497] width 118 height 33
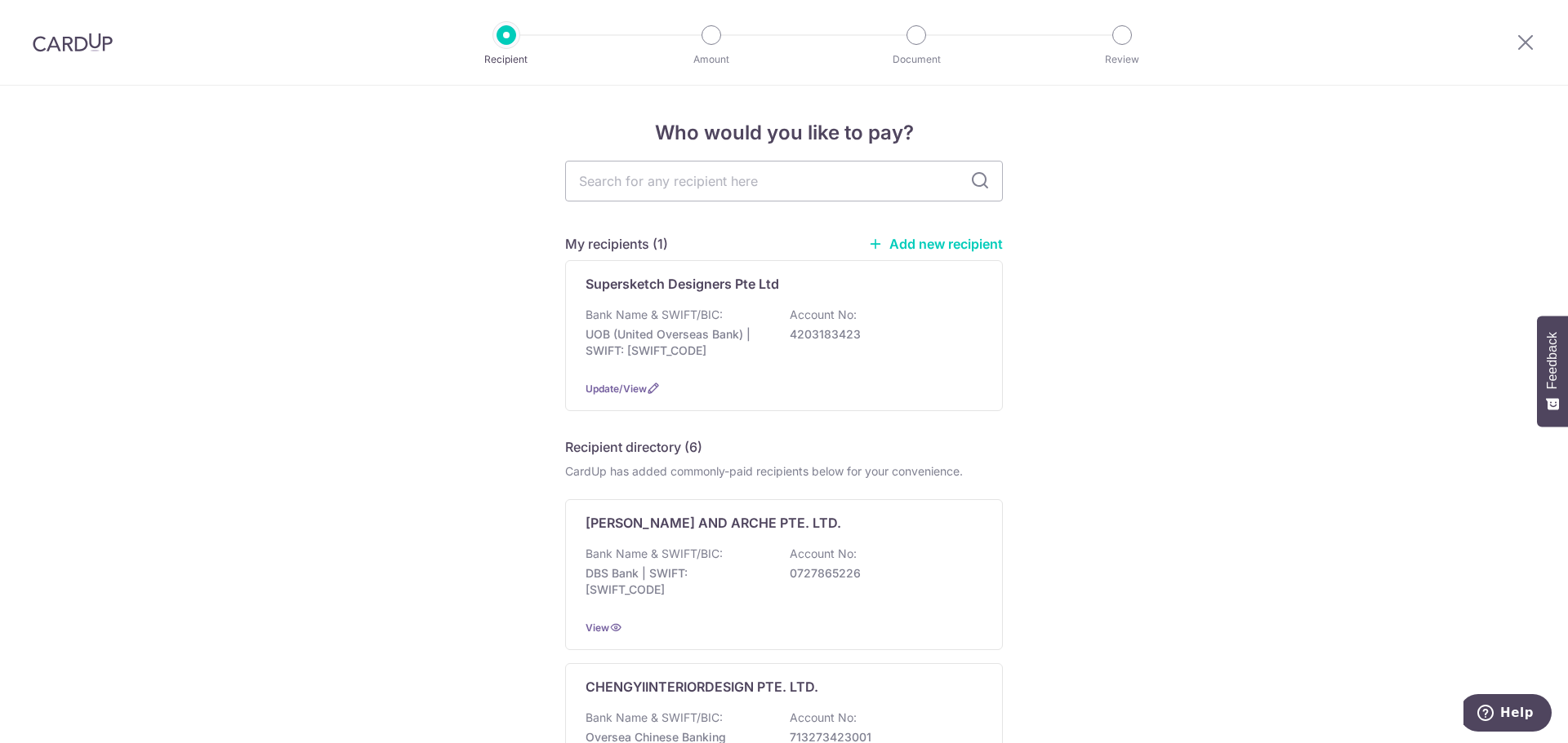
click at [915, 245] on link "Add new recipient" at bounding box center [935, 244] width 134 height 16
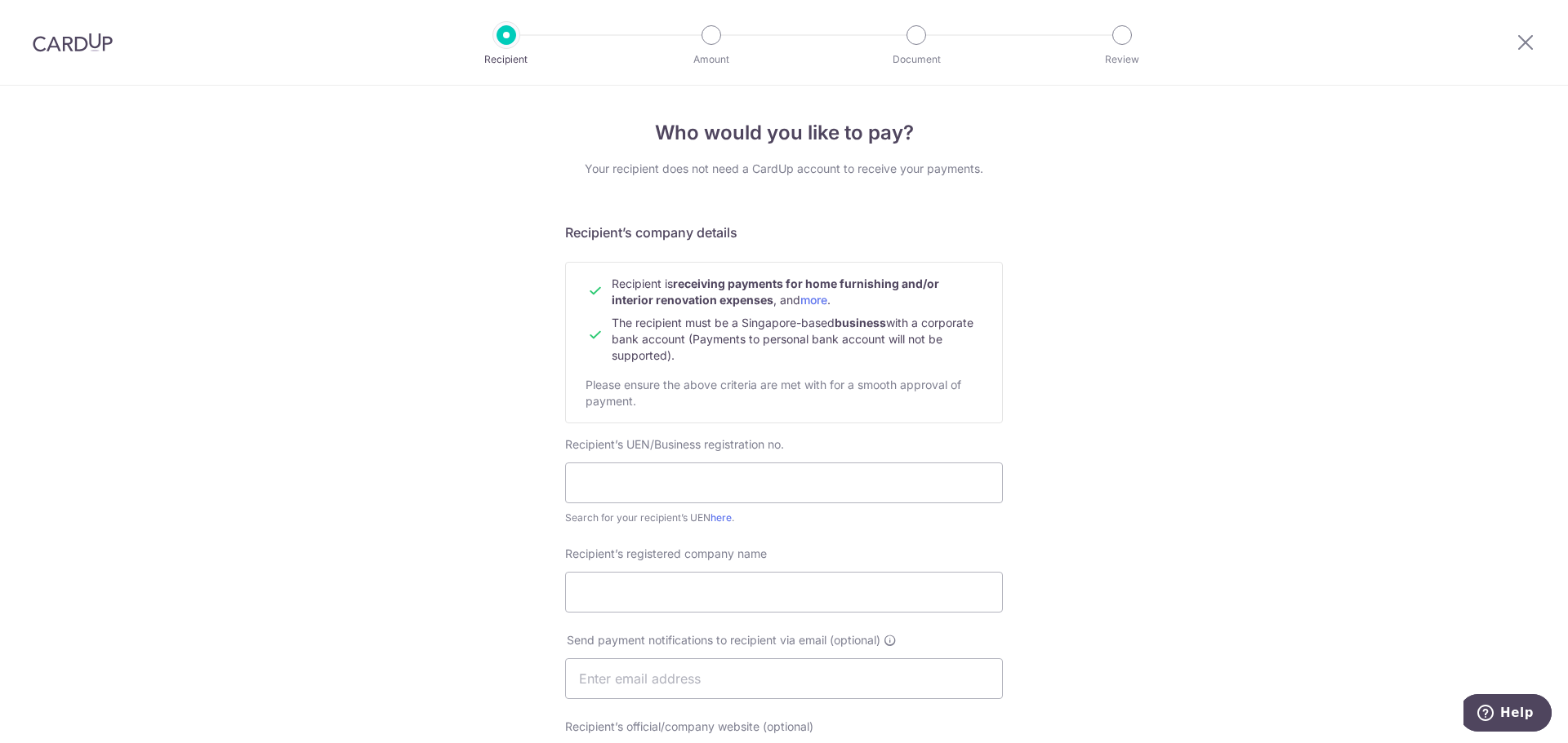
click at [177, 354] on div "Who would you like to pay? Your recipient does not need a CardUp account to rec…" at bounding box center [784, 699] width 1568 height 1227
click at [839, 492] on input "text" at bounding box center [784, 483] width 438 height 41
paste input "202512134N"
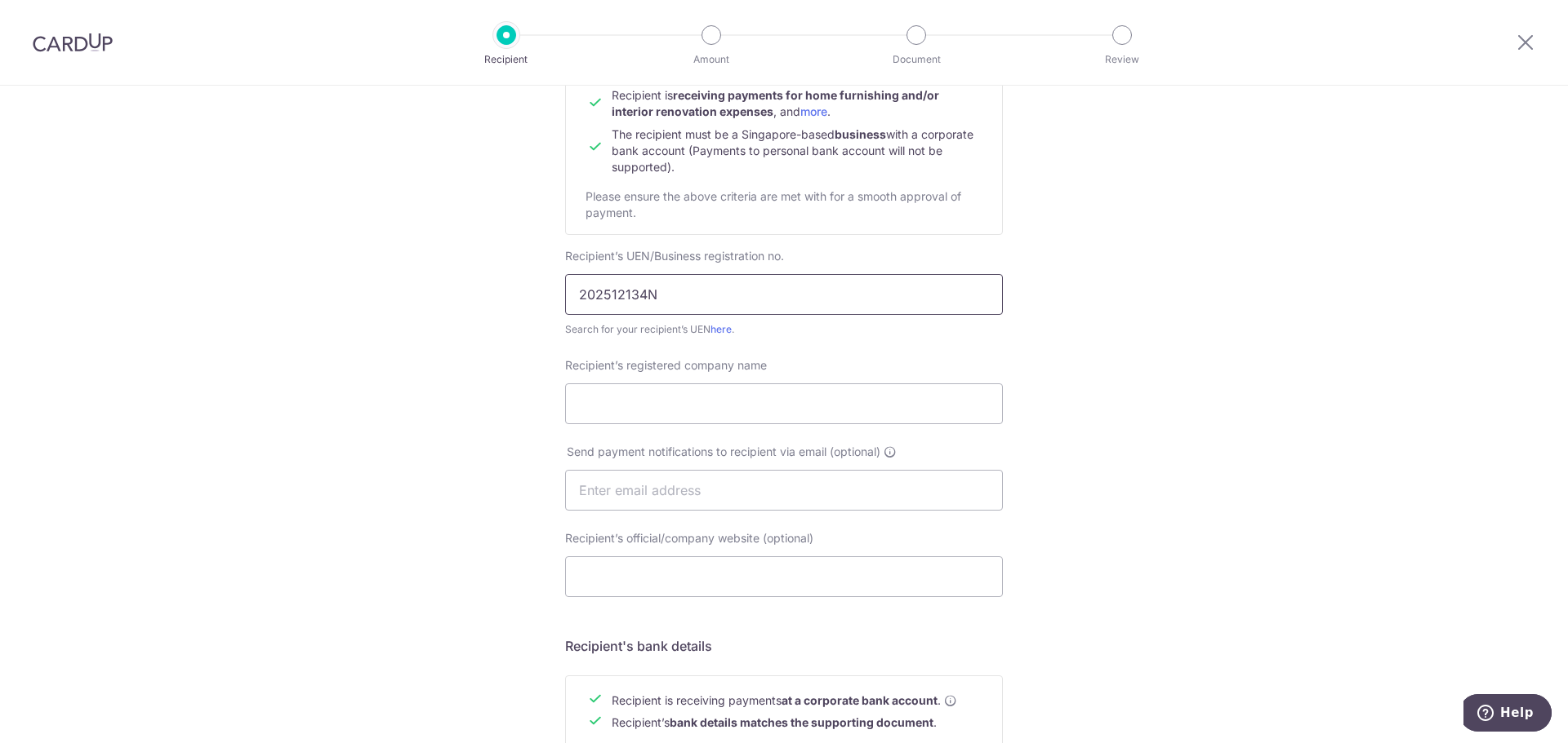
scroll to position [190, 0]
type input "202512134N"
click at [846, 409] on input "Recipient’s registered company name" at bounding box center [784, 403] width 438 height 41
click at [527, 404] on div "Who would you like to pay? Your recipient does not need a CardUp account to rec…" at bounding box center [784, 510] width 1568 height 1227
click at [622, 400] on input "Recipient’s registered company name" at bounding box center [784, 403] width 438 height 41
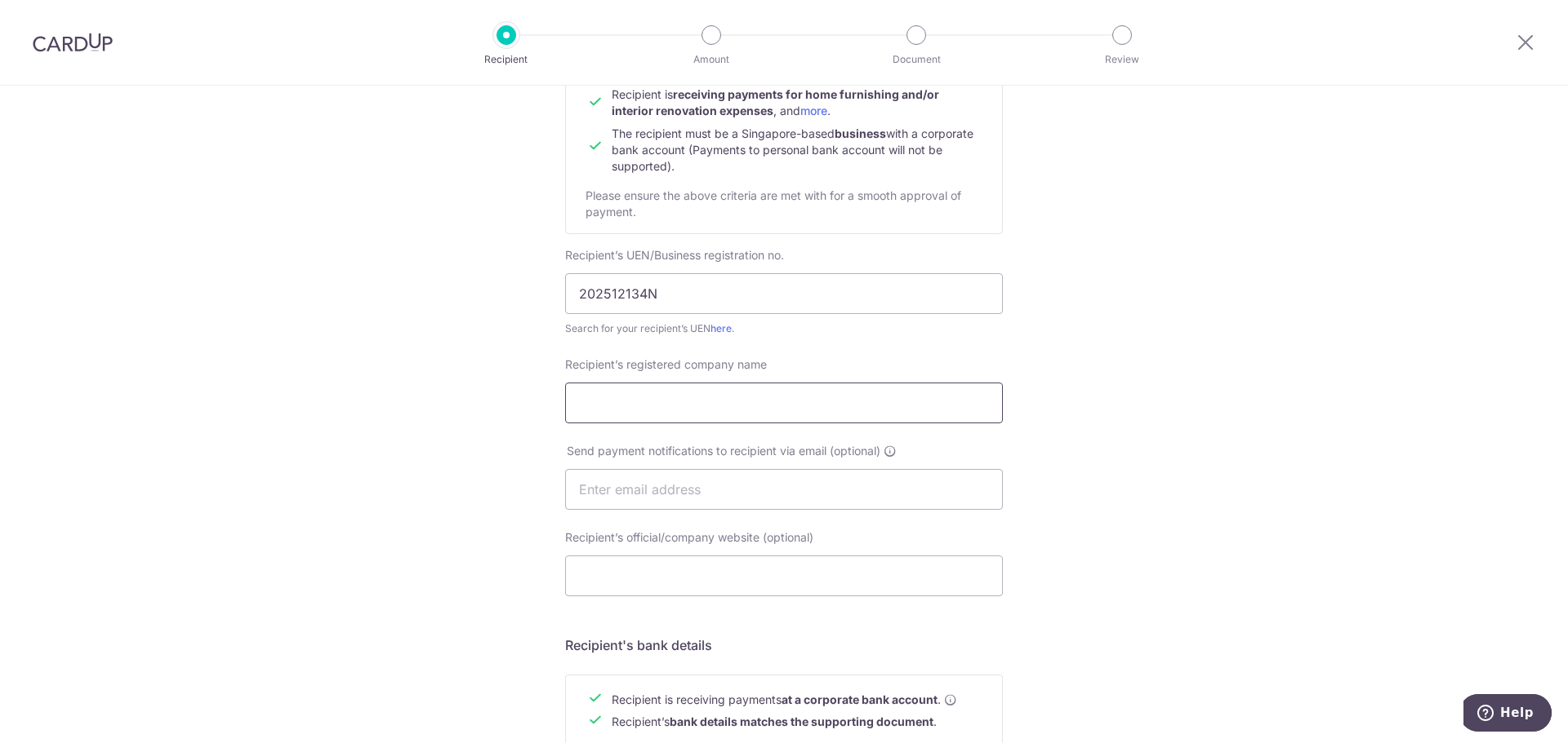
paste input "600MM PTE. LTD.)"
click at [658, 405] on input "600MM PTE. LTD" at bounding box center [784, 403] width 438 height 41
type input "600MM PTE LTD"
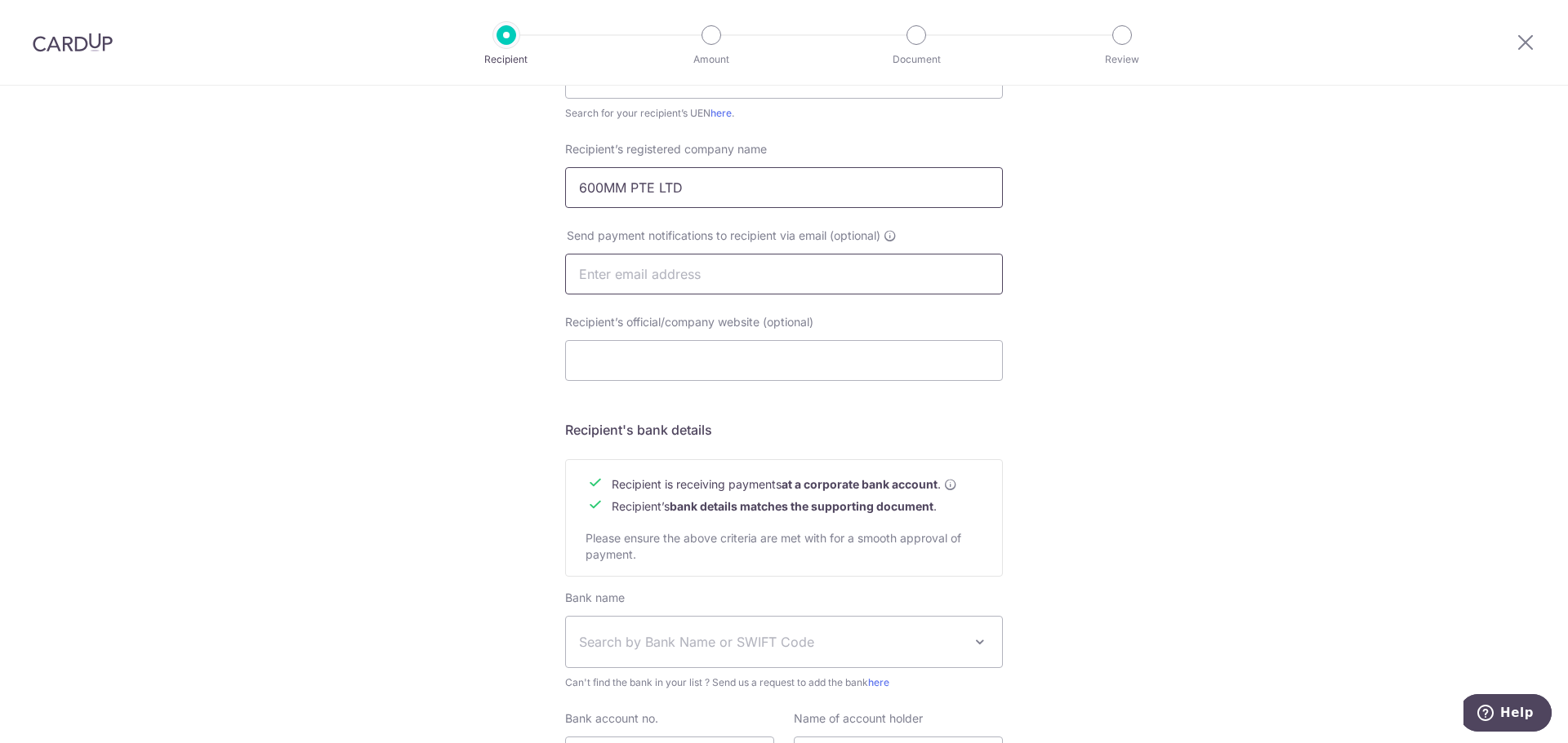
scroll to position [408, 0]
click at [740, 284] on input "text" at bounding box center [784, 271] width 438 height 41
click at [707, 366] on input "Recipient’s official/company website (optional)" at bounding box center [784, 358] width 438 height 41
paste input "https://supersketchdesigners.com.sg/"
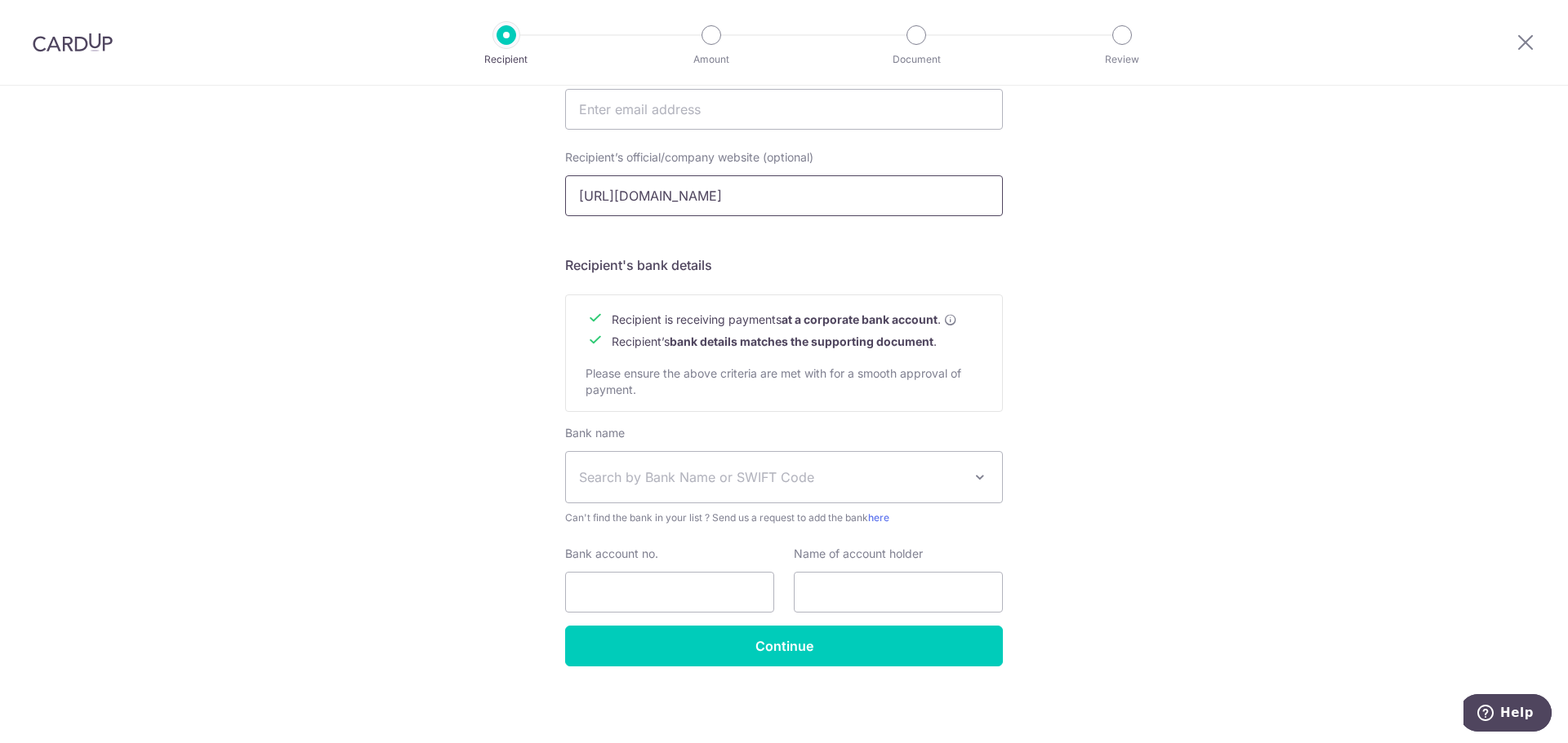
type input "https://supersketchdesigners.com.sg"
click at [400, 386] on div "Who would you like to pay? Your recipient does not need a CardUp account to rec…" at bounding box center [784, 129] width 1568 height 1227
click at [662, 599] on input "Bank account no." at bounding box center [670, 593] width 209 height 41
paste input "704-300-269-8"
type input "704-300-269-8"
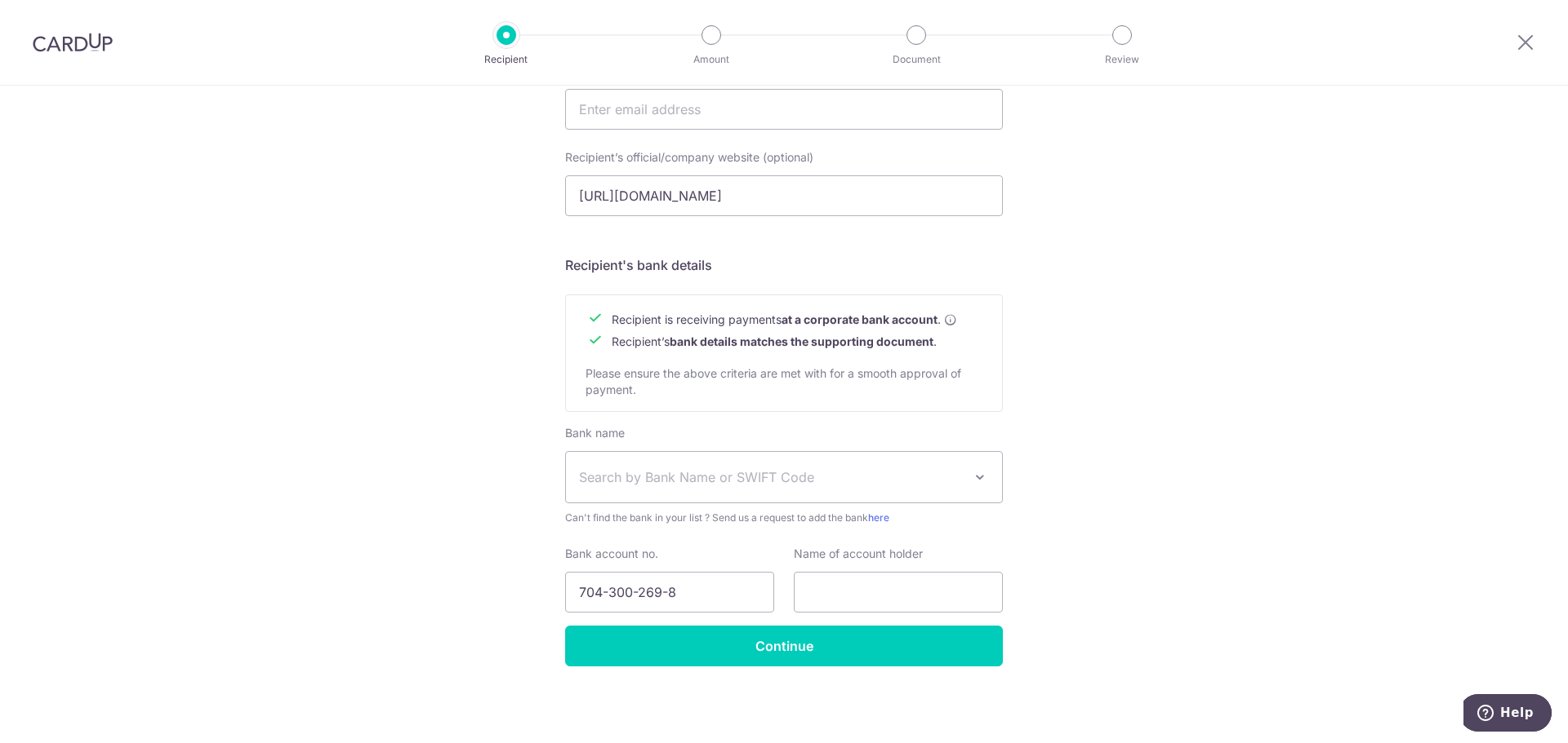
click at [703, 496] on span "Search by Bank Name or SWIFT Code" at bounding box center [784, 477] width 436 height 51
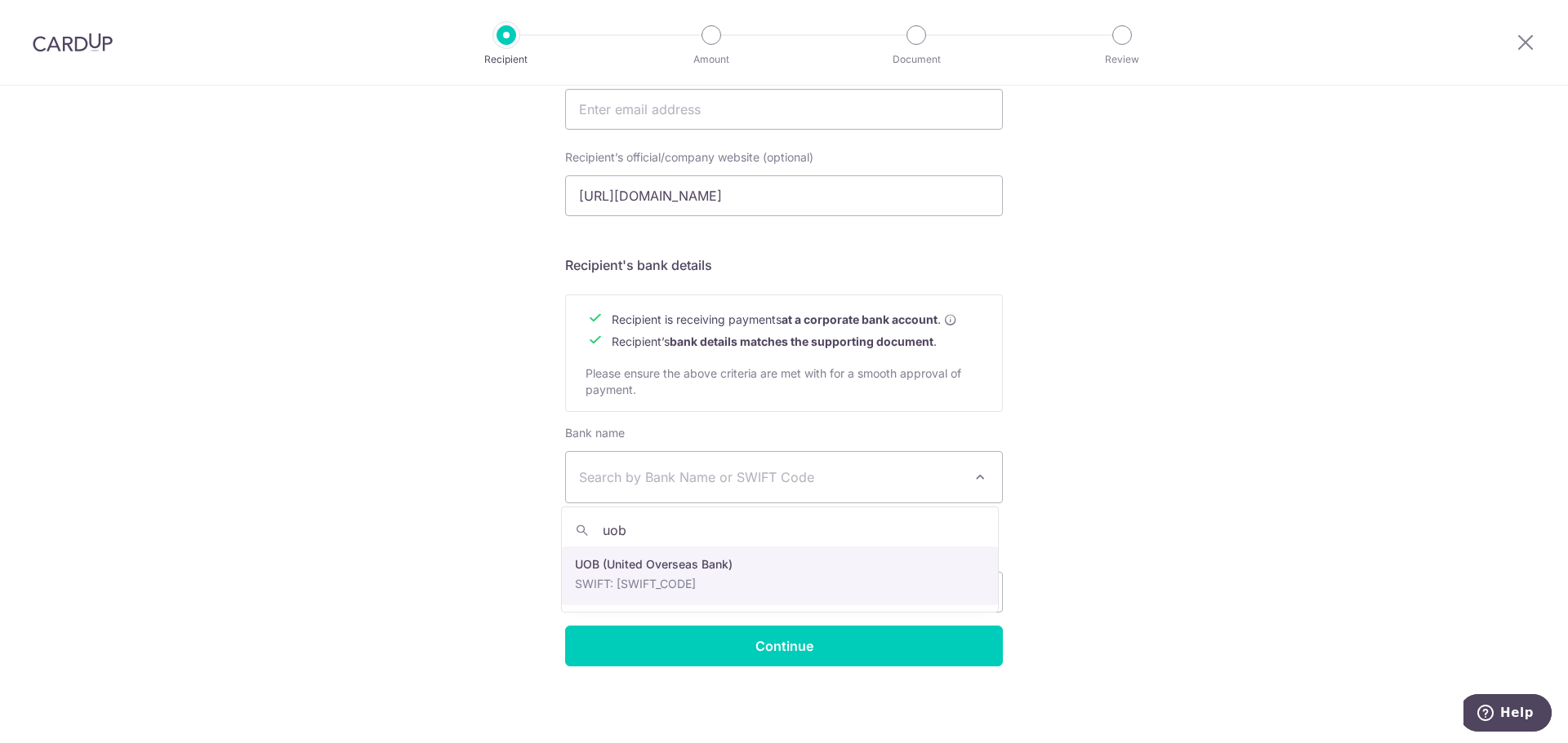
type input "uob"
select select "18"
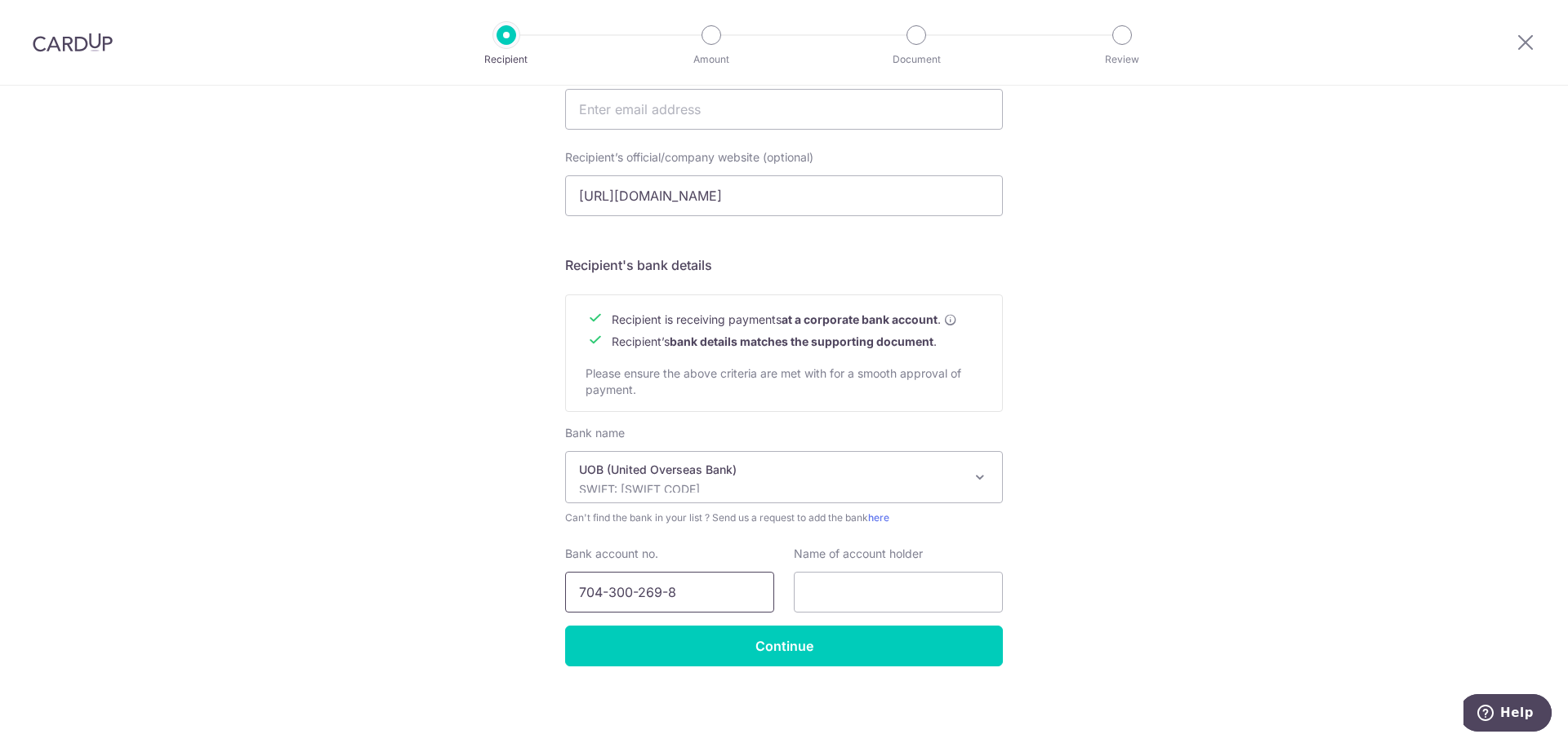
click at [605, 588] on input "704-300-269-8" at bounding box center [670, 593] width 209 height 41
click at [630, 594] on input "704300-269-8" at bounding box center [670, 593] width 209 height 41
click at [656, 592] on input "704300269-8" at bounding box center [670, 593] width 209 height 41
type input "7043002698"
click at [876, 582] on input "text" at bounding box center [898, 593] width 209 height 41
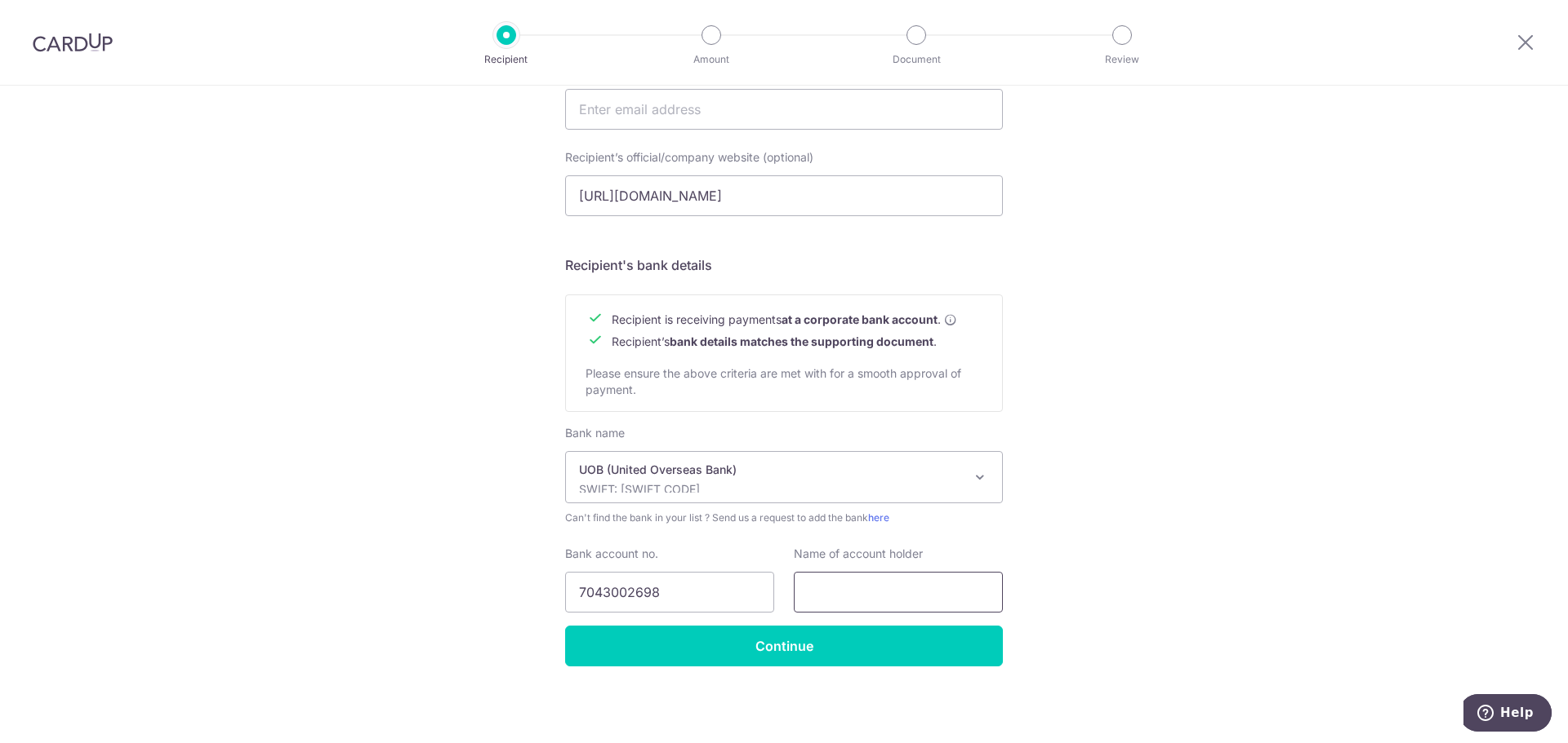
paste input "600MM PTE. LTD. - UOB Bank)"
drag, startPoint x: 849, startPoint y: 591, endPoint x: 565, endPoint y: 602, distance: 284.2
click at [565, 602] on div "Bank account no. 7043002698 Name of account holder 600MM PTE. LTD. - UOB Bank" at bounding box center [784, 579] width 458 height 67
click at [887, 592] on input "600MM PTE. LTD. - UOB Bank" at bounding box center [898, 593] width 209 height 41
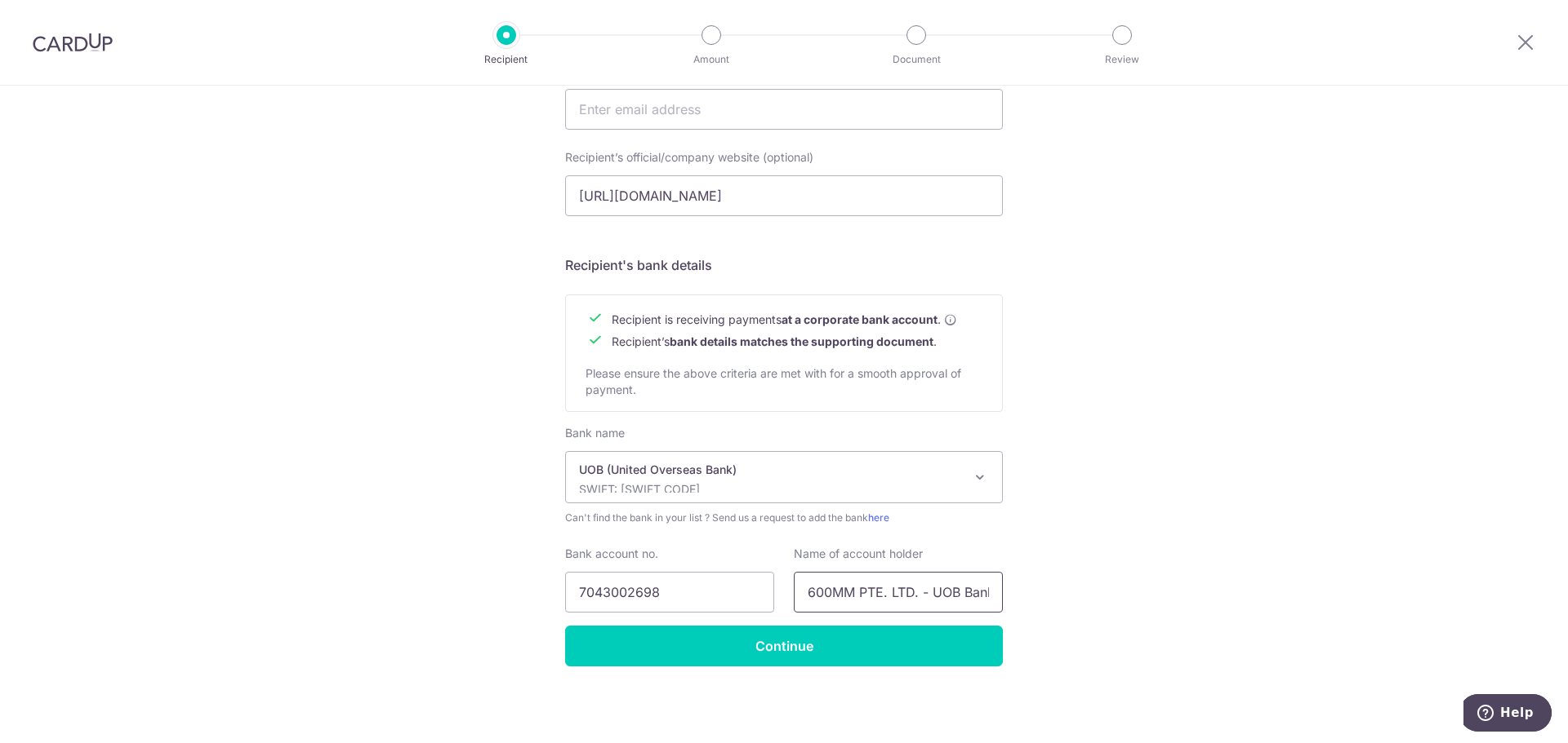
click at [887, 593] on input "600MM PTE. LTD. - UOB Bank" at bounding box center [898, 593] width 209 height 41
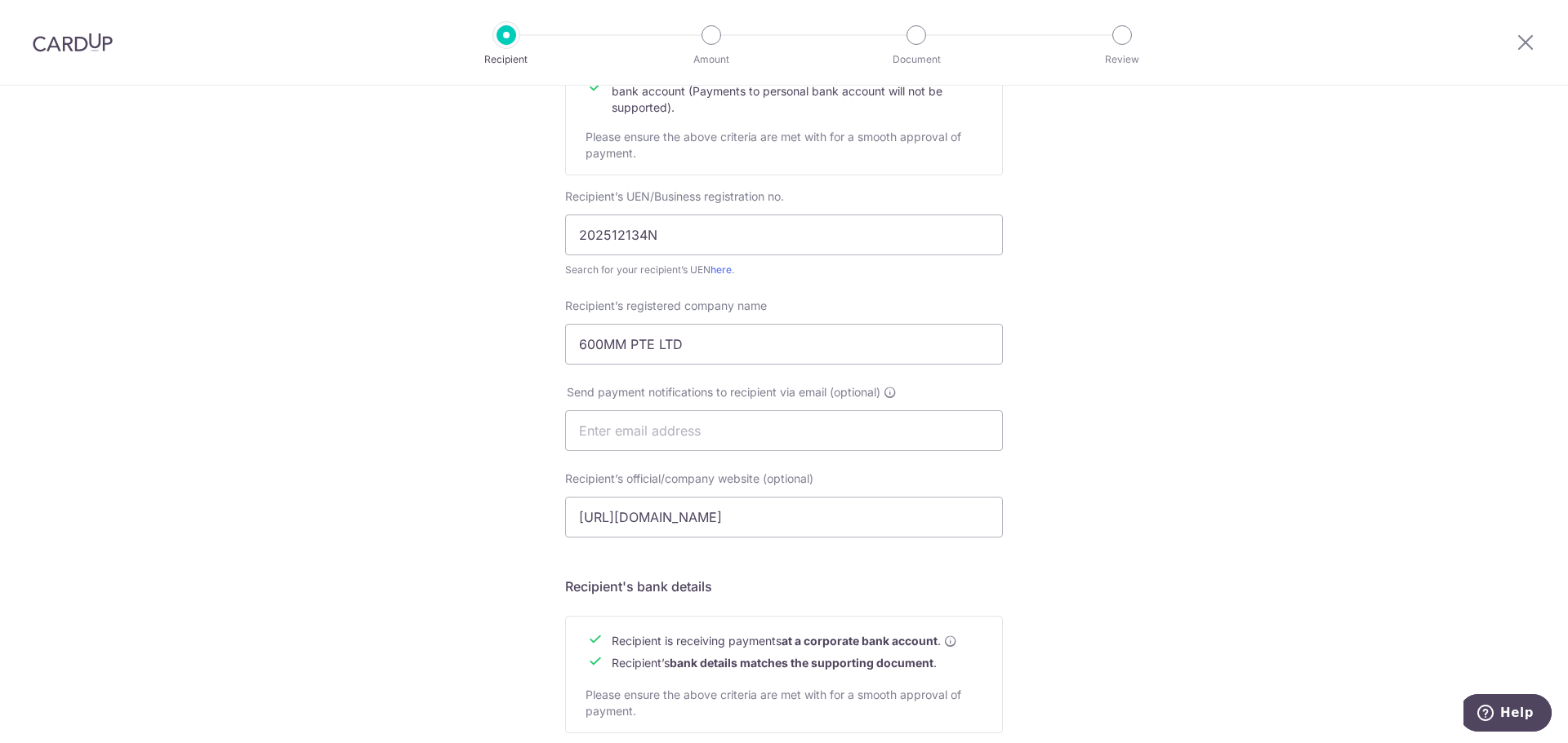
scroll to position [194, 0]
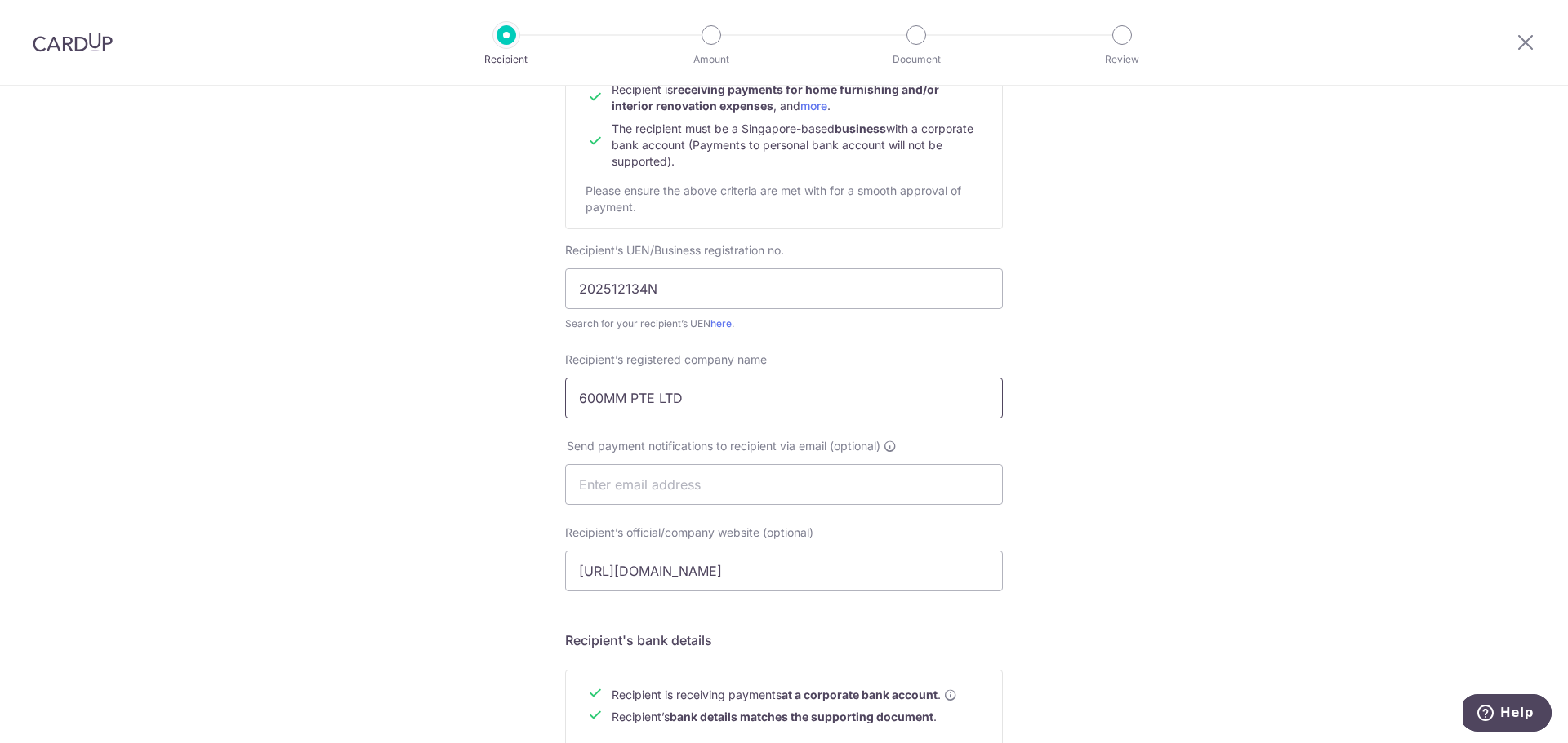
type input "600MM PTE. LTD. - UOB Bank"
click at [737, 392] on input "600MM PTE LTD" at bounding box center [784, 399] width 438 height 41
click at [654, 392] on input "600MM PTE LTD." at bounding box center [784, 399] width 438 height 41
type input "600MM PTE. LTD."
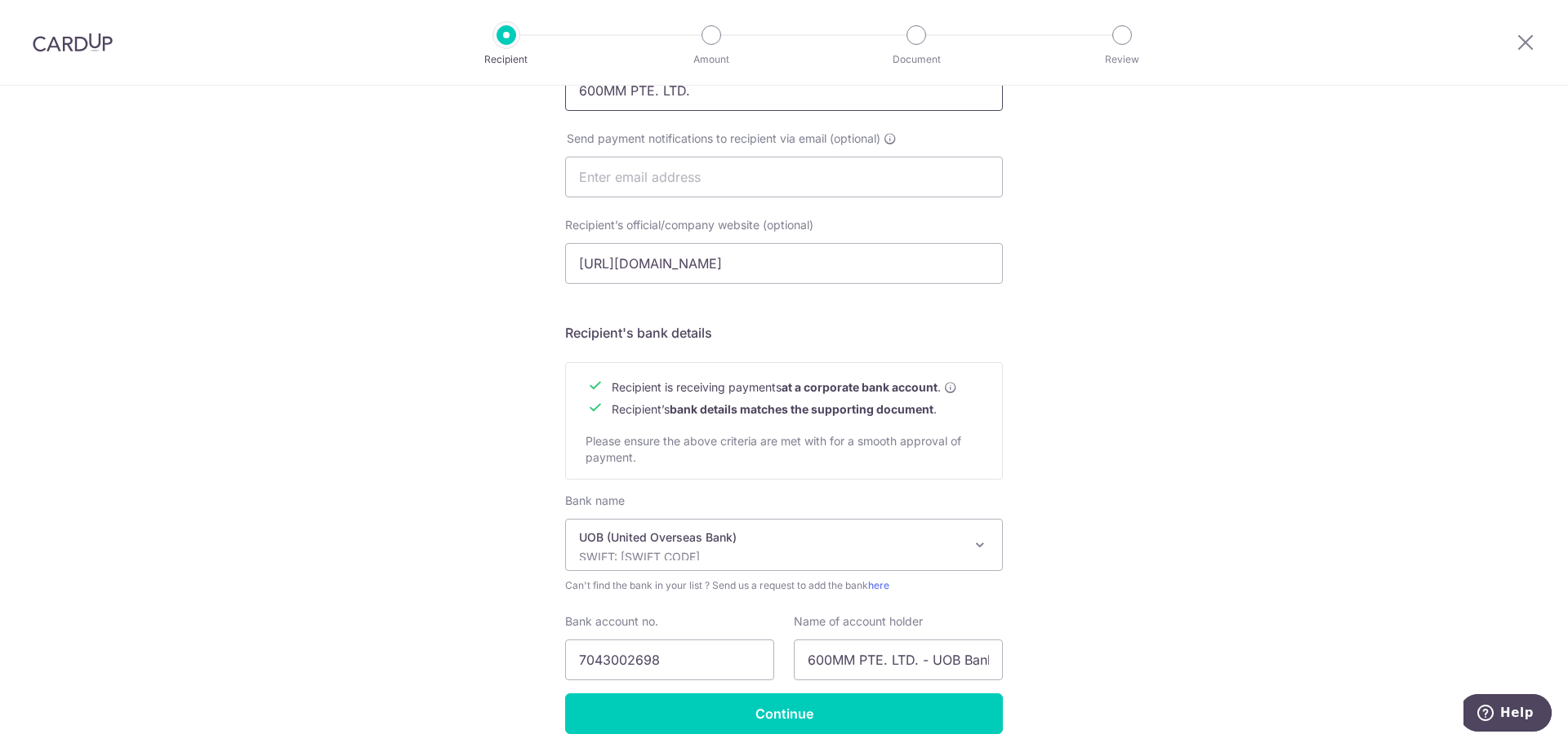
scroll to position [569, 0]
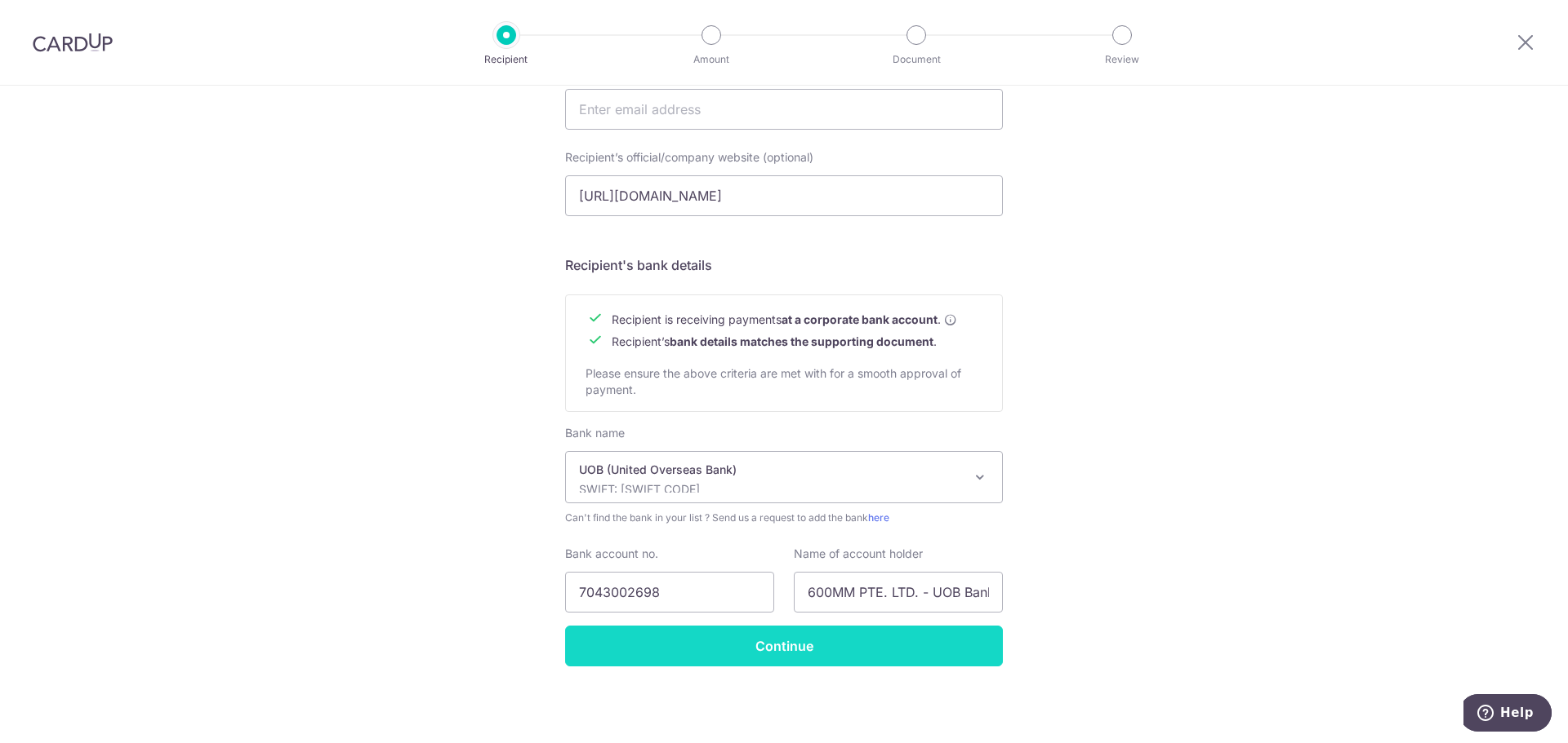
click at [857, 646] on input "Continue" at bounding box center [784, 646] width 438 height 41
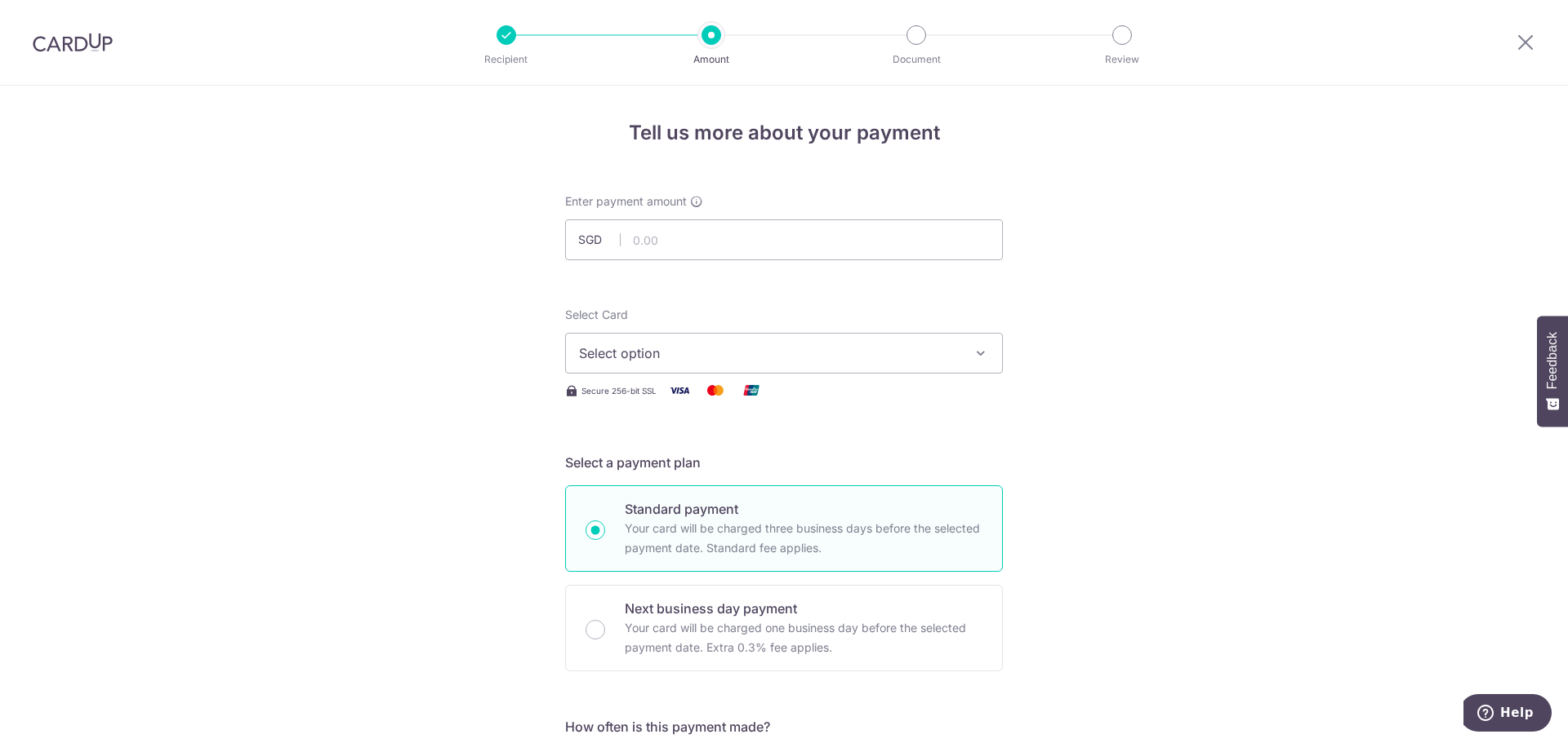
click at [930, 261] on div at bounding box center [802, 261] width 264 height 1
click at [950, 245] on input "text" at bounding box center [784, 240] width 438 height 41
type input "2,100.00"
click at [867, 361] on span "Select option" at bounding box center [768, 353] width 380 height 20
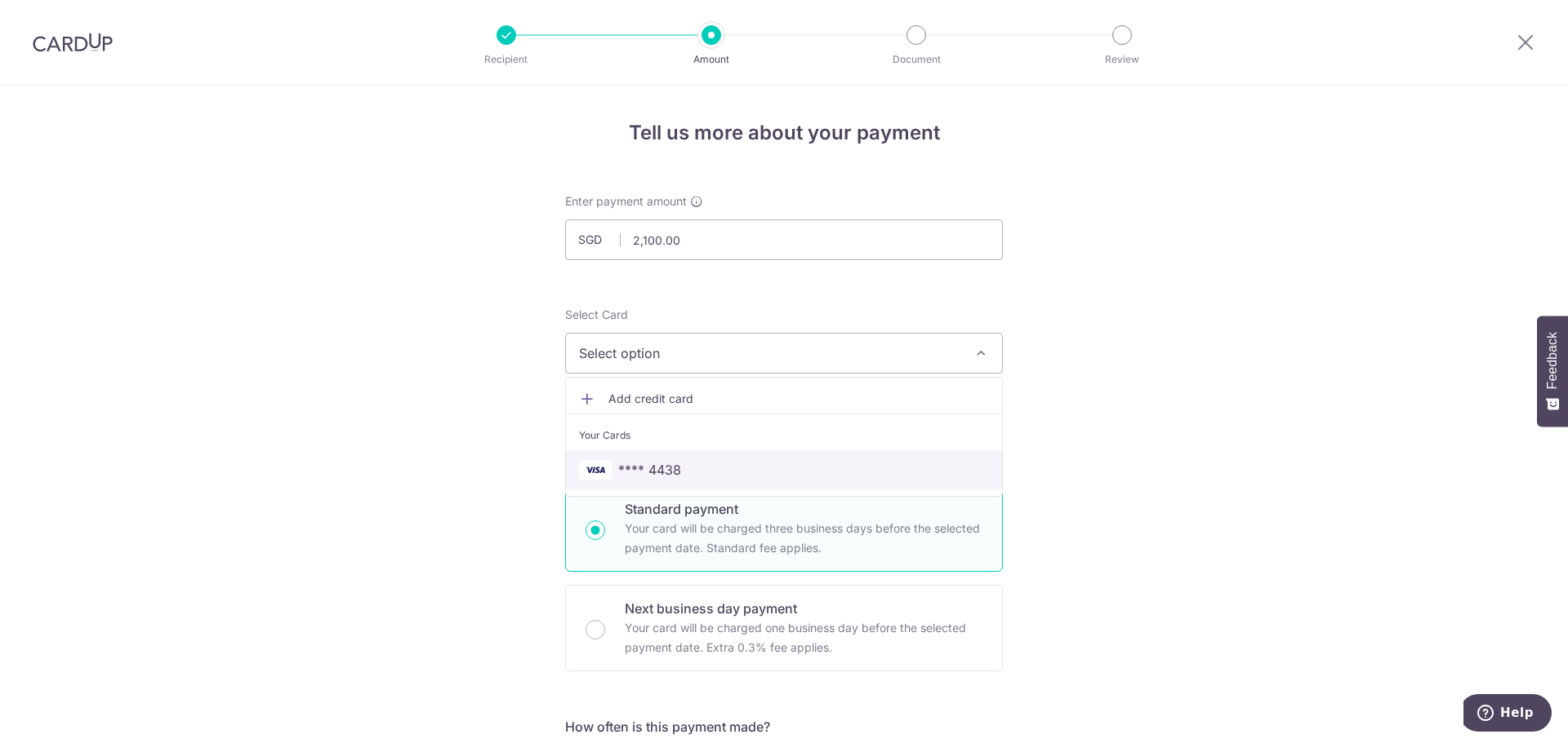
click at [802, 469] on span "**** 4438" at bounding box center [784, 470] width 410 height 20
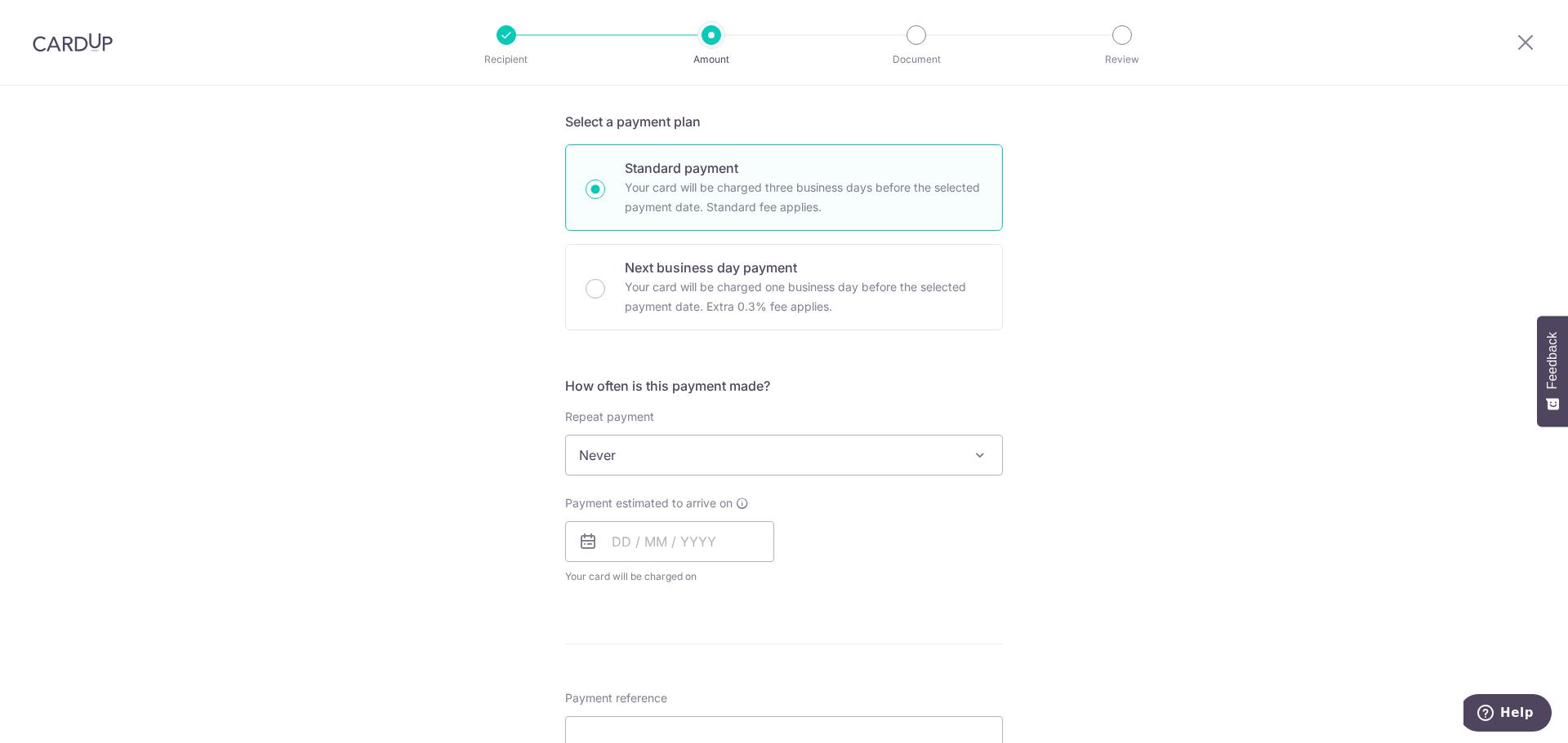
scroll to position [344, 0]
click at [693, 539] on input "text" at bounding box center [670, 538] width 209 height 41
click at [762, 661] on link "5" at bounding box center [761, 654] width 26 height 26
type input "[DATE]"
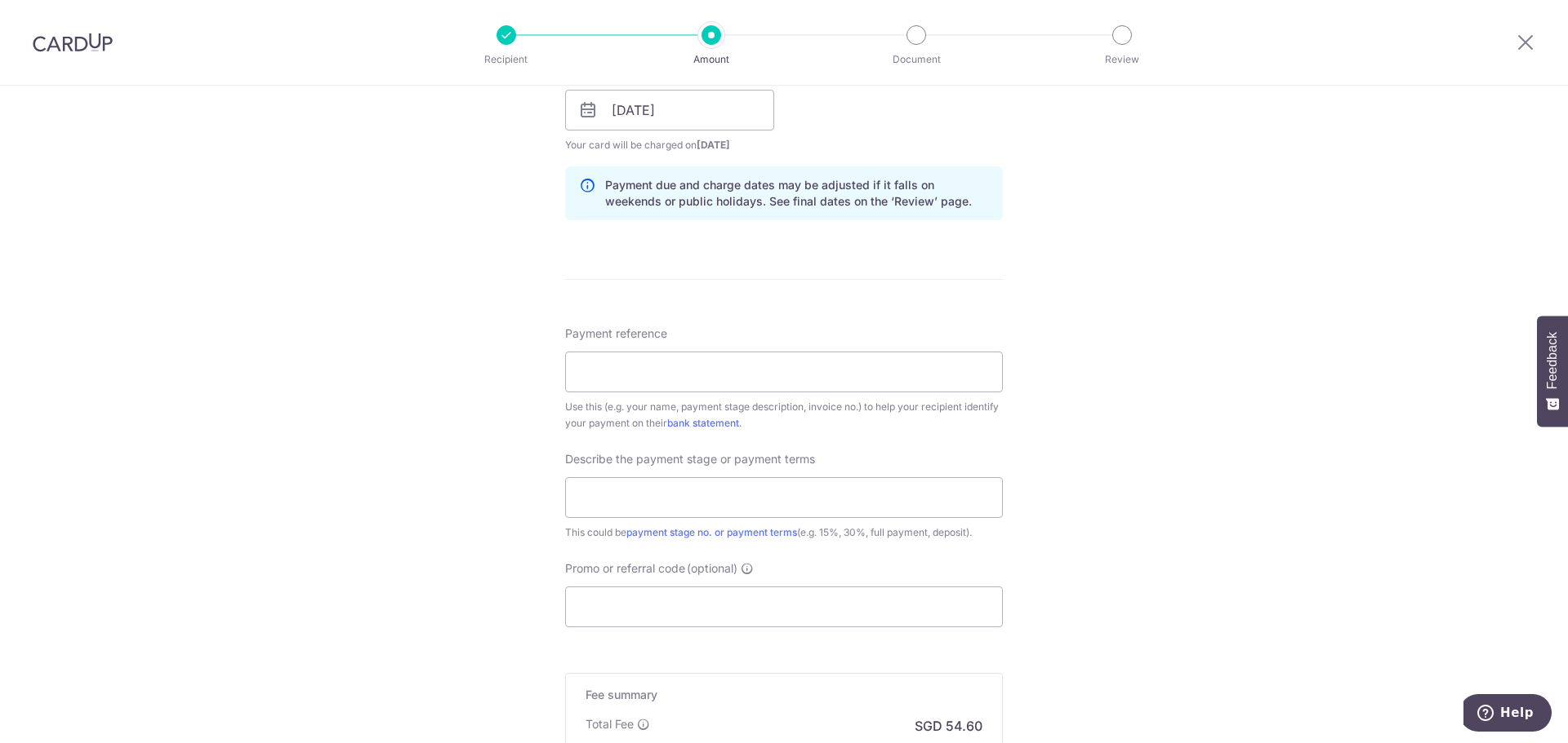
scroll to position [773, 0]
drag, startPoint x: 222, startPoint y: 457, endPoint x: 313, endPoint y: 448, distance: 91.4
click at [222, 457] on div "Tell us more about your payment Enter payment amount SGD 2,100.00 2100.00 Recip…" at bounding box center [784, 138] width 1568 height 1652
click at [727, 370] on input "Payment reference" at bounding box center [784, 371] width 438 height 41
paste input "6MM-25-Q0028-04/SG"
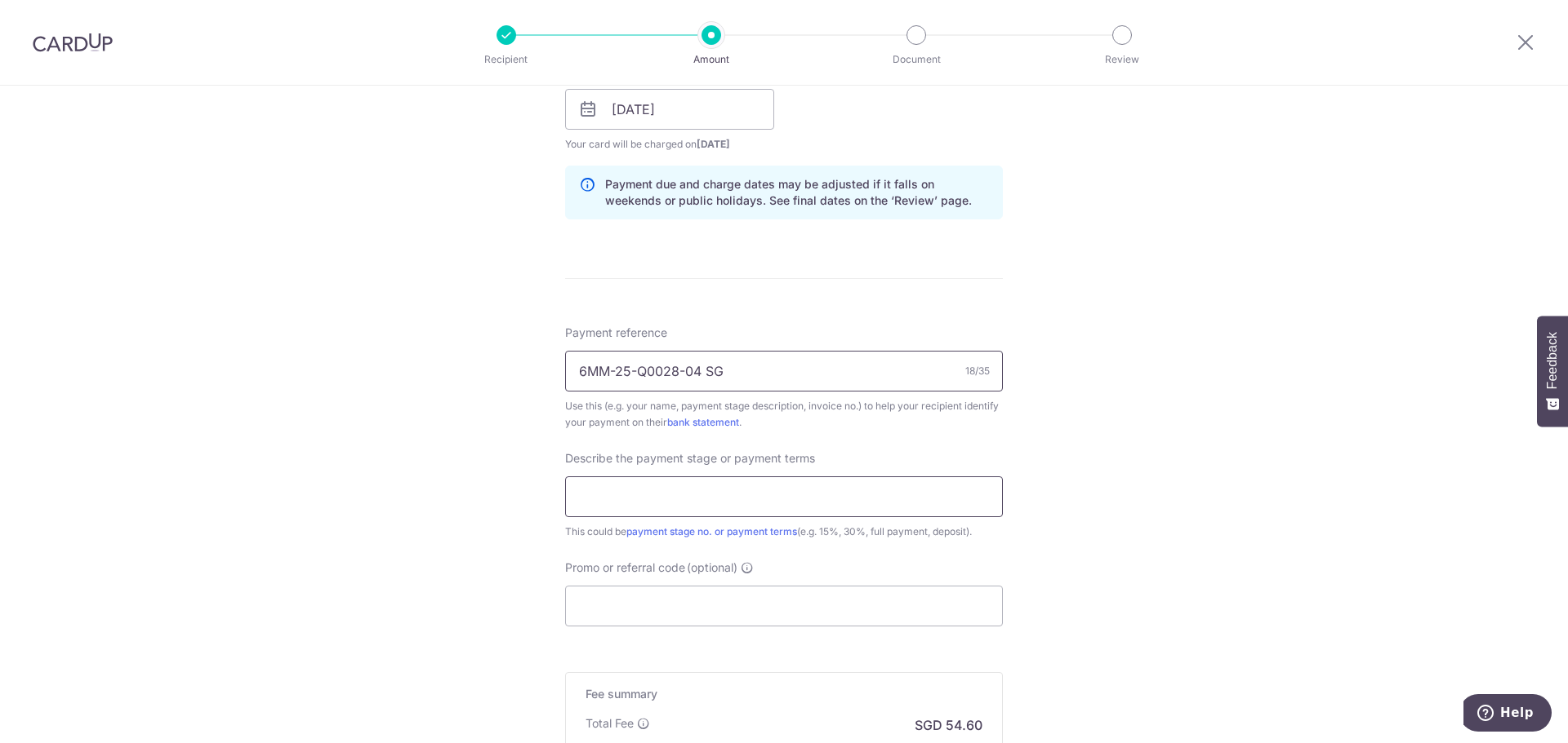
type input "6MM-25-Q0028-04 SG"
click at [771, 483] on input "text" at bounding box center [784, 497] width 438 height 41
type input "Deposit"
click at [658, 600] on input "Promo or referral code (optional)" at bounding box center [784, 606] width 438 height 41
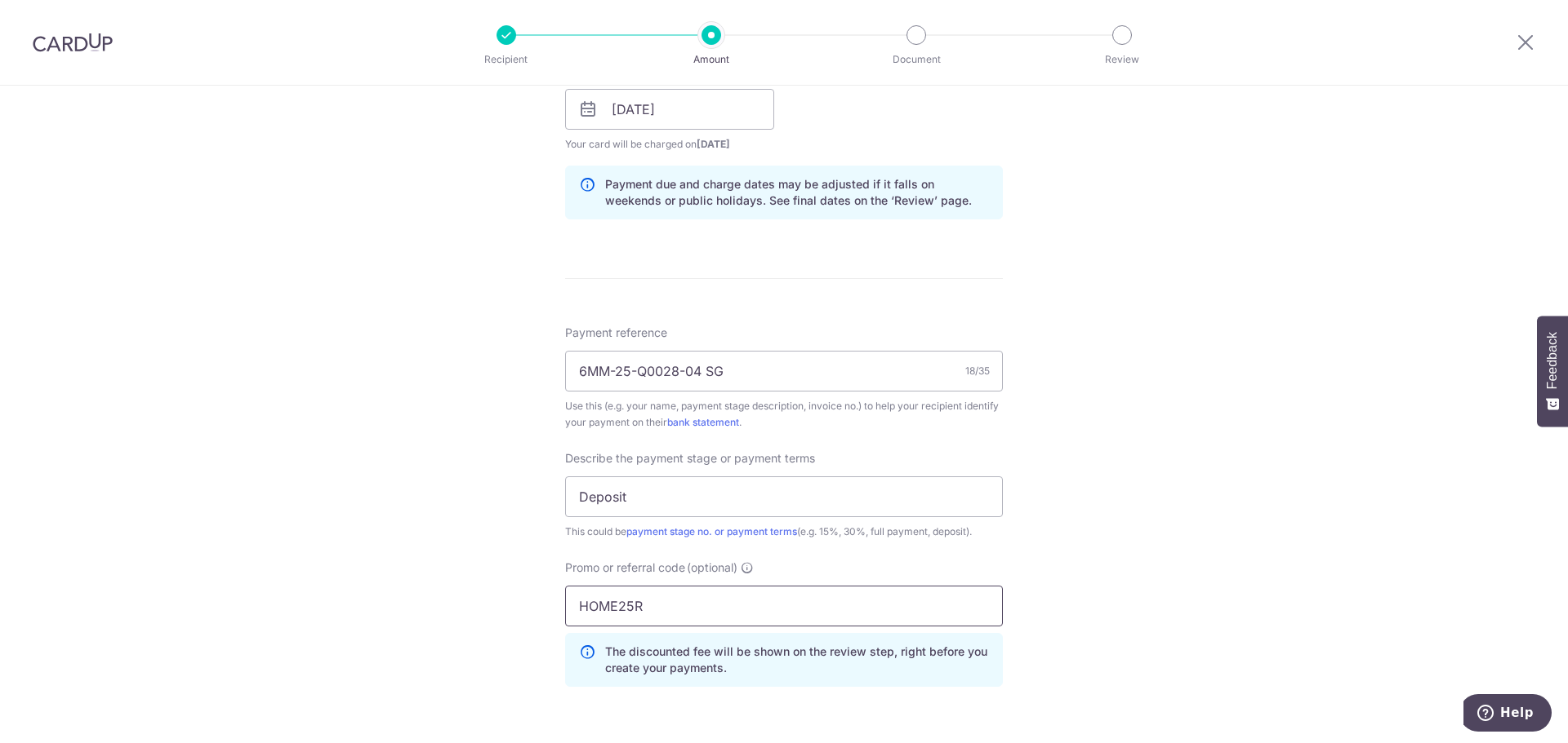
type input "HOME25R"
click at [990, 554] on div "Payment reference 6MM-25-Q0028-04 SG 18/35 Use this (e.g. your name, payment st…" at bounding box center [784, 513] width 438 height 376
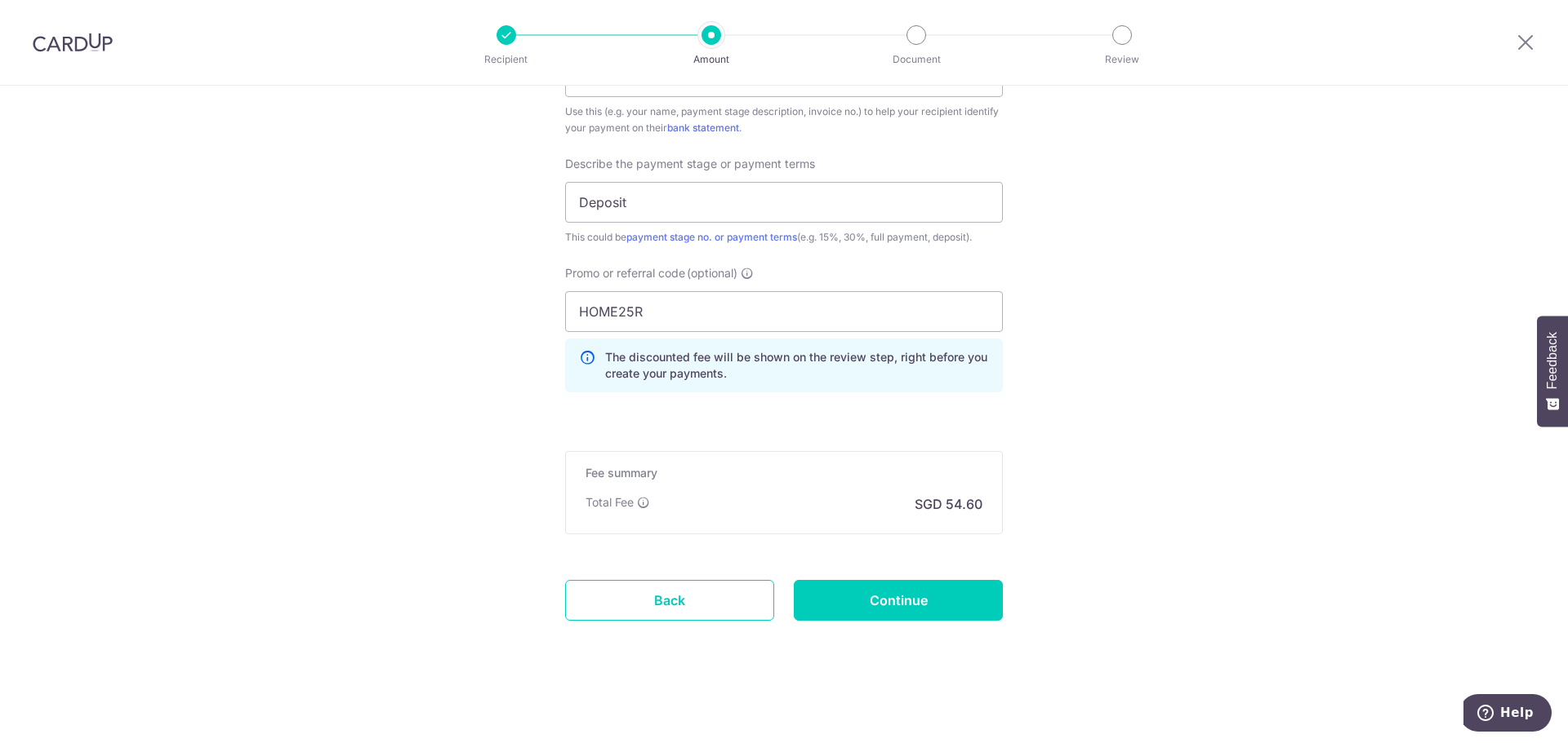
click at [891, 593] on input "Continue" at bounding box center [898, 601] width 209 height 41
type input "Create Schedule"
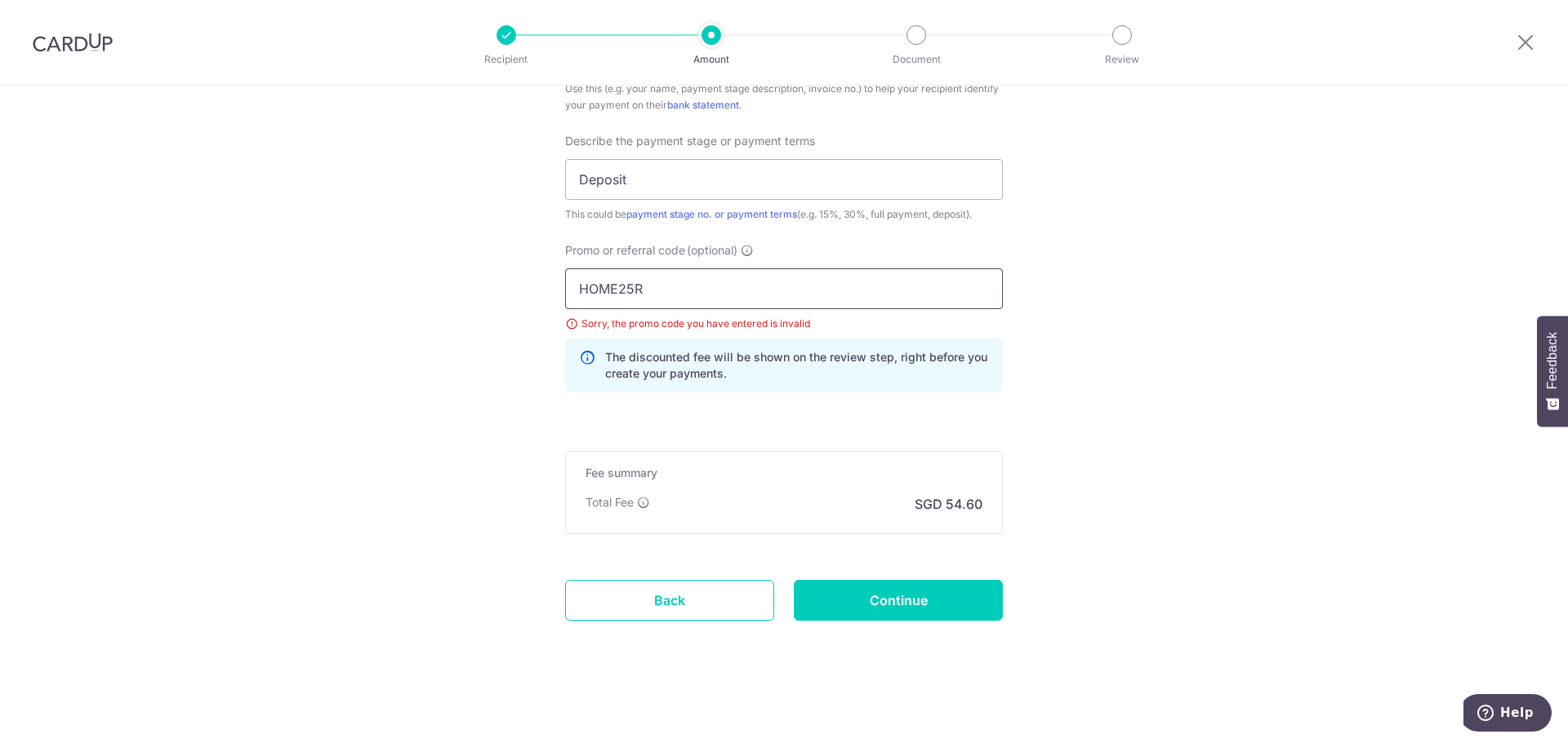
click at [686, 287] on input "HOME25R" at bounding box center [784, 289] width 438 height 41
type input "HOME25RENO"
click at [909, 612] on input "Continue" at bounding box center [898, 601] width 209 height 41
type input "Update Schedule"
click at [714, 301] on input "HOME25RENO" at bounding box center [784, 289] width 438 height 41
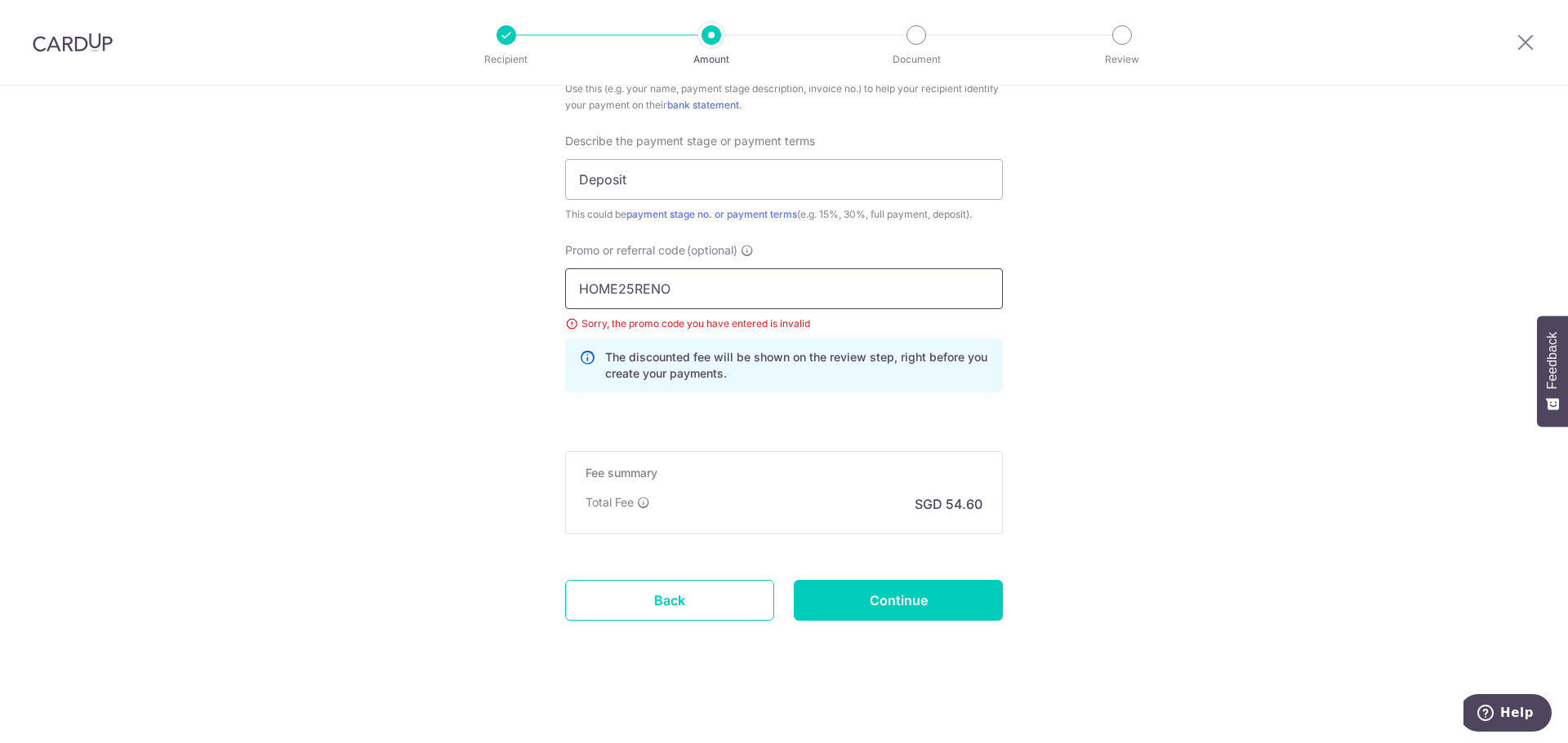
click at [714, 301] on input "HOME25RENO" at bounding box center [784, 289] width 438 height 41
type input "RENO25ONE"
click at [901, 600] on input "Continue" at bounding box center [898, 601] width 209 height 41
type input "Update Schedule"
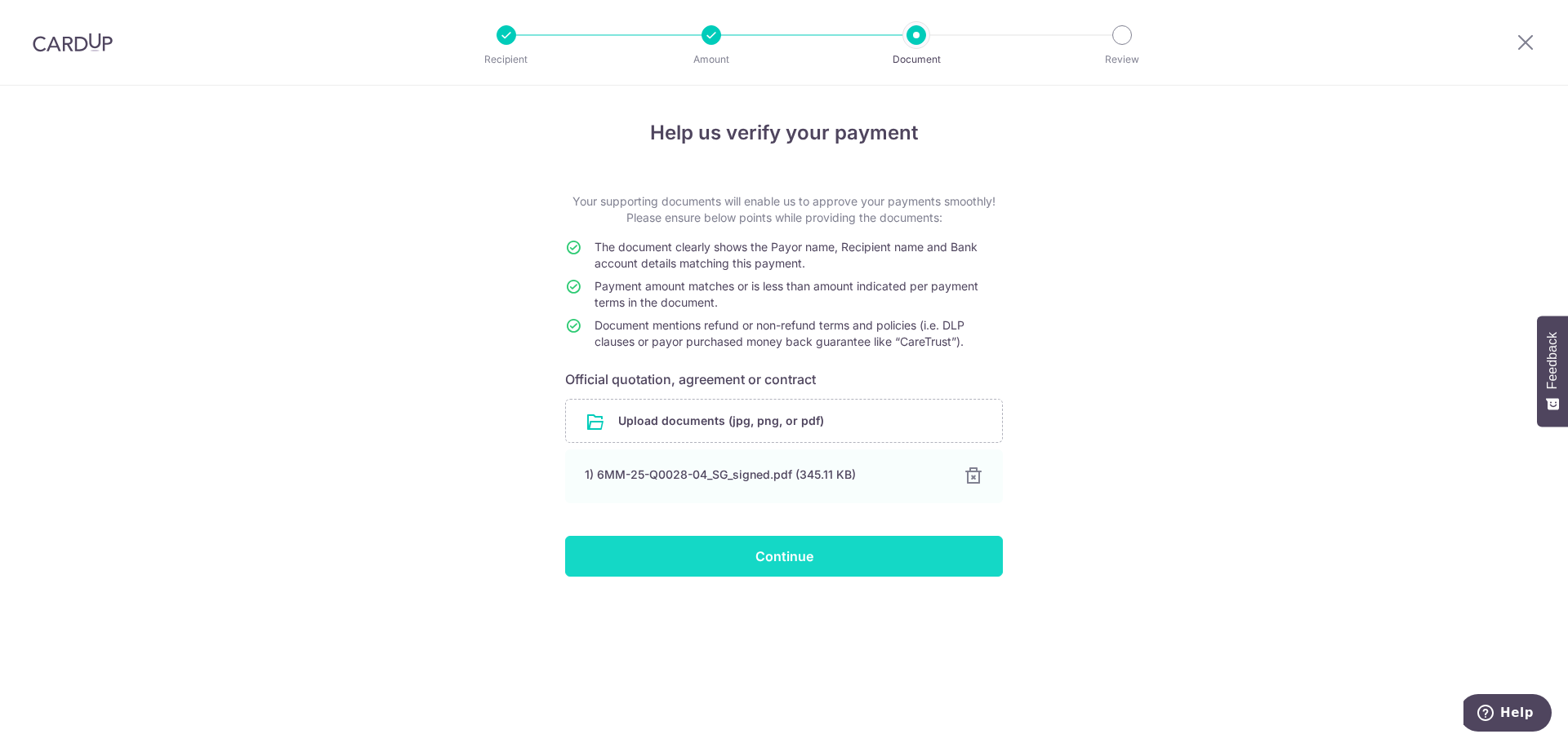
click at [735, 564] on input "Continue" at bounding box center [784, 557] width 438 height 41
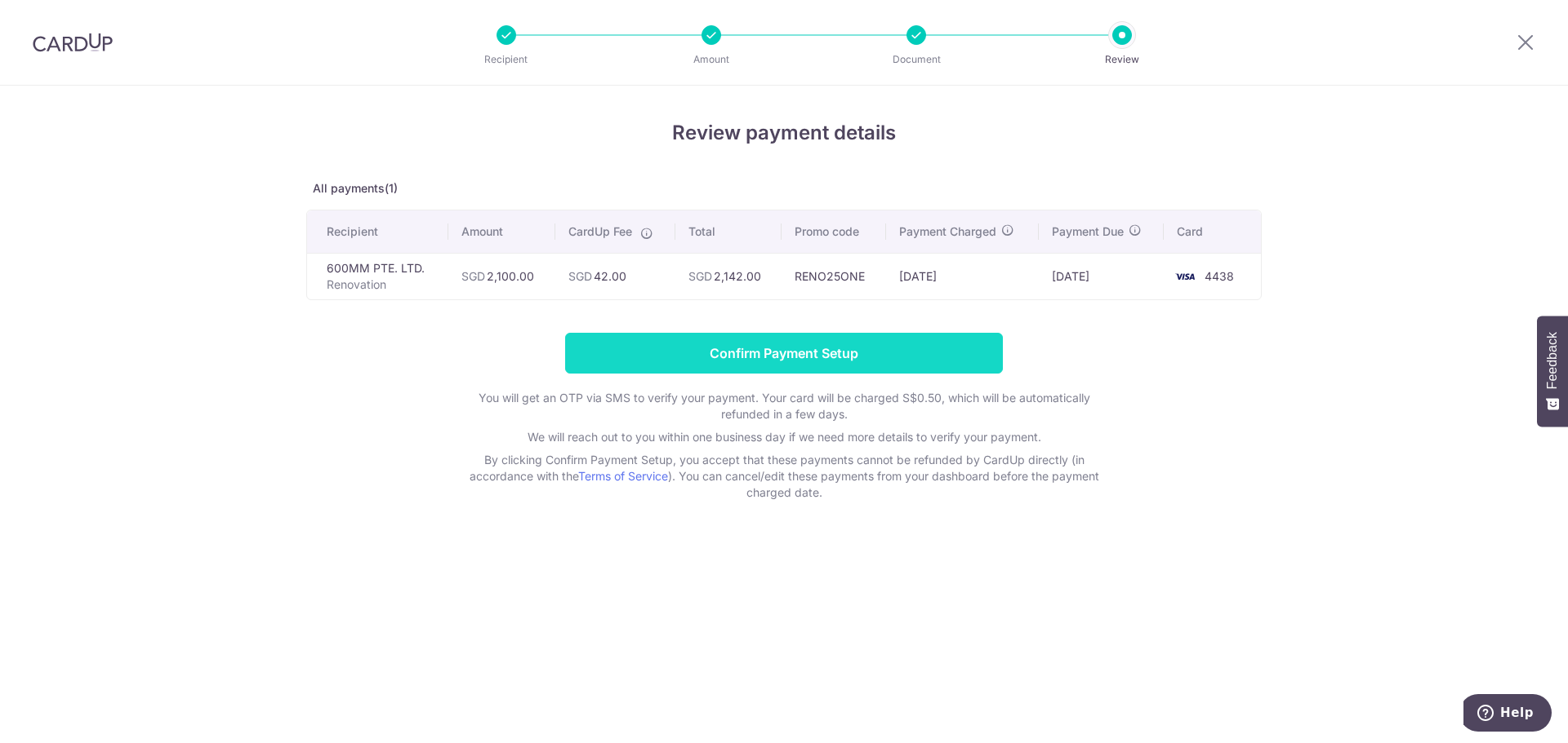
click at [778, 353] on input "Confirm Payment Setup" at bounding box center [784, 353] width 438 height 41
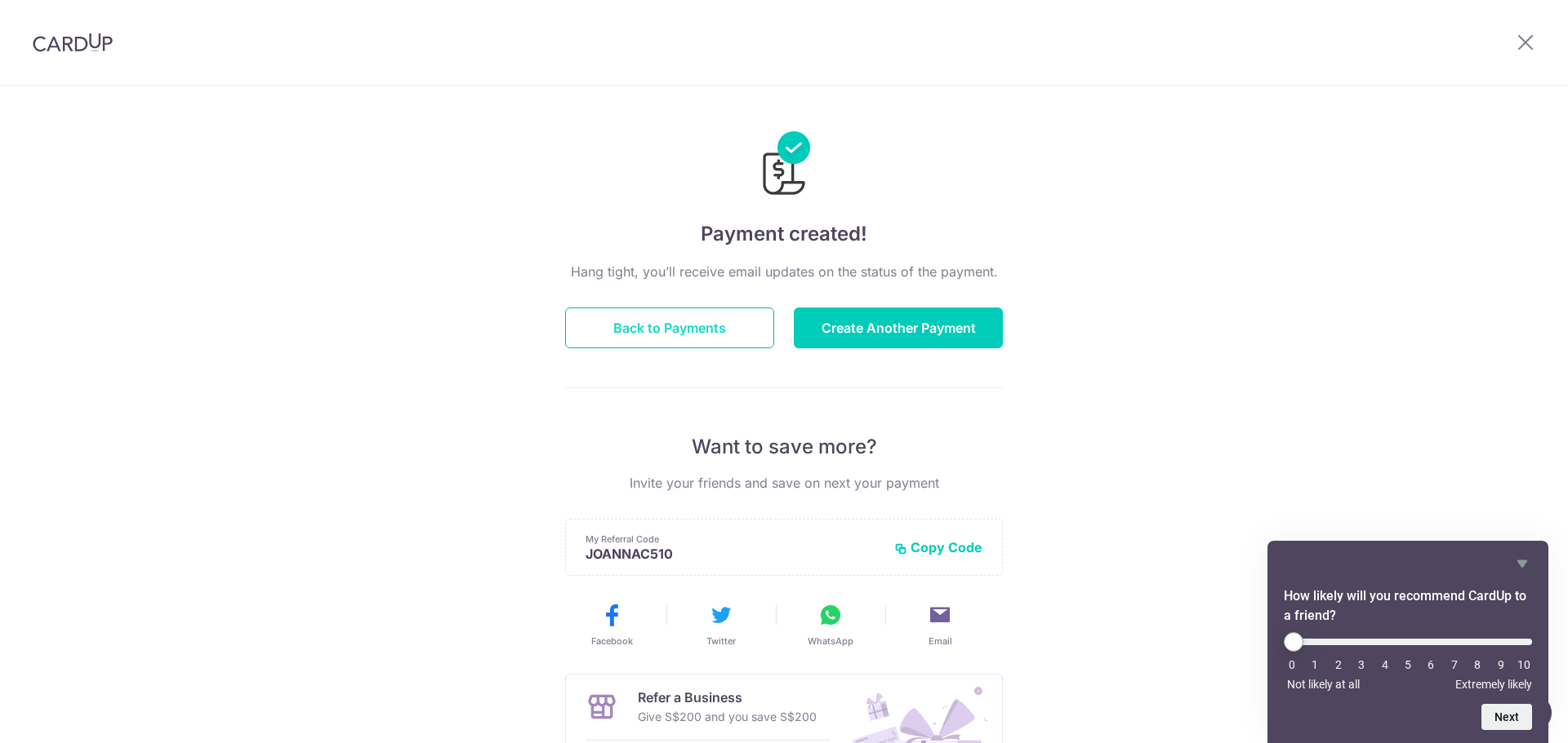
click at [702, 327] on button "Back to Payments" at bounding box center [670, 328] width 209 height 41
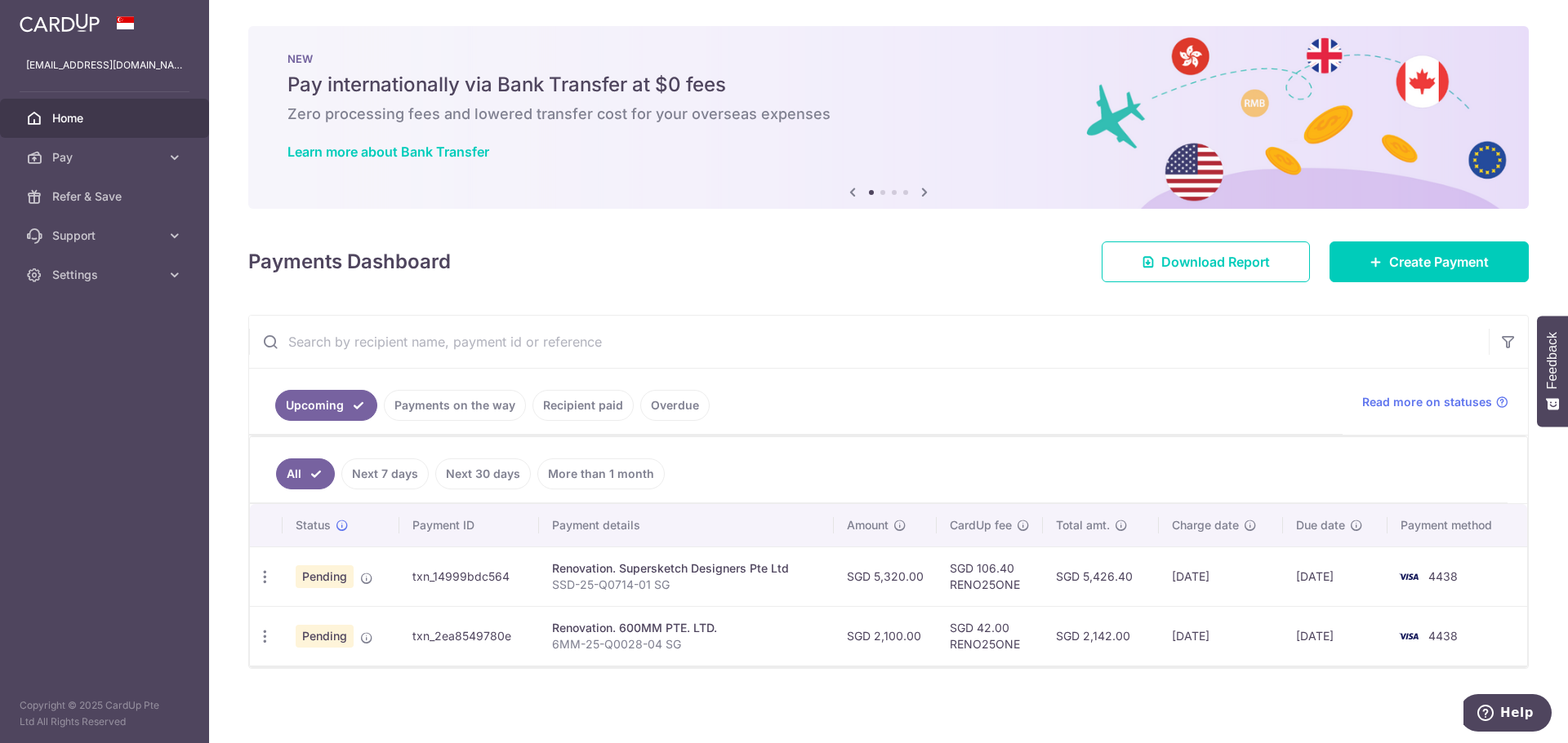
click at [792, 384] on ul "Upcoming Payments on the way Recipient paid Overdue" at bounding box center [796, 402] width 1093 height 66
